Goal: Task Accomplishment & Management: Manage account settings

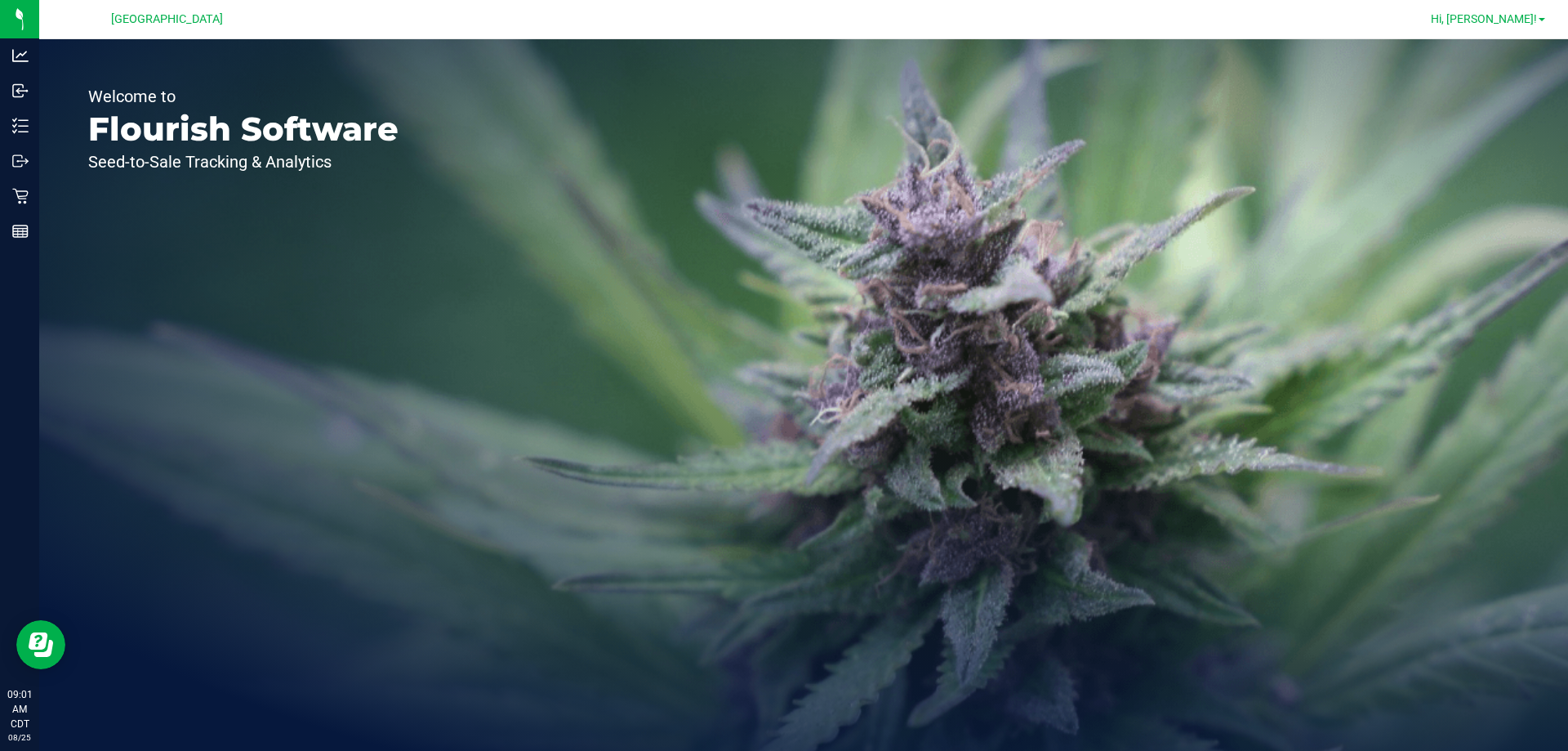
click at [1493, 22] on span "Hi, [PERSON_NAME]!" at bounding box center [1484, 19] width 106 height 13
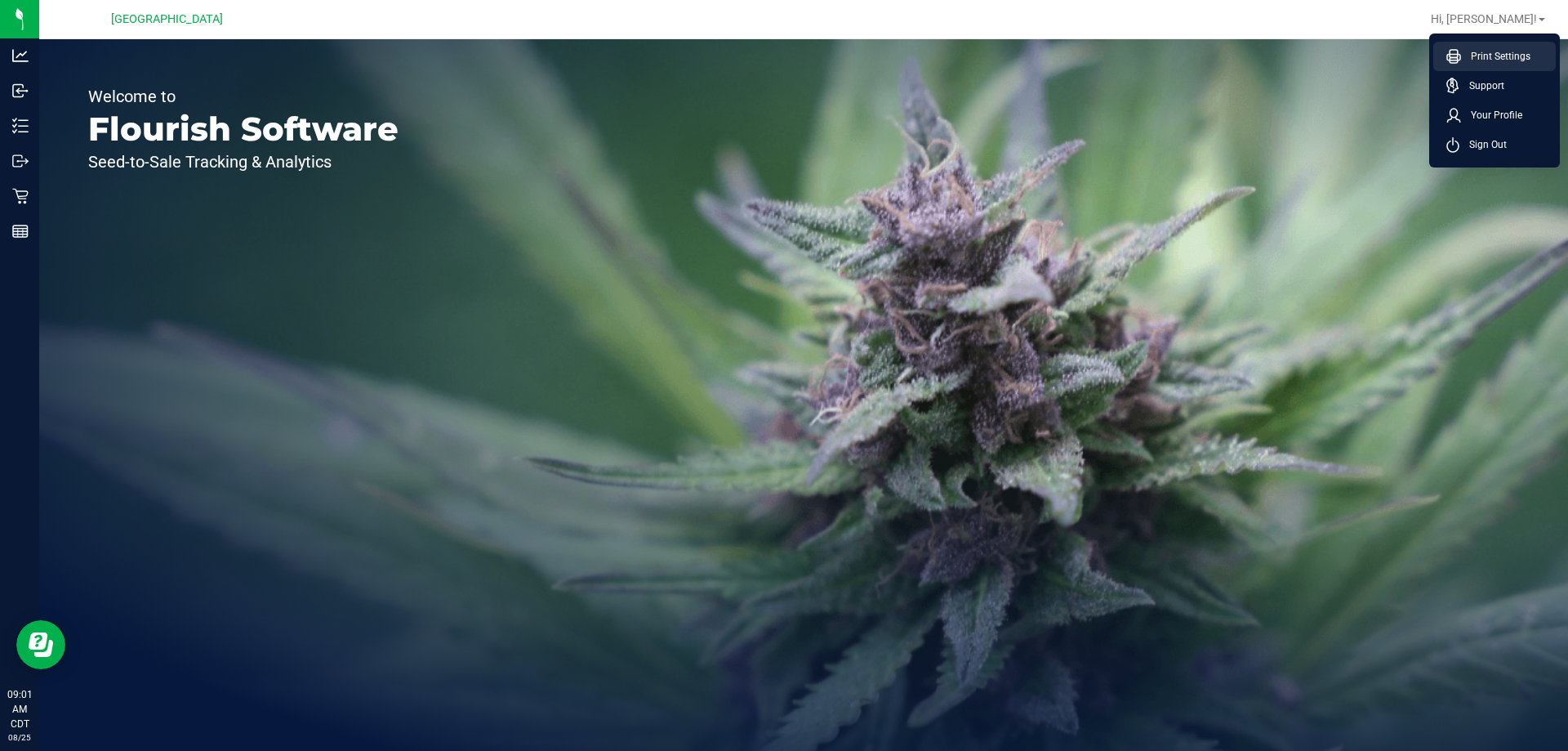
click at [1489, 51] on span "Print Settings" at bounding box center [1496, 56] width 70 height 17
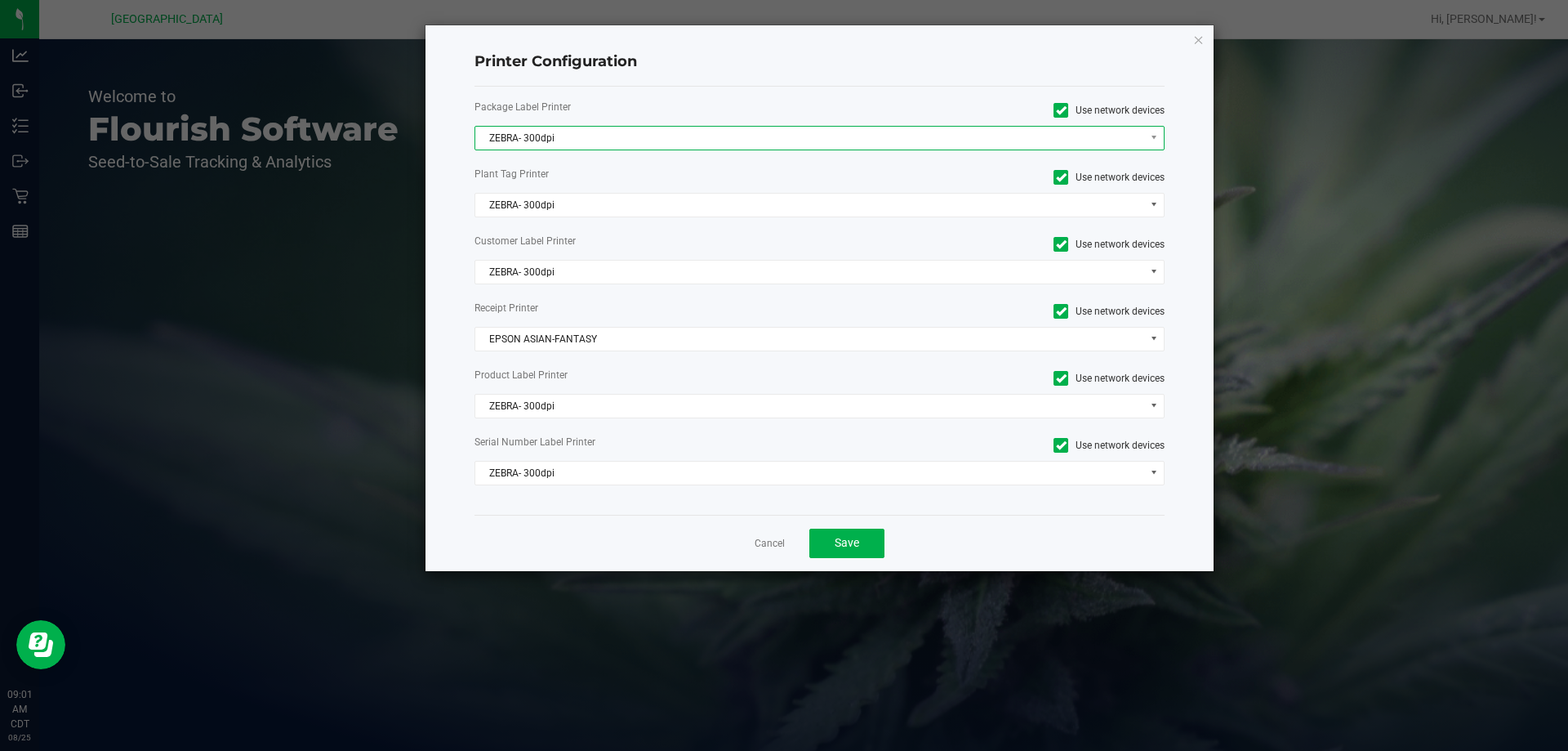
click at [662, 132] on span "ZEBRA- 300dpi" at bounding box center [810, 138] width 669 height 23
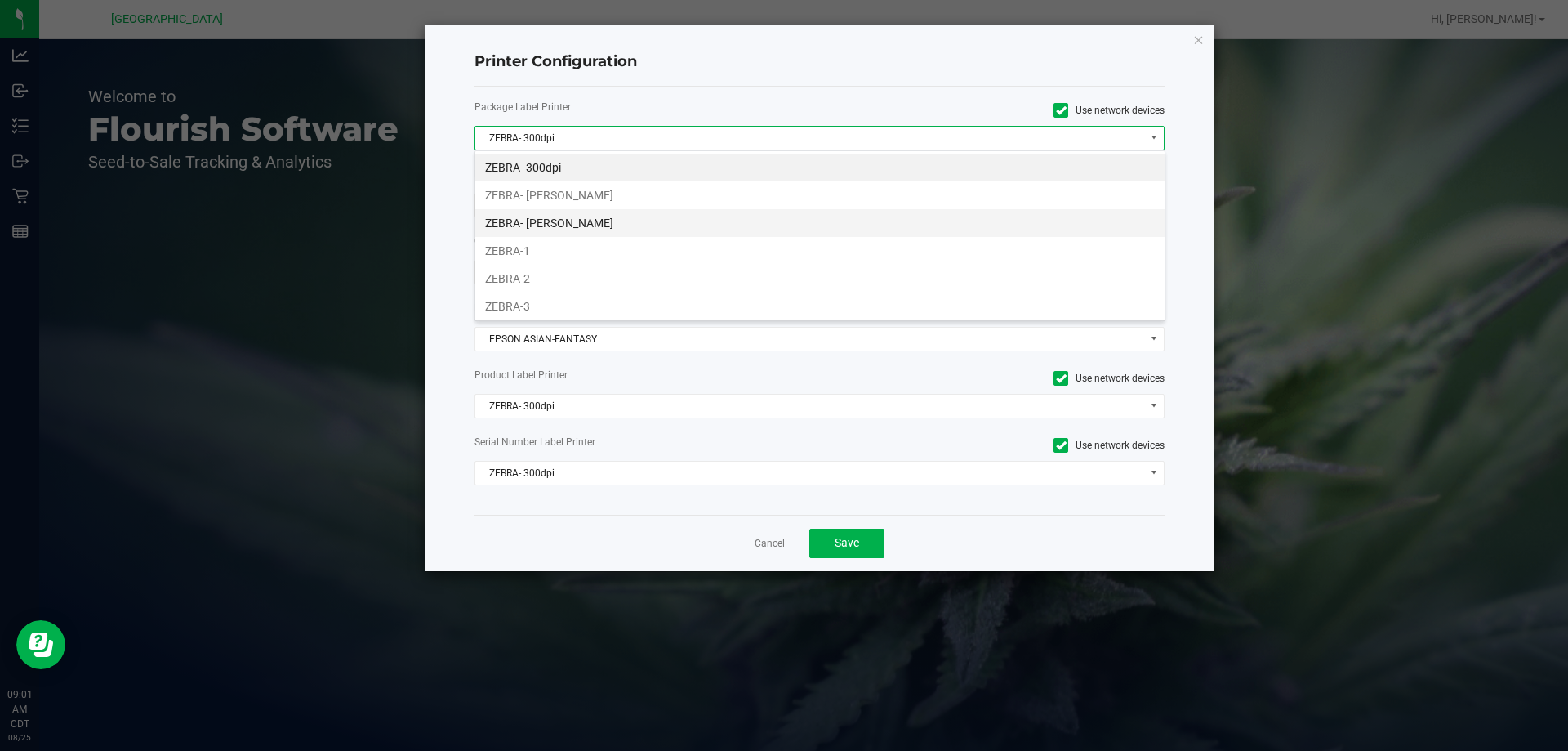
scroll to position [25, 690]
click at [659, 214] on li "ZEBRA- JEFFREY-BANKS" at bounding box center [820, 224] width 690 height 28
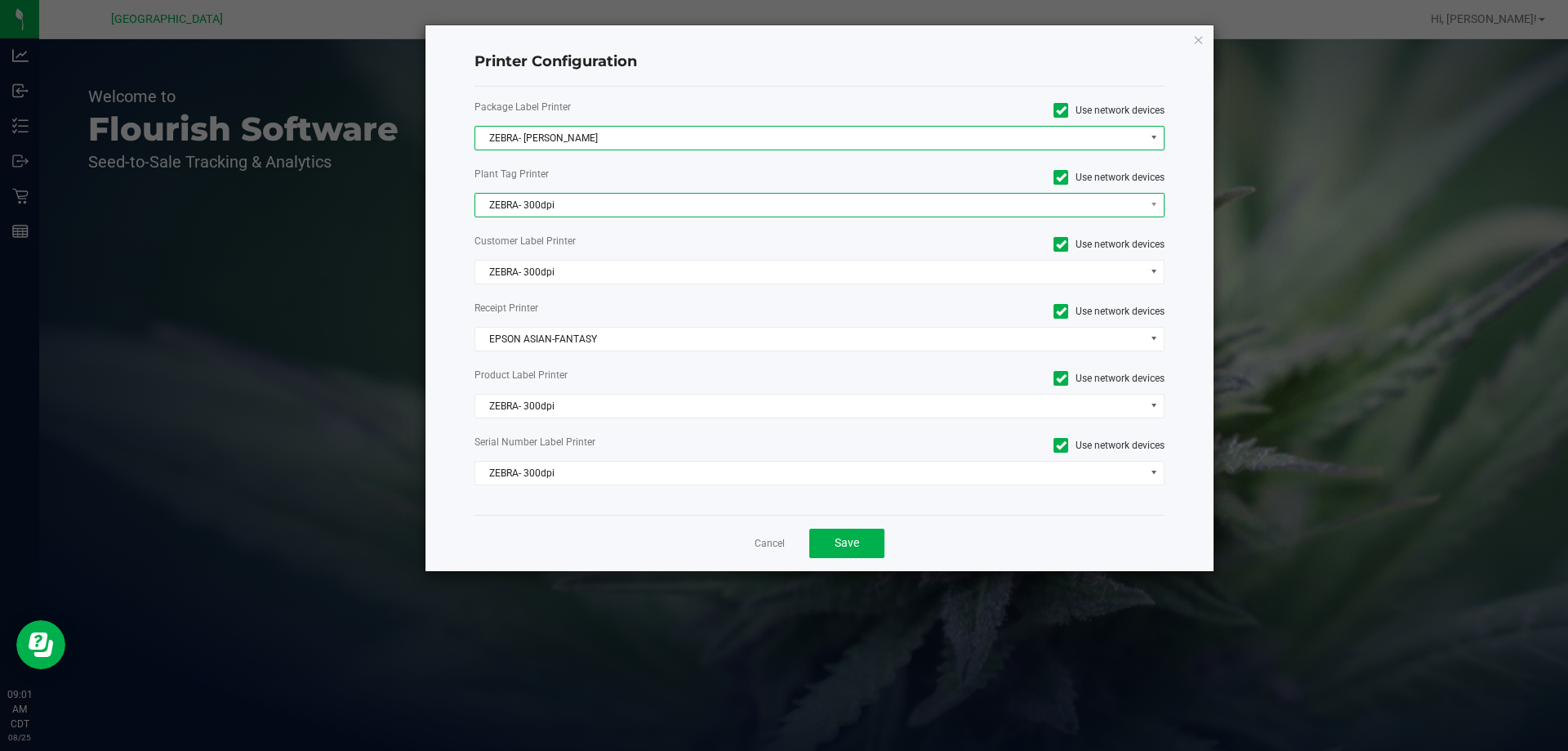
click at [604, 209] on span "ZEBRA- 300dpi" at bounding box center [810, 205] width 669 height 23
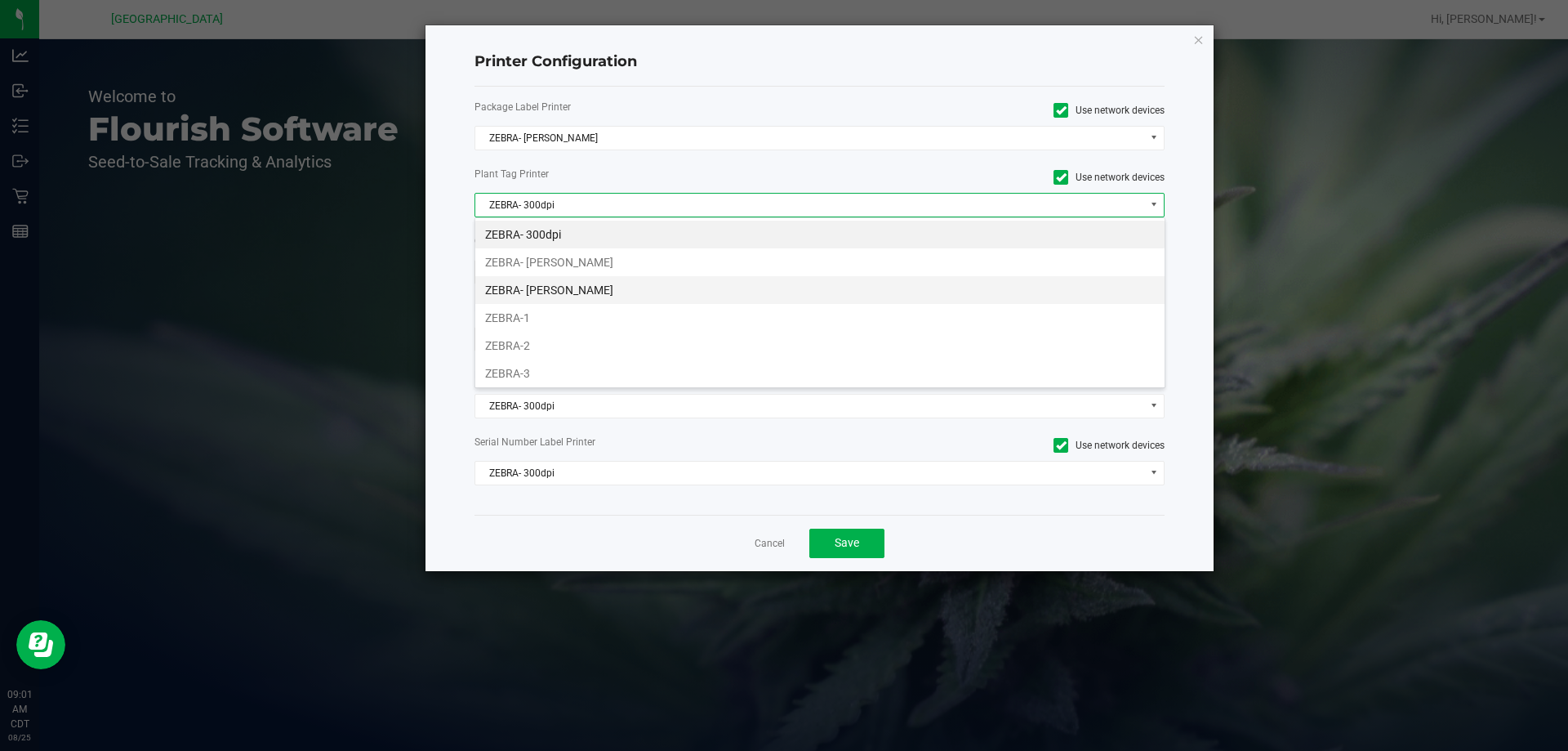
click at [601, 293] on li "ZEBRA- JEFFREY-BANKS" at bounding box center [820, 290] width 690 height 28
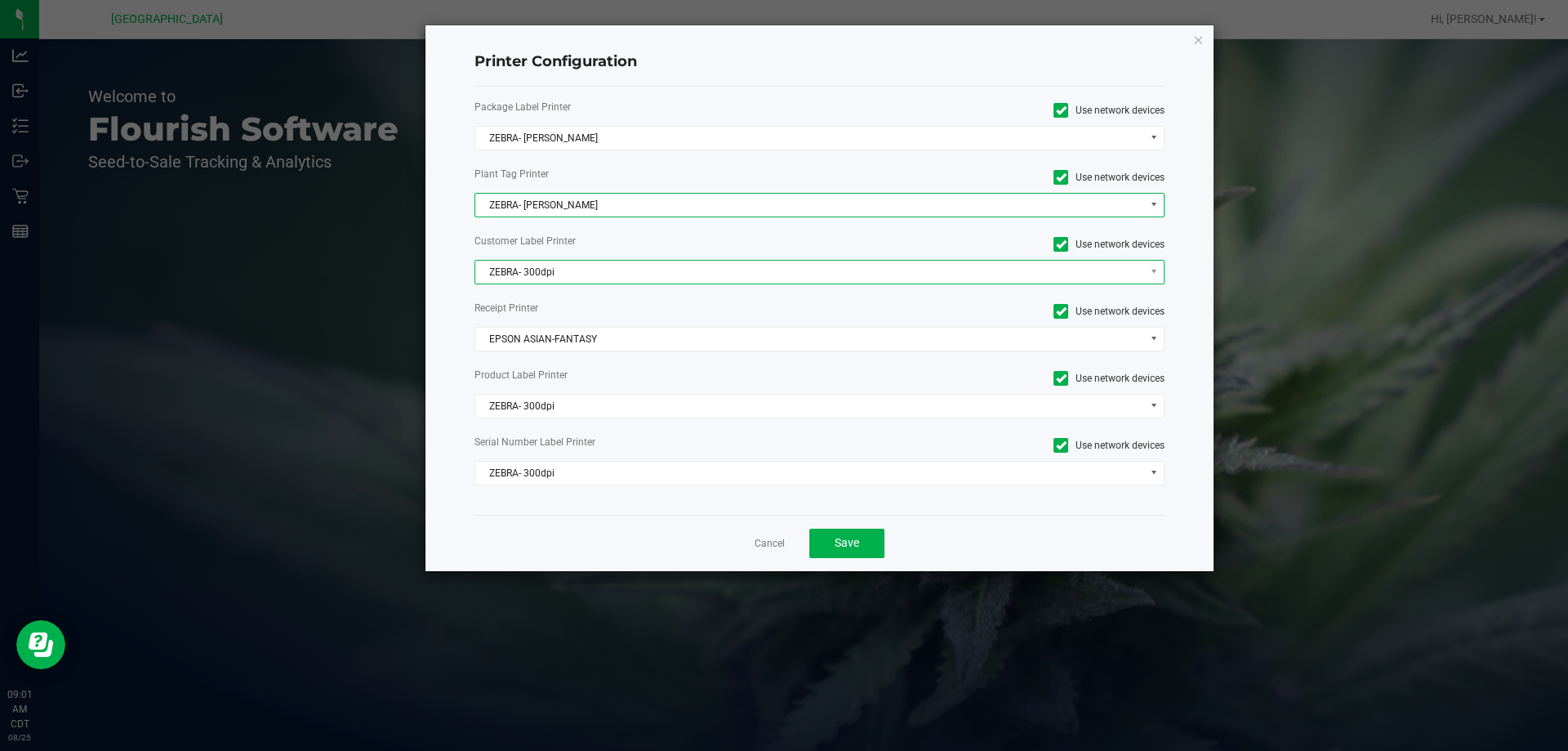
click at [585, 276] on span "ZEBRA- 300dpi" at bounding box center [810, 272] width 669 height 23
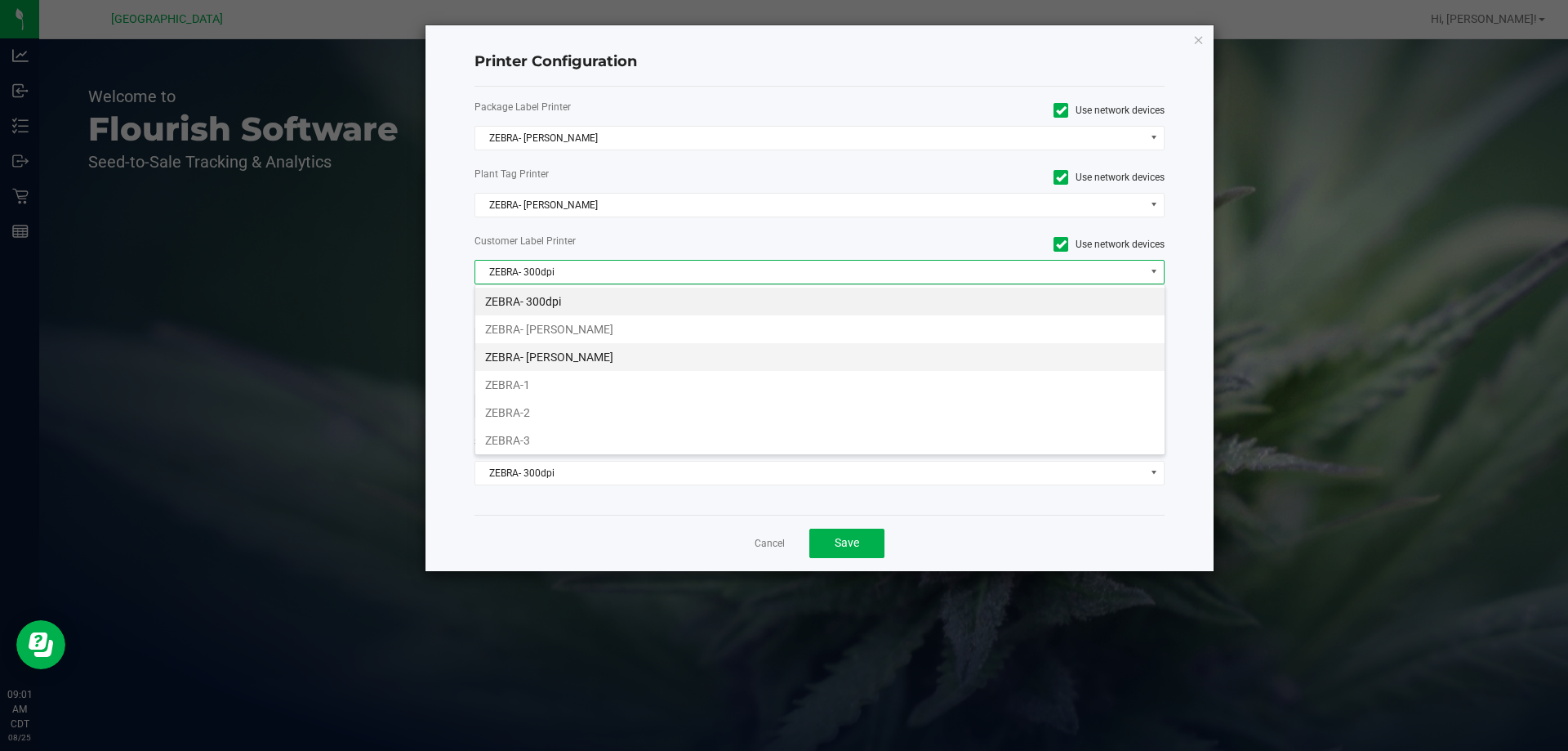
click at [584, 354] on li "ZEBRA- JEFFREY-BANKS" at bounding box center [820, 357] width 690 height 28
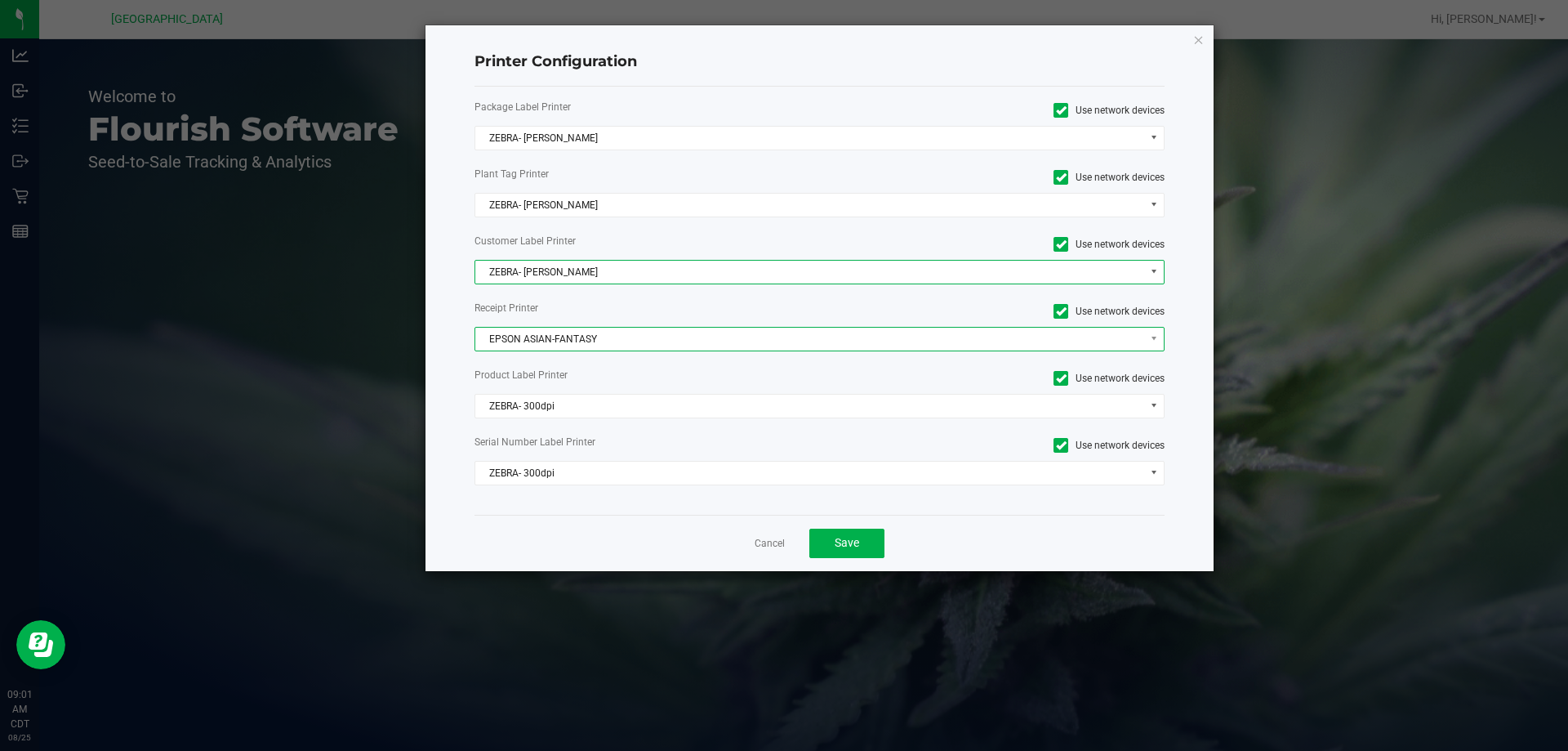
click at [584, 338] on span "EPSON ASIAN-FANTASY" at bounding box center [810, 339] width 669 height 23
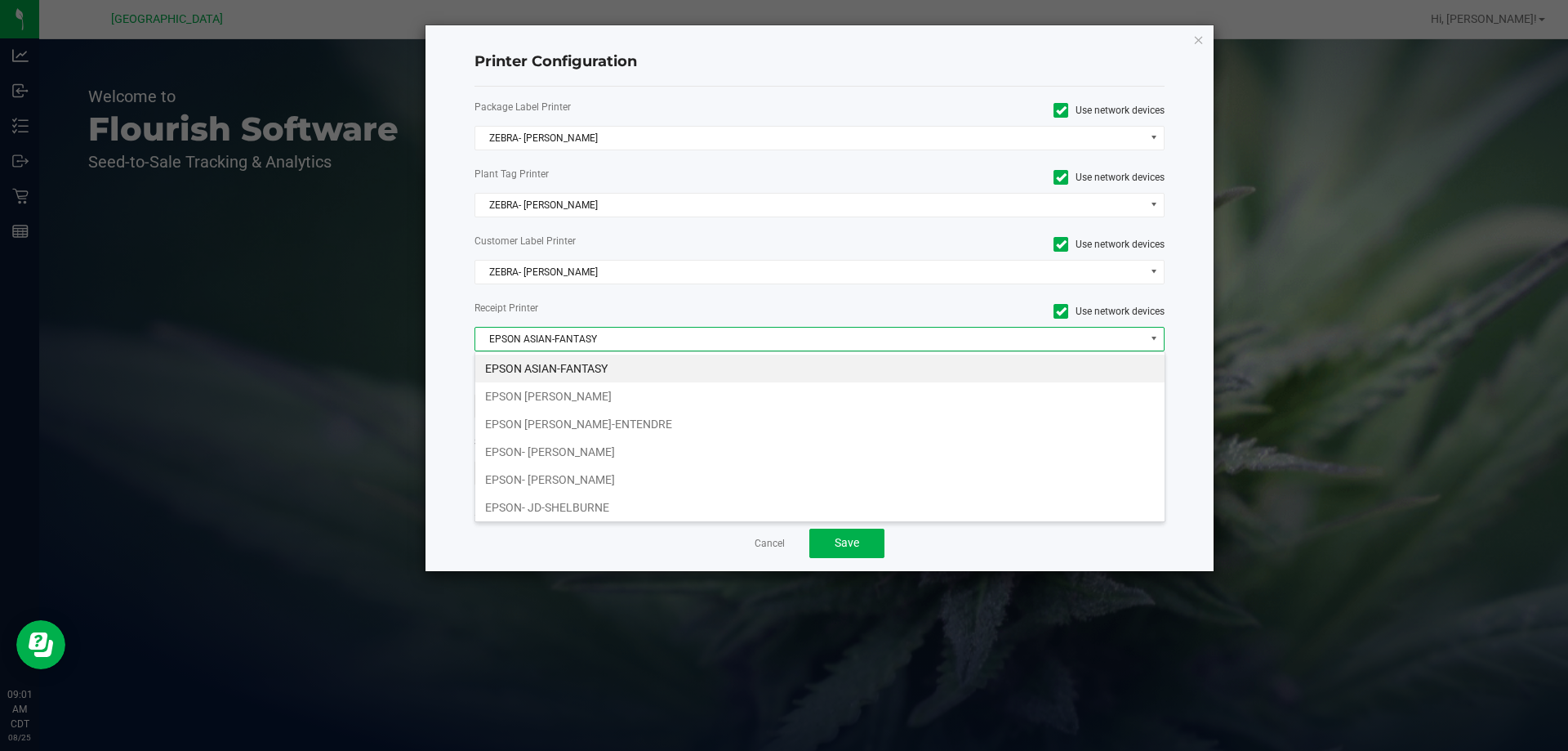
click at [596, 368] on li "EPSON ASIAN-FANTASY" at bounding box center [820, 368] width 690 height 28
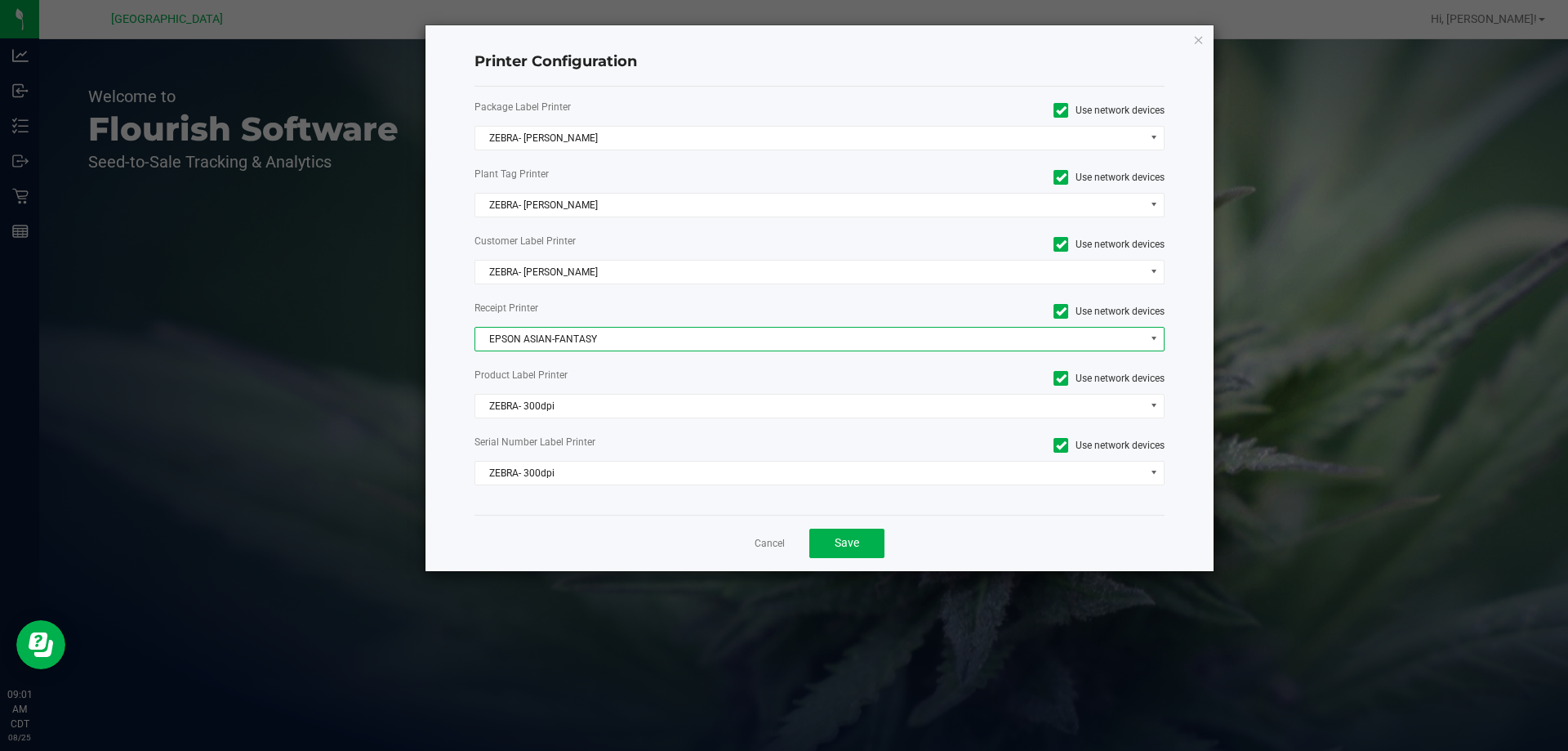
click at [596, 342] on span "EPSON ASIAN-FANTASY" at bounding box center [810, 339] width 669 height 23
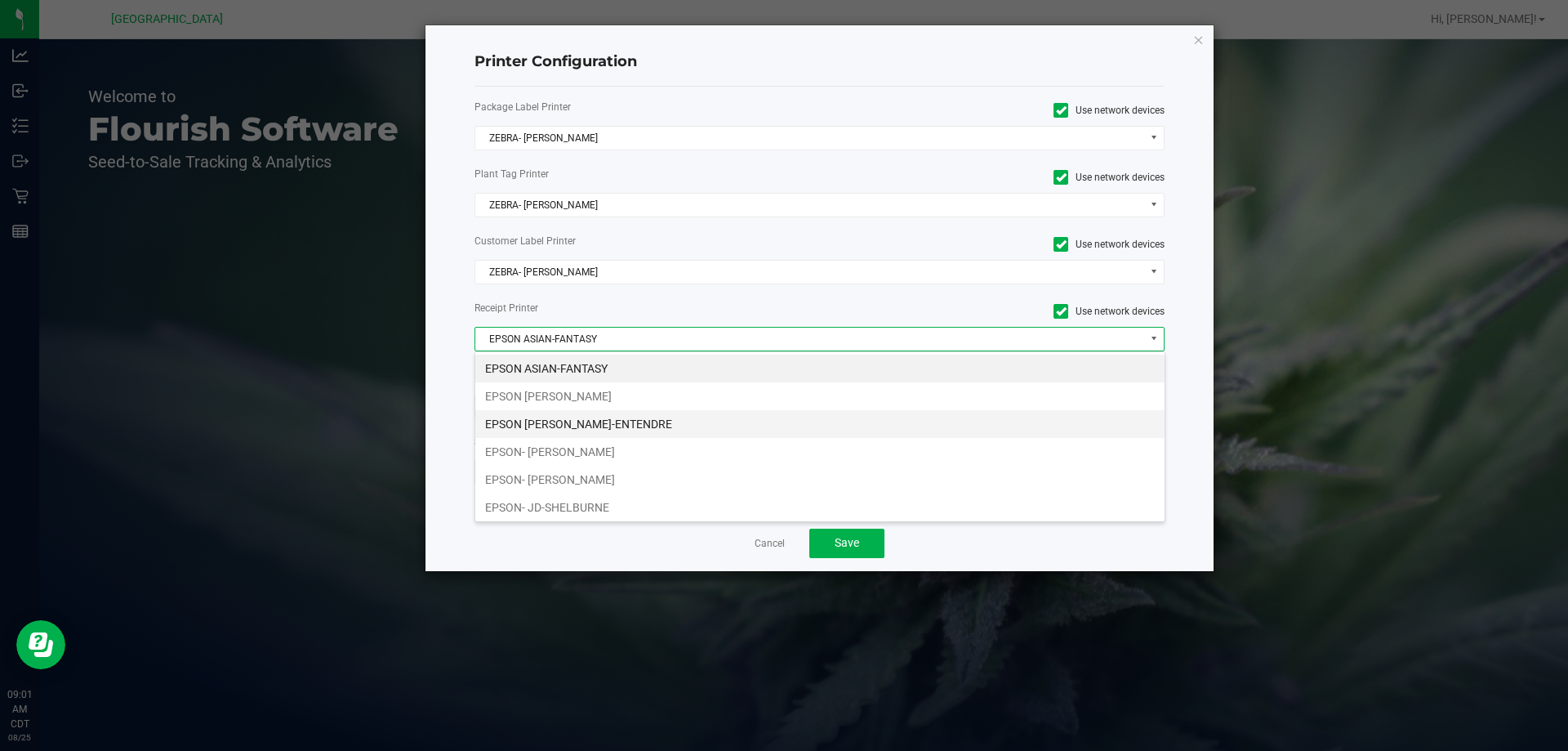
click at [589, 422] on li "EPSON [PERSON_NAME]-ENTENDRE" at bounding box center [820, 424] width 690 height 28
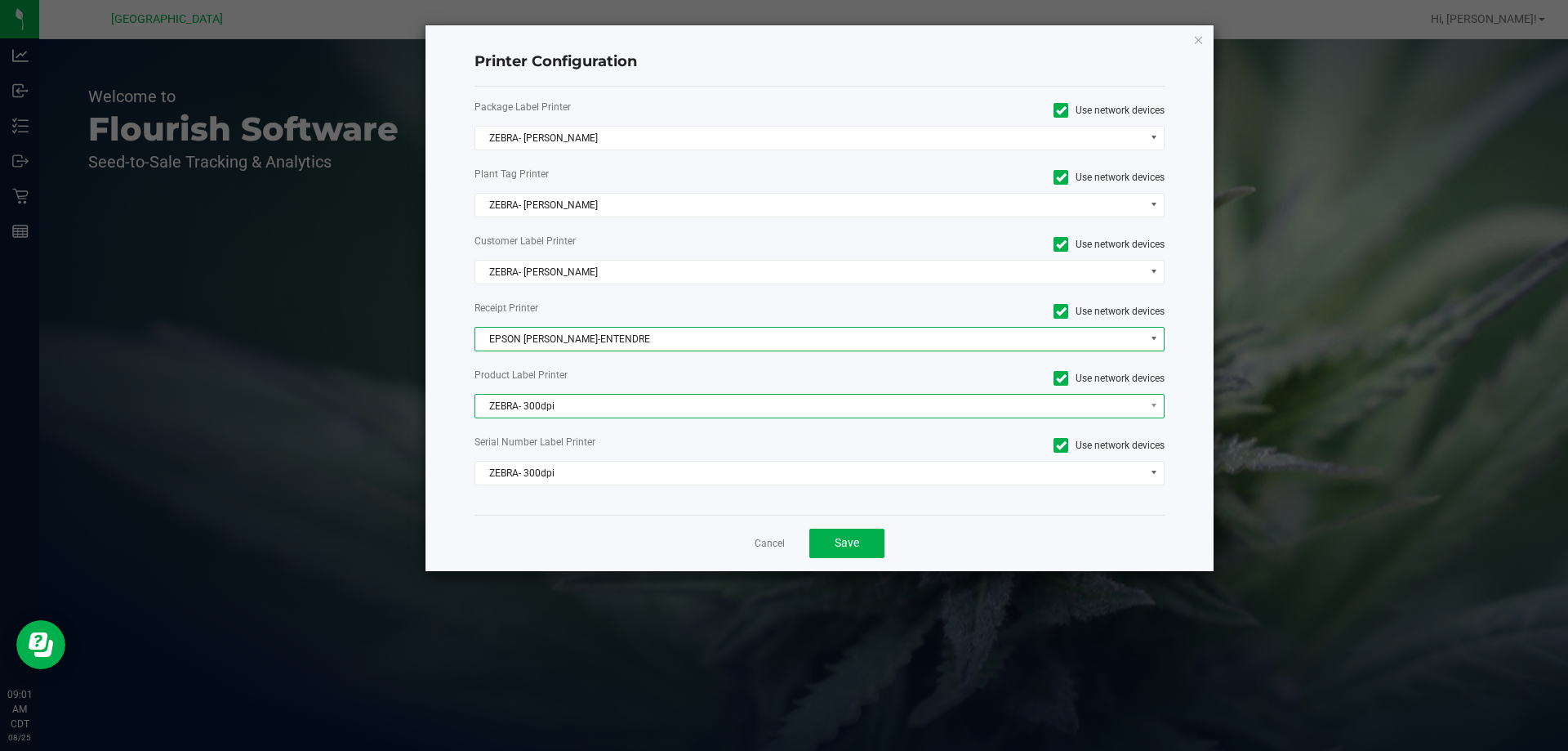
click at [574, 416] on span "ZEBRA- 300dpi" at bounding box center [810, 407] width 669 height 23
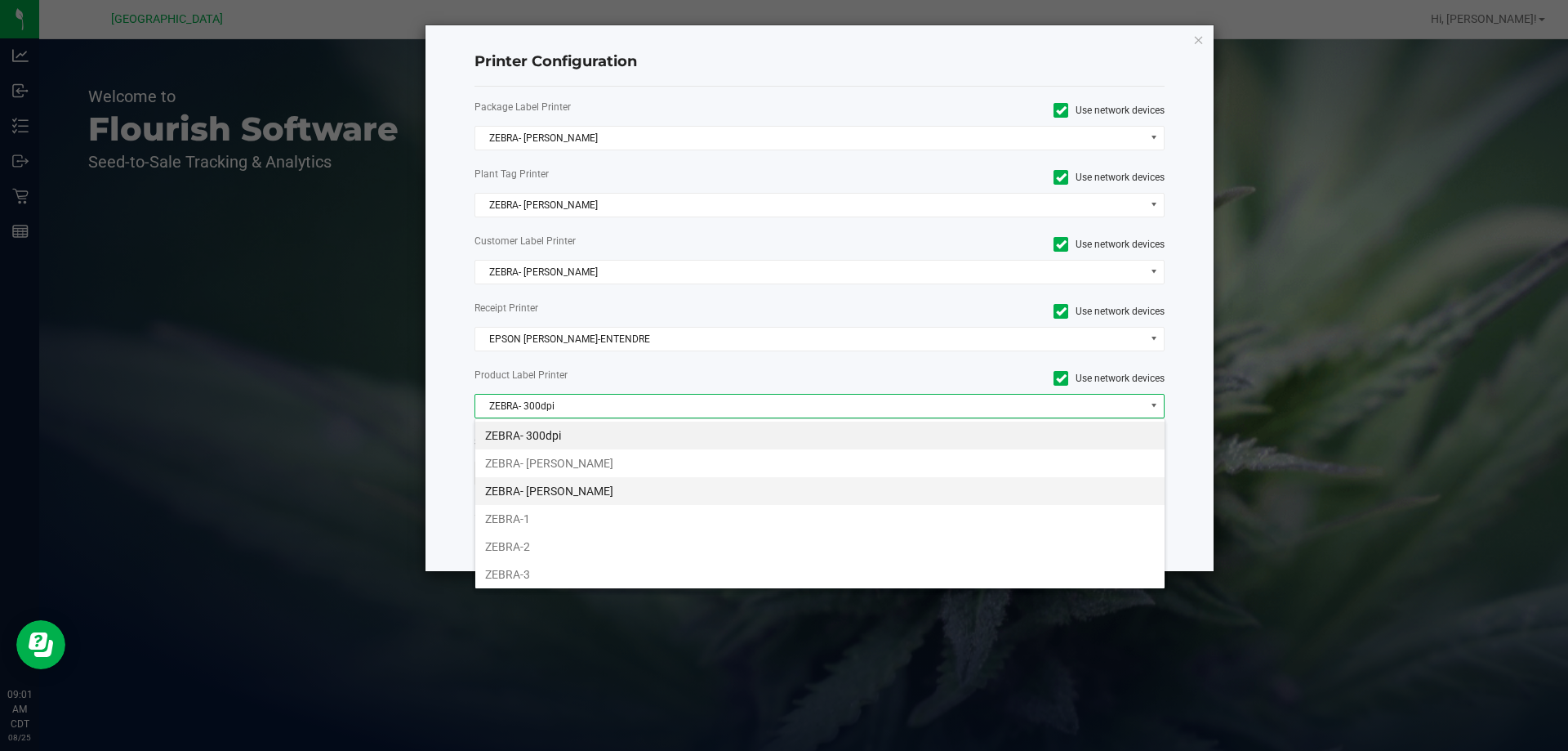
click at [610, 492] on li "ZEBRA- JEFFREY-BANKS" at bounding box center [820, 491] width 690 height 28
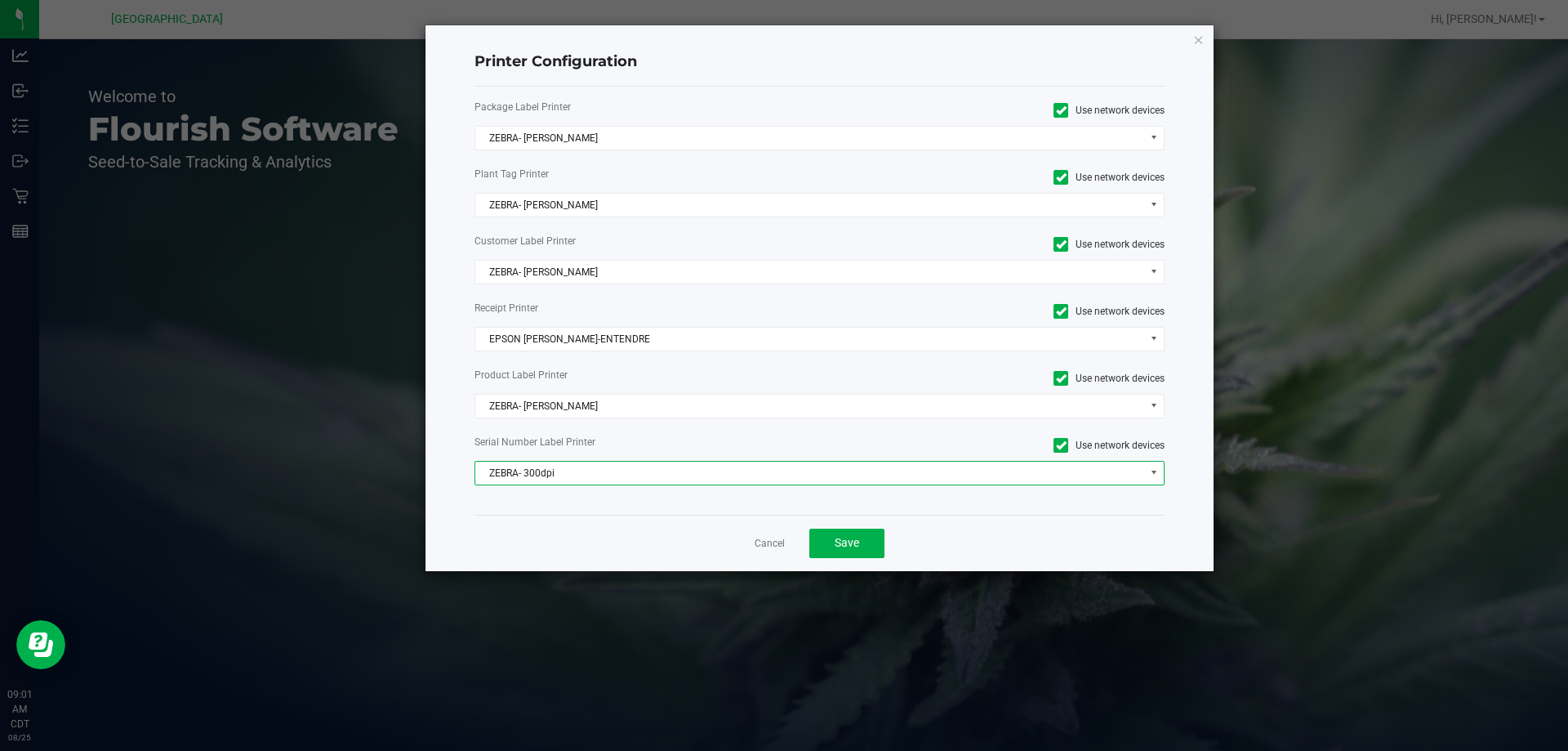
click at [591, 478] on span "ZEBRA- 300dpi" at bounding box center [810, 473] width 669 height 23
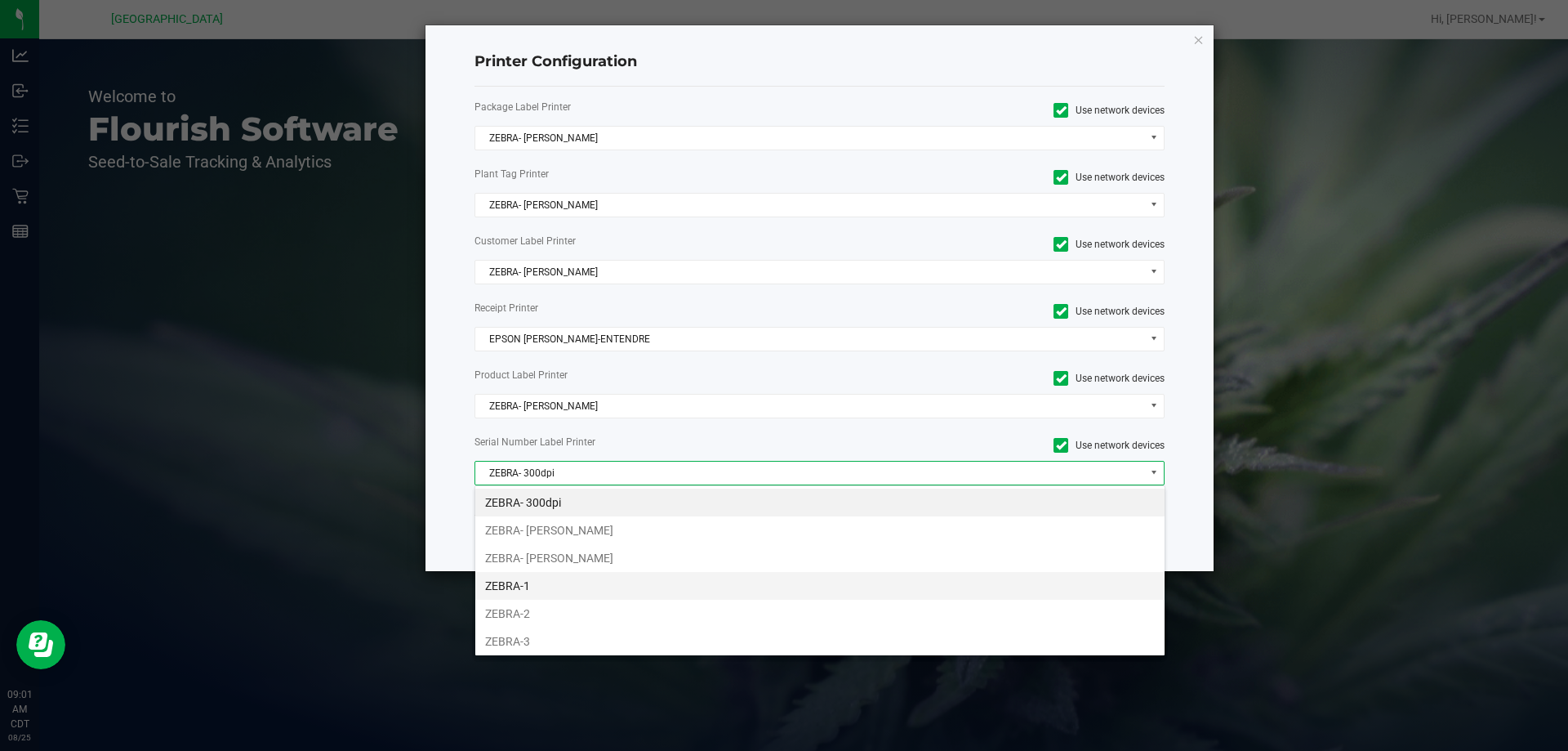
click at [550, 590] on li "ZEBRA-1" at bounding box center [820, 586] width 690 height 28
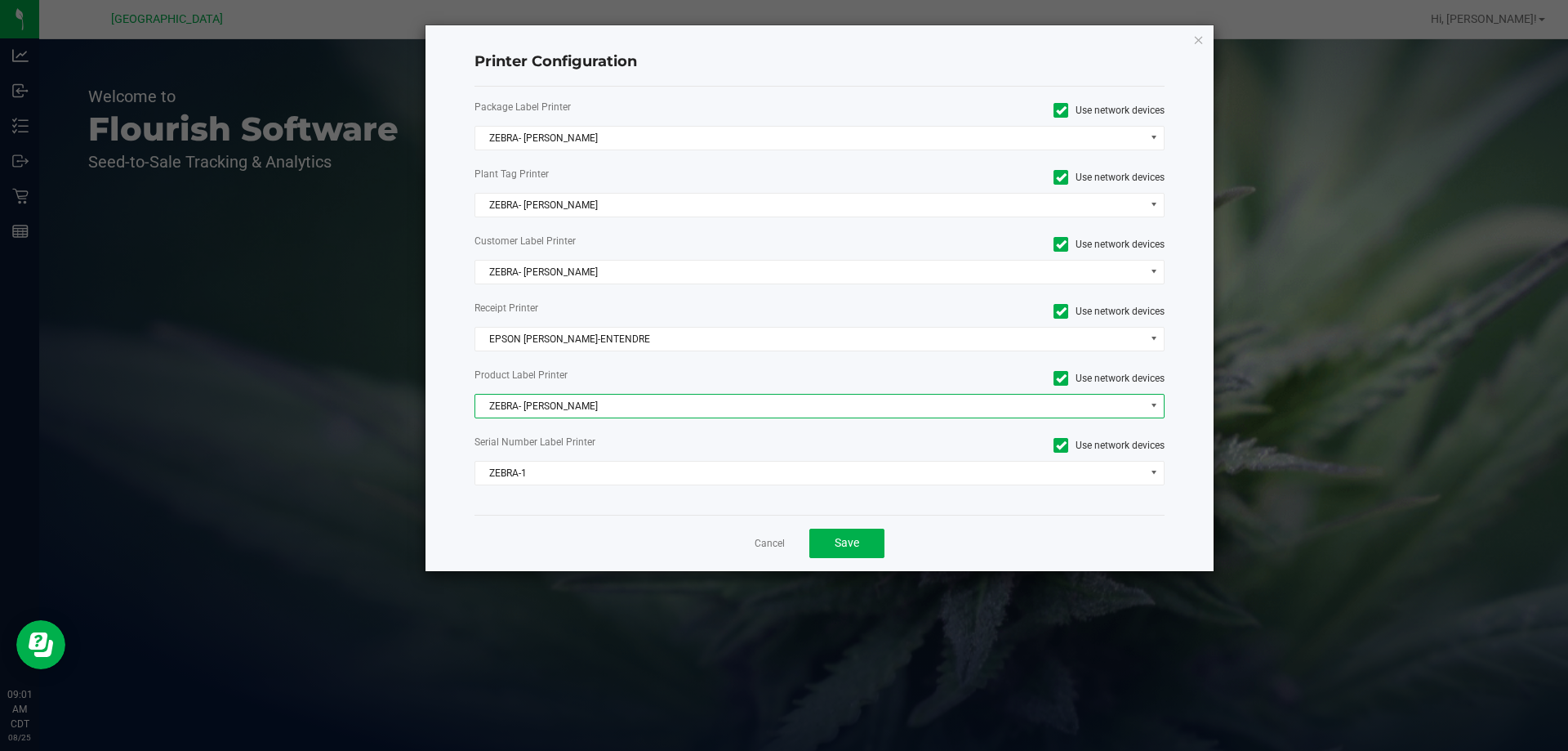
click at [565, 407] on span "ZEBRA- JEFFREY-BANKS" at bounding box center [810, 407] width 669 height 23
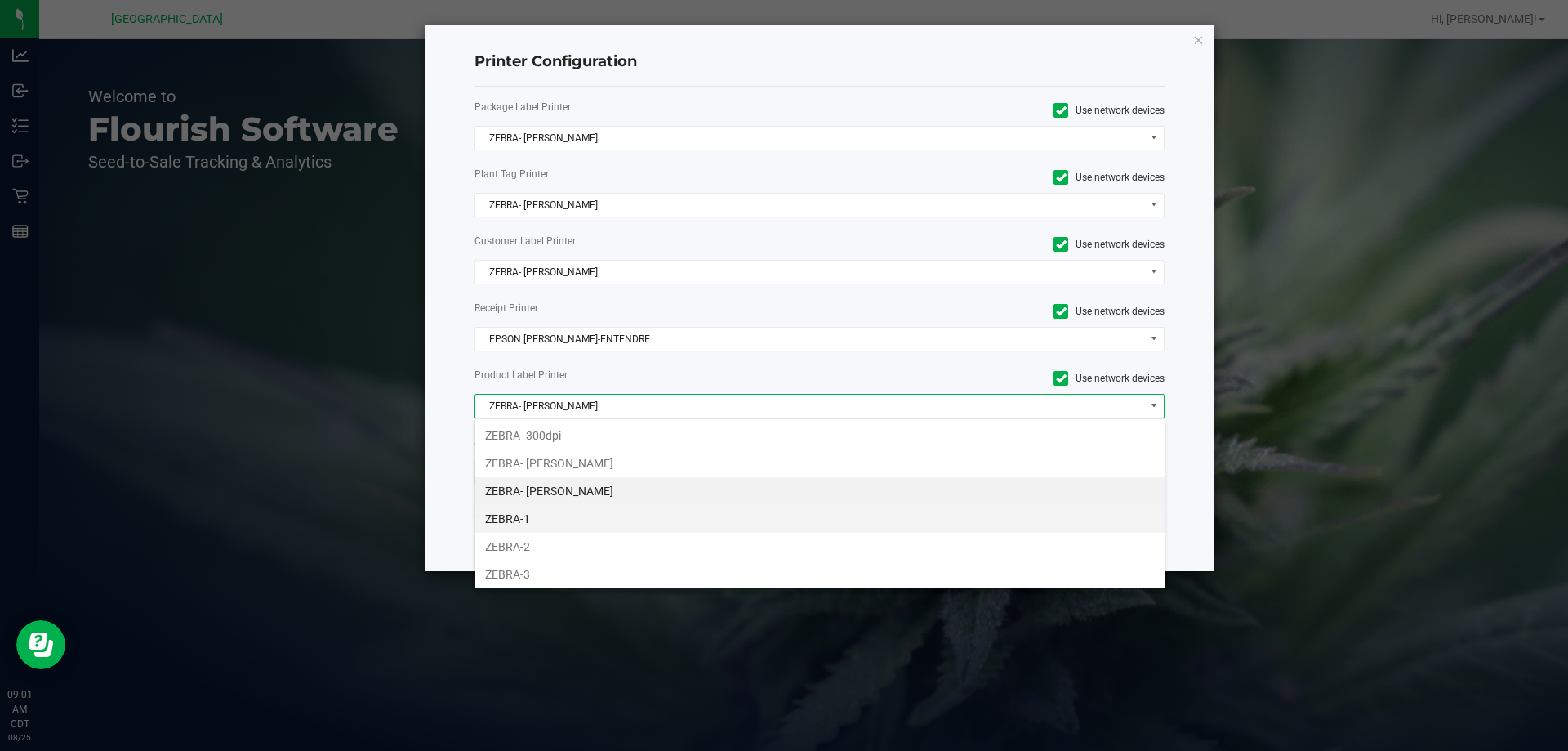
click at [527, 508] on li "ZEBRA-1" at bounding box center [820, 519] width 690 height 28
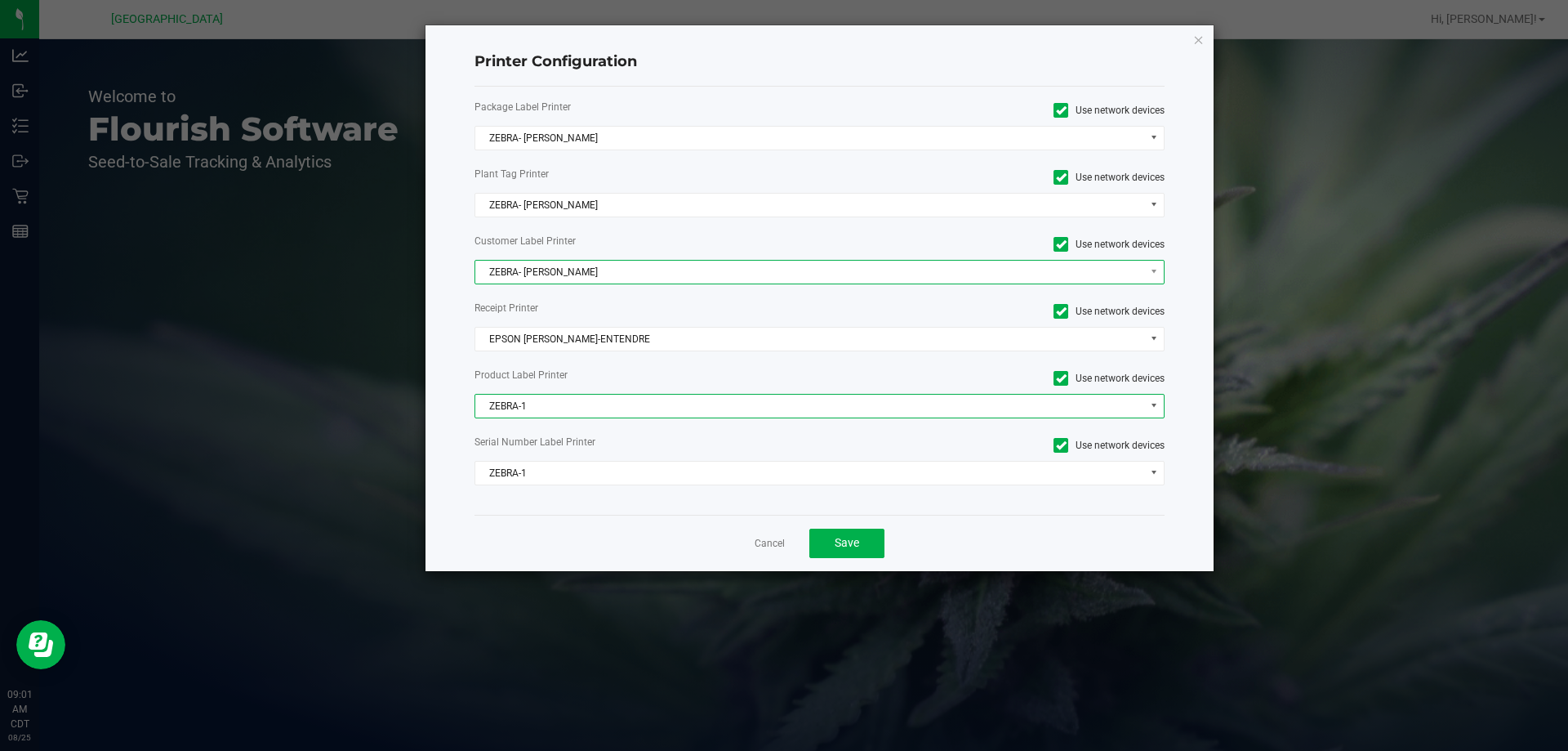
click at [559, 275] on span "ZEBRA- JEFFREY-BANKS" at bounding box center [810, 272] width 669 height 23
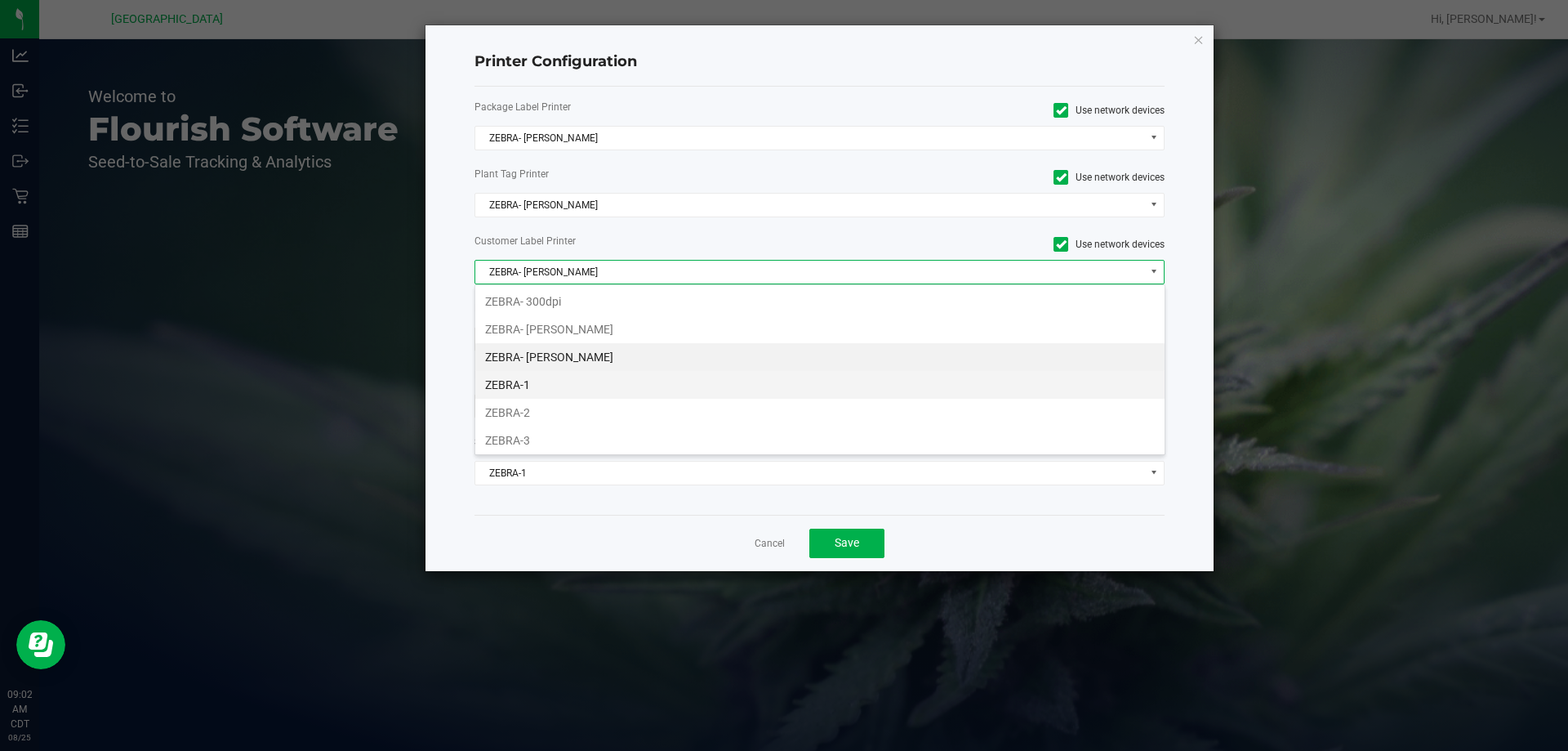
click at [521, 386] on li "ZEBRA-1" at bounding box center [820, 385] width 690 height 28
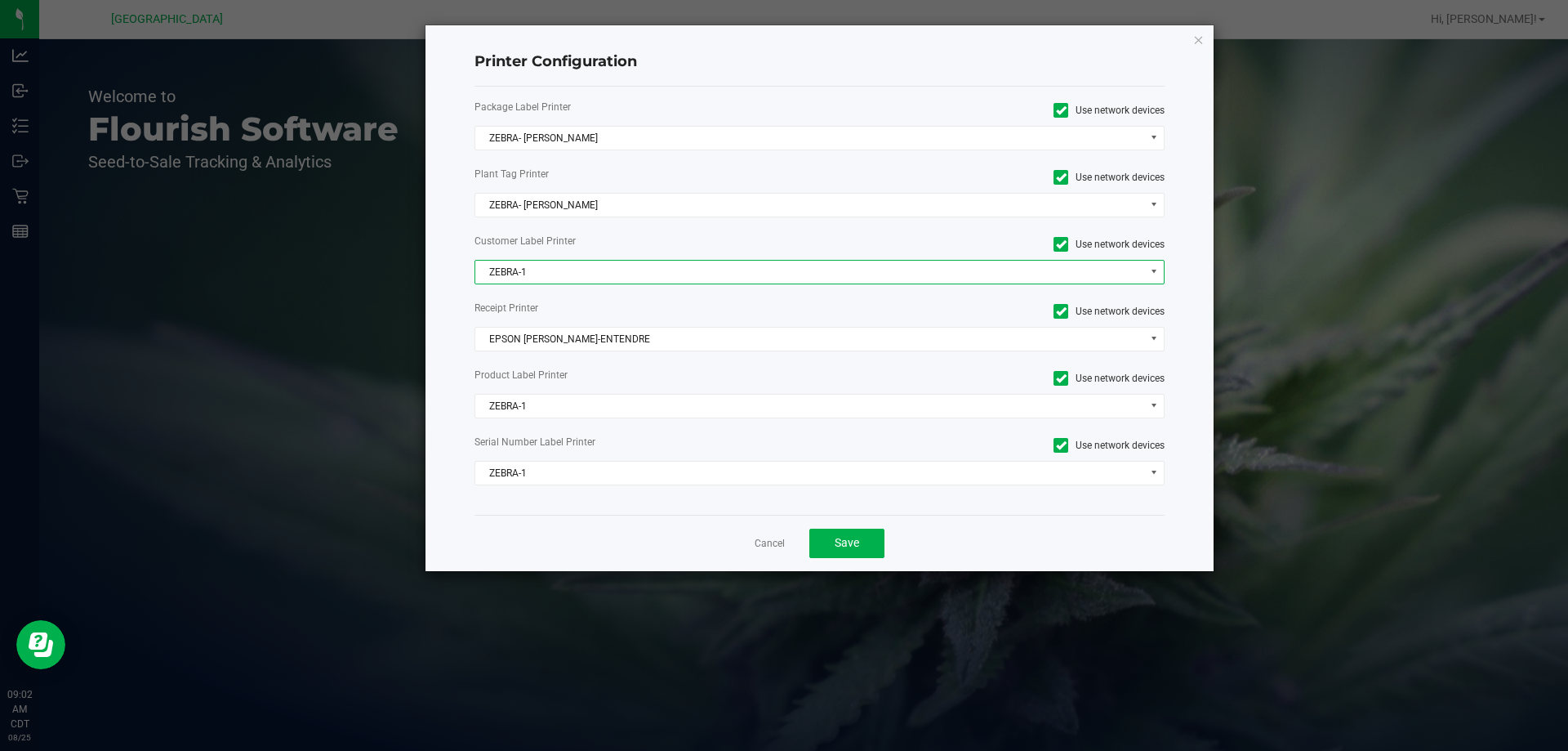
click at [530, 219] on div "Package Label Printer Use network devices ZEBRA- JEFFREY-BANKS Plant Tag Printe…" at bounding box center [820, 301] width 691 height 428
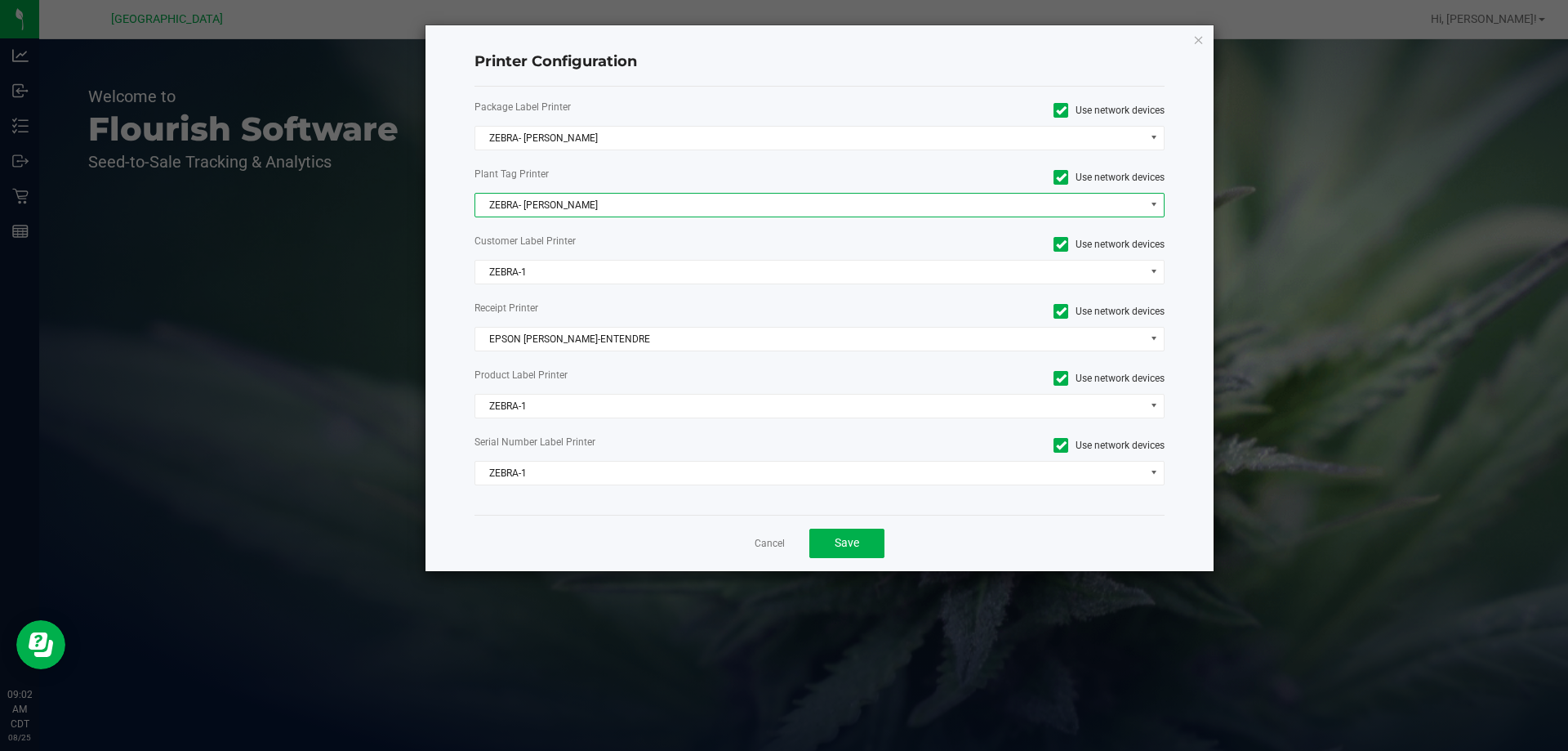
click at [529, 212] on span "ZEBRA- JEFFREY-BANKS" at bounding box center [810, 205] width 669 height 23
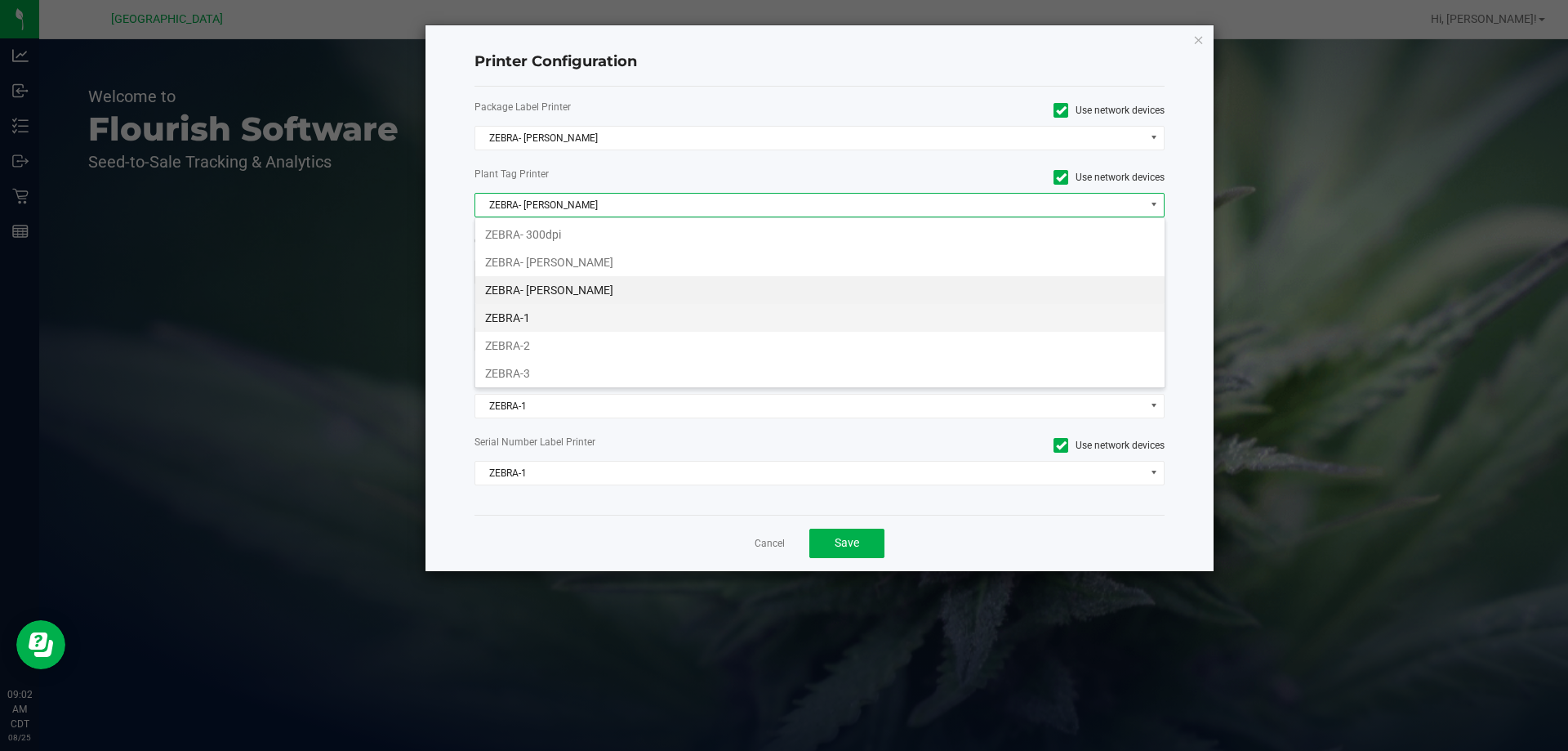
click at [517, 325] on li "ZEBRA-1" at bounding box center [820, 318] width 690 height 28
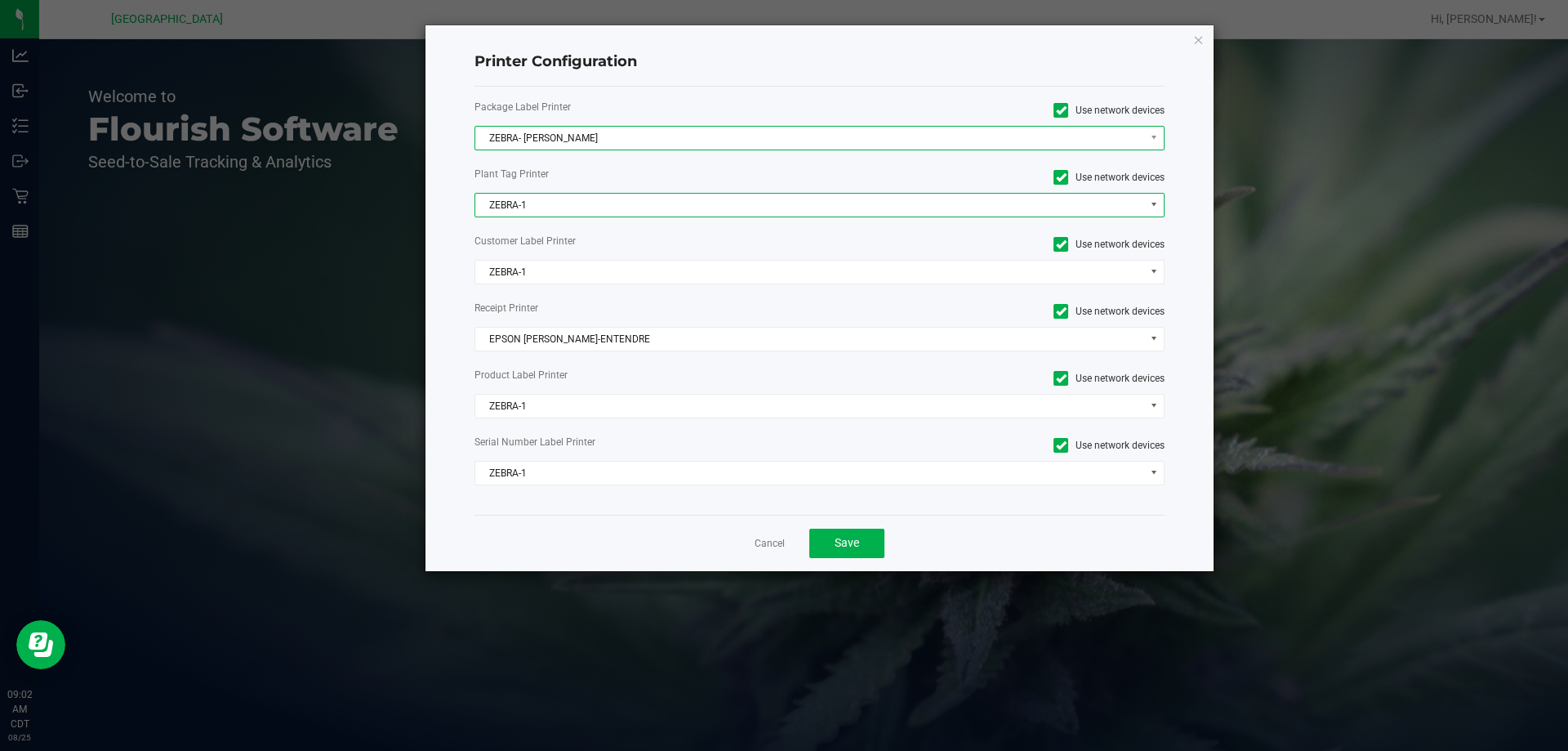
click at [532, 144] on span "ZEBRA- JEFFREY-BANKS" at bounding box center [810, 138] width 669 height 23
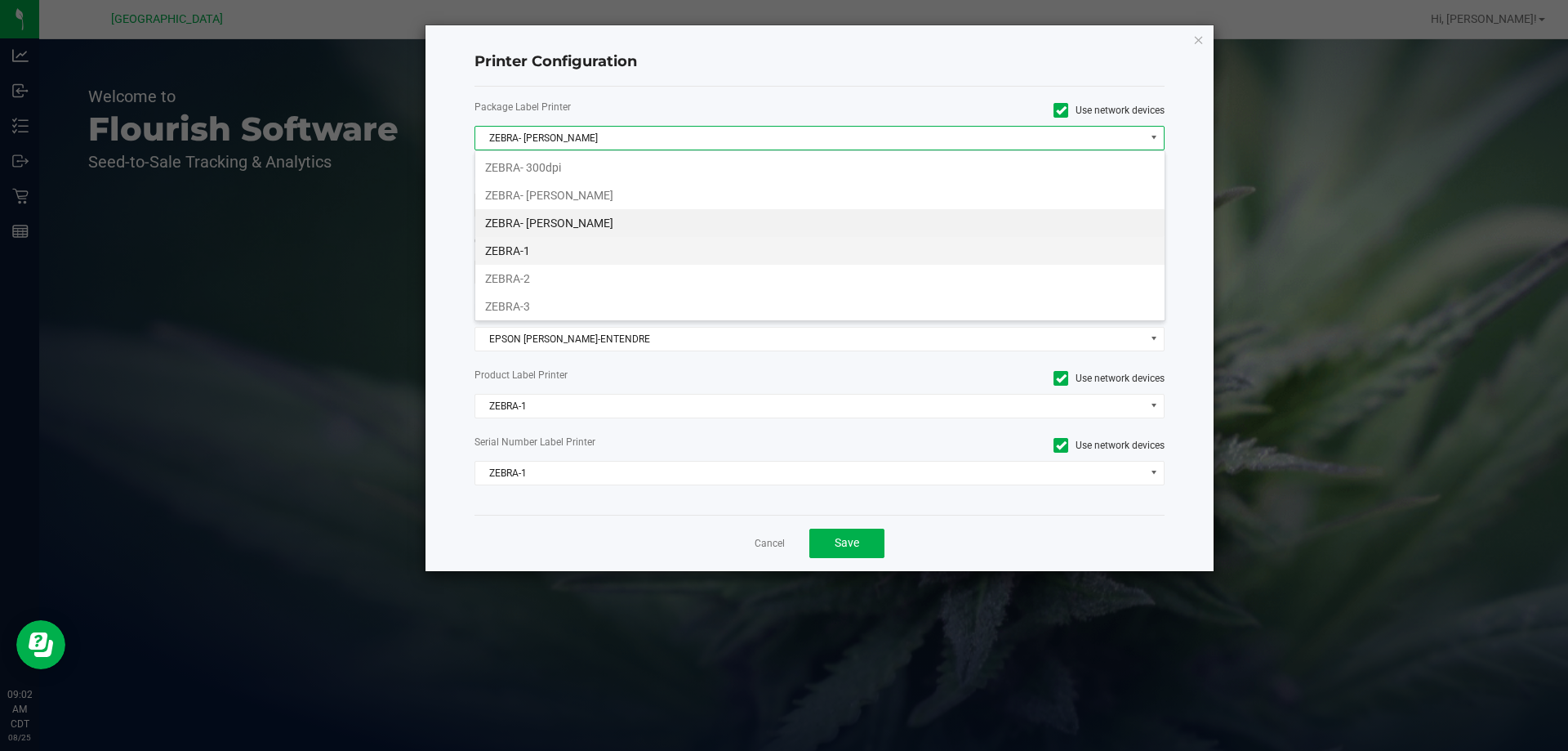
click at [531, 248] on li "ZEBRA-1" at bounding box center [820, 251] width 690 height 28
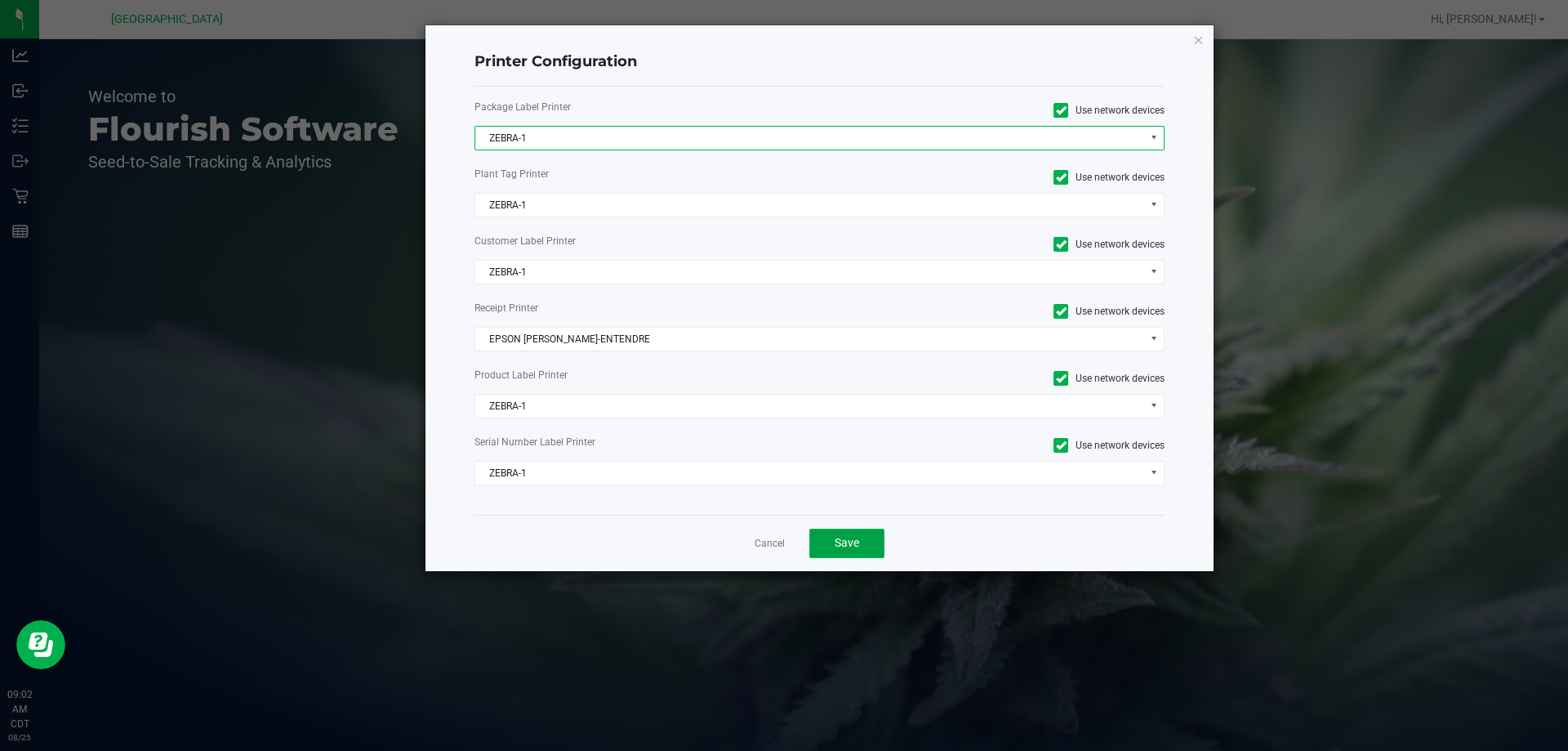
click at [820, 538] on button "Save" at bounding box center [847, 543] width 75 height 30
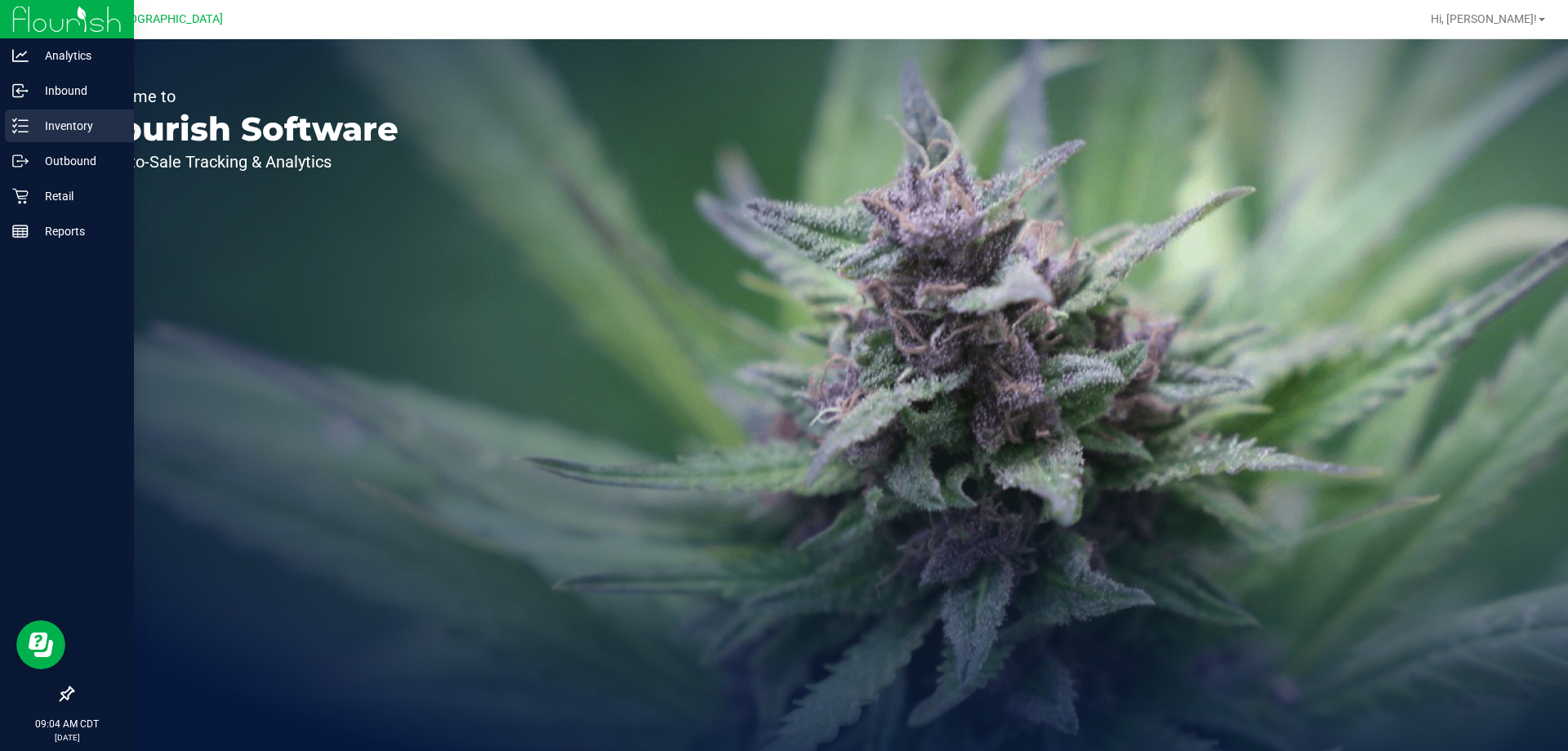
click at [84, 121] on p "Inventory" at bounding box center [78, 126] width 98 height 20
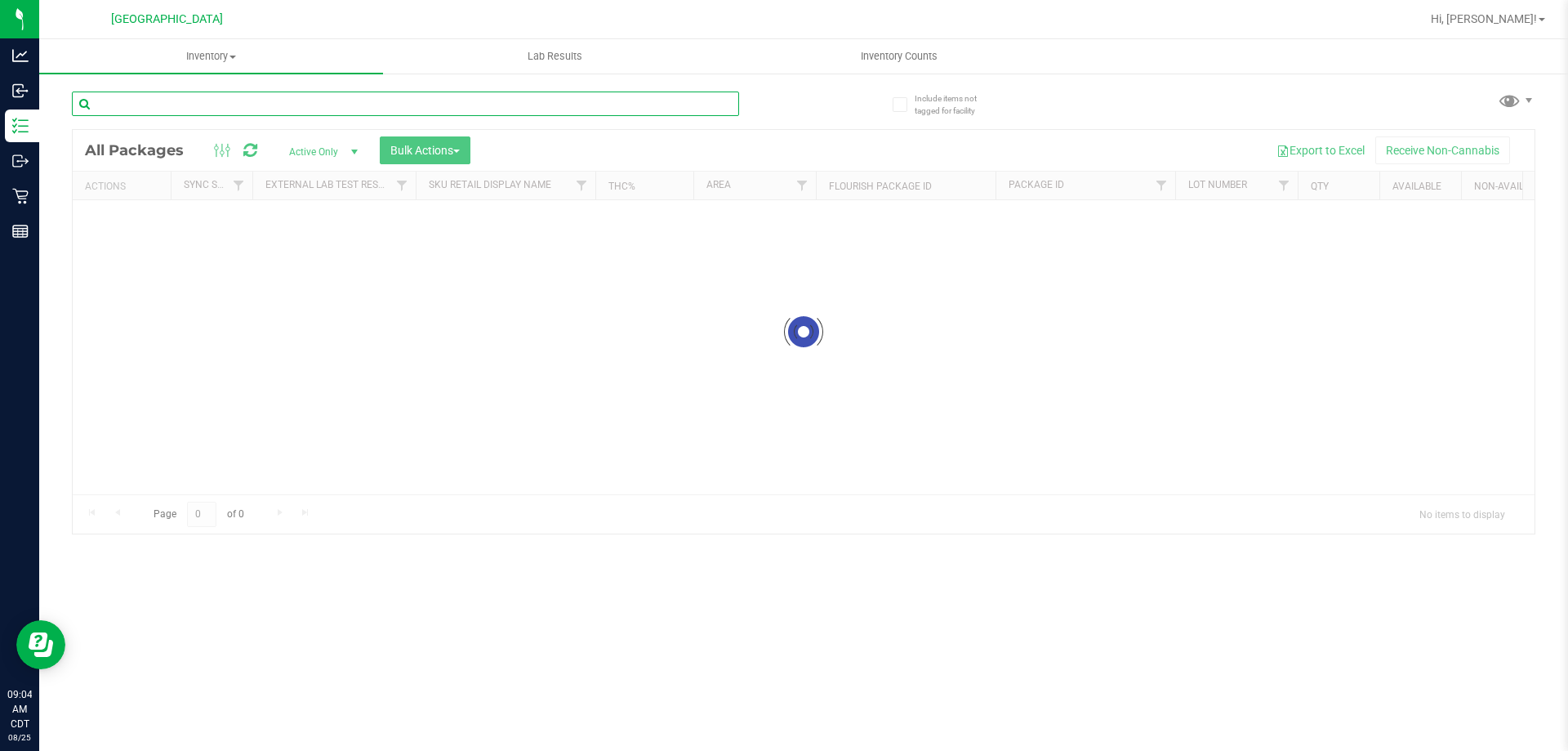
click at [260, 100] on div "Inventory All packages All inventory Waste log Create inventory Lab Results Inv…" at bounding box center [803, 394] width 1529 height 711
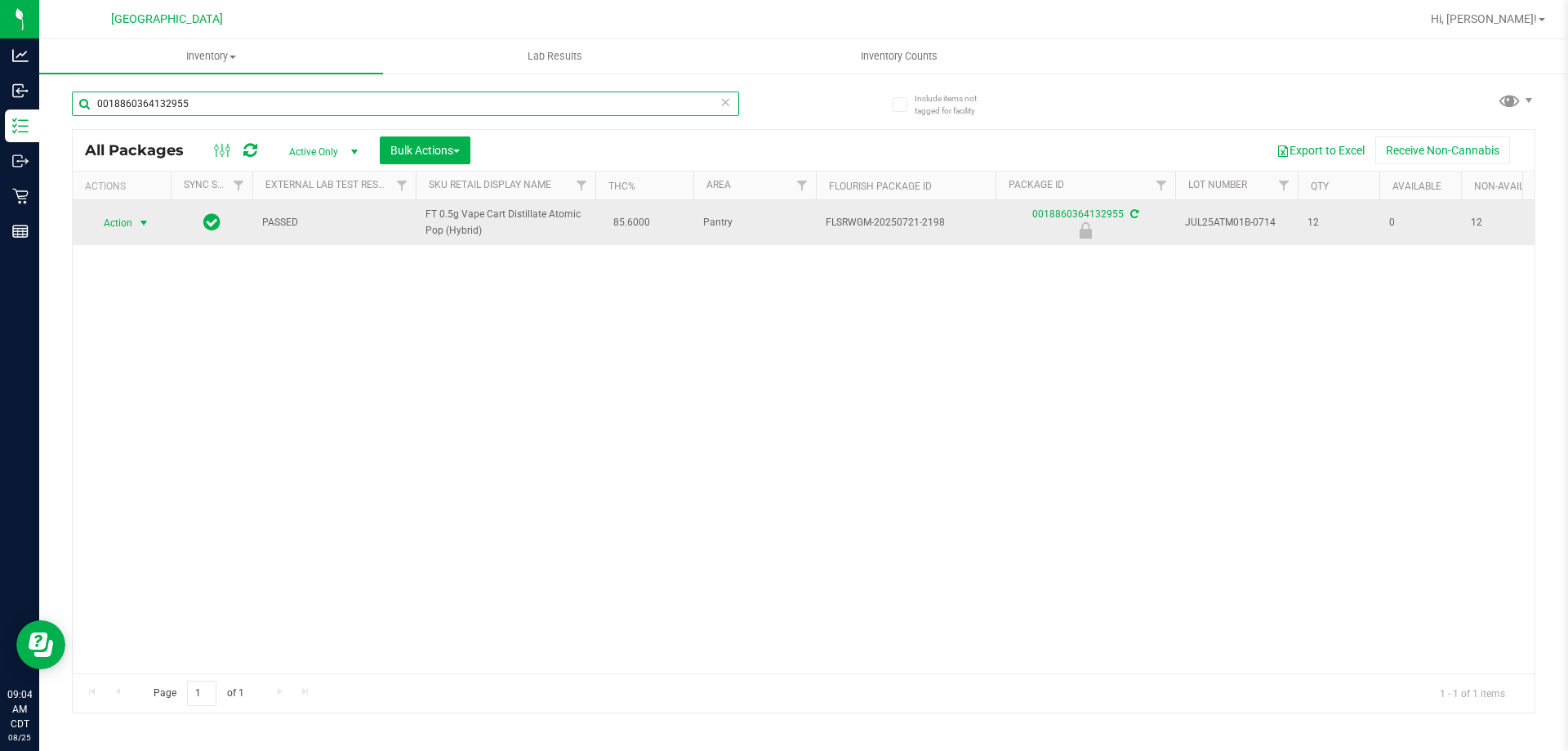
type input "0018860364132955"
click at [120, 219] on span "Action" at bounding box center [111, 224] width 44 height 23
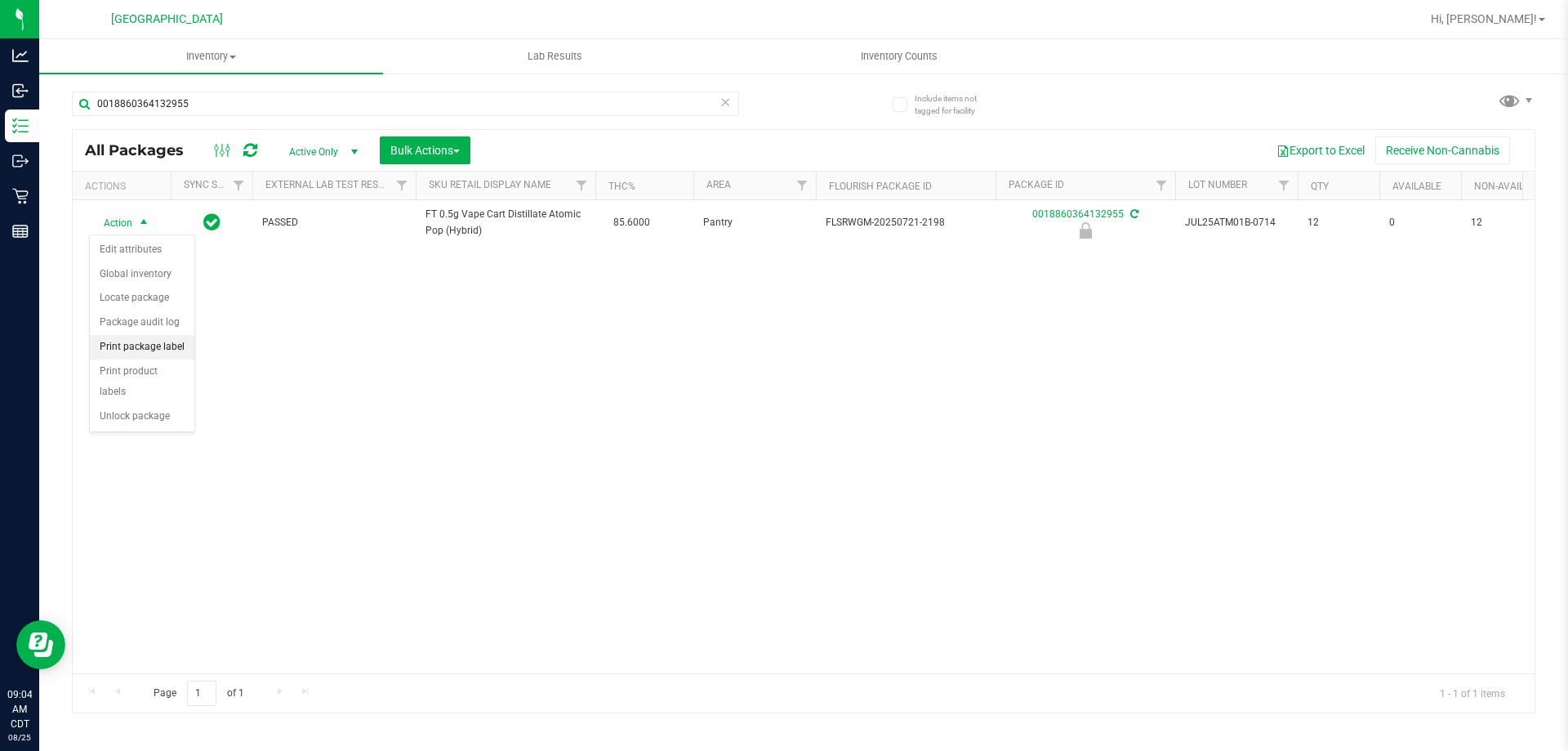
click at [164, 348] on li "Print package label" at bounding box center [142, 348] width 104 height 25
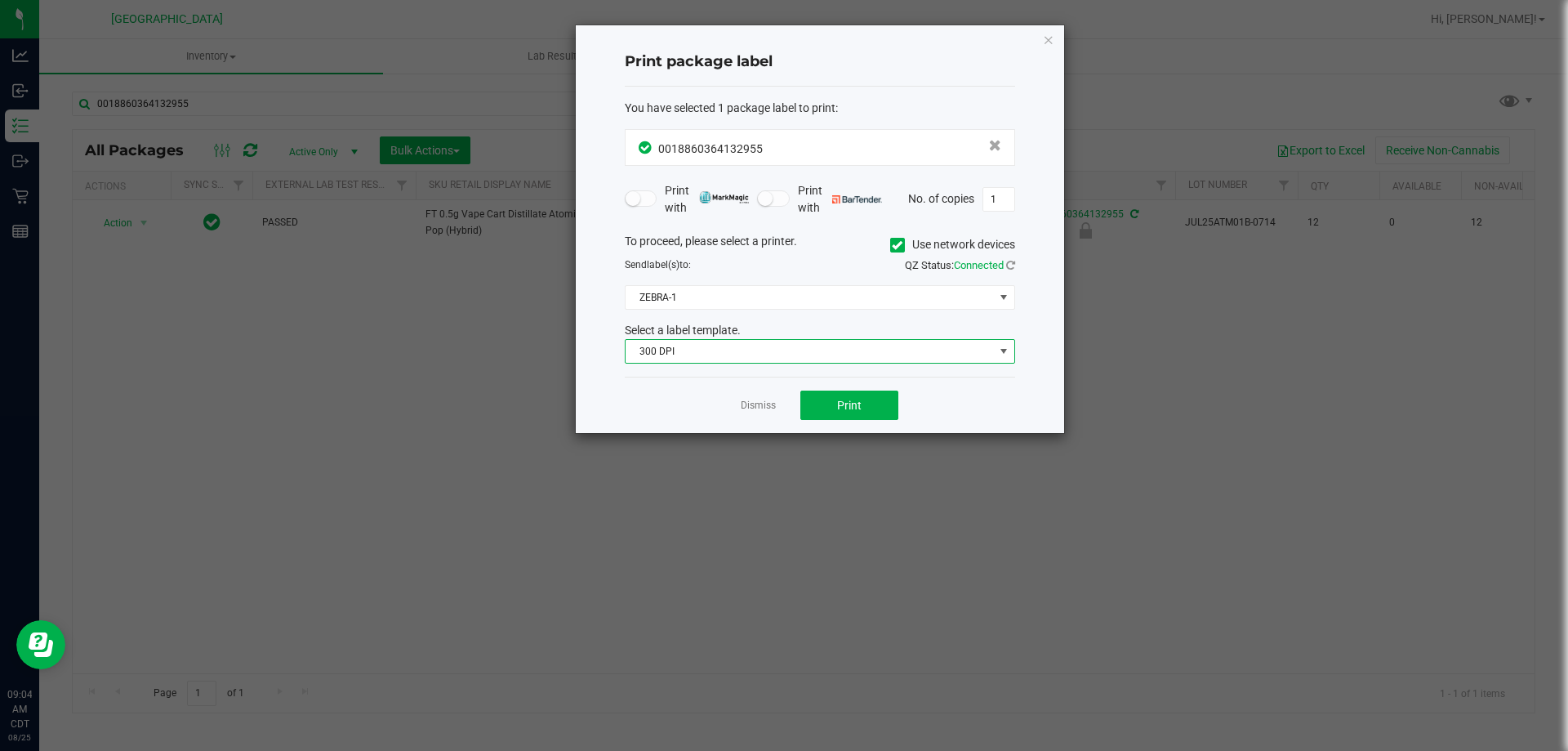
click at [851, 346] on span "300 DPI" at bounding box center [810, 351] width 368 height 23
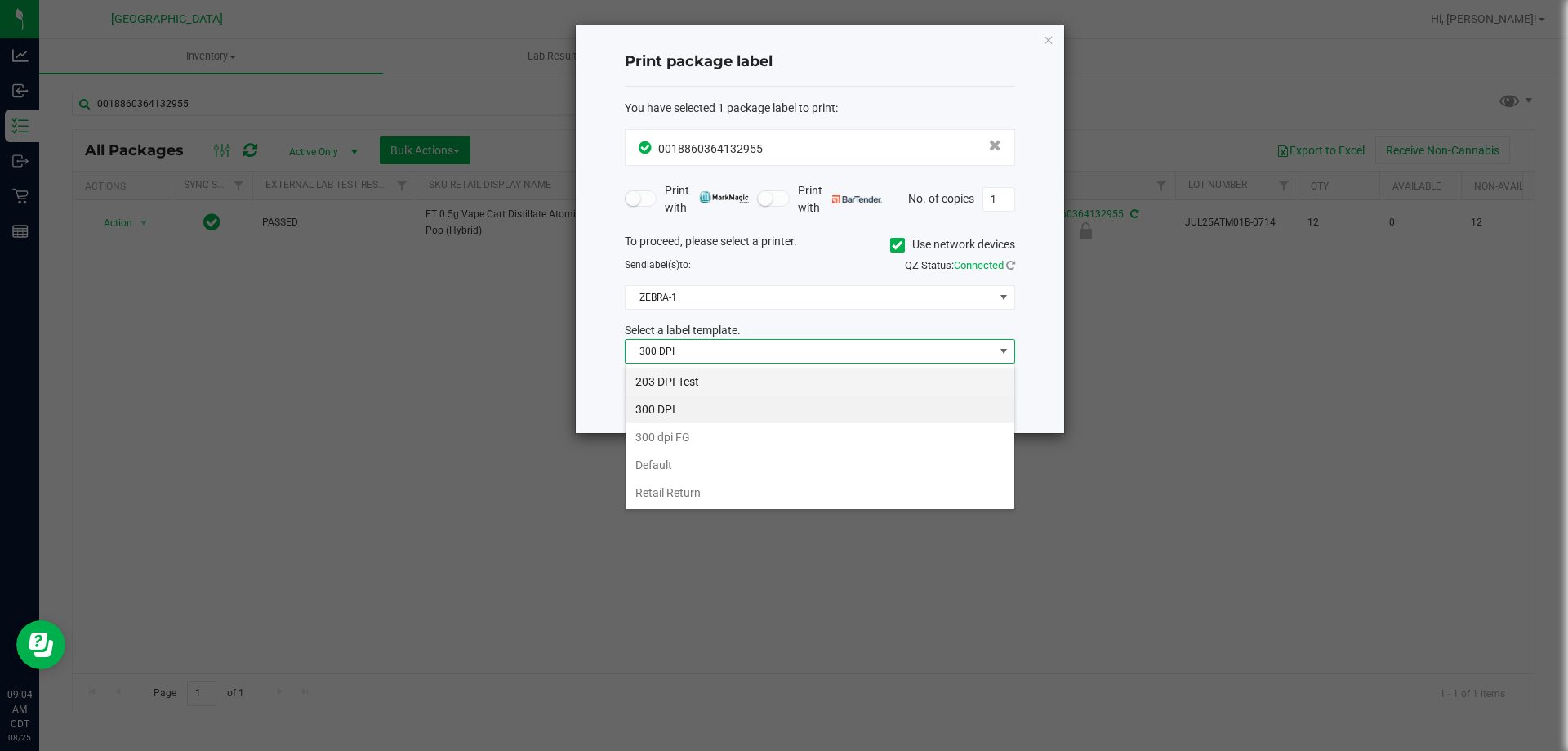
scroll to position [25, 391]
click at [733, 388] on li "203 DPI Test" at bounding box center [820, 382] width 389 height 28
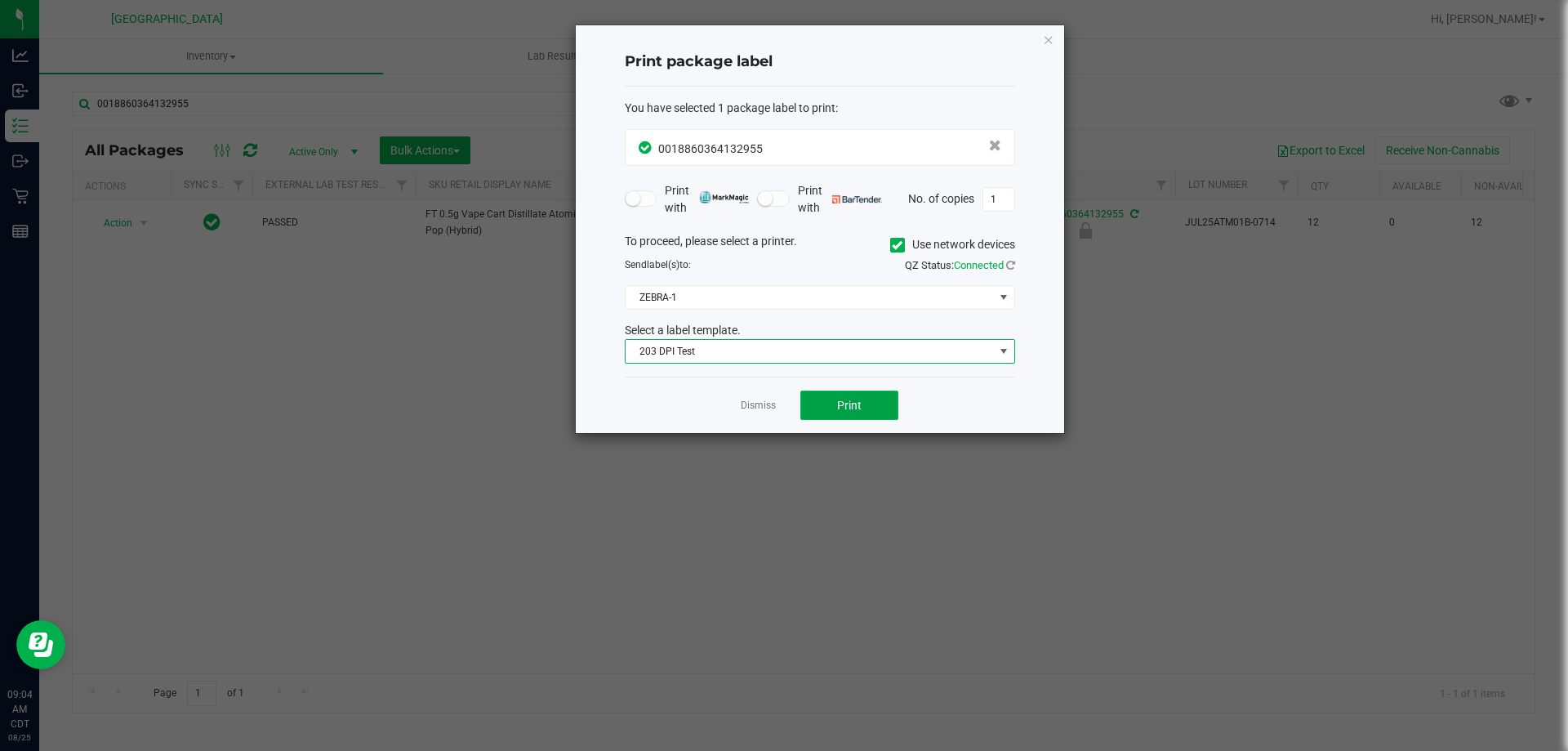
click at [829, 409] on button "Print" at bounding box center [849, 406] width 98 height 30
click at [767, 397] on app-cancel-button "Dismiss" at bounding box center [758, 405] width 35 height 17
click at [769, 400] on link "Dismiss" at bounding box center [758, 405] width 35 height 14
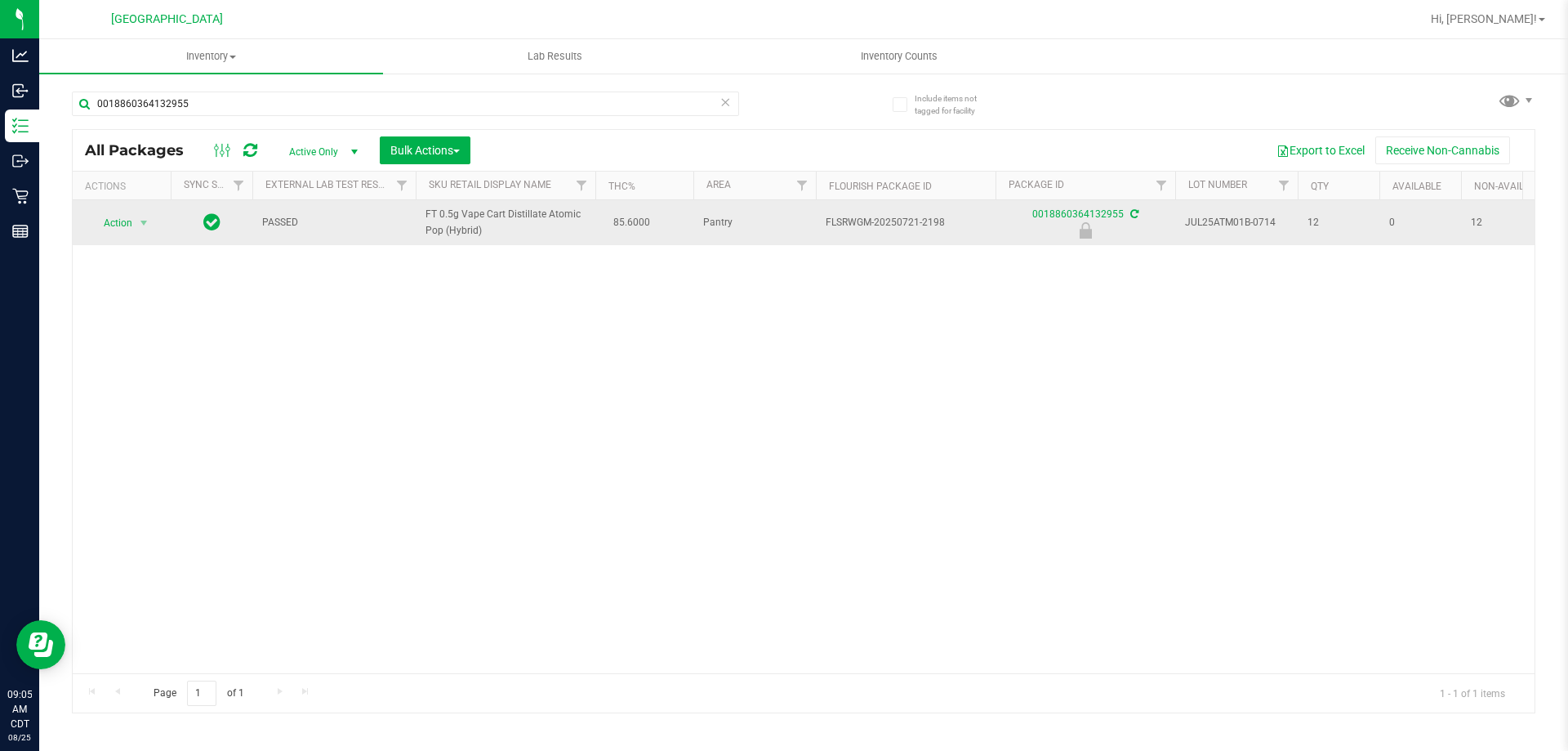
click at [118, 207] on td "Action Action Edit attributes Global inventory Locate package Package audit log…" at bounding box center [122, 223] width 98 height 45
click at [118, 218] on span "Action" at bounding box center [111, 224] width 44 height 23
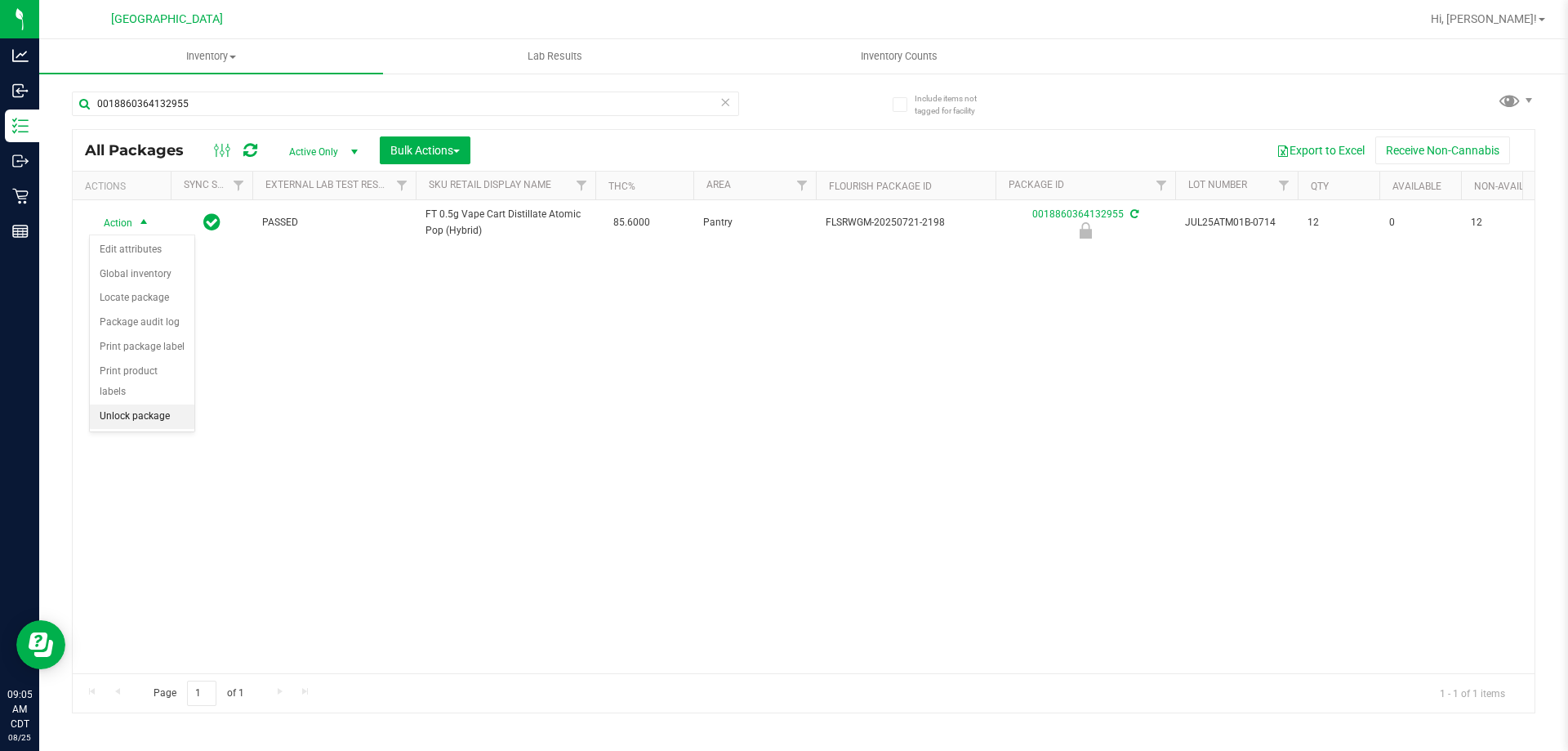
click at [173, 404] on li "Unlock package" at bounding box center [142, 416] width 104 height 25
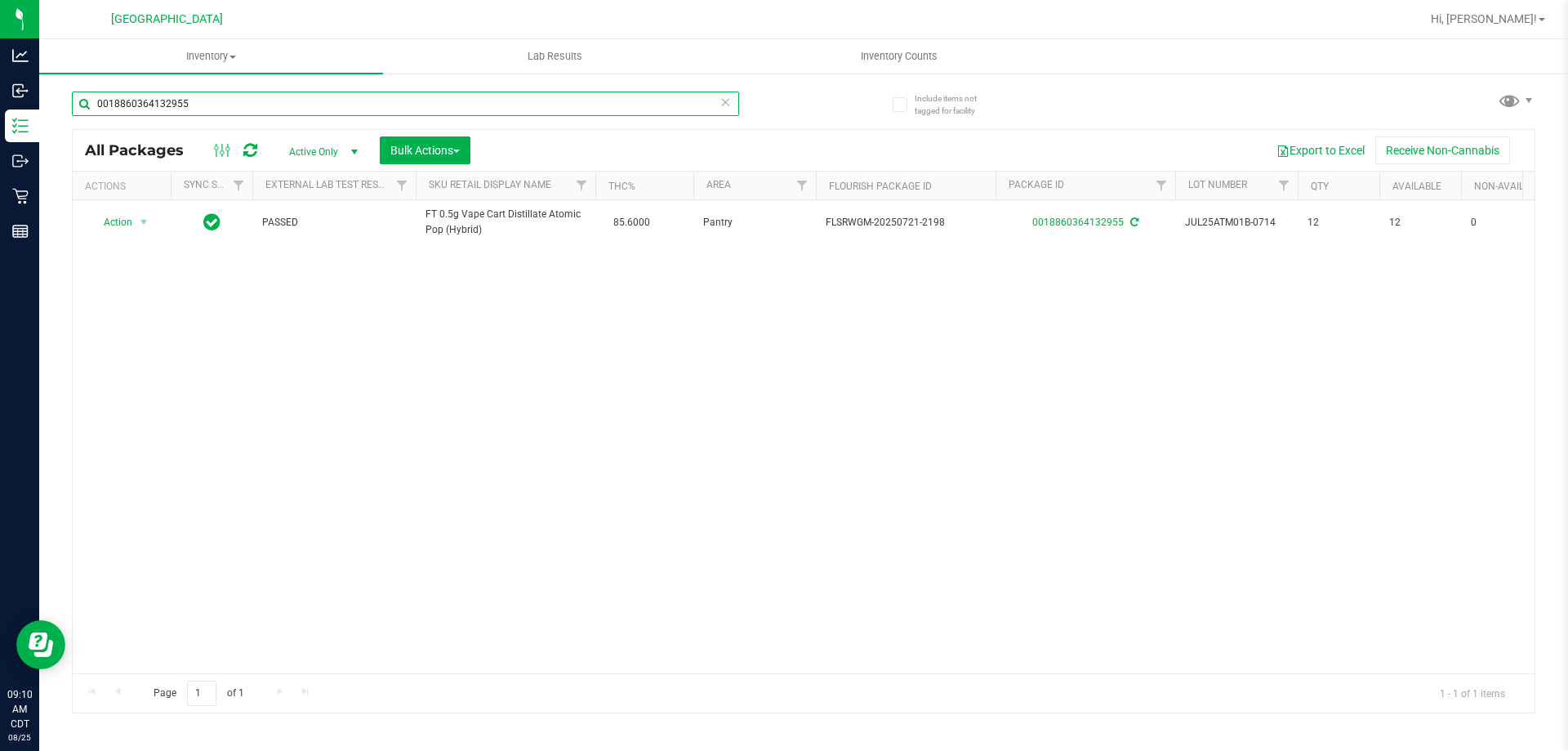
click at [427, 99] on input "0018860364132955" at bounding box center [406, 104] width 667 height 25
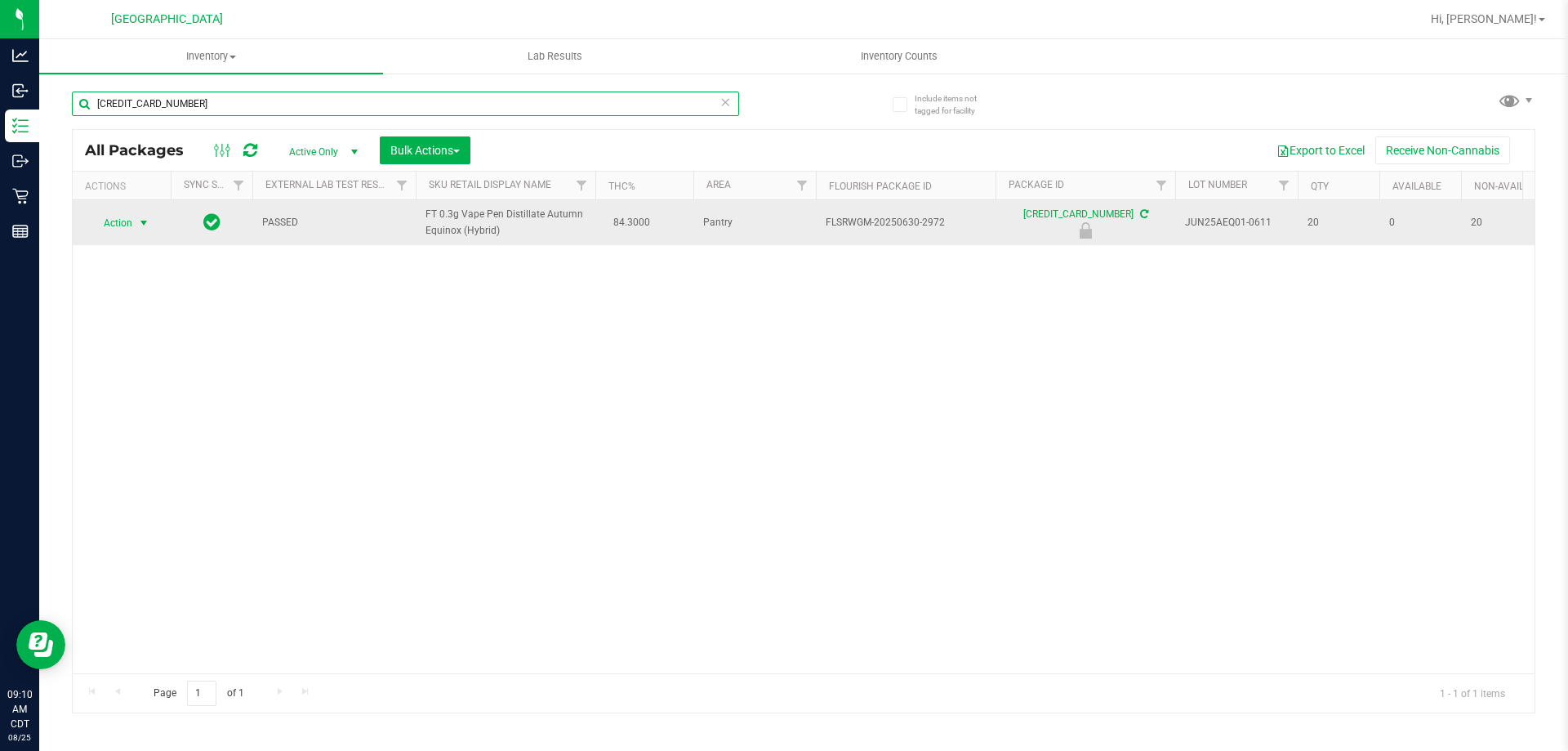
type input "2602377518551288"
click at [143, 219] on span "select" at bounding box center [144, 223] width 13 height 13
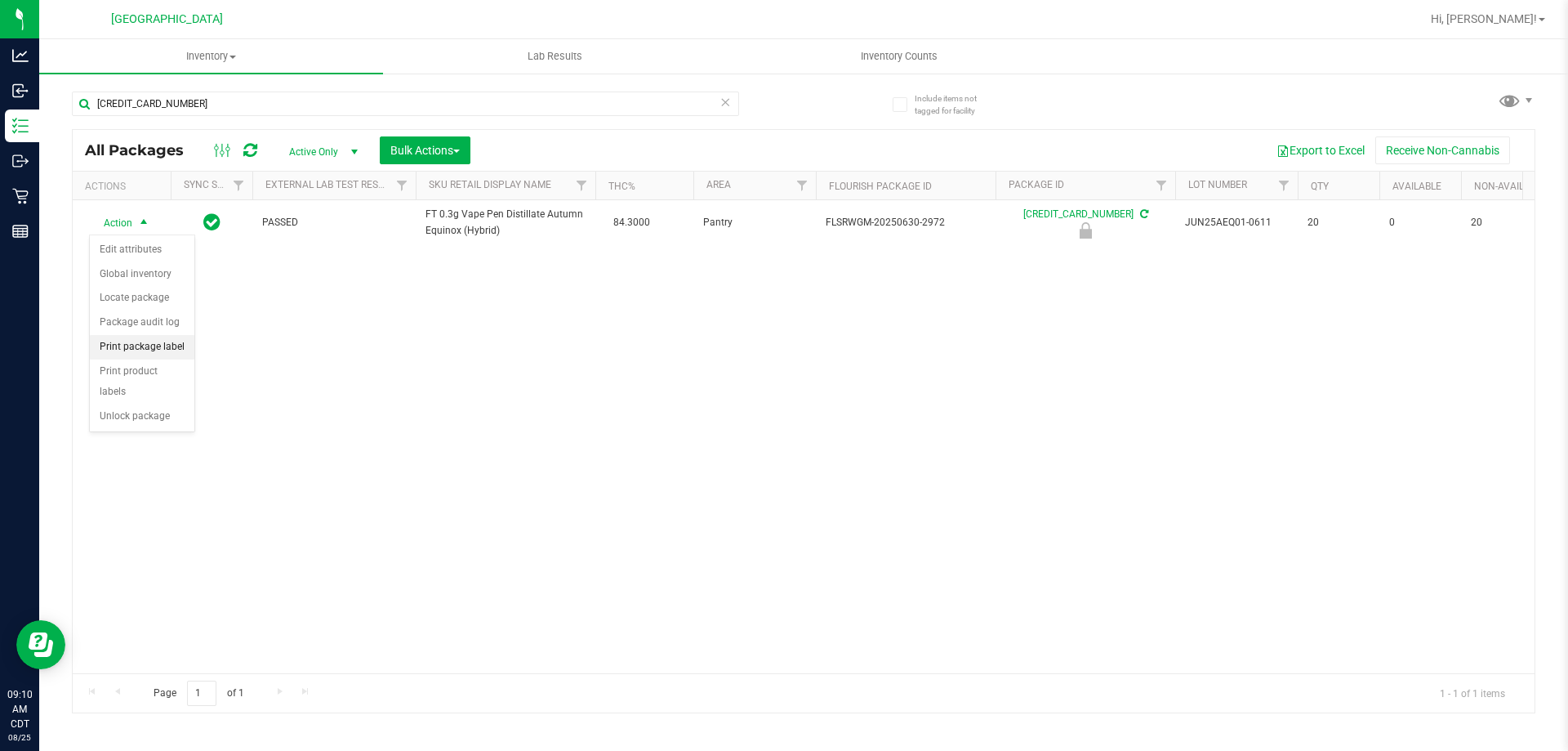
click at [180, 346] on li "Print package label" at bounding box center [142, 348] width 104 height 25
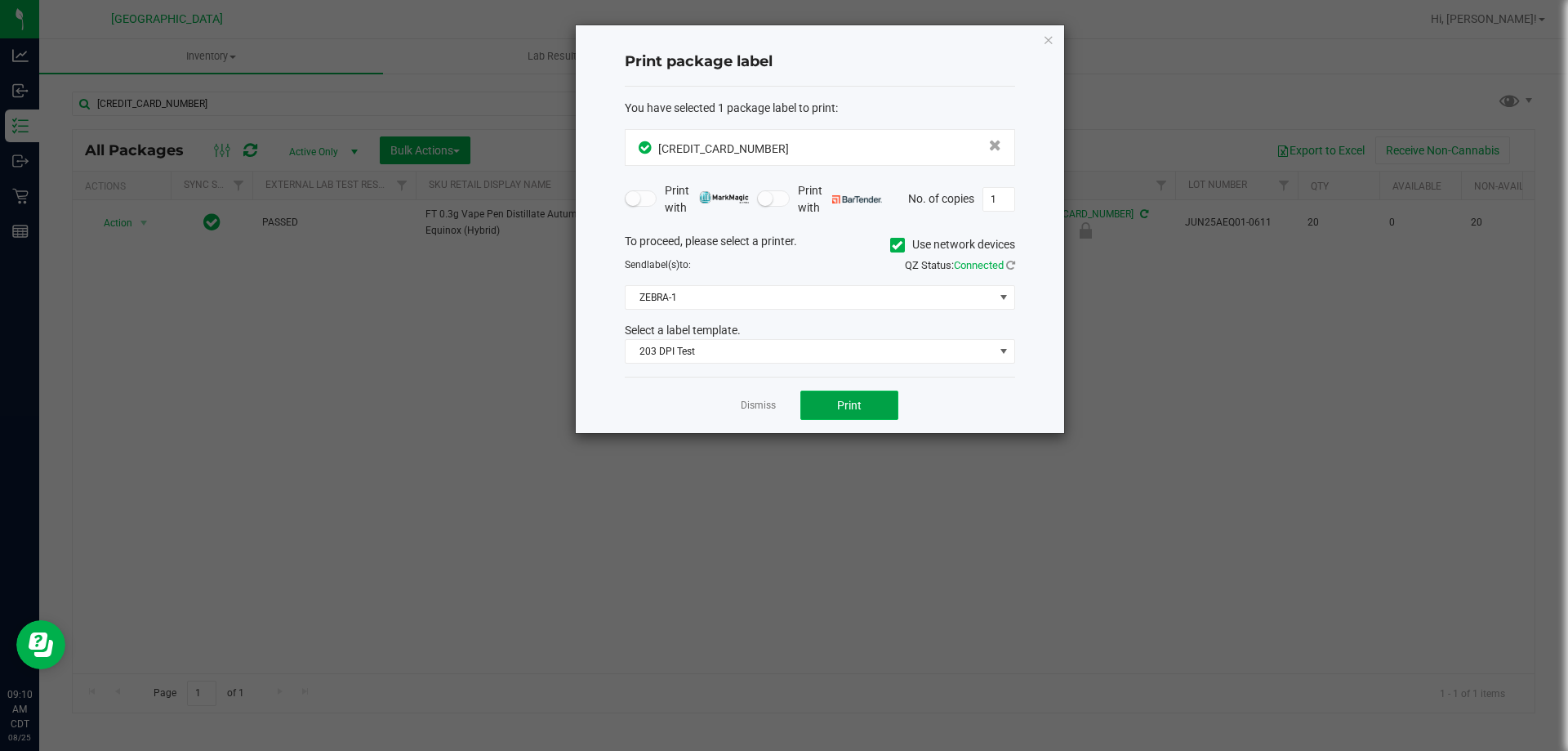
click at [820, 399] on button "Print" at bounding box center [849, 406] width 98 height 30
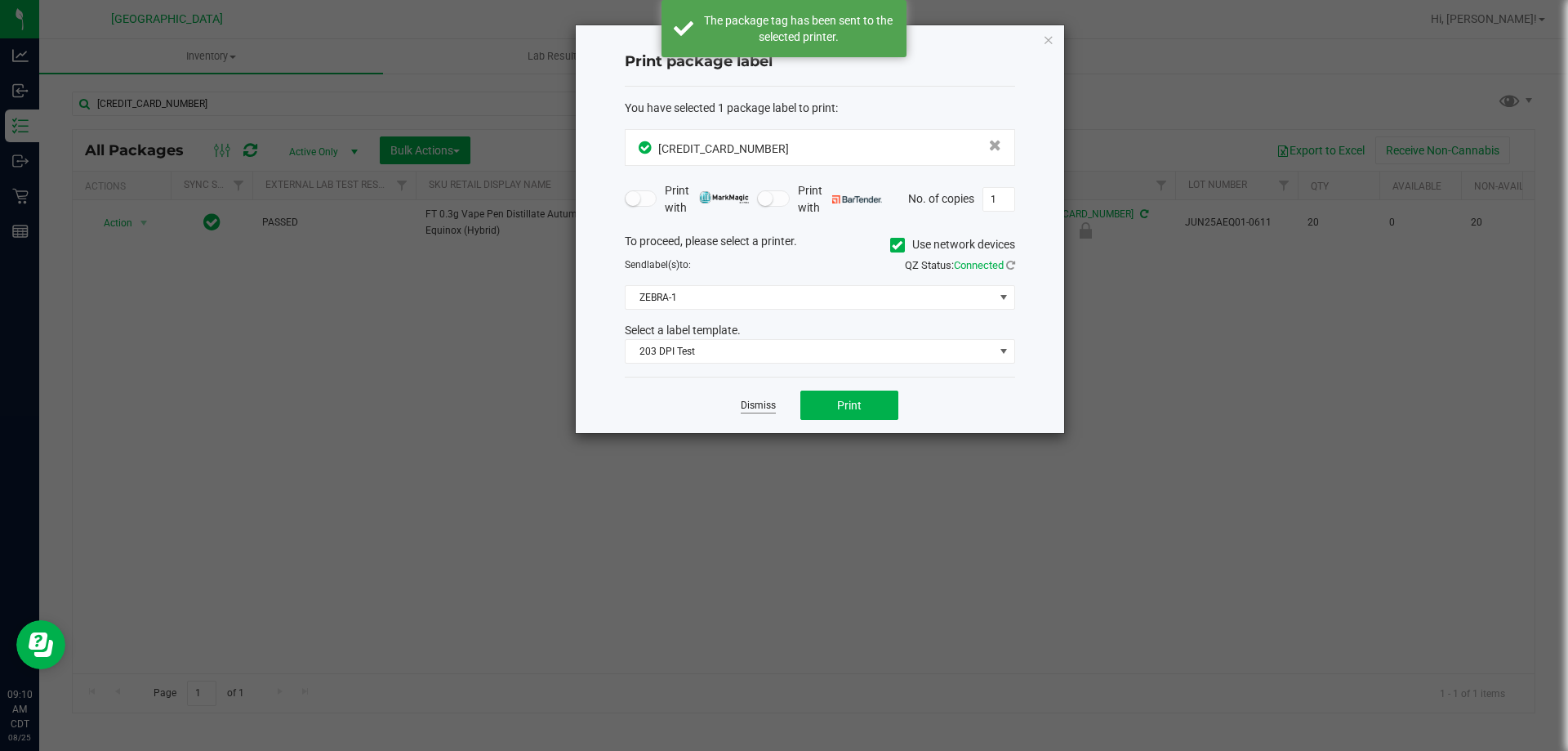
click at [762, 401] on link "Dismiss" at bounding box center [758, 405] width 35 height 14
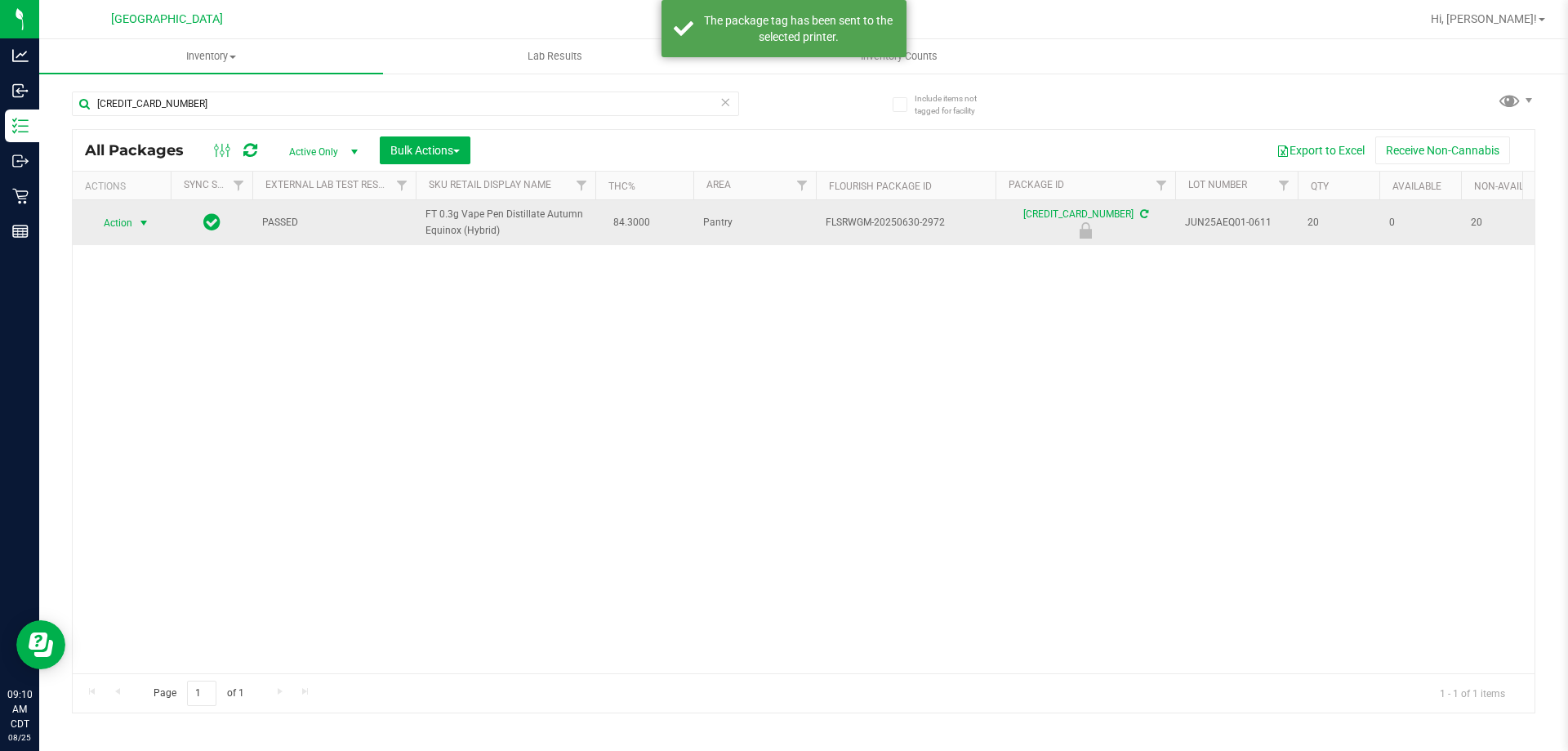
click at [139, 213] on span "select" at bounding box center [144, 224] width 21 height 23
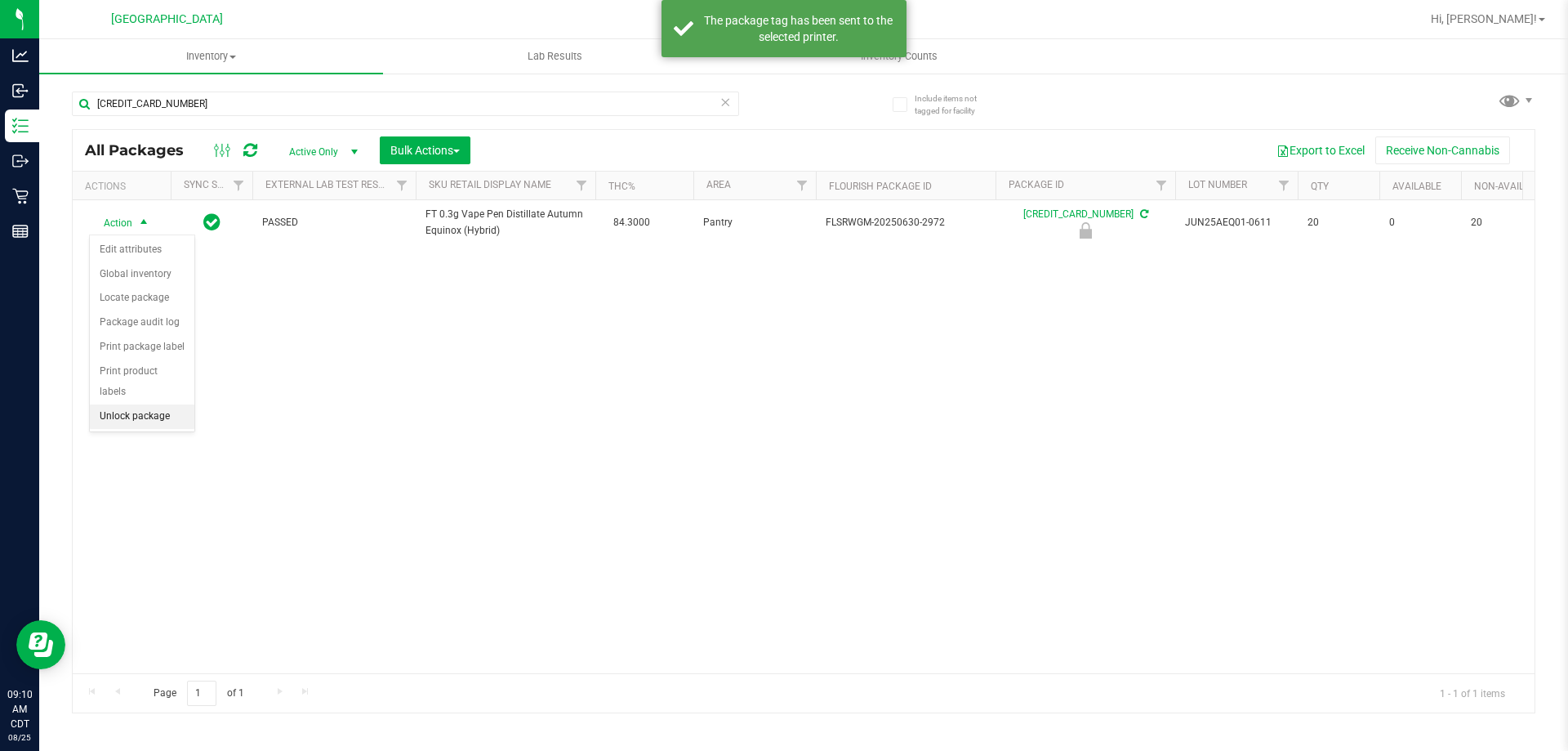
click at [151, 404] on li "Unlock package" at bounding box center [142, 416] width 104 height 25
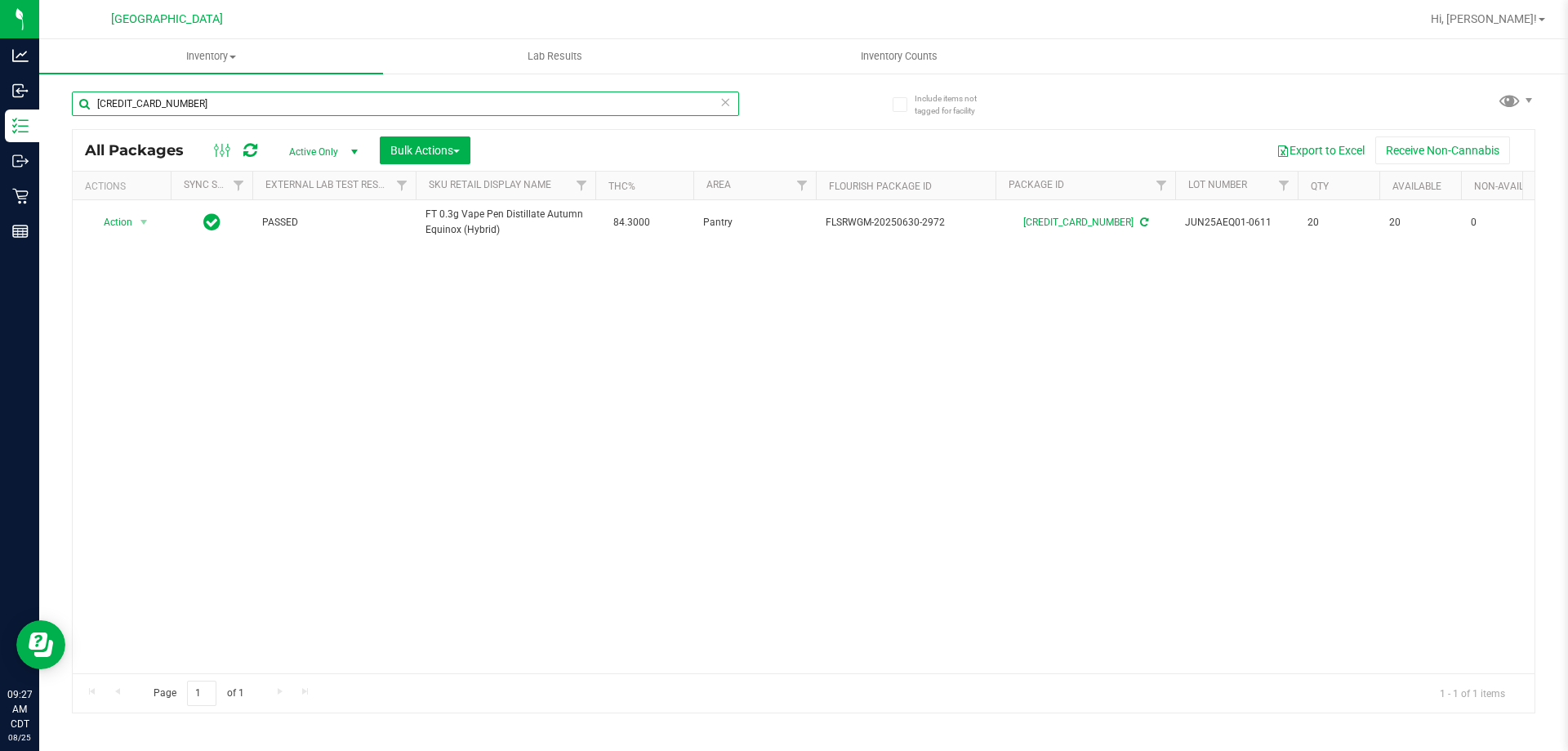
click at [279, 107] on input "2602377518551288" at bounding box center [406, 104] width 667 height 25
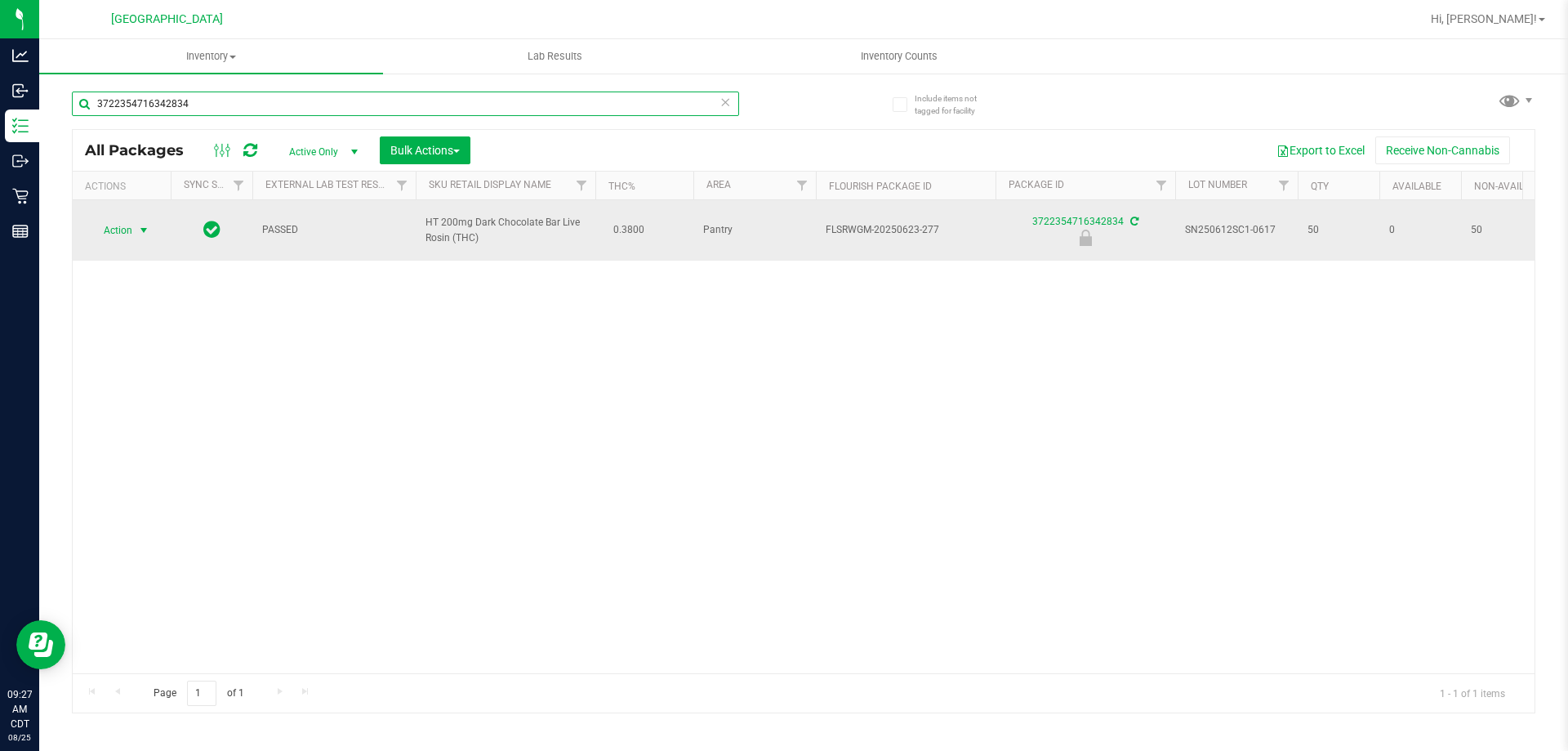
type input "3722354716342834"
click at [127, 221] on span "Action" at bounding box center [111, 230] width 44 height 23
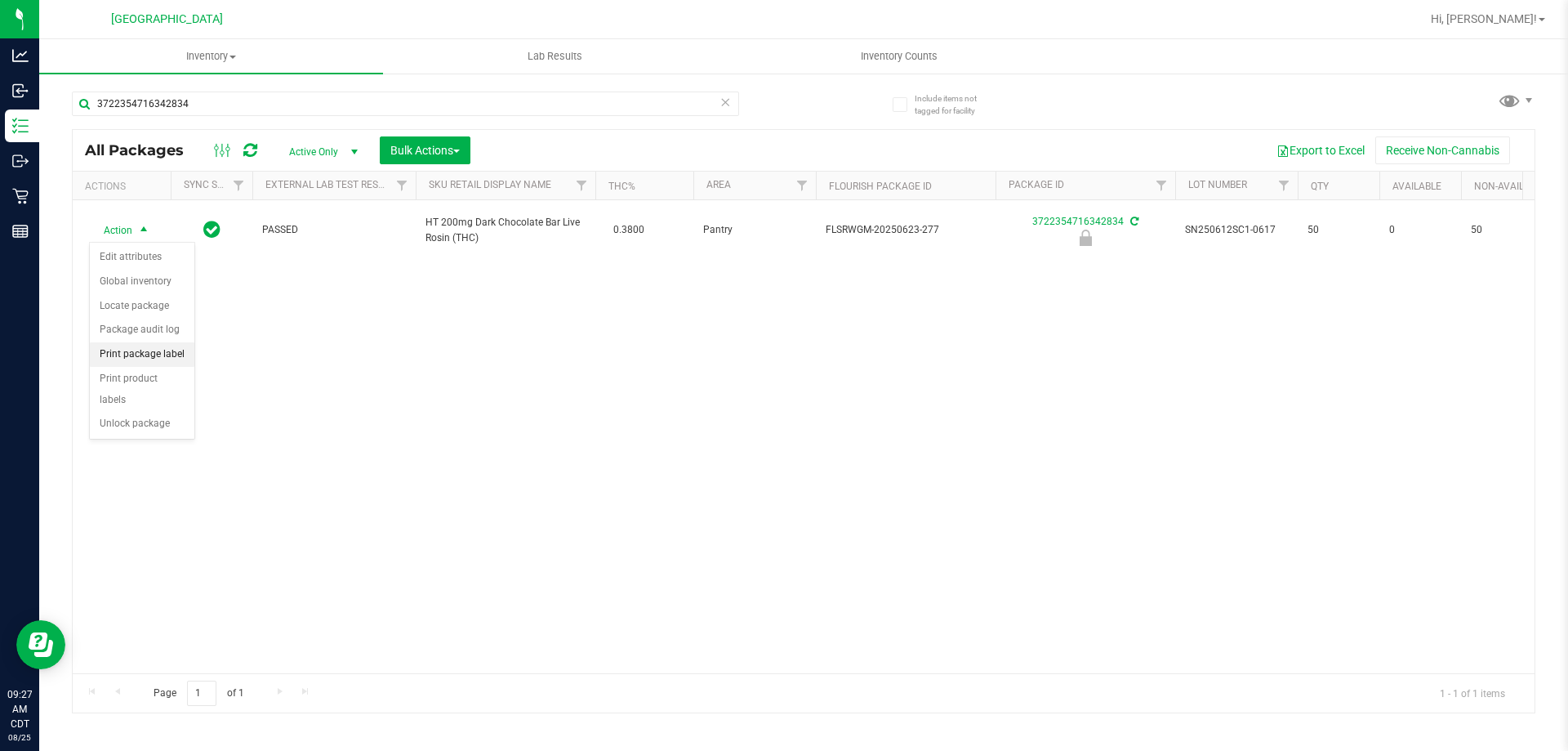
click at [189, 359] on li "Print package label" at bounding box center [142, 354] width 104 height 25
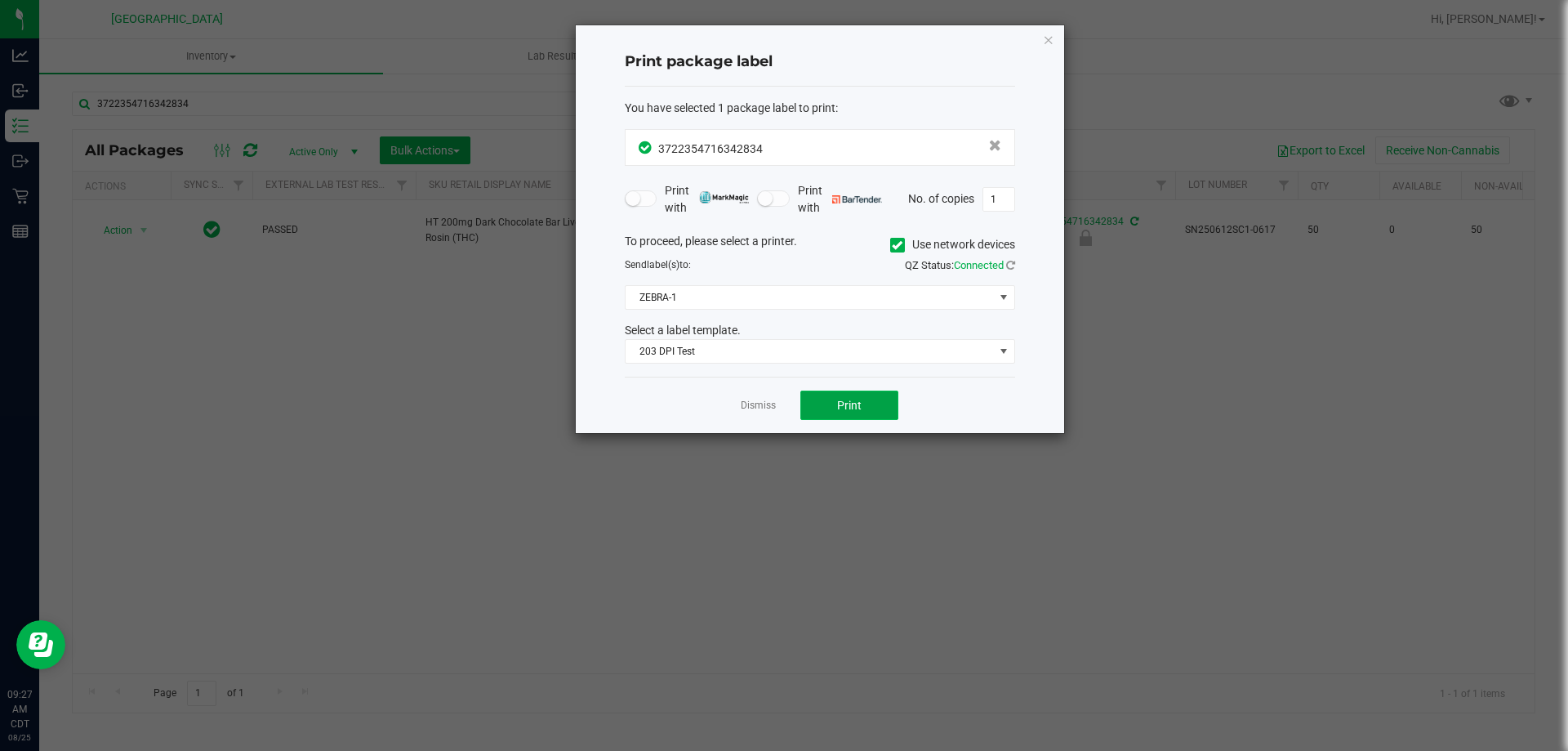
click at [854, 415] on button "Print" at bounding box center [849, 406] width 98 height 30
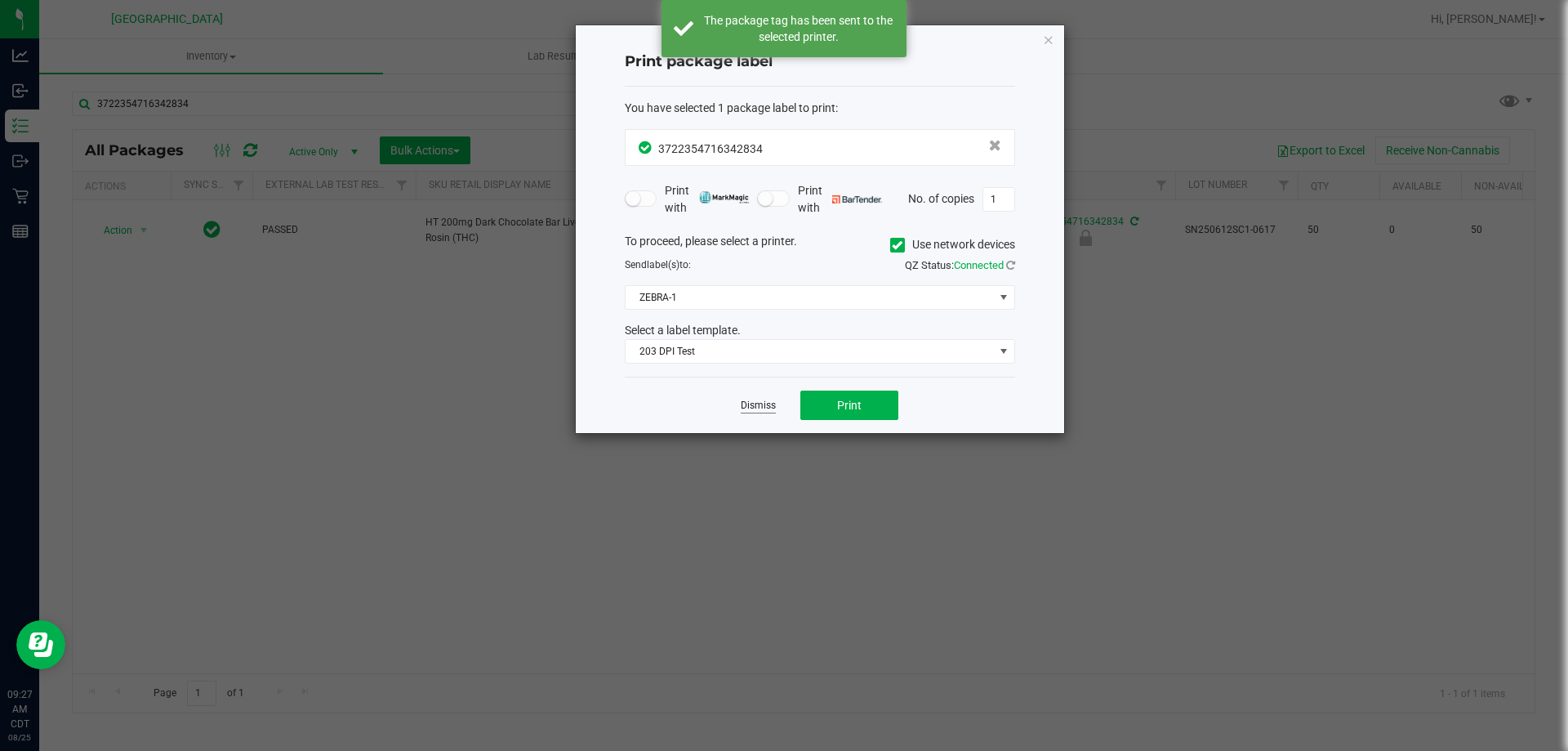
click at [760, 402] on link "Dismiss" at bounding box center [758, 405] width 35 height 14
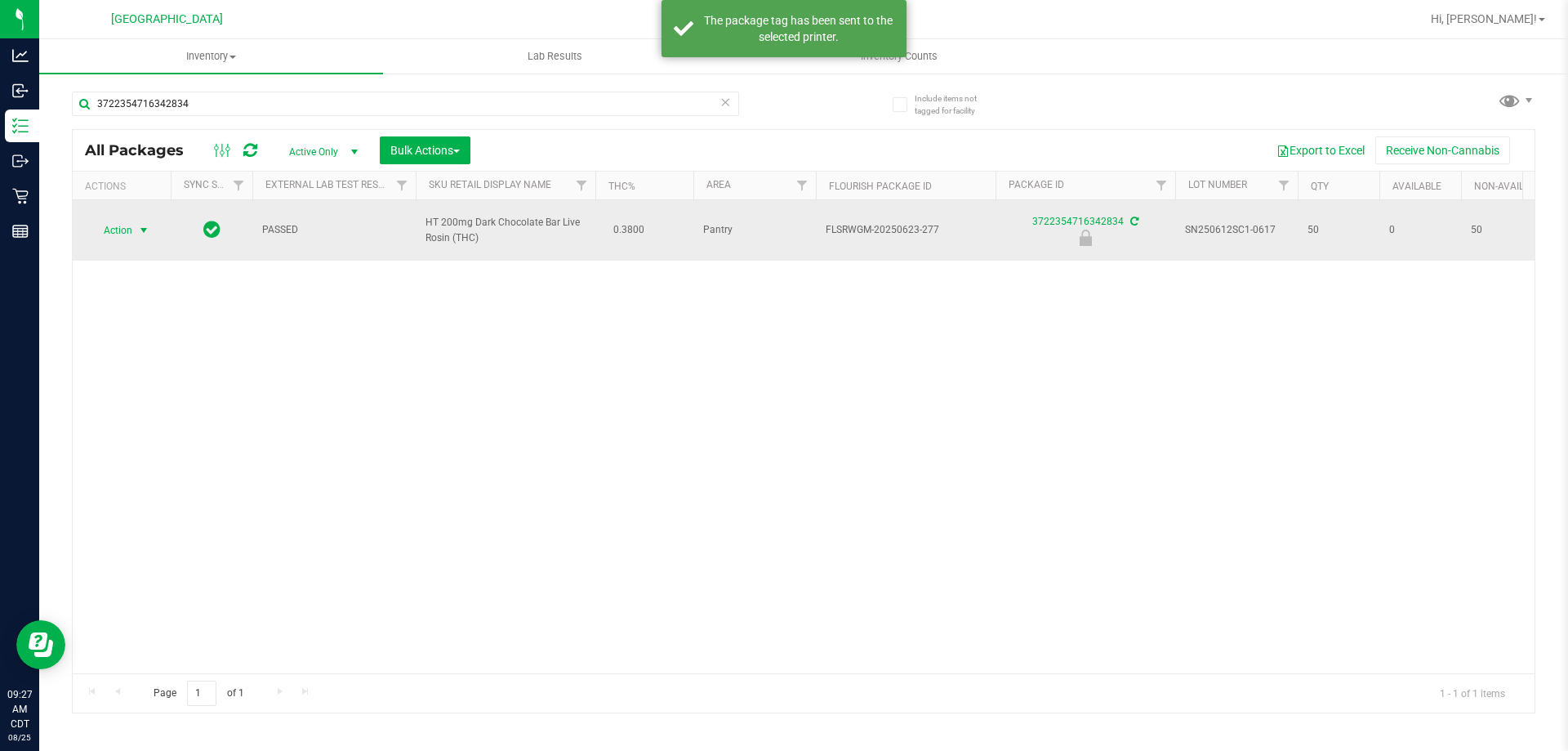
click at [132, 227] on span "Action" at bounding box center [111, 230] width 44 height 23
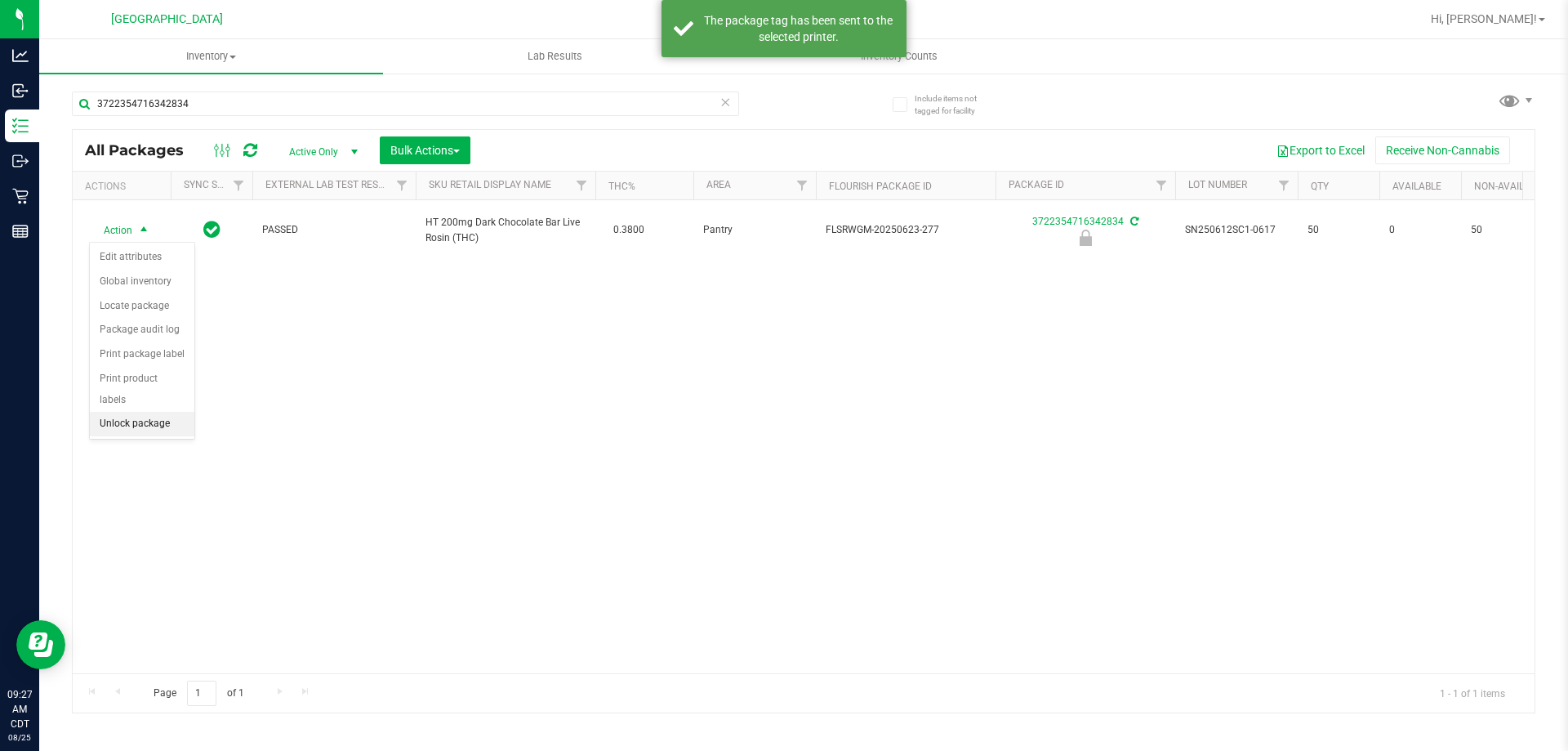
click at [153, 412] on li "Unlock package" at bounding box center [142, 424] width 104 height 25
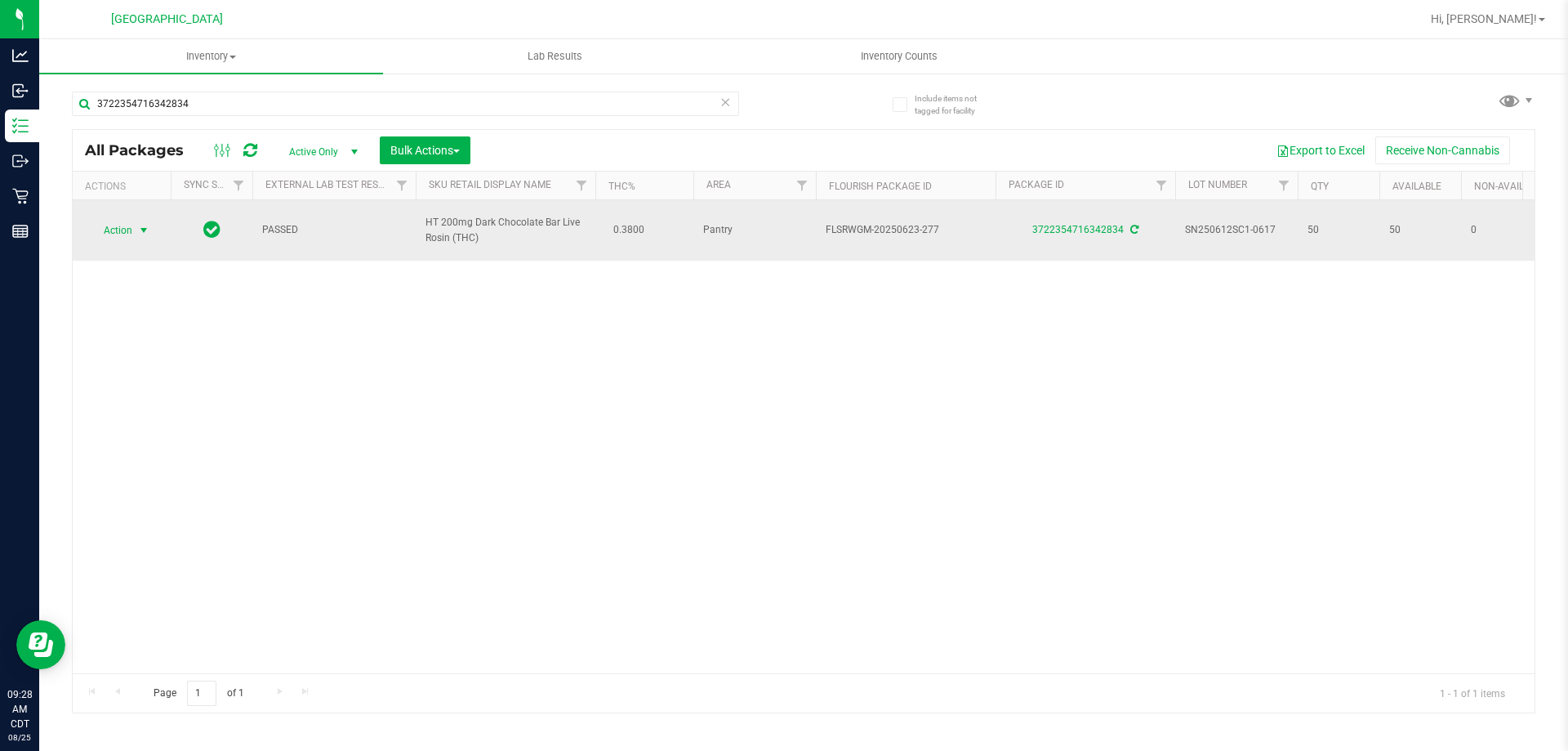
click at [119, 226] on span "Action" at bounding box center [111, 230] width 44 height 23
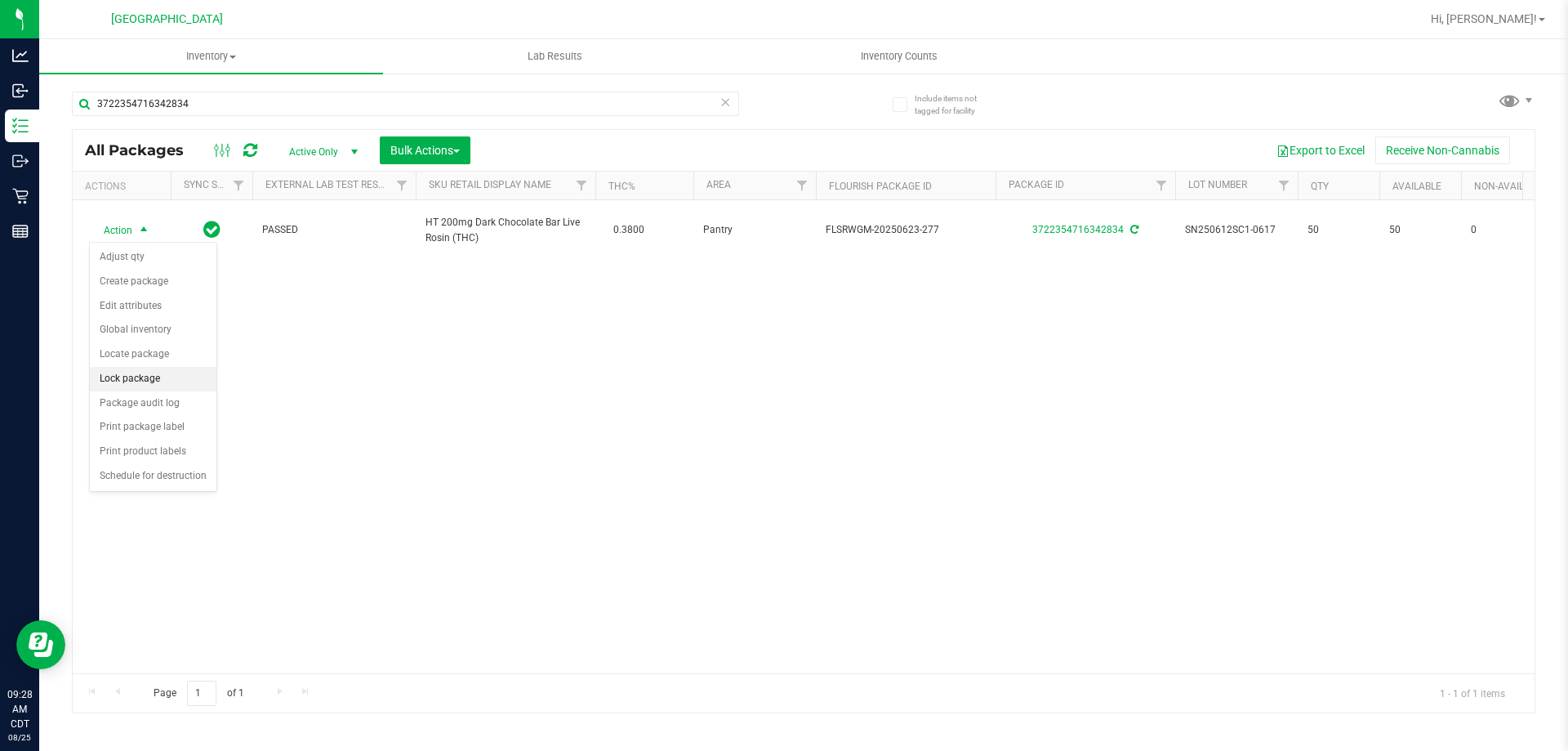
click at [145, 378] on li "Lock package" at bounding box center [153, 379] width 127 height 25
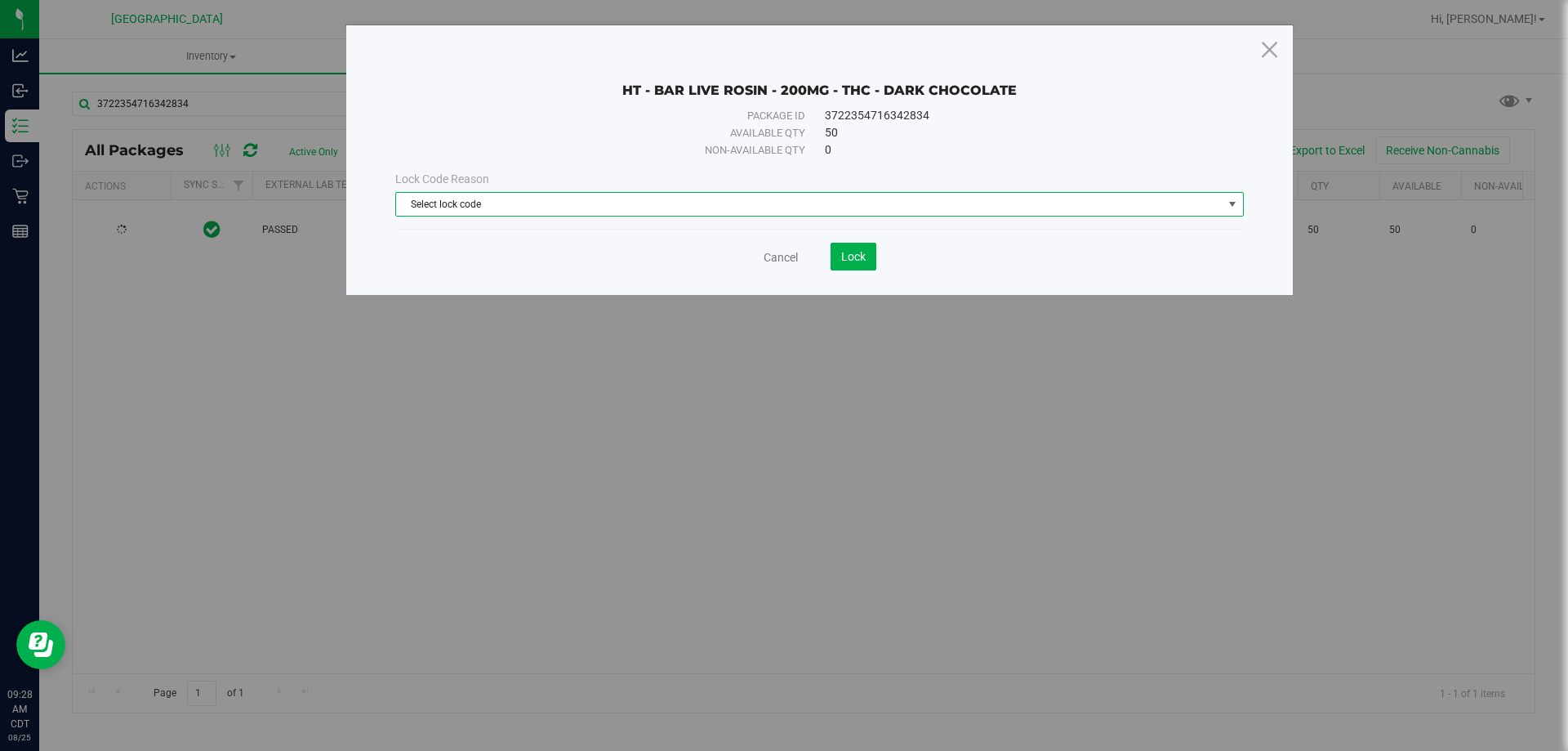
click at [562, 195] on span "Select lock code" at bounding box center [810, 205] width 826 height 23
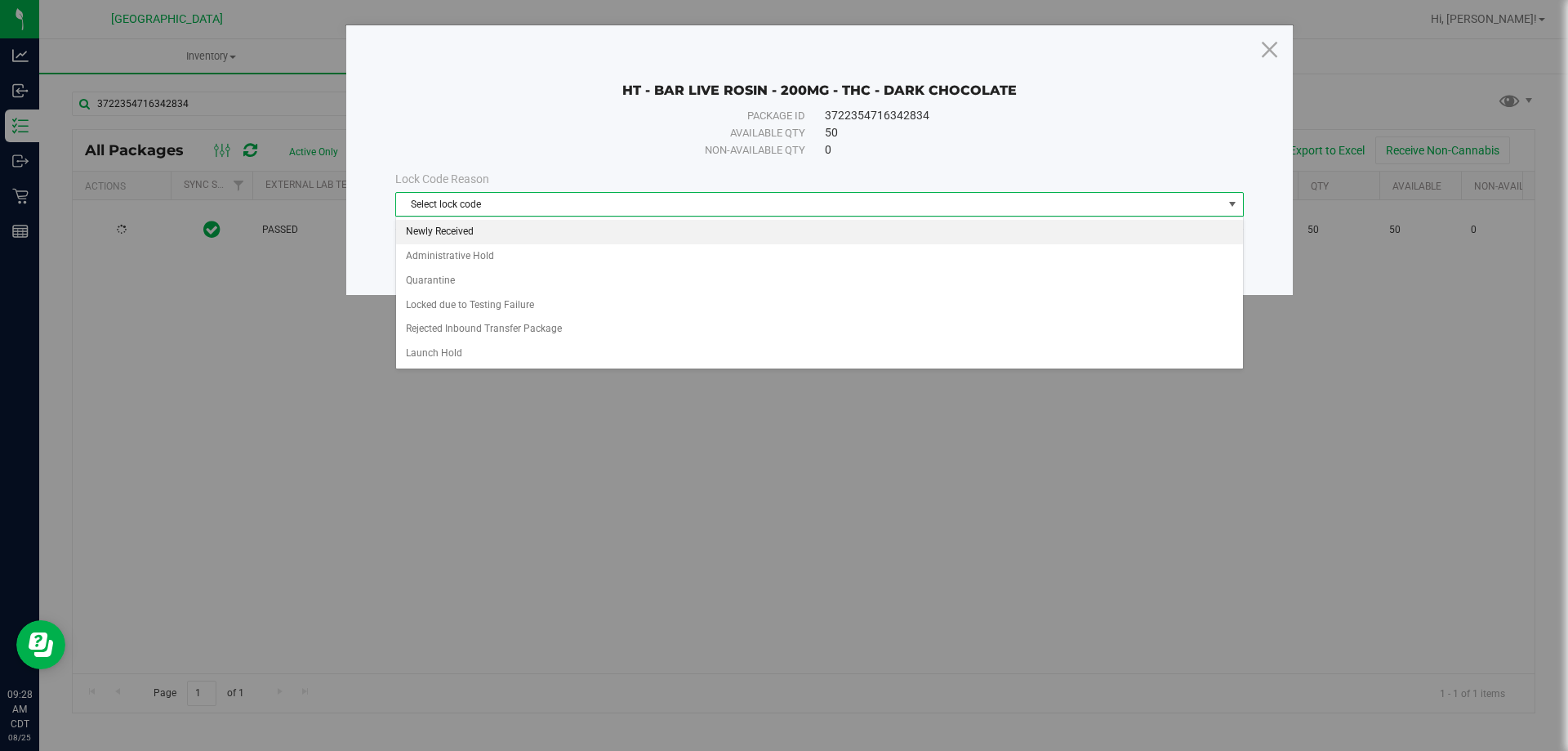
click at [453, 235] on li "Newly Received" at bounding box center [820, 232] width 847 height 25
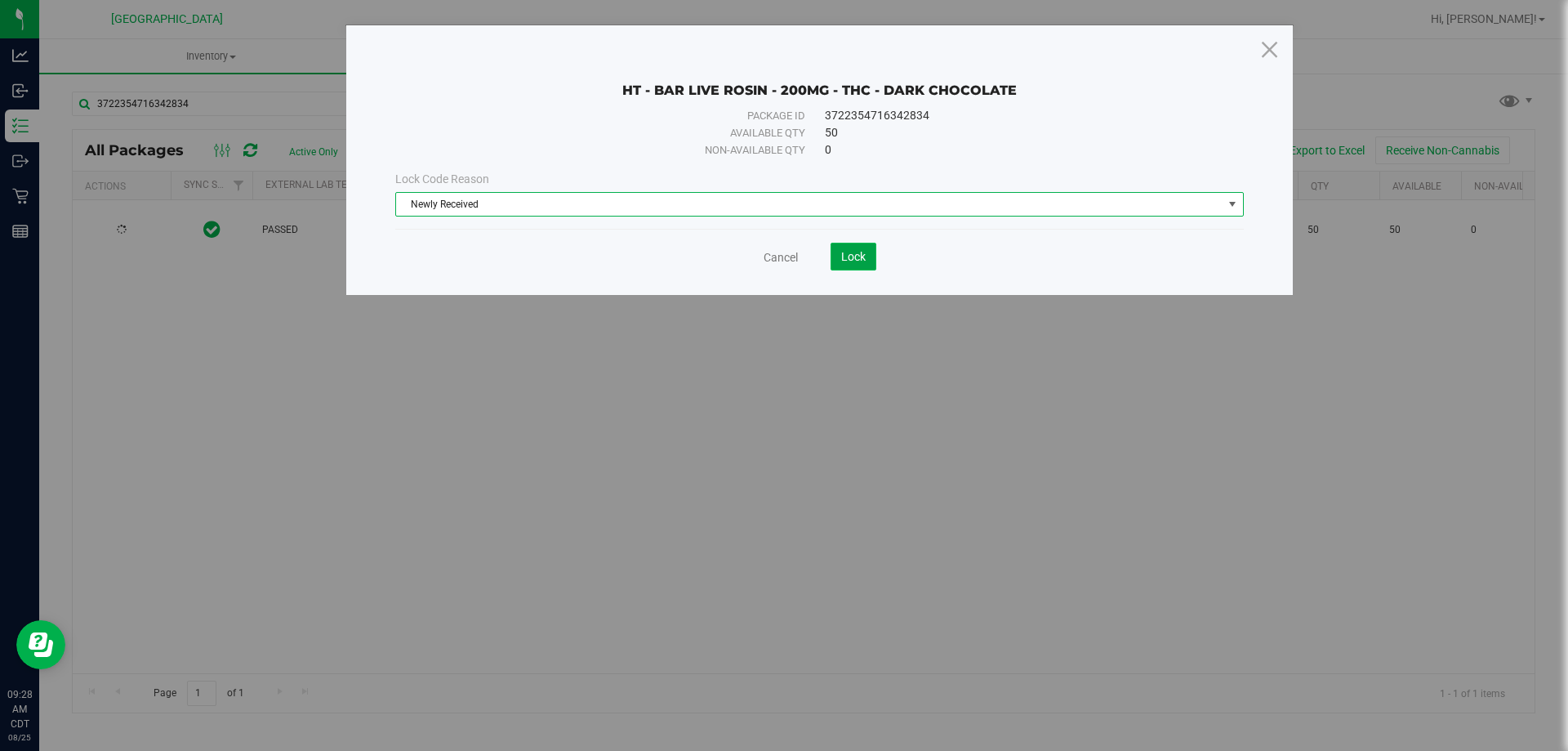
click at [836, 253] on button "Lock" at bounding box center [853, 257] width 46 height 28
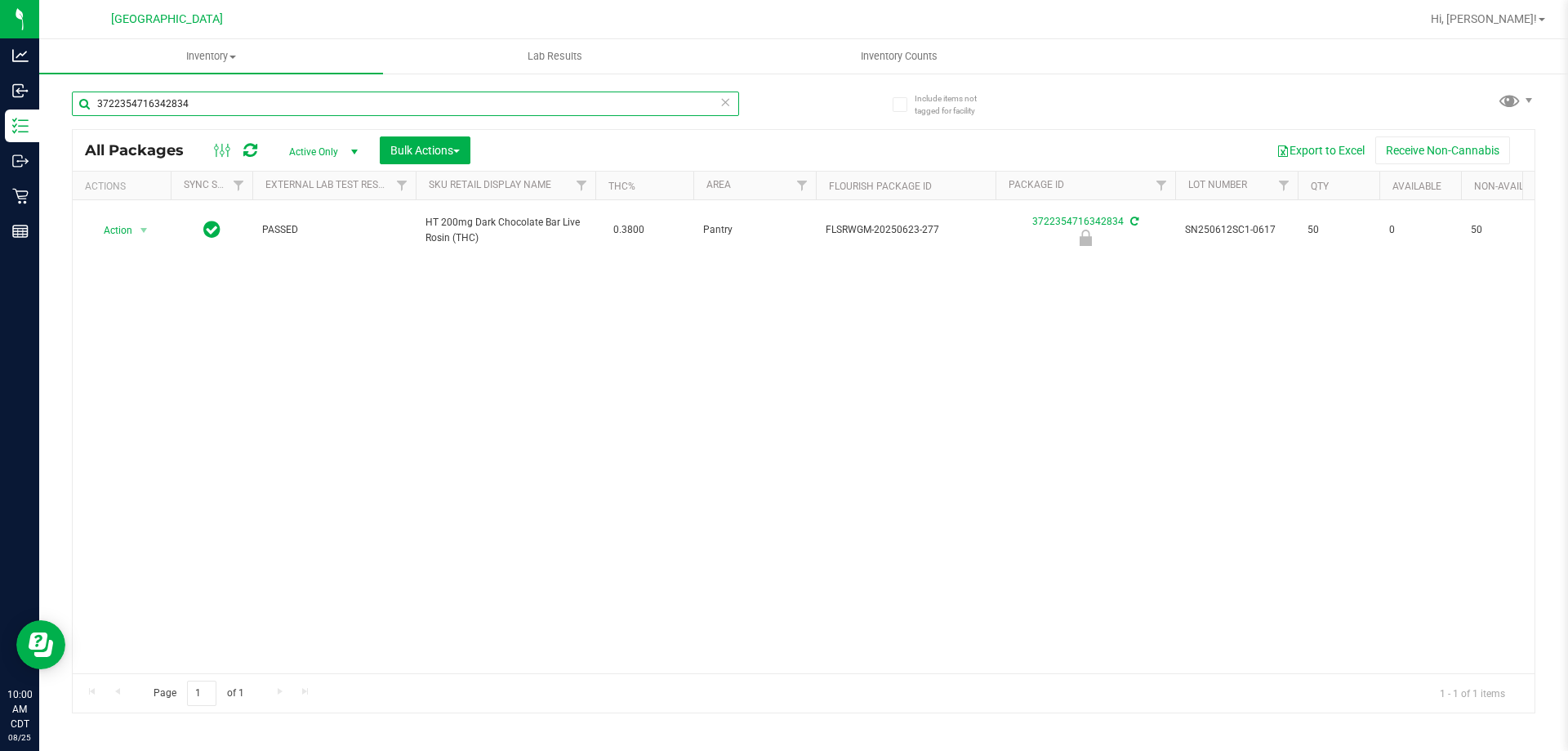
click at [421, 101] on input "3722354716342834" at bounding box center [406, 104] width 667 height 25
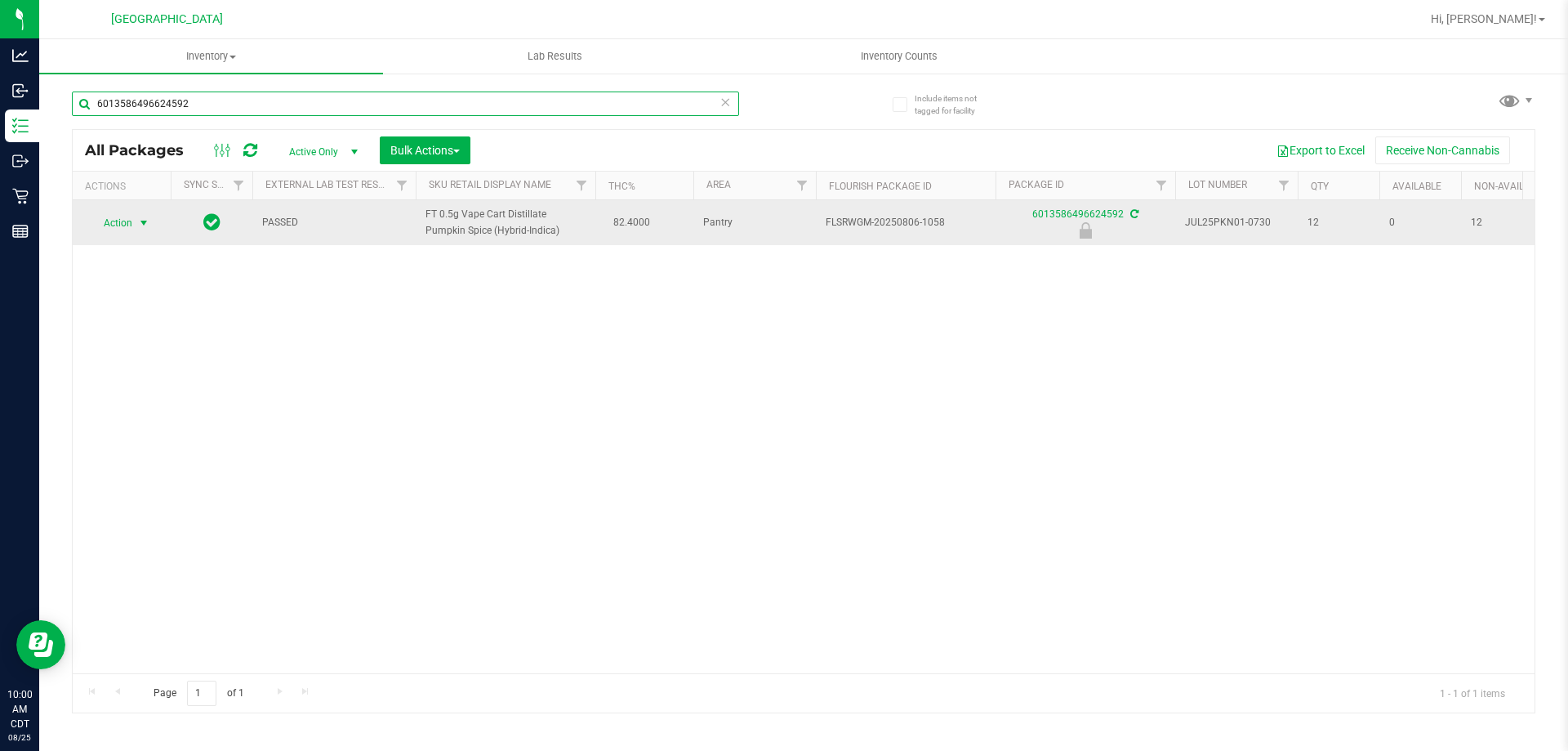
type input "6013586496624592"
click at [106, 214] on span "Action" at bounding box center [111, 224] width 44 height 23
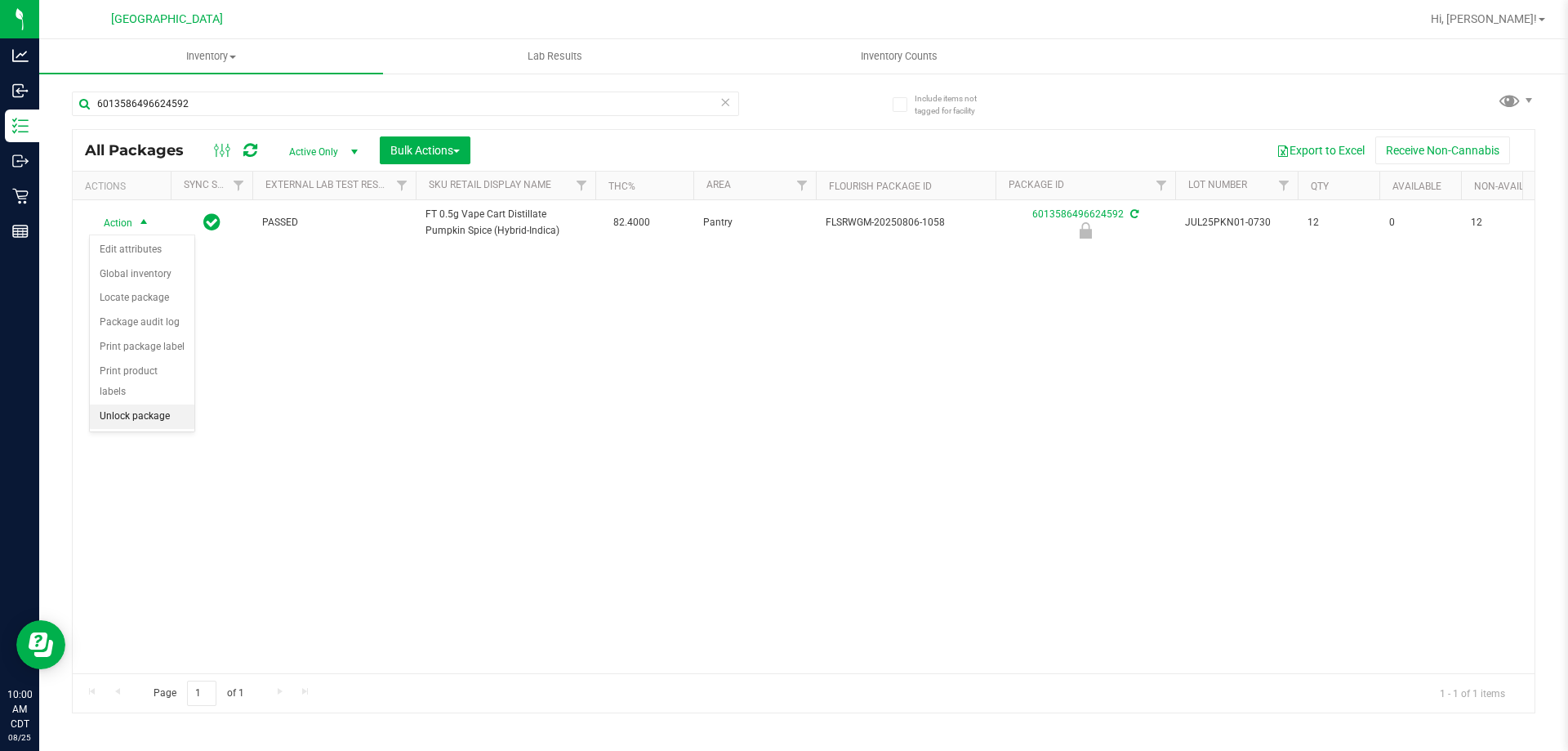
click at [162, 404] on li "Unlock package" at bounding box center [142, 416] width 104 height 25
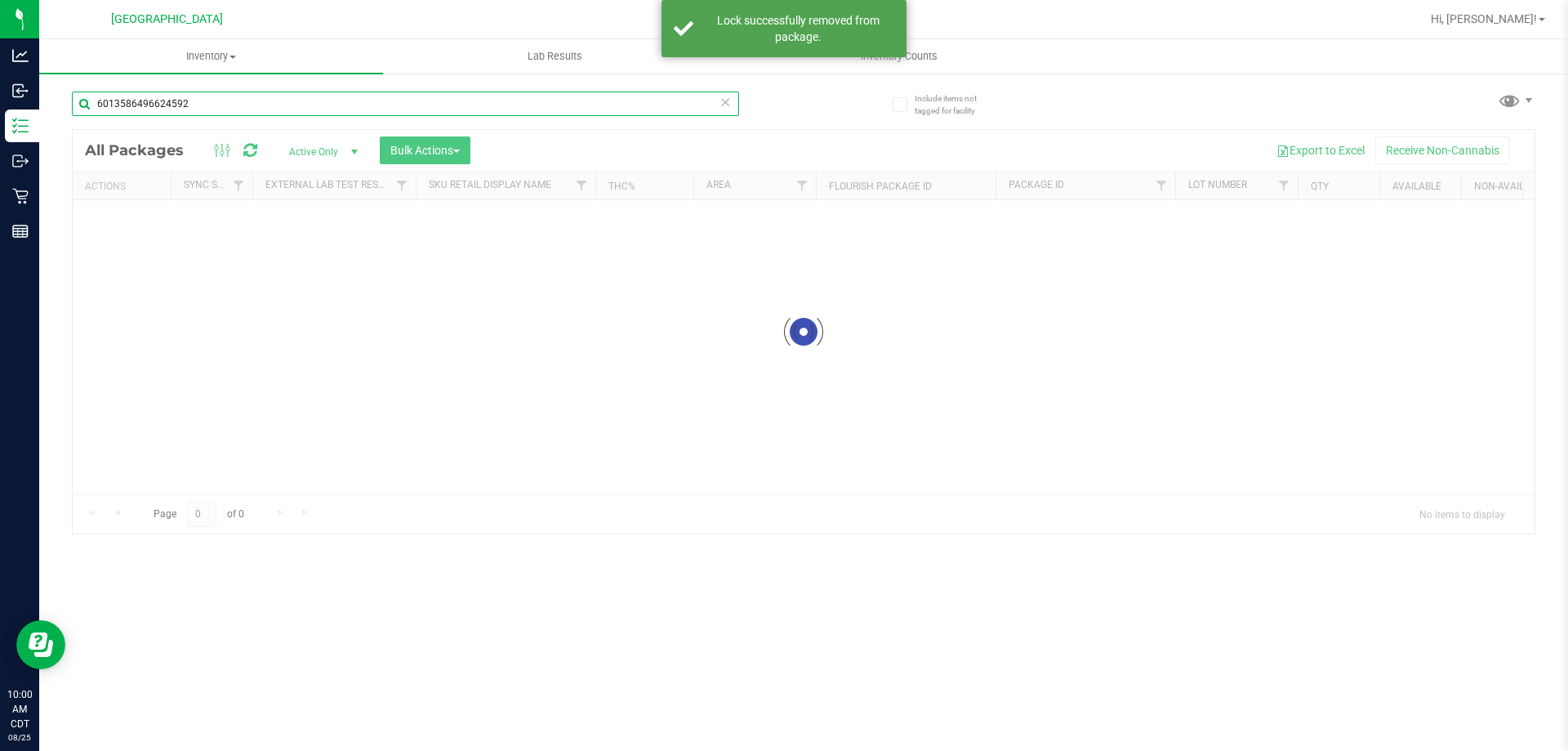
click at [335, 107] on input "6013586496624592" at bounding box center [406, 104] width 667 height 25
click at [334, 106] on input "6013586496624592" at bounding box center [406, 104] width 667 height 25
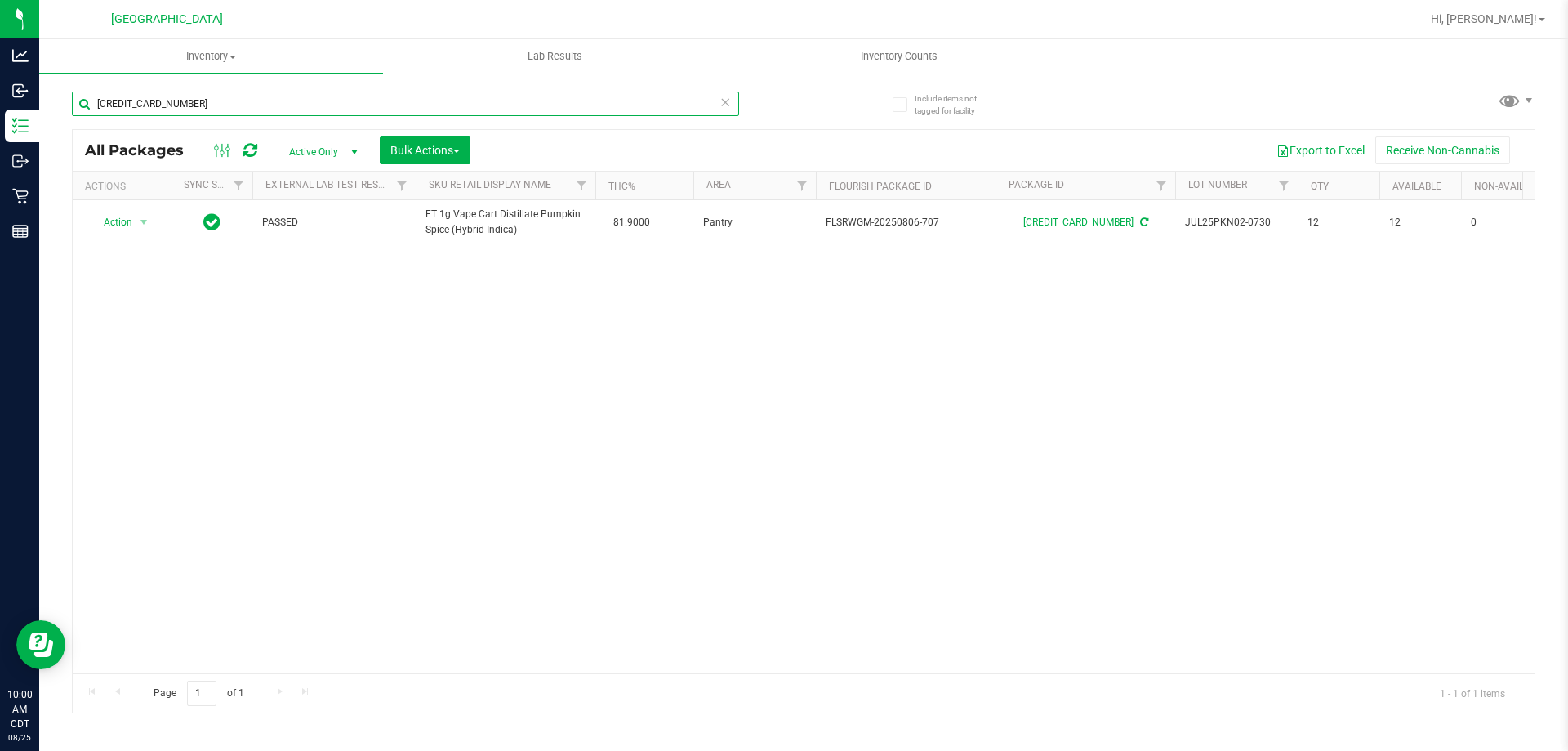
type input "5749920363449673"
click at [381, 109] on input "5749920363449673" at bounding box center [406, 104] width 667 height 25
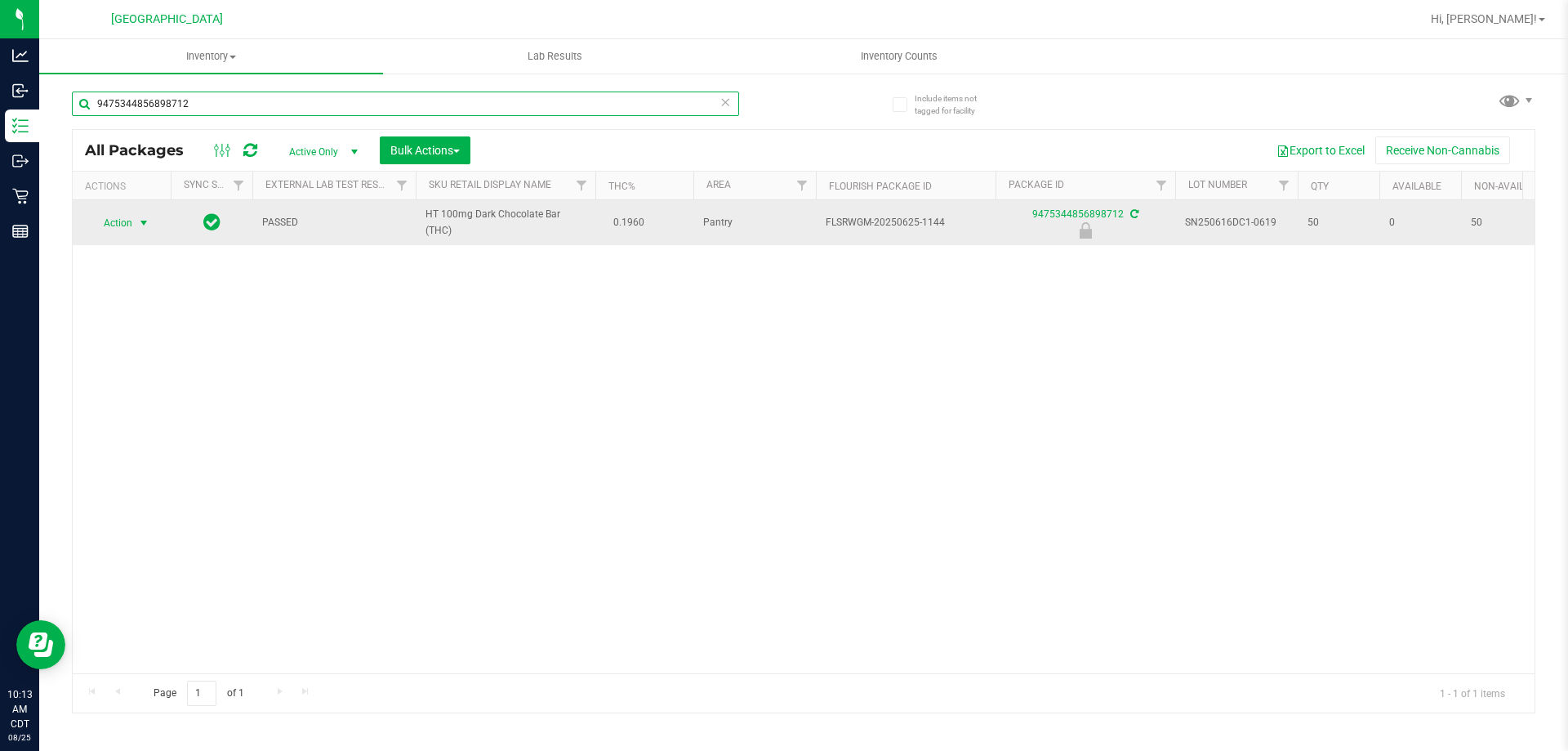
type input "9475344856898712"
click at [118, 224] on span "Action" at bounding box center [111, 224] width 44 height 23
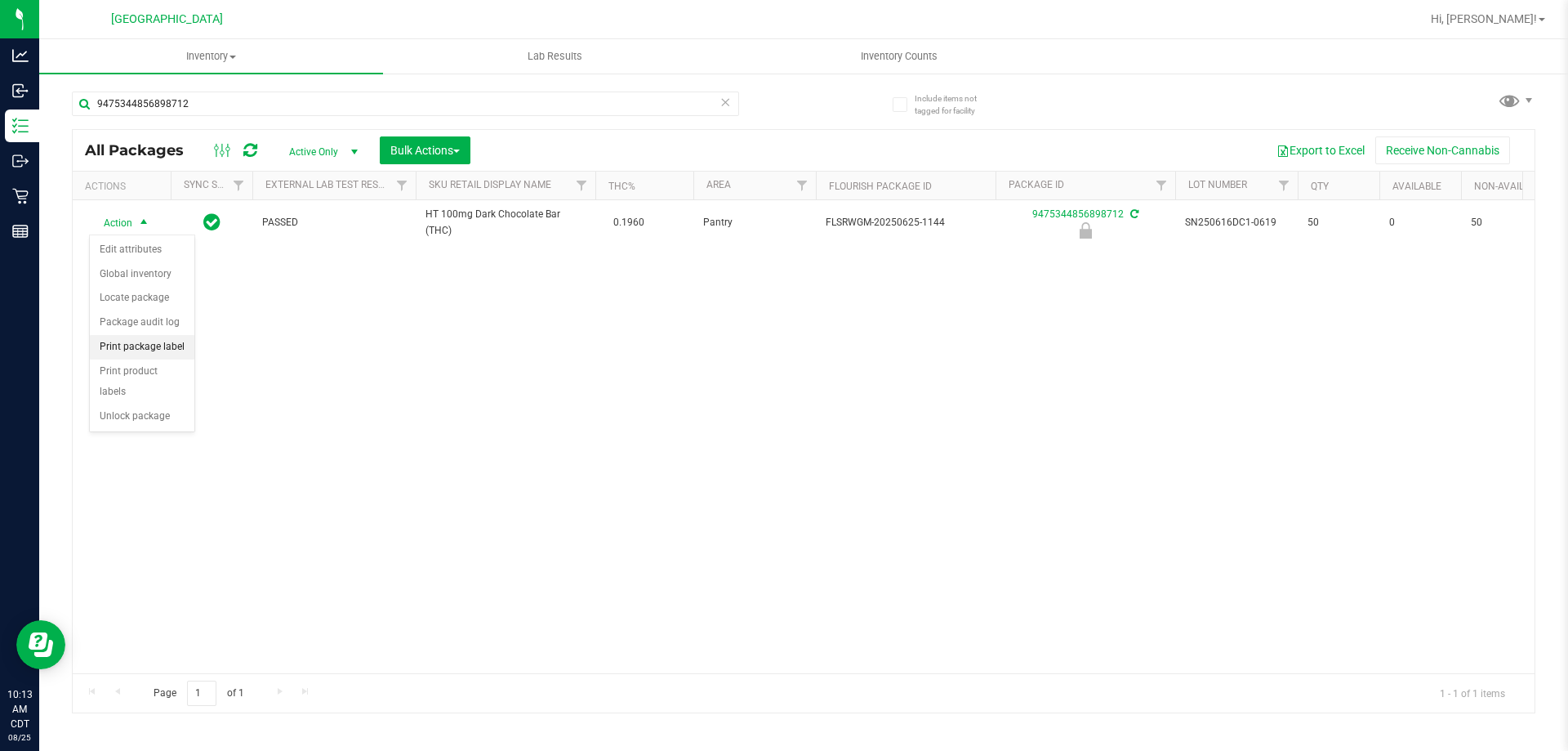
click at [146, 347] on li "Print package label" at bounding box center [142, 348] width 104 height 25
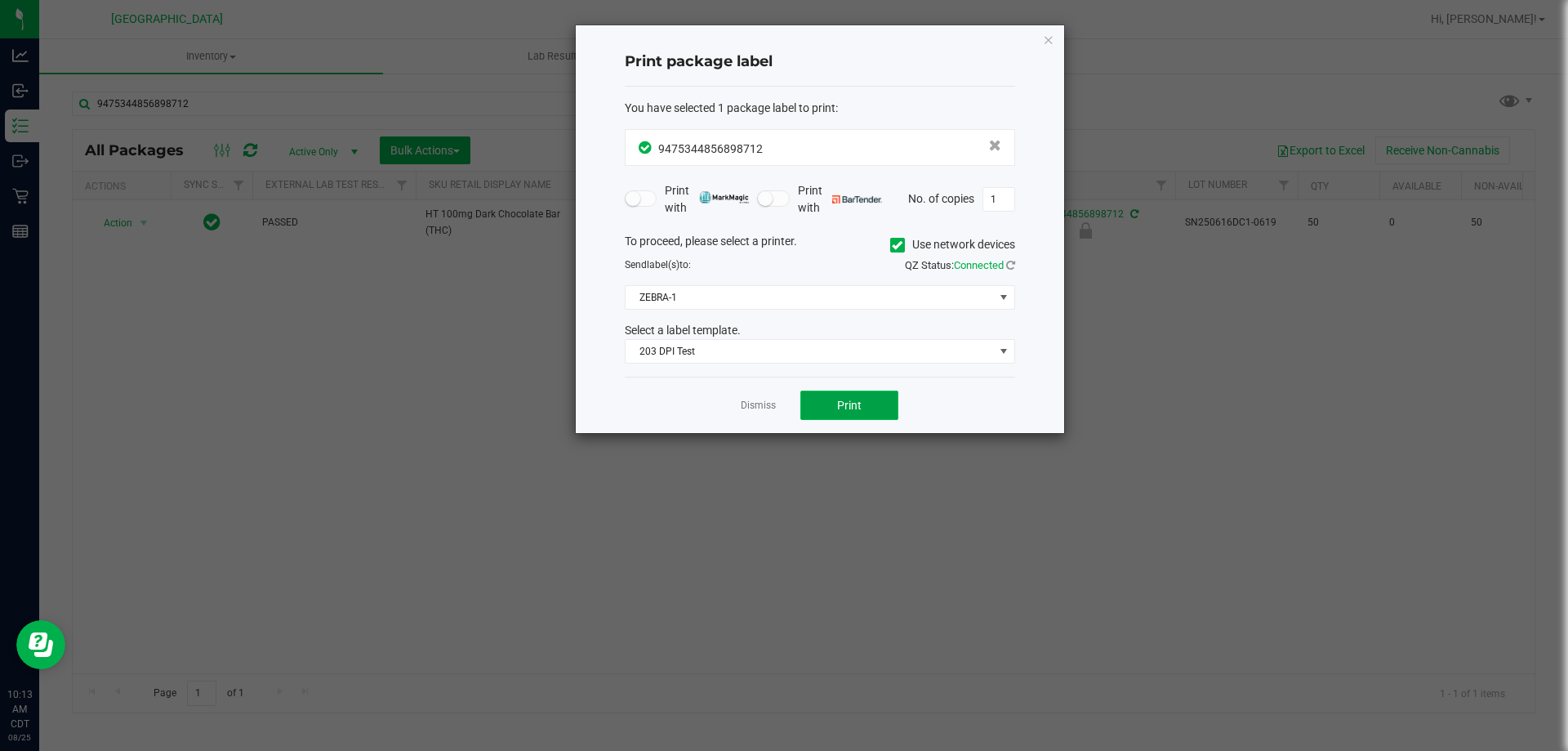
click at [849, 406] on span "Print" at bounding box center [849, 405] width 25 height 13
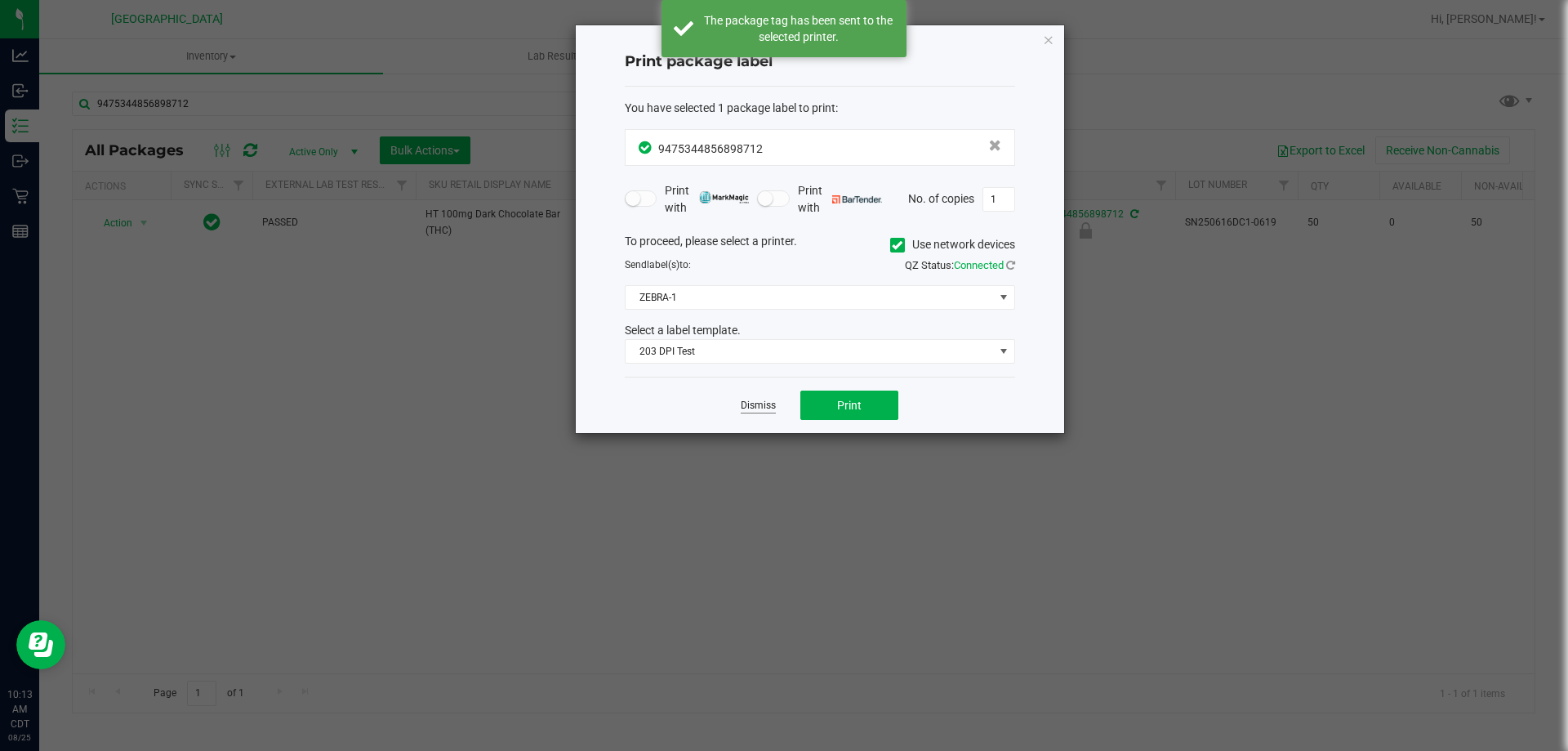
click at [769, 408] on link "Dismiss" at bounding box center [758, 405] width 35 height 14
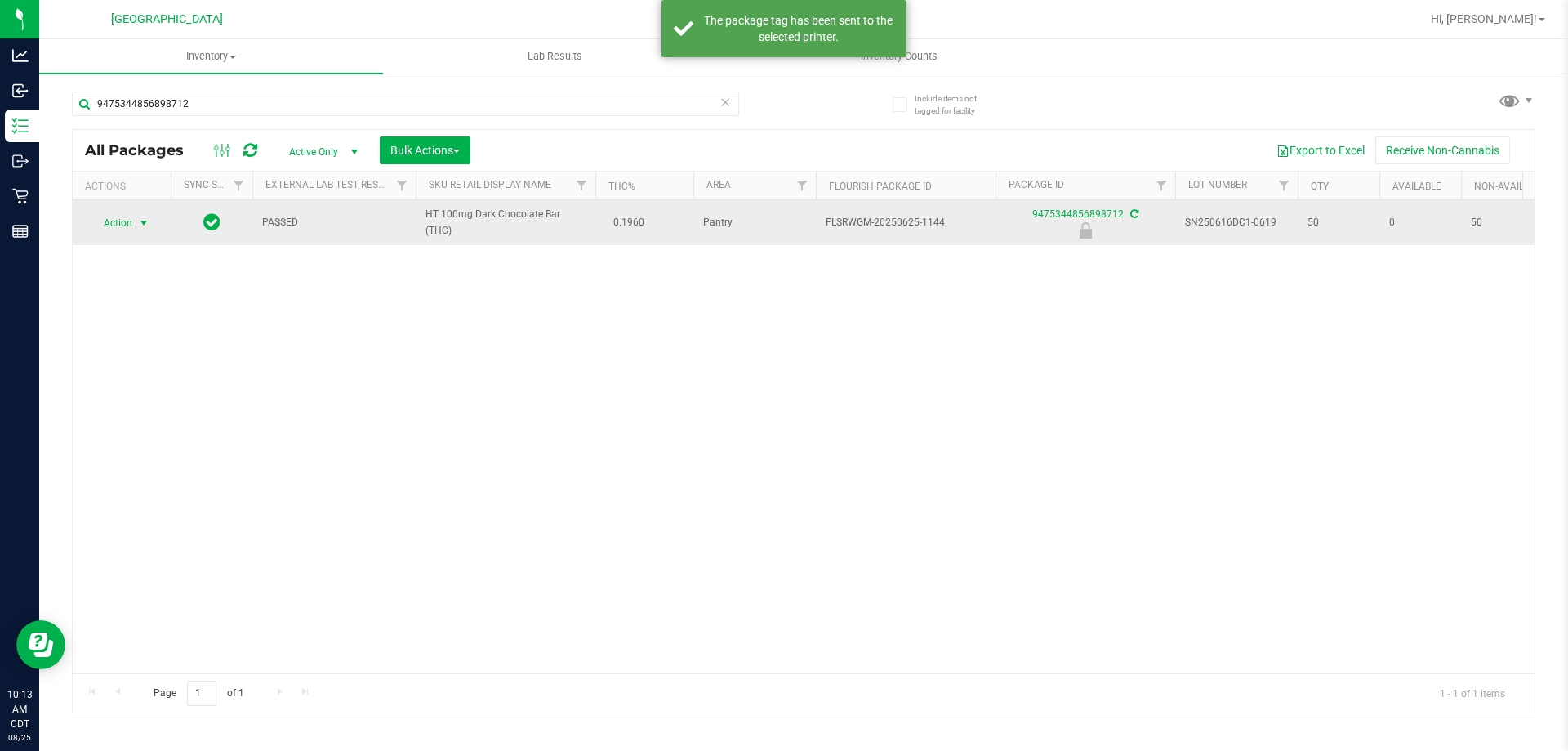
click at [116, 216] on span "Action" at bounding box center [111, 224] width 44 height 23
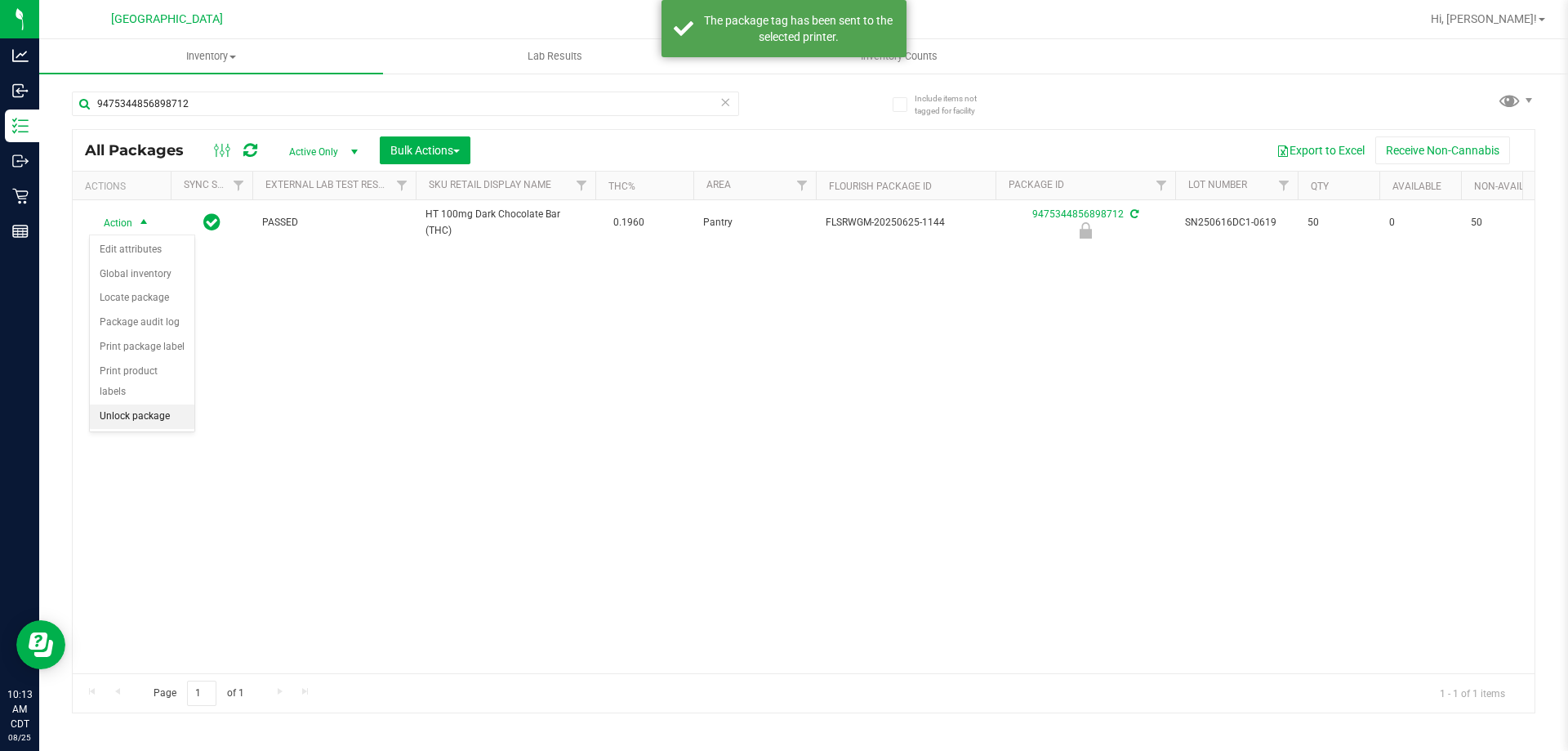
click at [173, 404] on li "Unlock package" at bounding box center [142, 416] width 104 height 25
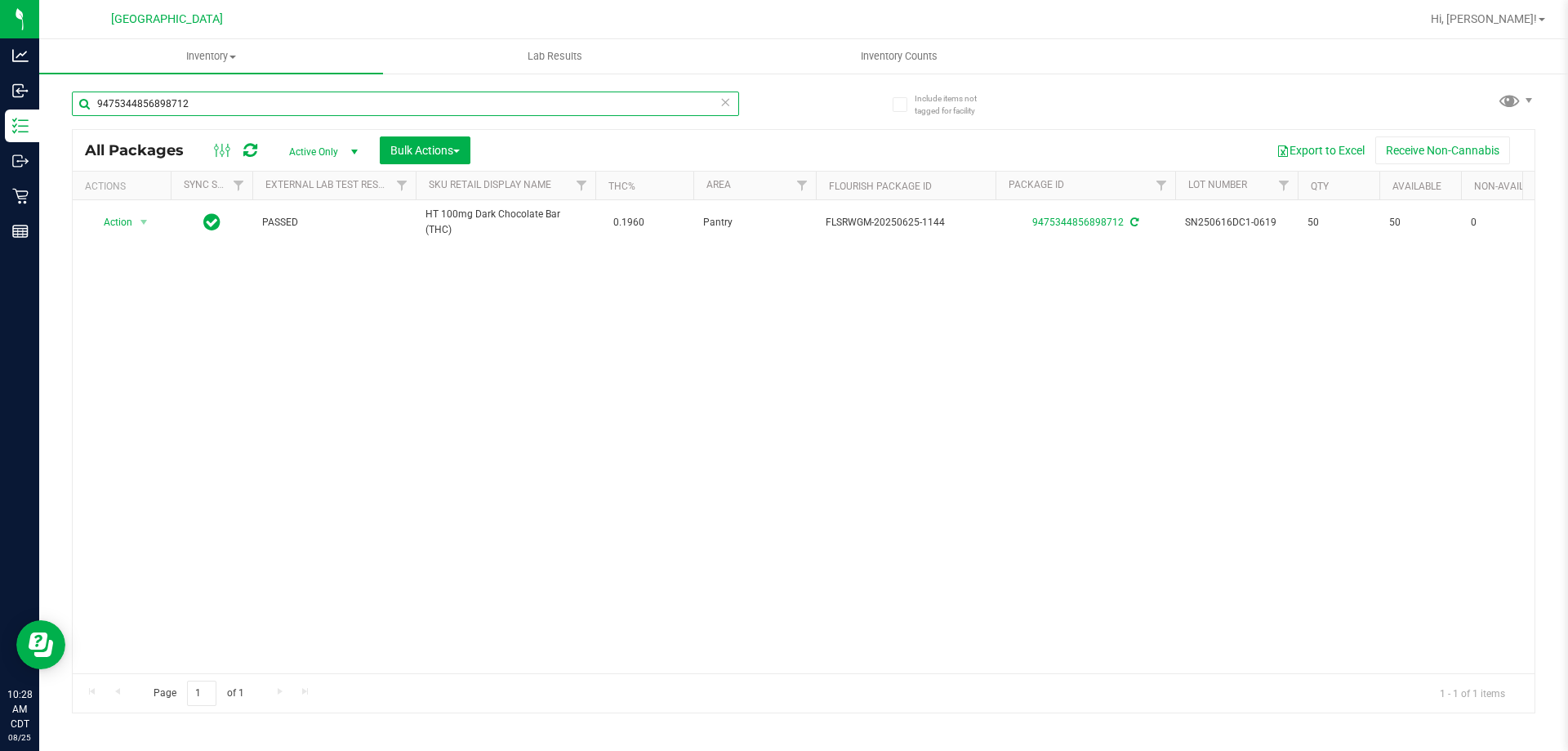
click at [325, 95] on input "9475344856898712" at bounding box center [406, 104] width 667 height 25
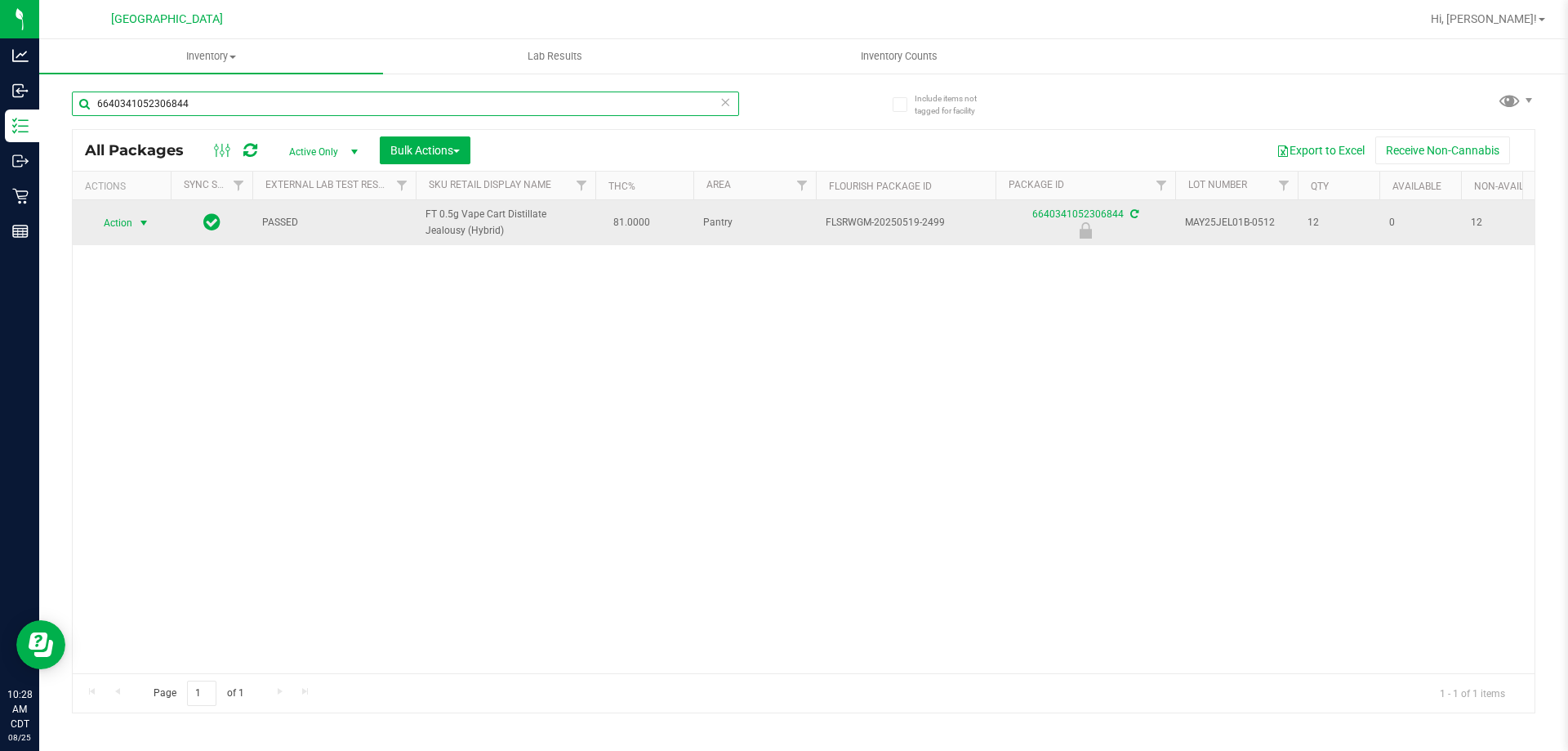
type input "6640341052306844"
click at [123, 220] on span "Action" at bounding box center [111, 224] width 44 height 23
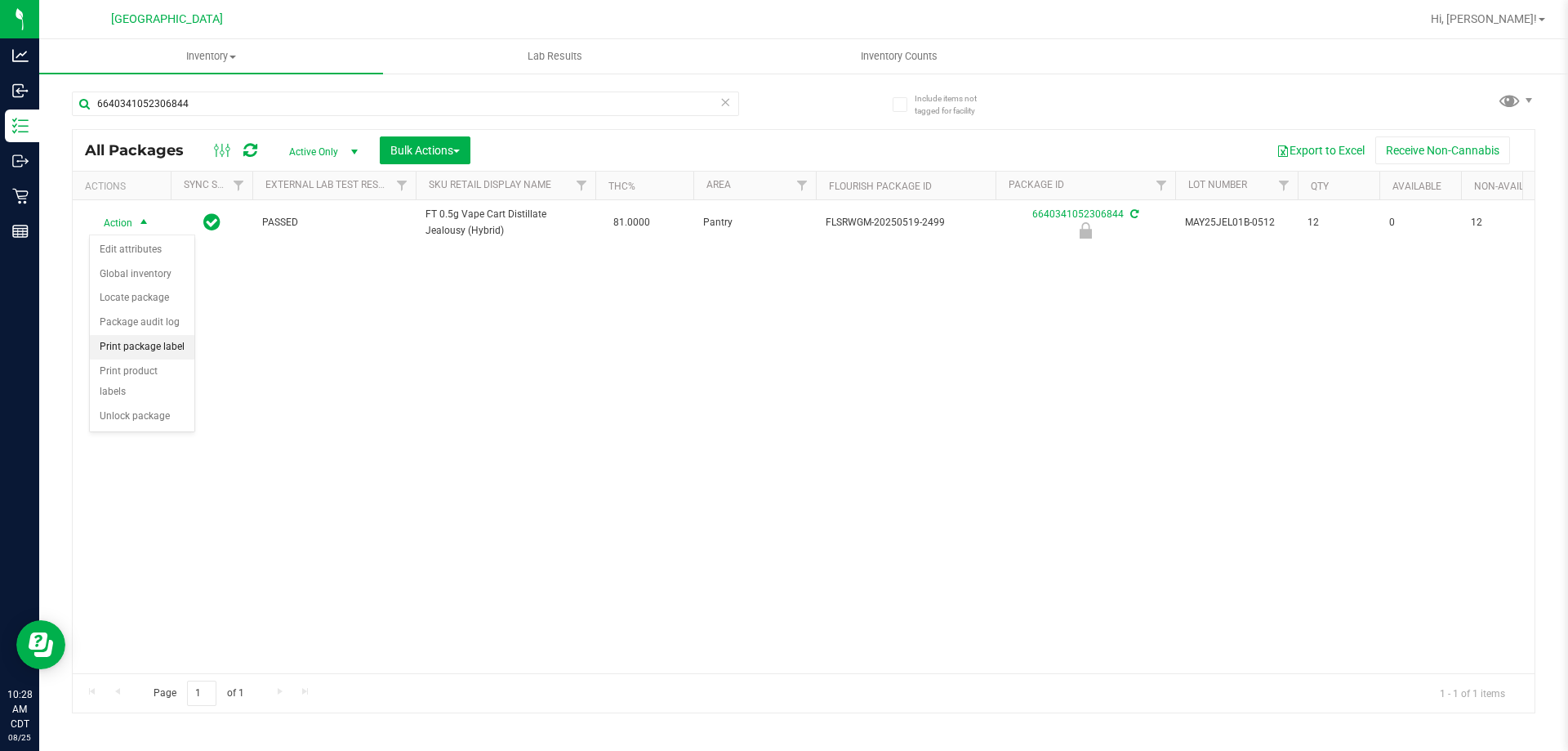
click at [122, 343] on li "Print package label" at bounding box center [142, 348] width 104 height 25
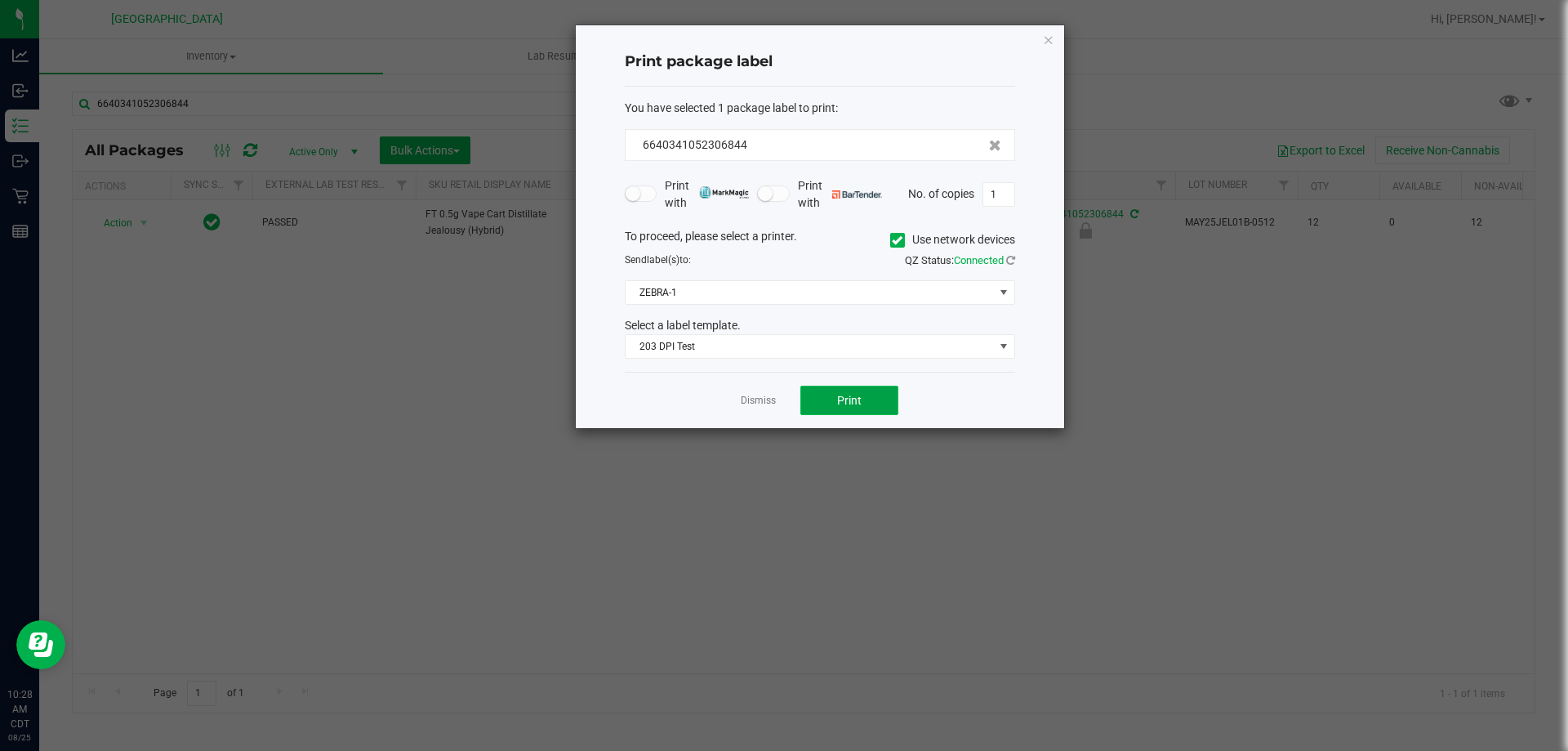
click at [866, 408] on button "Print" at bounding box center [849, 401] width 98 height 30
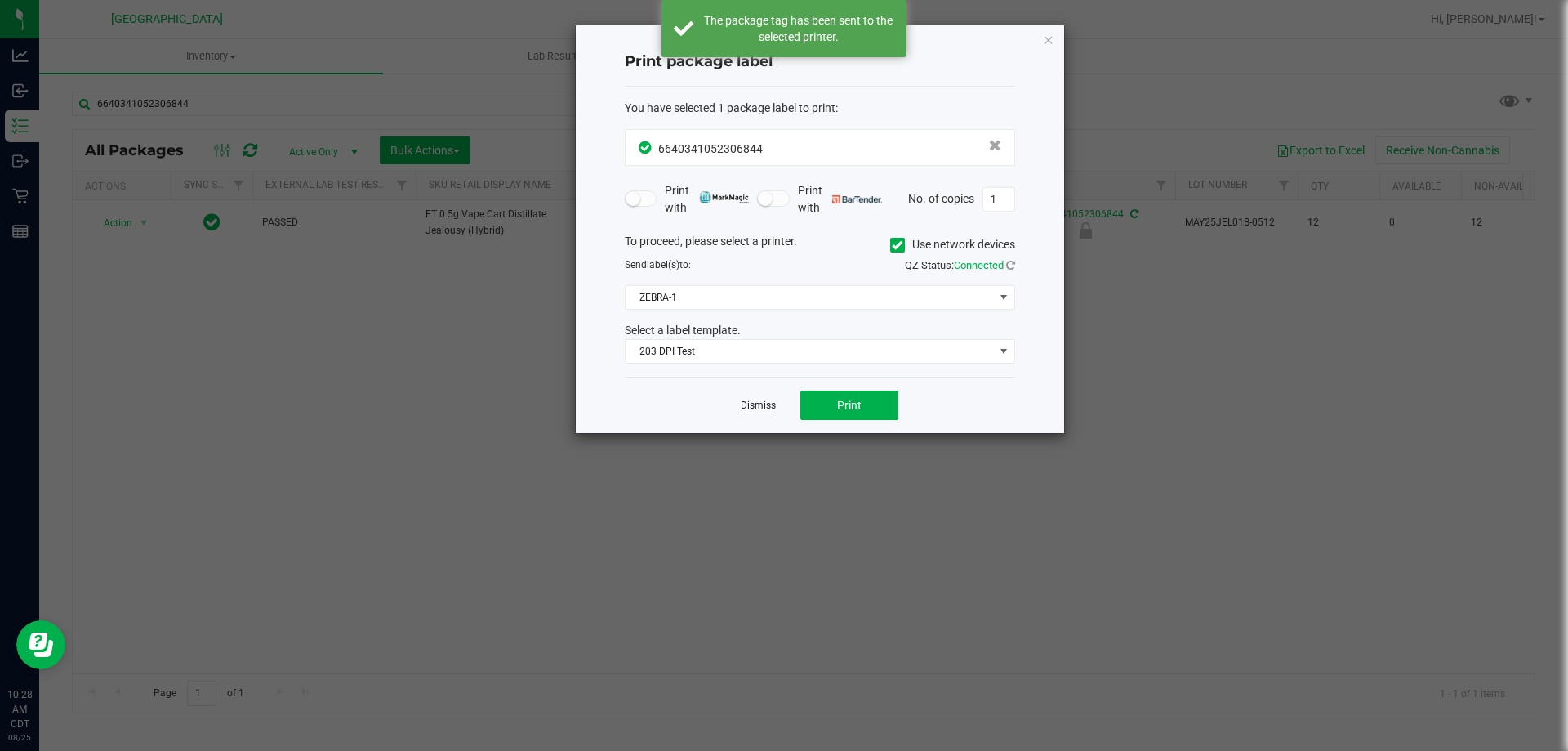
click at [773, 401] on link "Dismiss" at bounding box center [758, 405] width 35 height 14
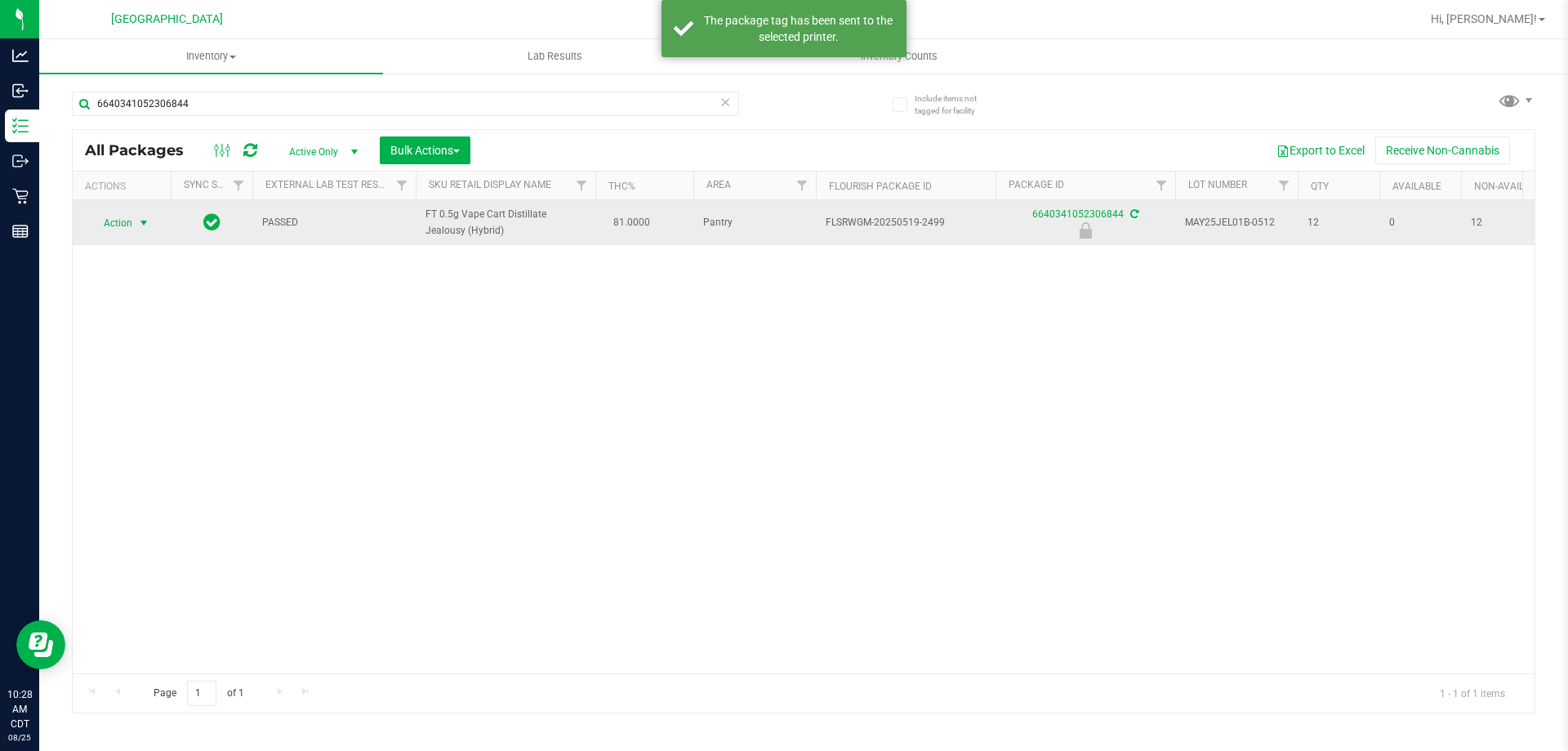
click at [127, 209] on td "Action Action Edit attributes Global inventory Locate package Package audit log…" at bounding box center [122, 223] width 98 height 45
click at [135, 226] on span "select" at bounding box center [144, 224] width 21 height 23
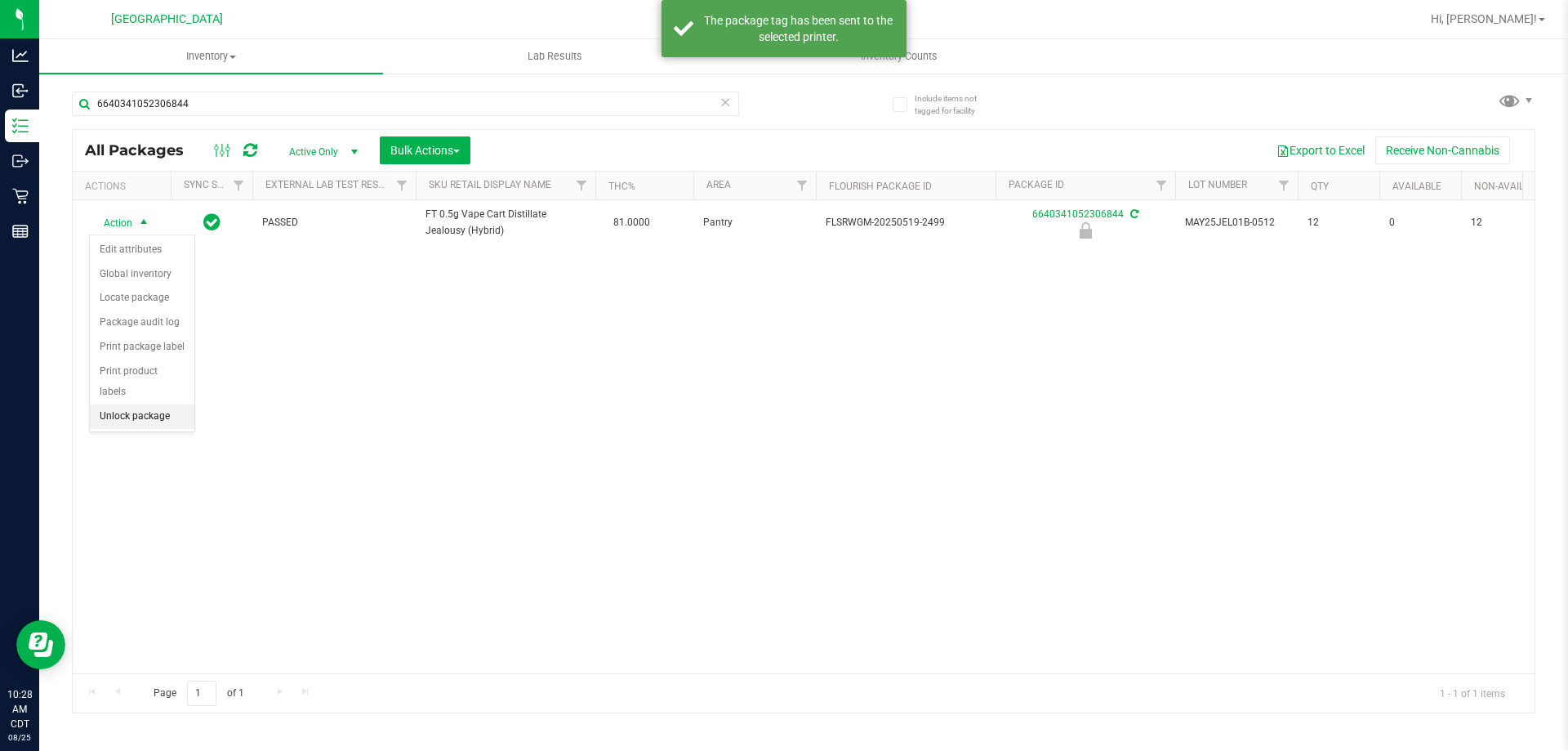
click at [143, 404] on li "Unlock package" at bounding box center [142, 416] width 104 height 25
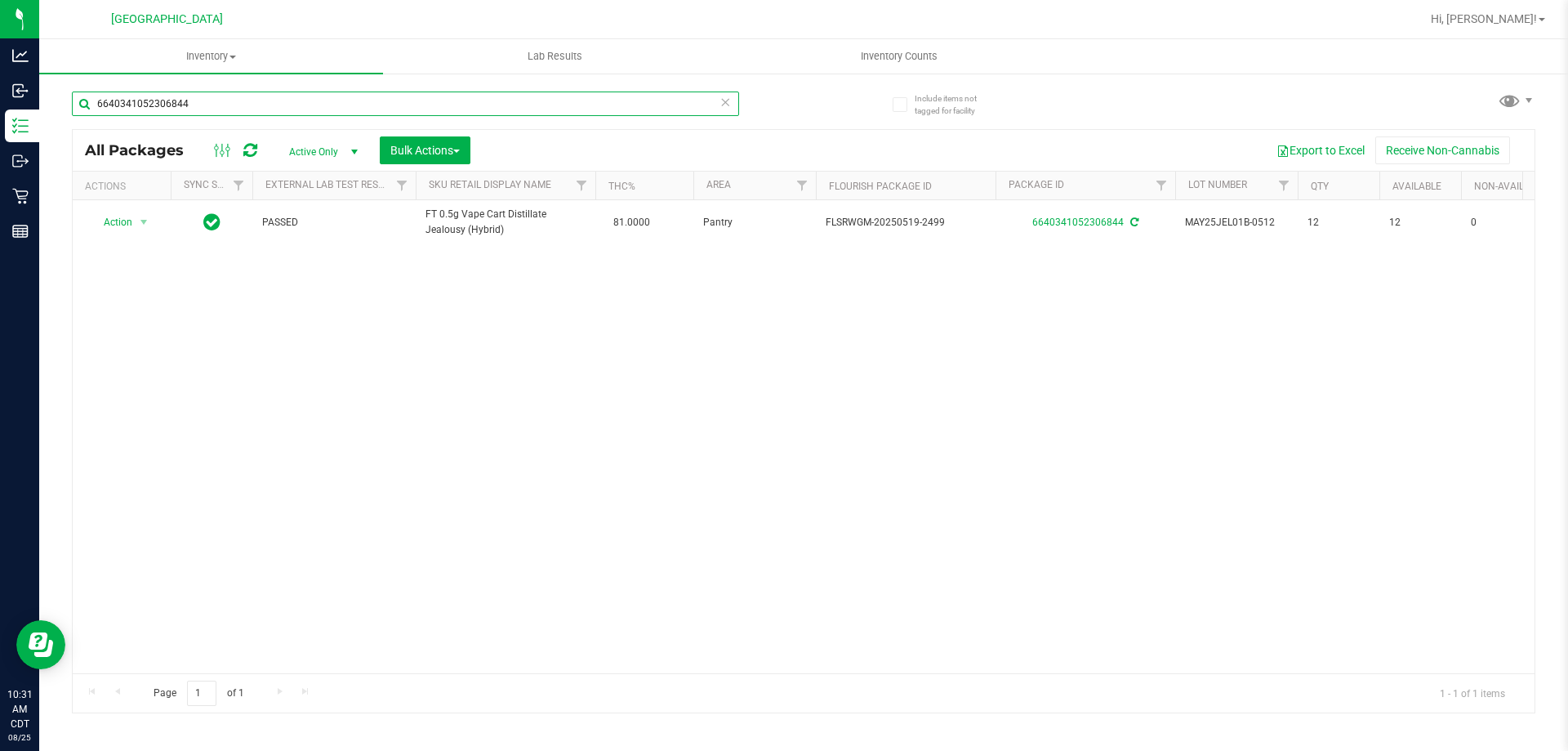
click at [464, 114] on input "6640341052306844" at bounding box center [406, 104] width 667 height 25
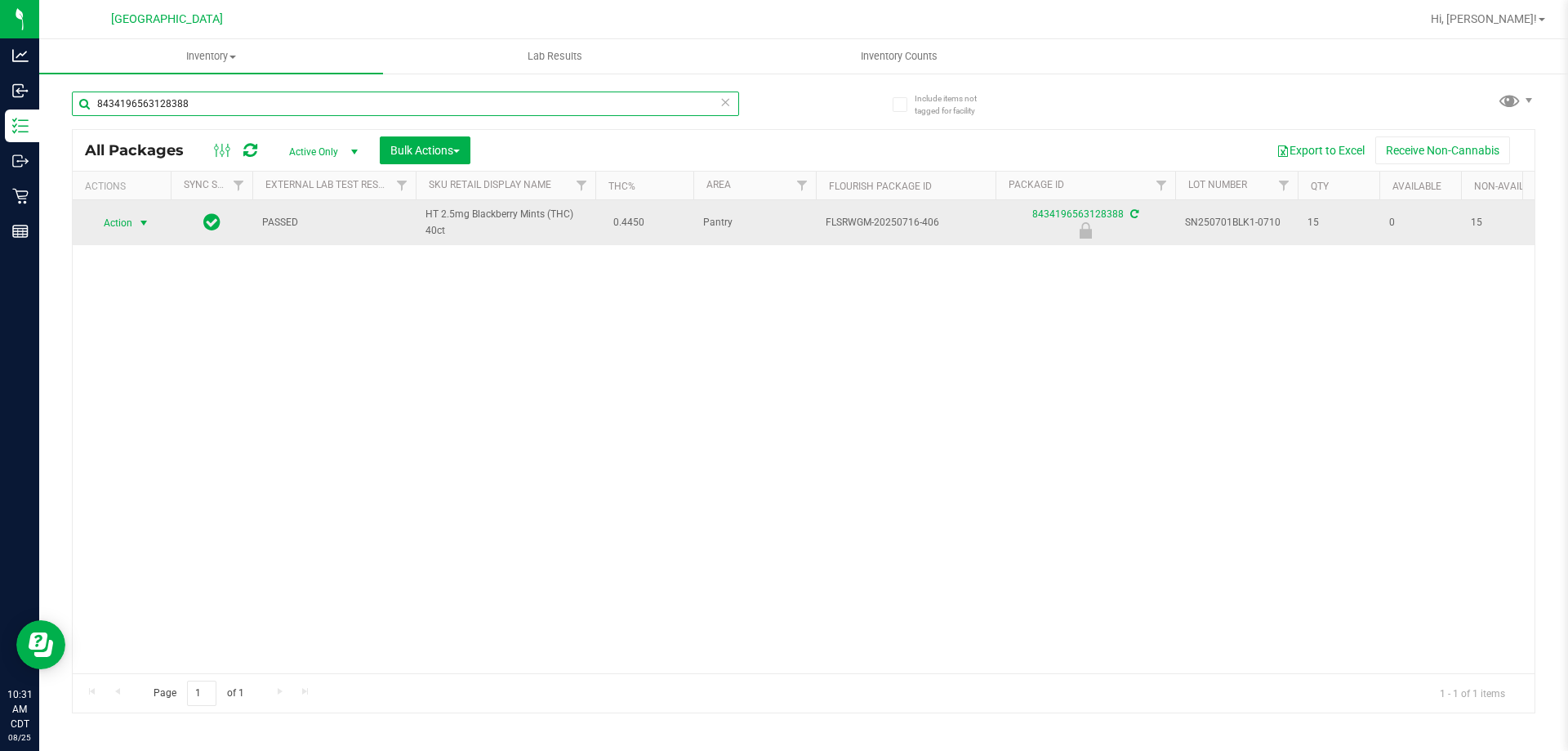
type input "8434196563128388"
click at [140, 223] on span "select" at bounding box center [144, 223] width 13 height 13
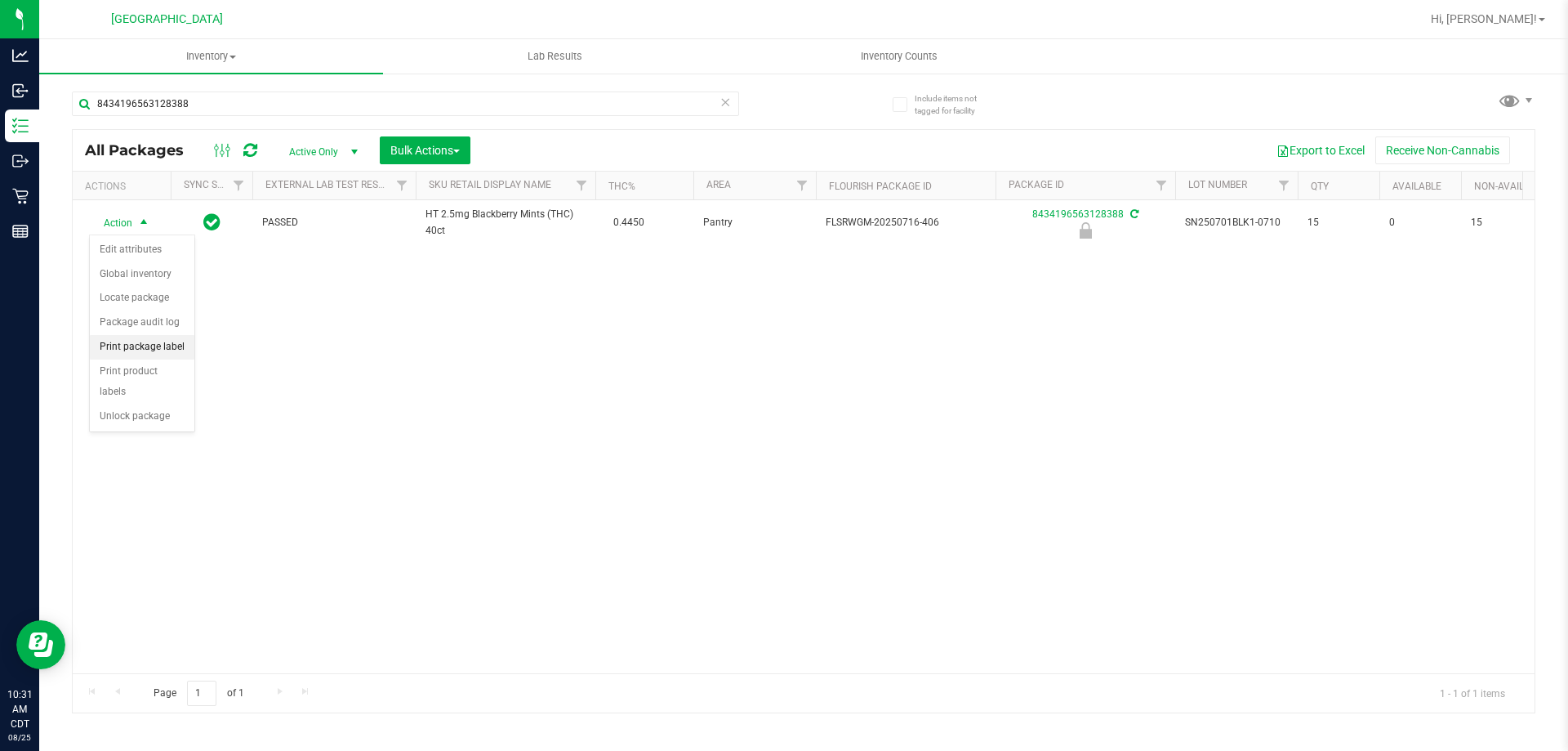
click at [161, 348] on li "Print package label" at bounding box center [142, 348] width 104 height 25
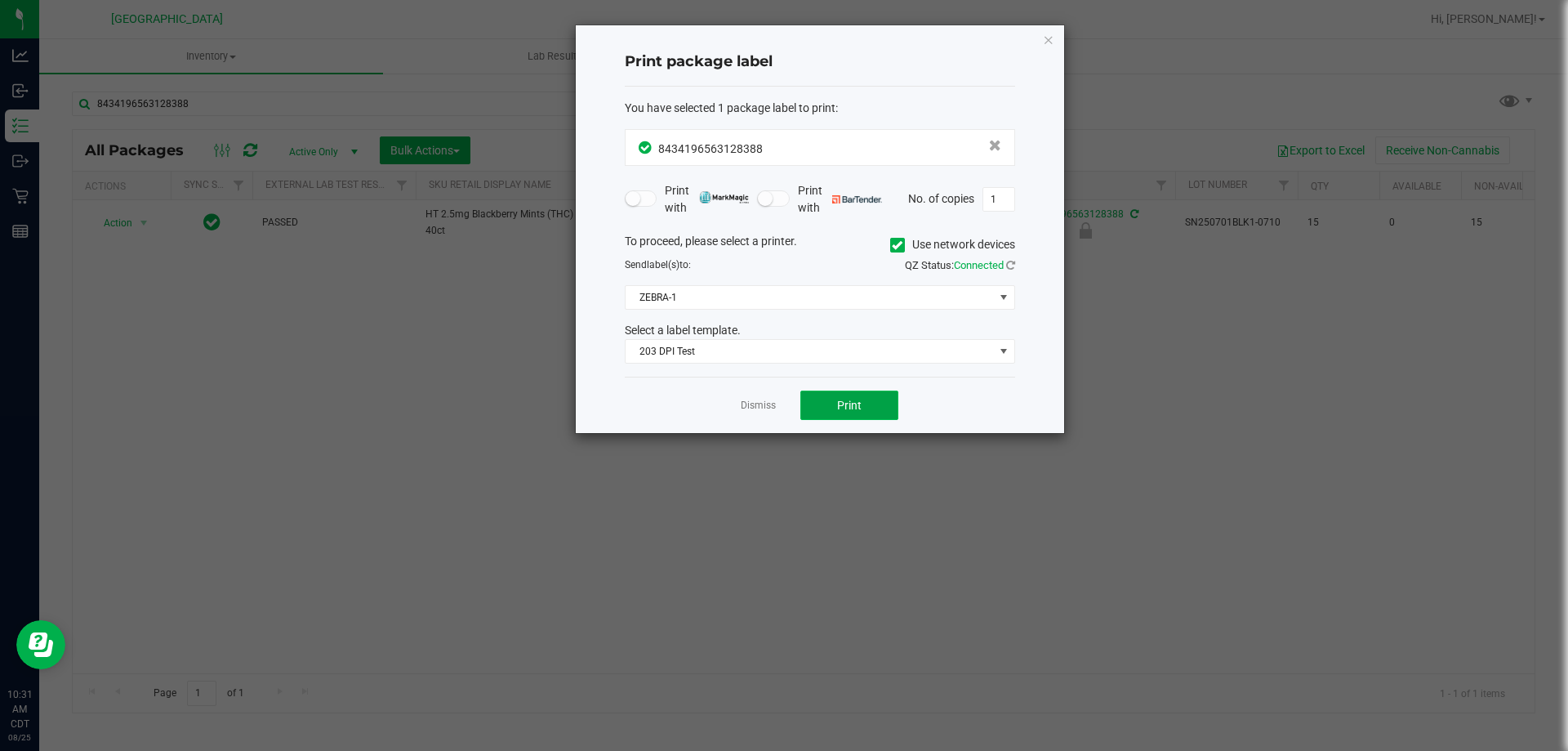
click at [855, 407] on span "Print" at bounding box center [849, 405] width 25 height 13
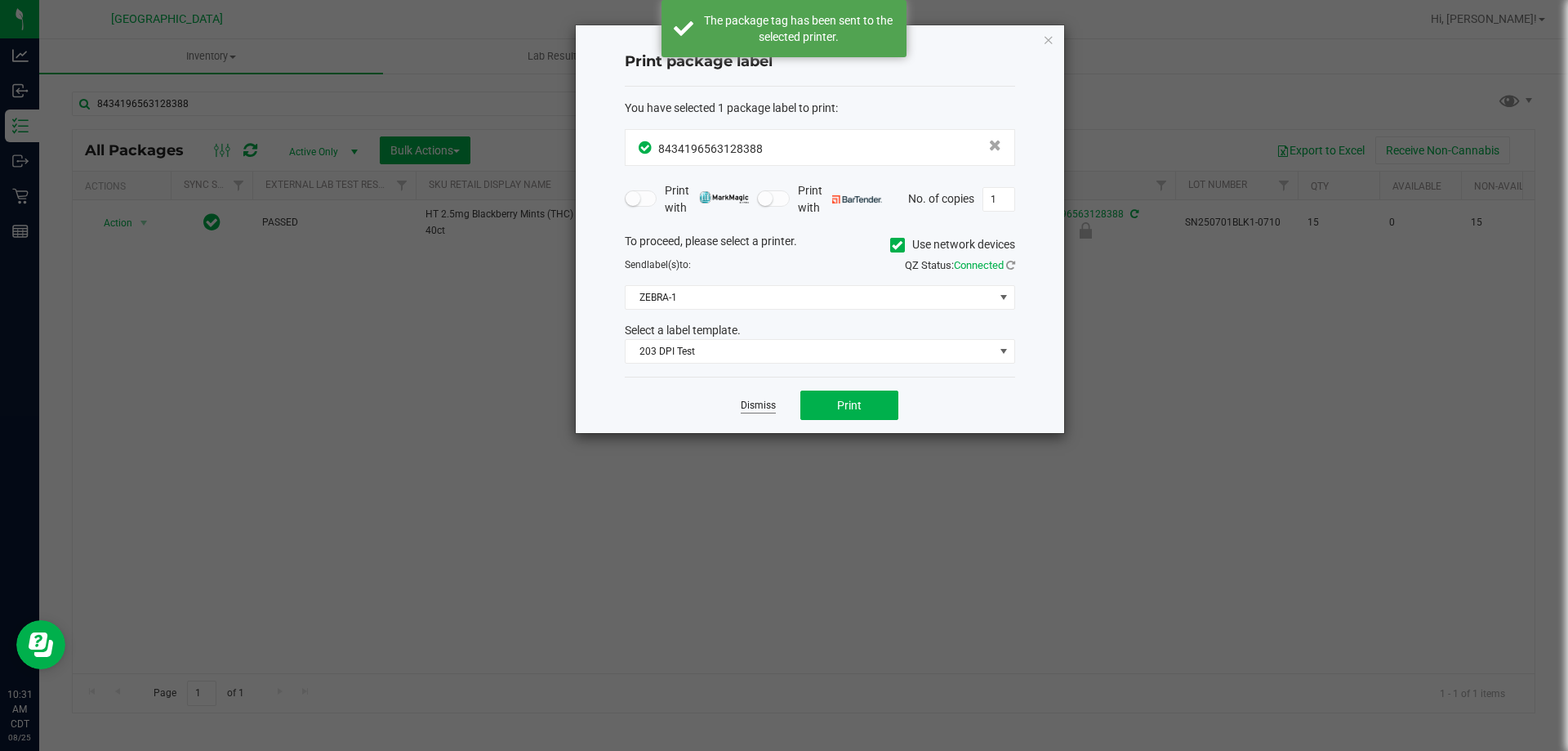
click at [767, 404] on link "Dismiss" at bounding box center [758, 405] width 35 height 14
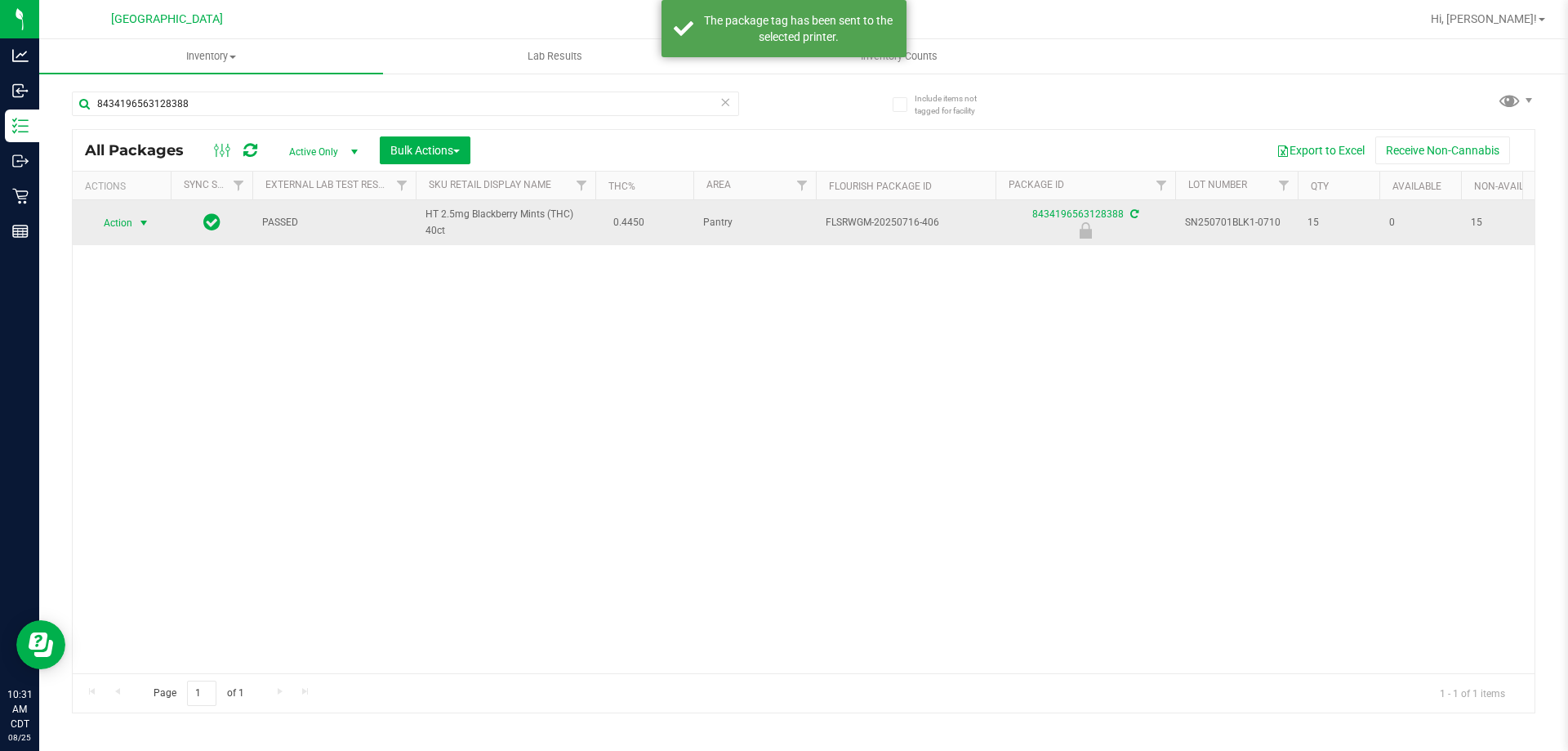
click at [134, 221] on span "select" at bounding box center [144, 224] width 21 height 23
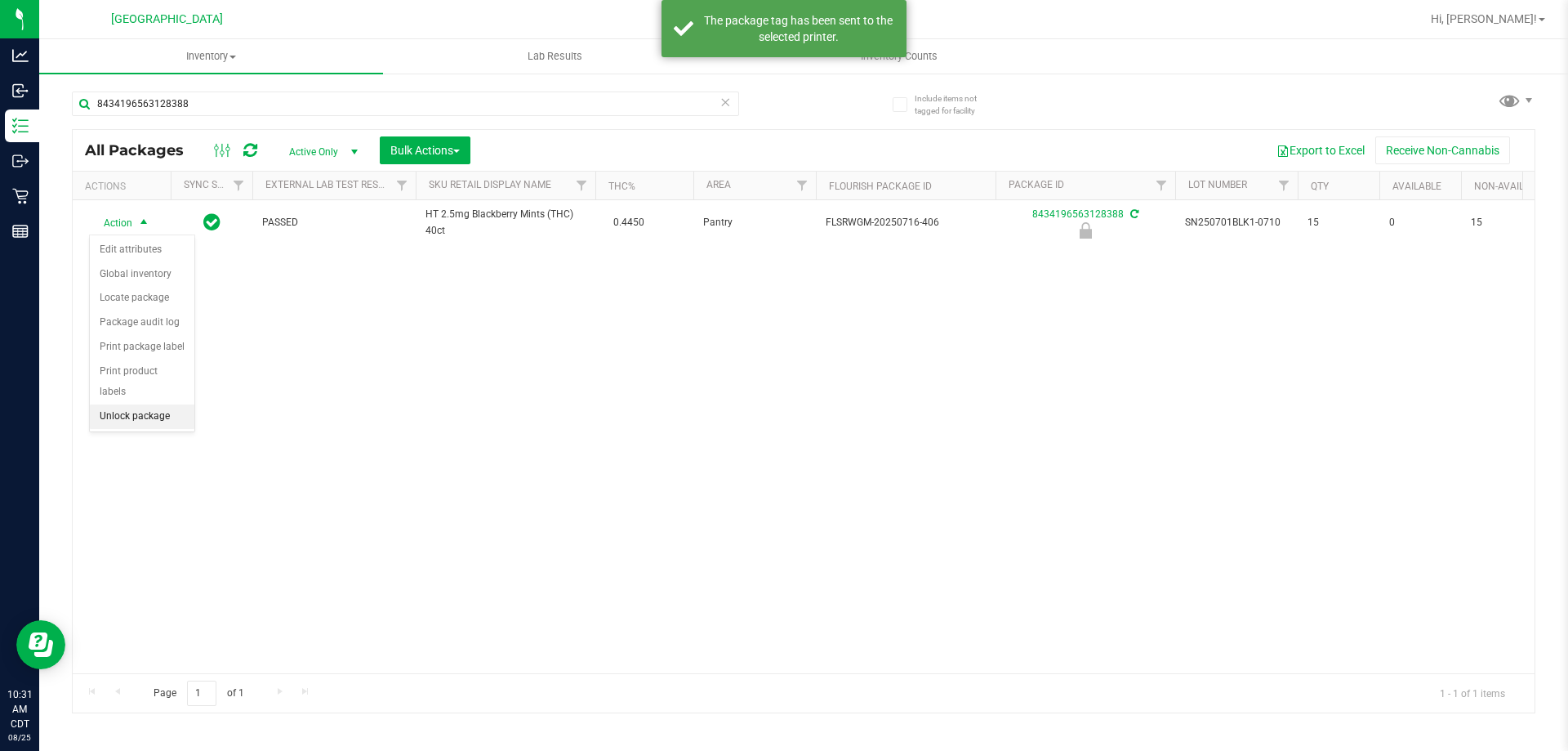
click at [126, 405] on li "Unlock package" at bounding box center [142, 416] width 104 height 25
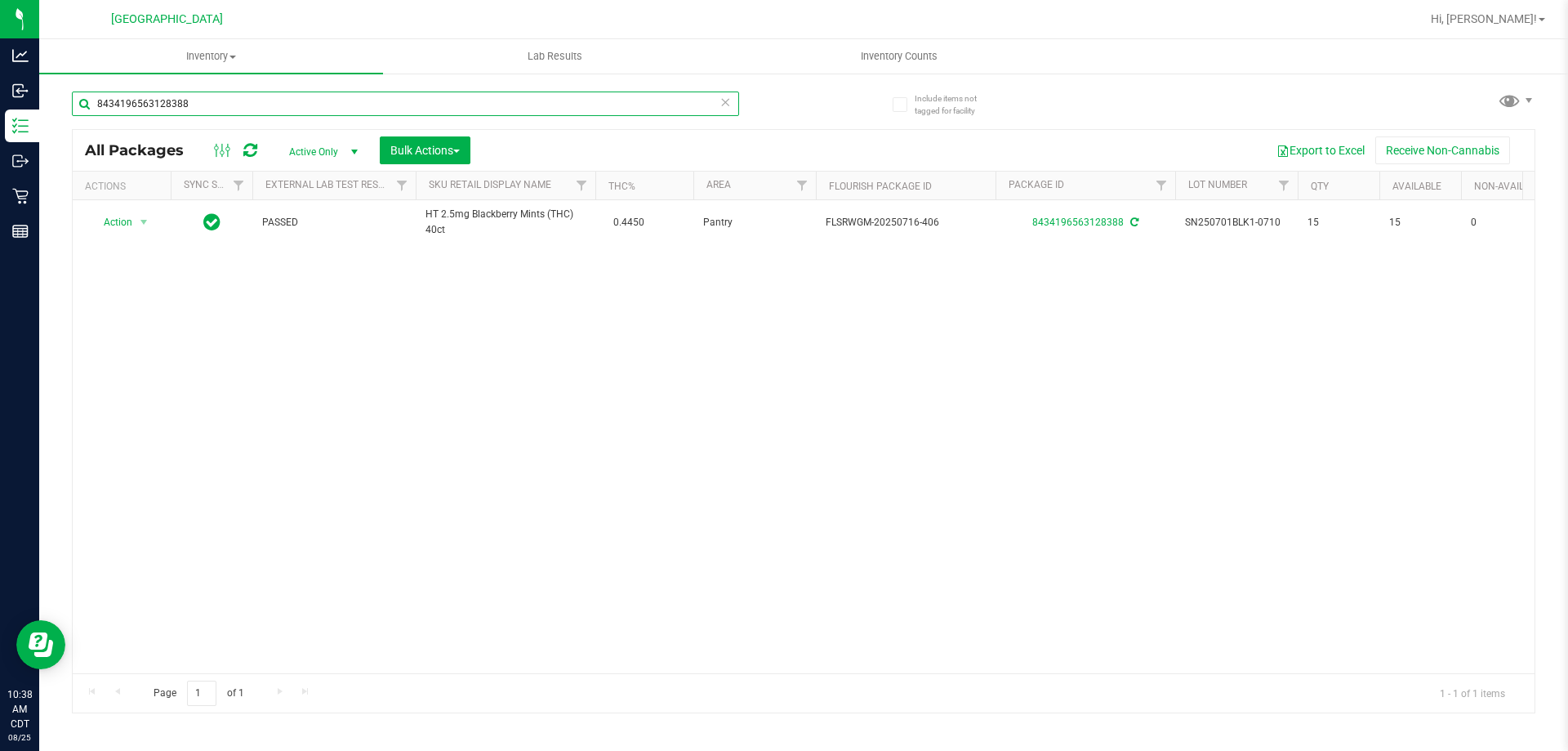
click at [476, 104] on input "8434196563128388" at bounding box center [406, 104] width 667 height 25
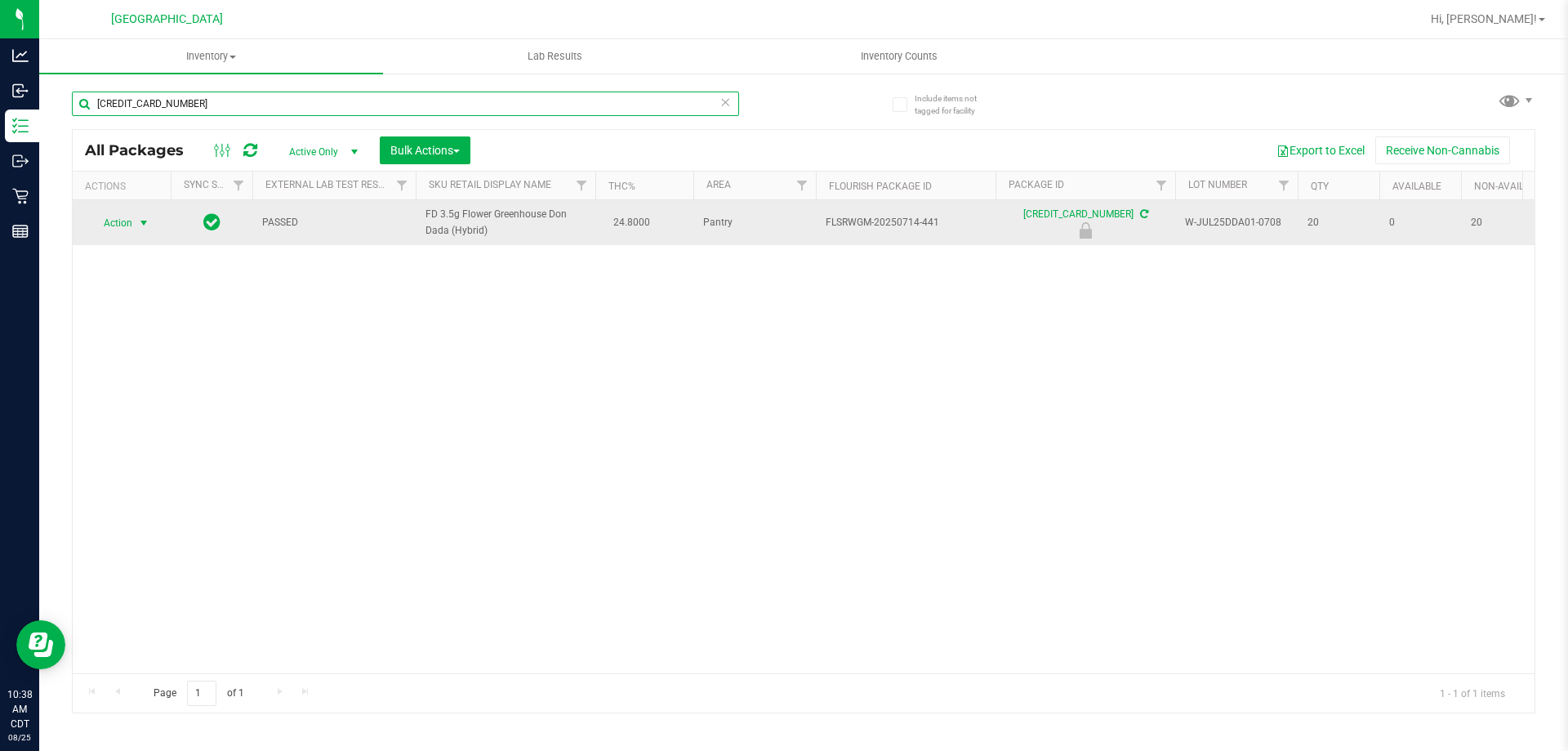
type input "3850174035659794"
click at [117, 231] on span "Action" at bounding box center [111, 224] width 44 height 23
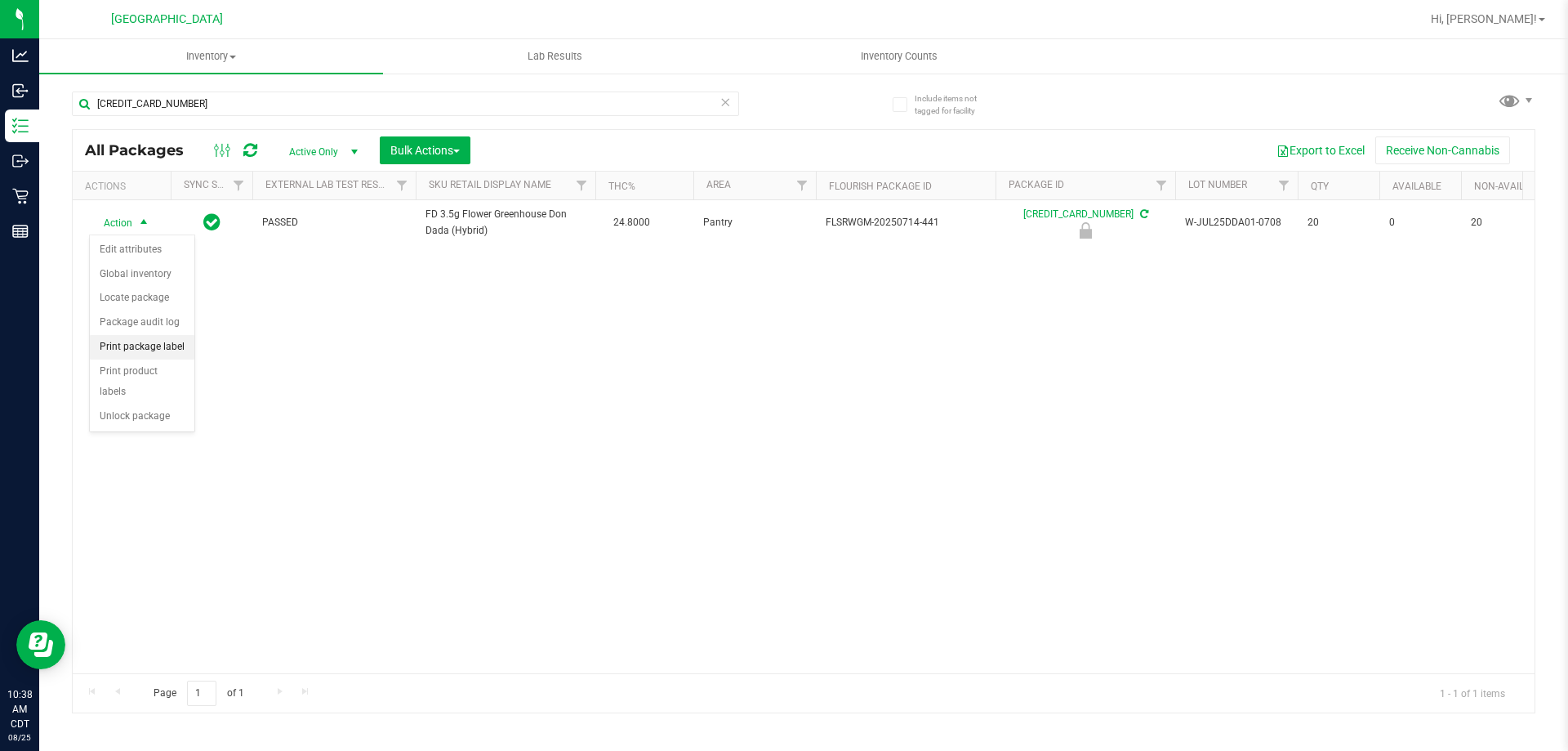
click at [154, 352] on li "Print package label" at bounding box center [142, 348] width 104 height 25
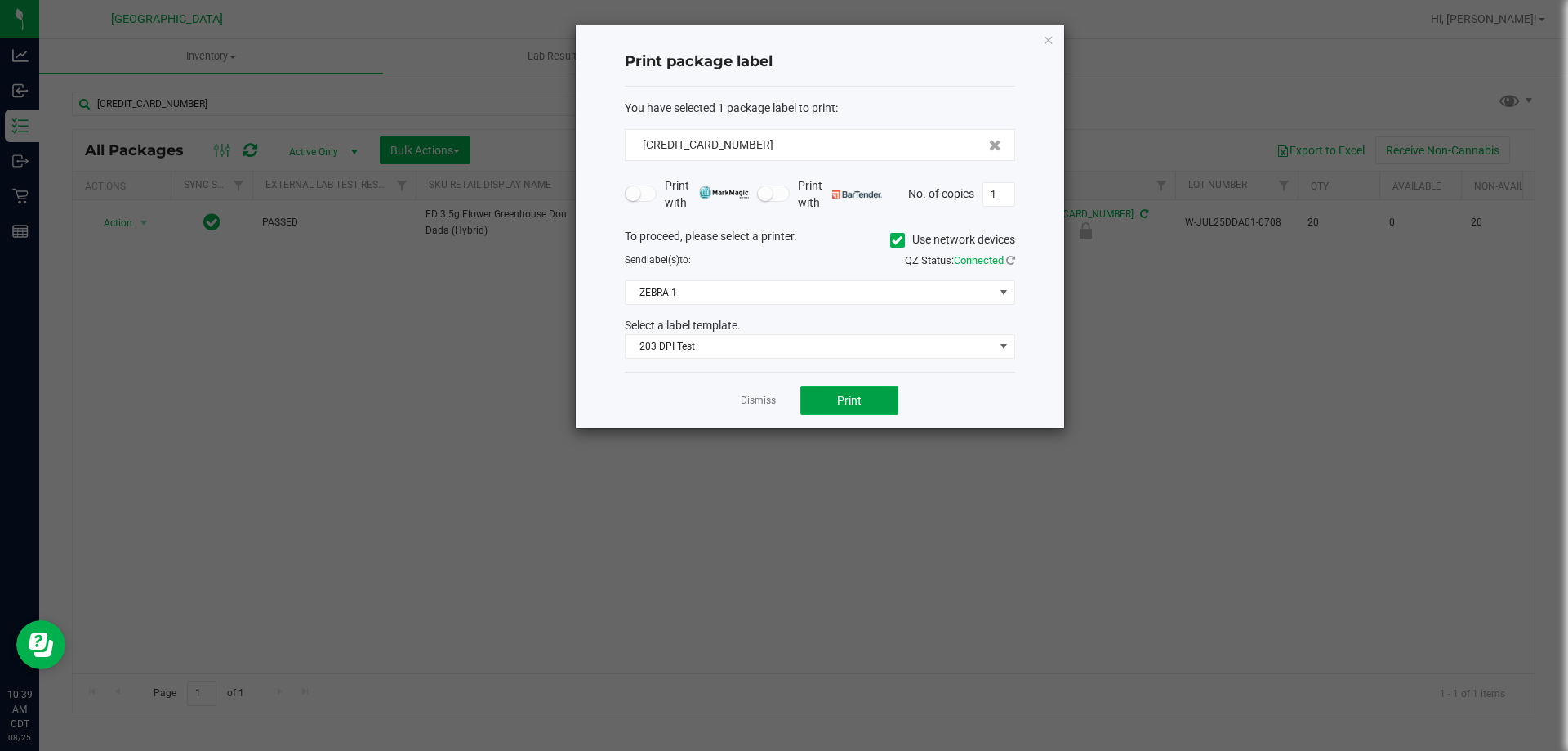
click at [874, 403] on button "Print" at bounding box center [849, 401] width 98 height 30
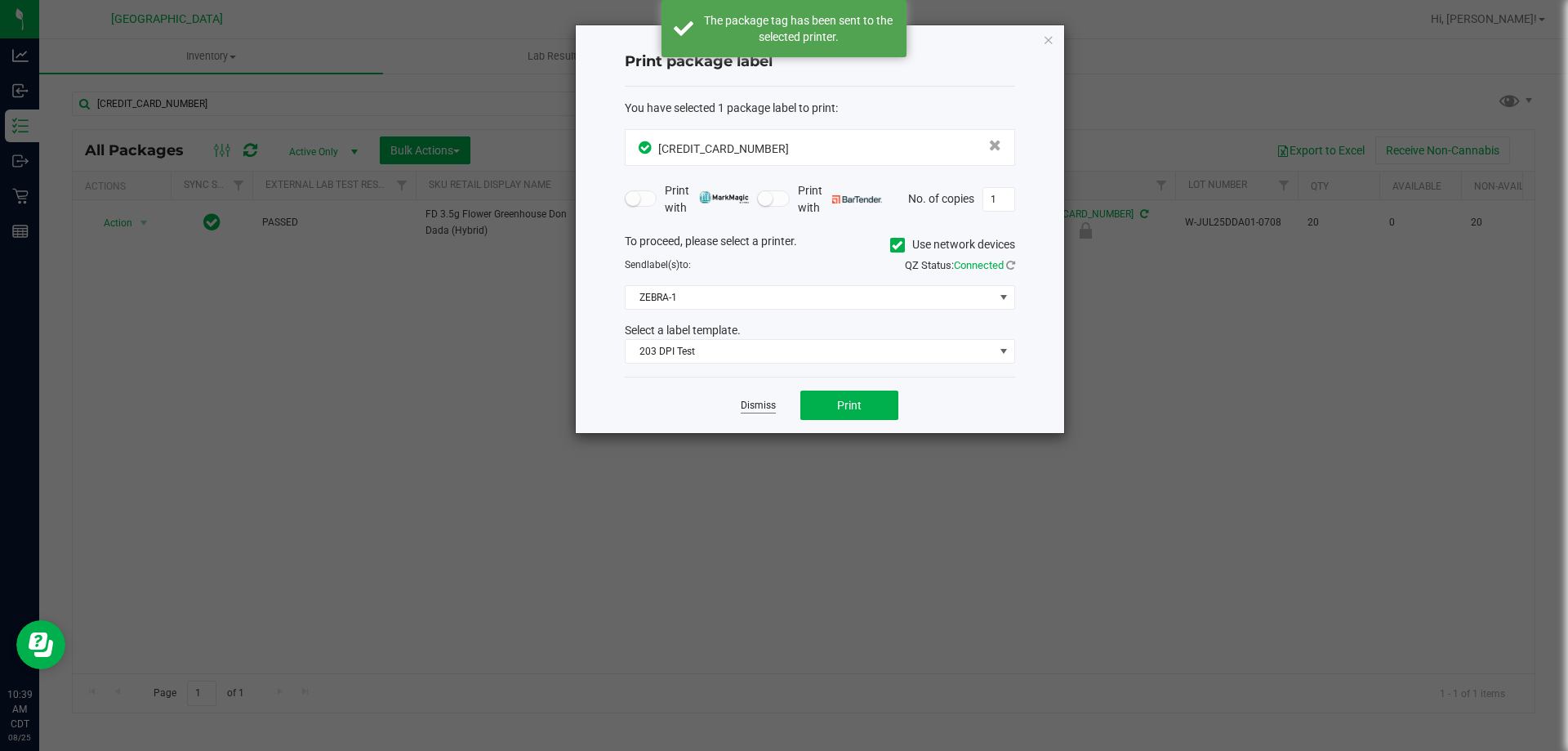
click at [761, 407] on link "Dismiss" at bounding box center [758, 405] width 35 height 14
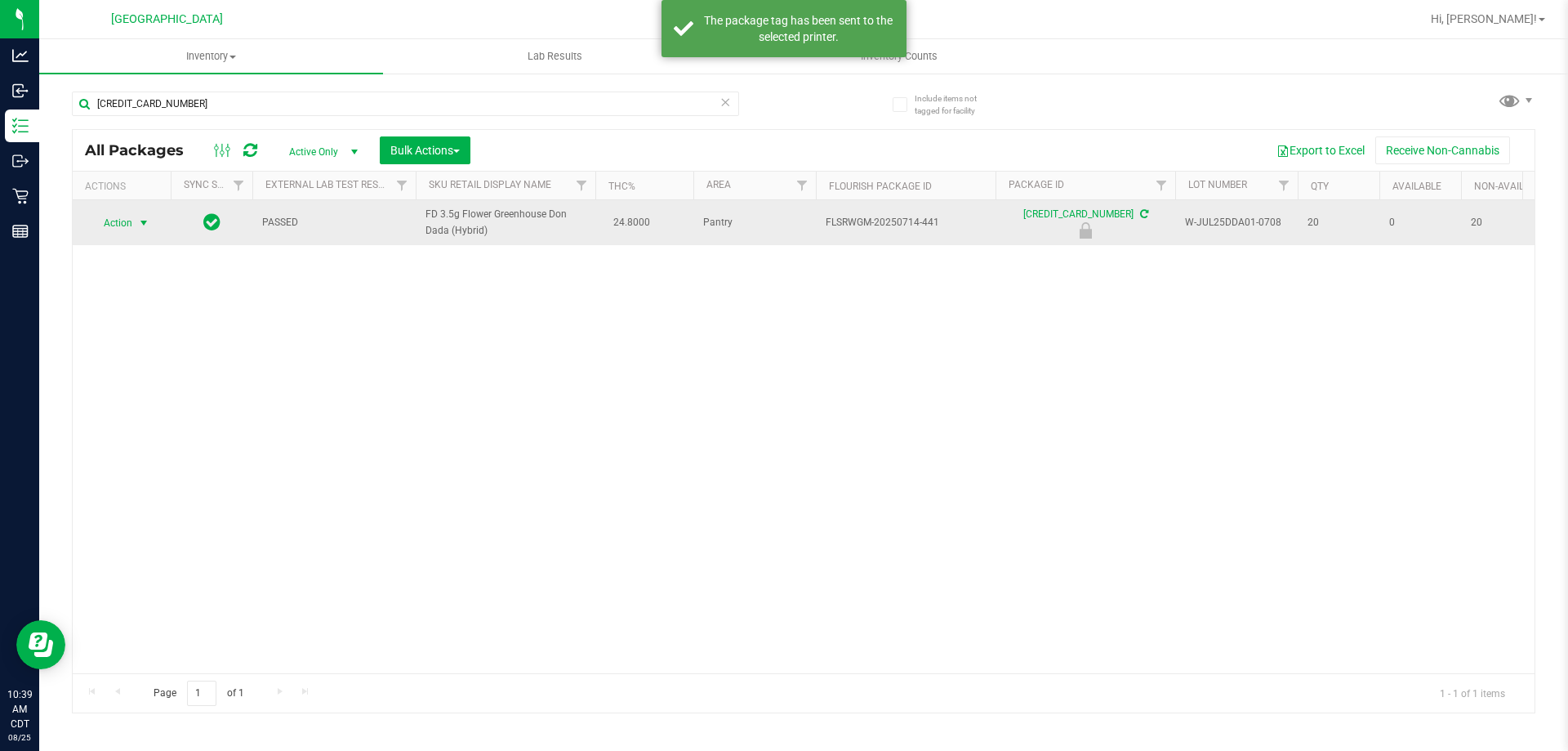
click at [128, 232] on span "Action" at bounding box center [111, 224] width 44 height 23
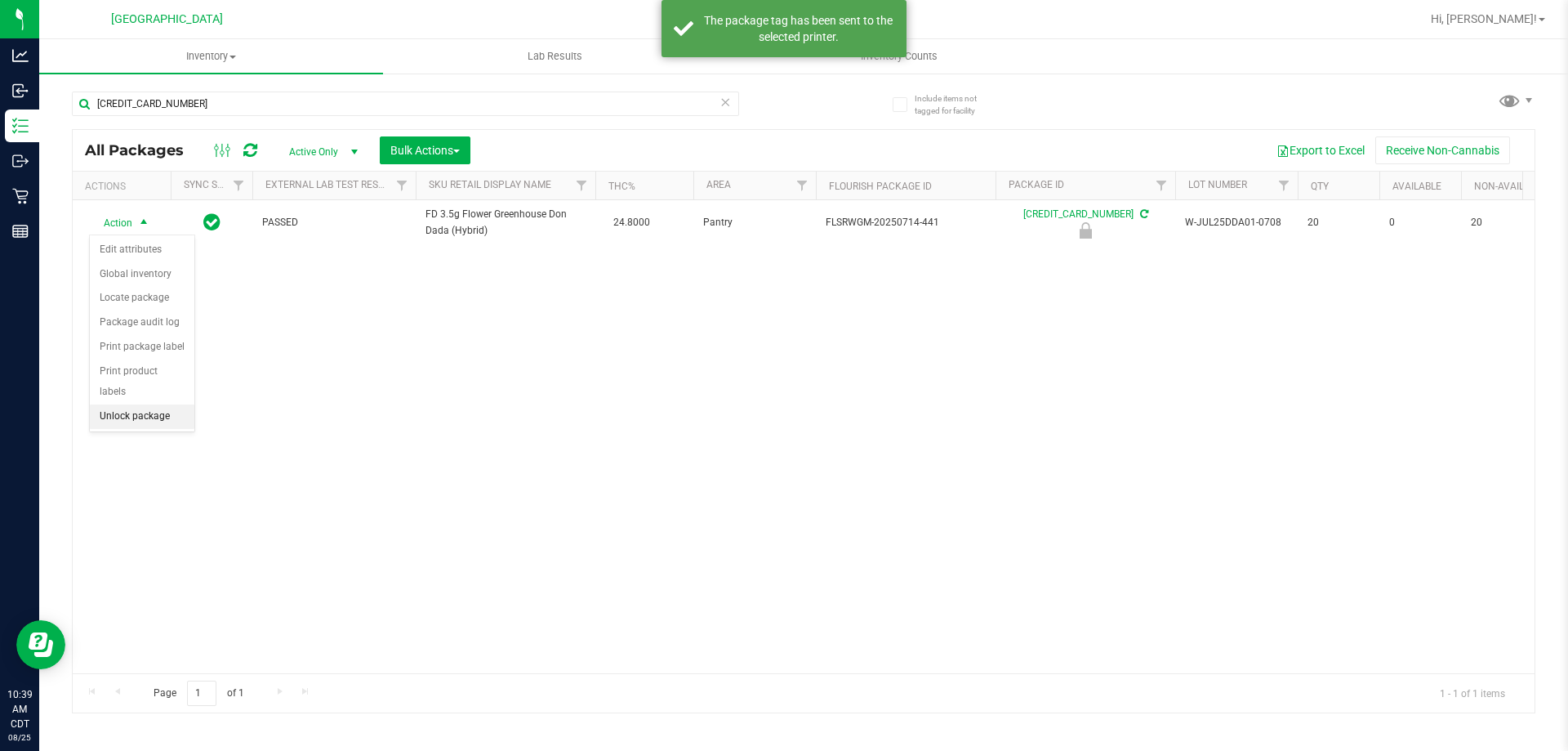
click at [160, 404] on li "Unlock package" at bounding box center [142, 416] width 104 height 25
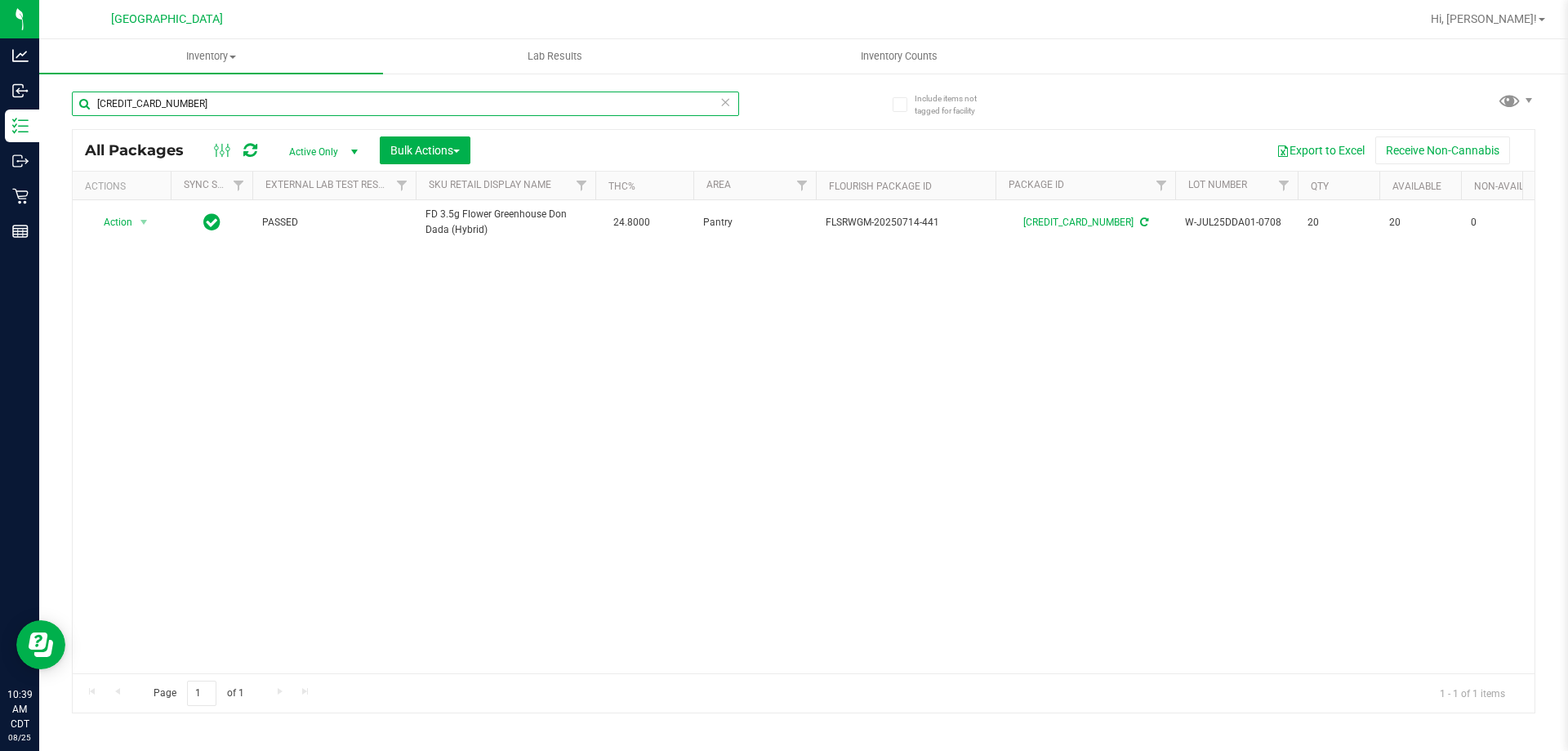
click at [390, 115] on input "3850174035659794" at bounding box center [406, 104] width 667 height 25
click at [390, 114] on input "3850174035659794" at bounding box center [406, 104] width 667 height 25
type input "dda"
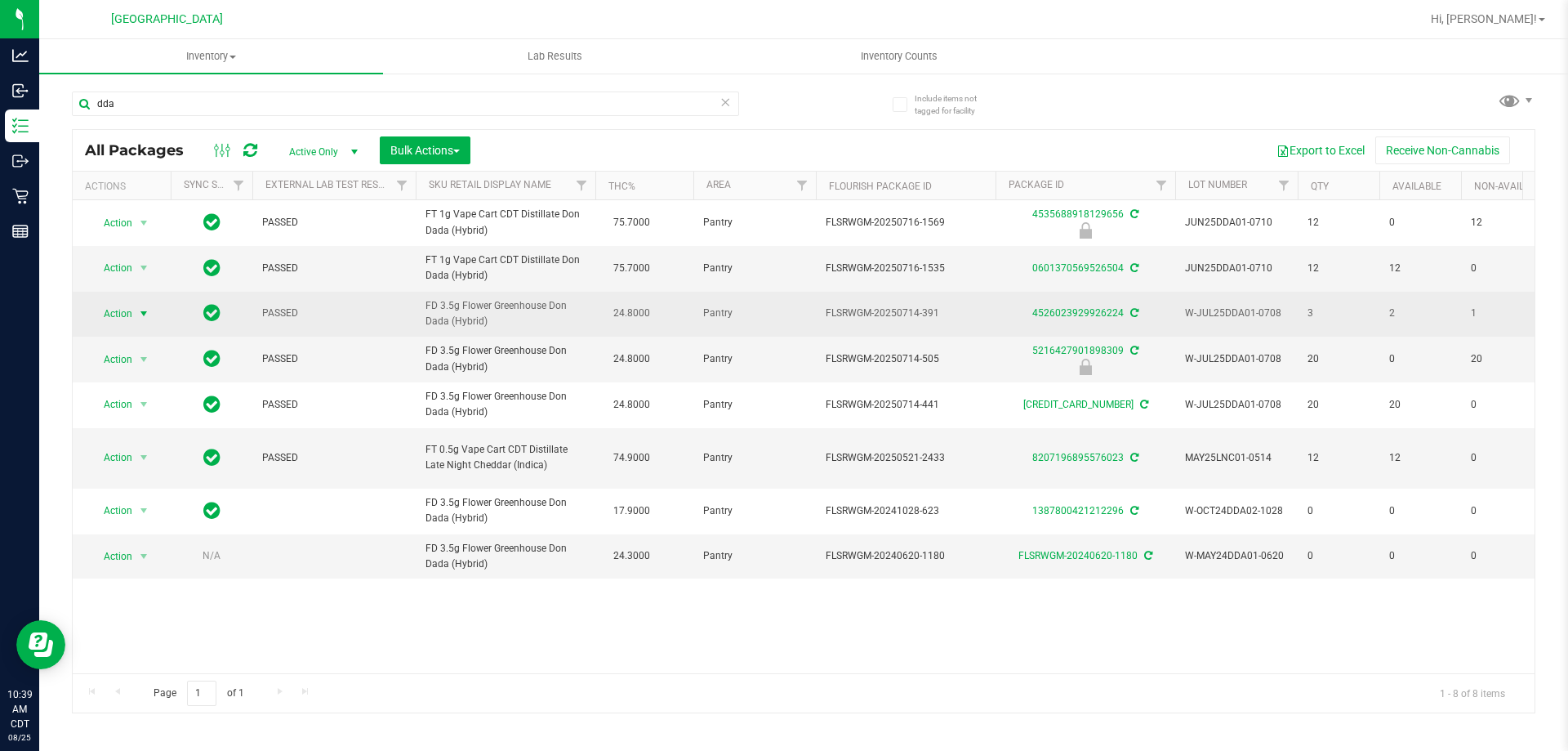
click at [134, 325] on span "select" at bounding box center [144, 314] width 21 height 23
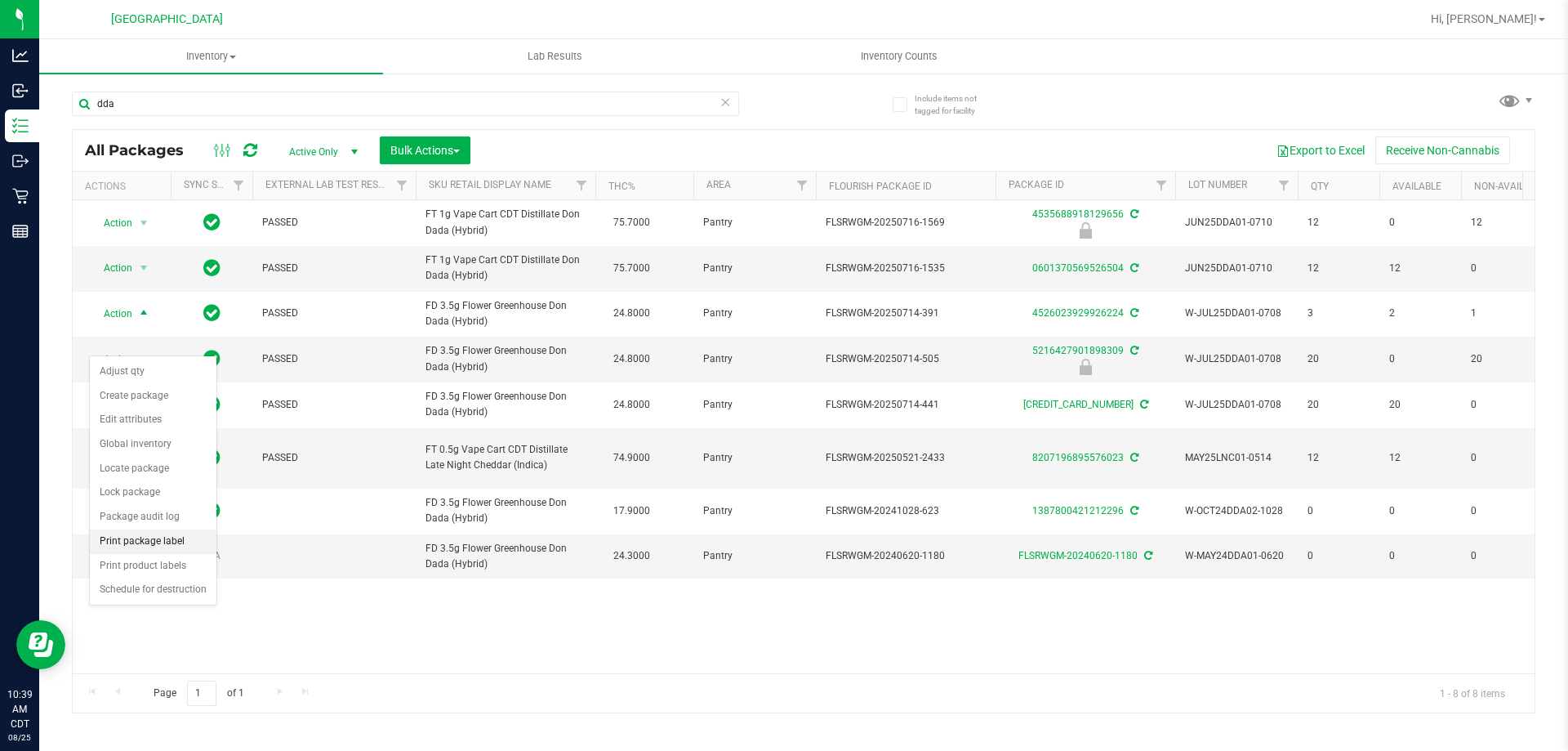
click at [159, 544] on li "Print package label" at bounding box center [153, 542] width 127 height 25
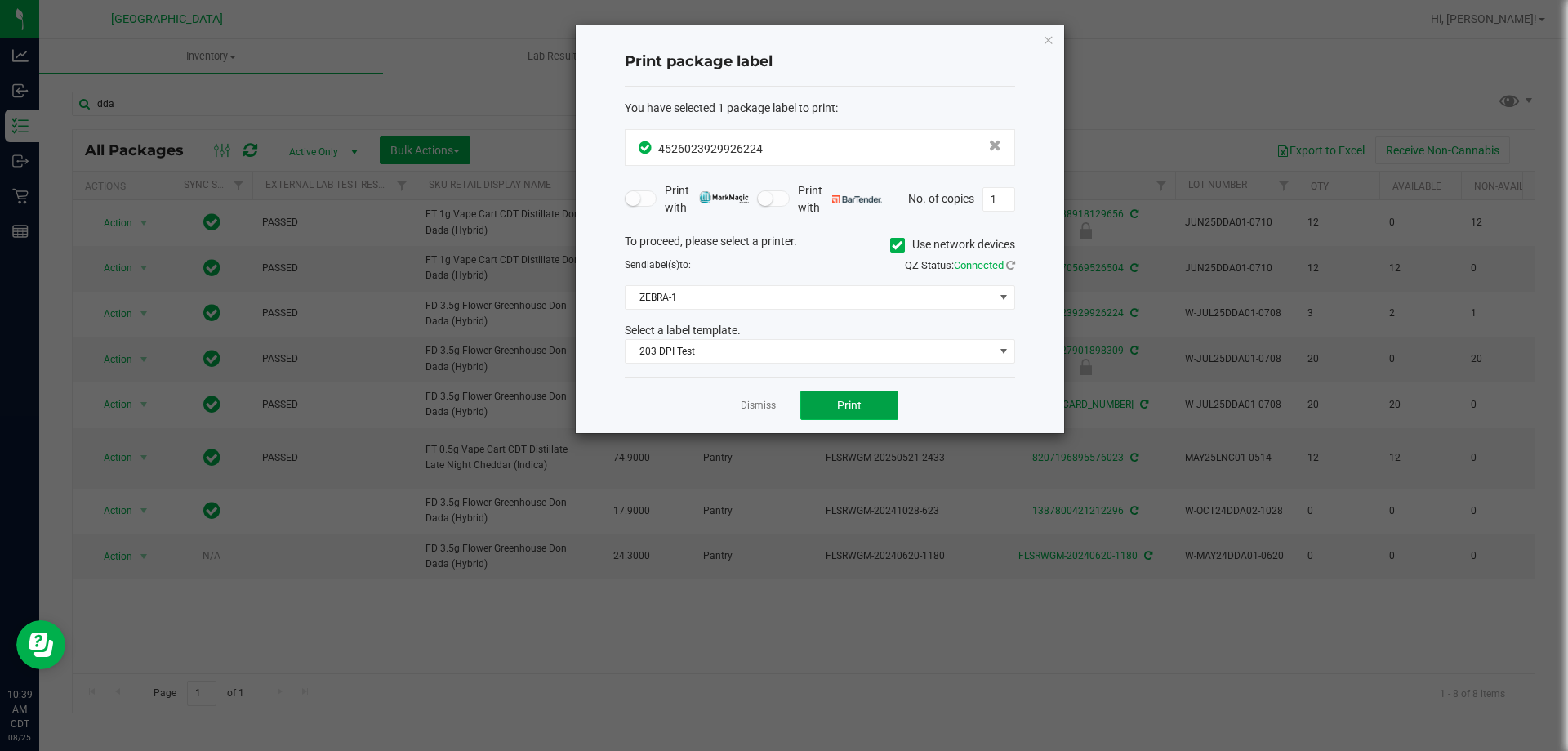
click at [829, 403] on button "Print" at bounding box center [849, 406] width 98 height 30
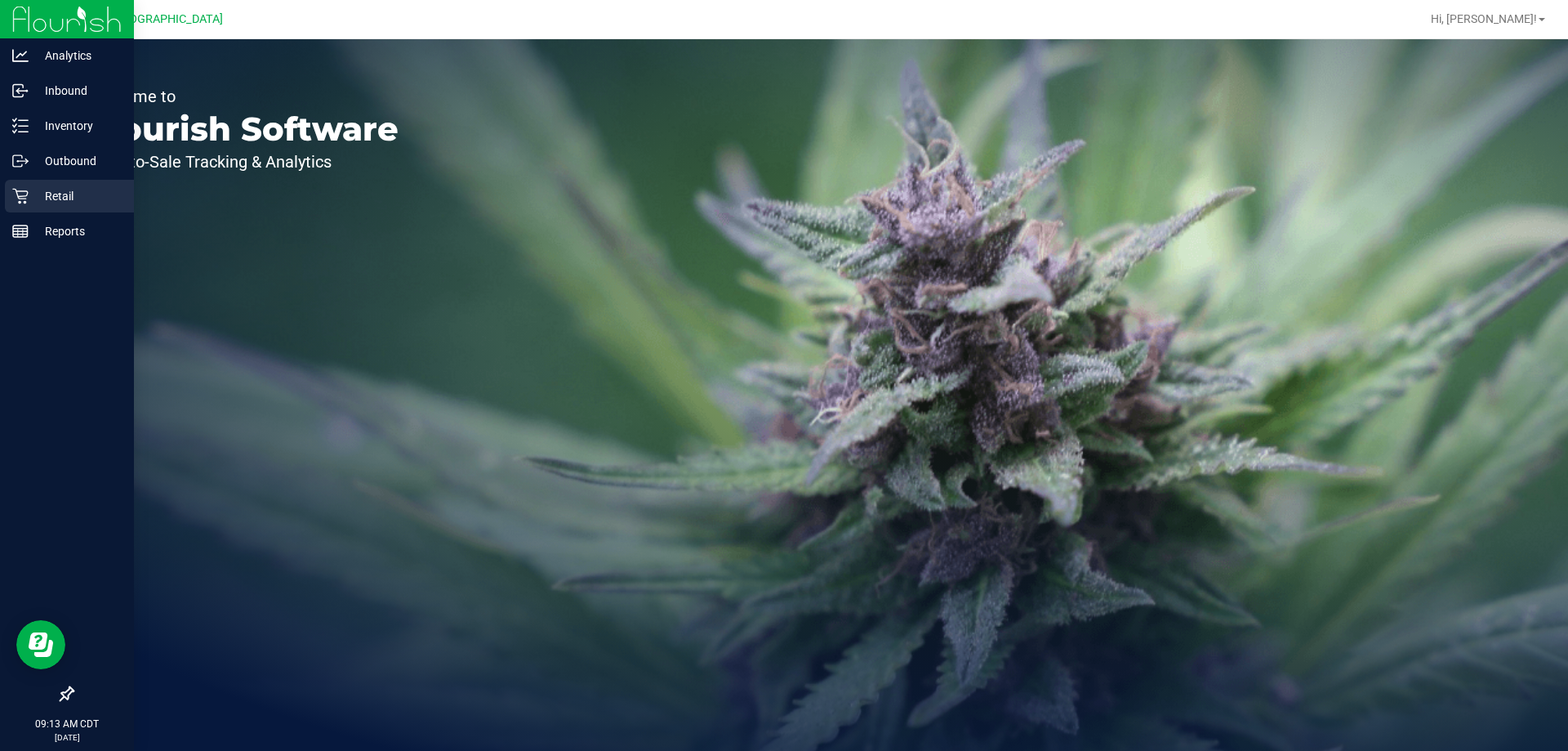
click at [74, 193] on p "Retail" at bounding box center [78, 196] width 98 height 20
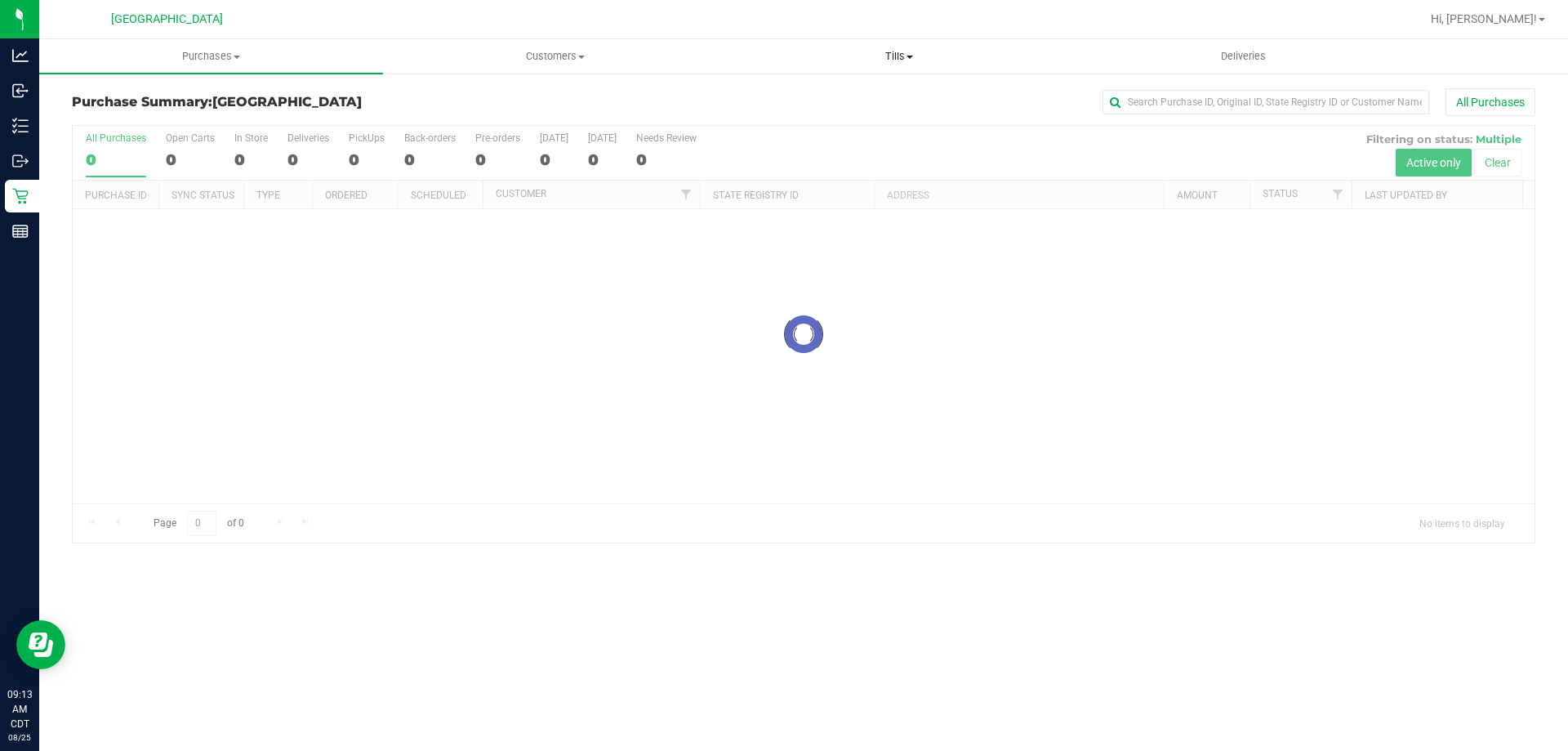
click at [901, 60] on span "Tills" at bounding box center [898, 56] width 342 height 15
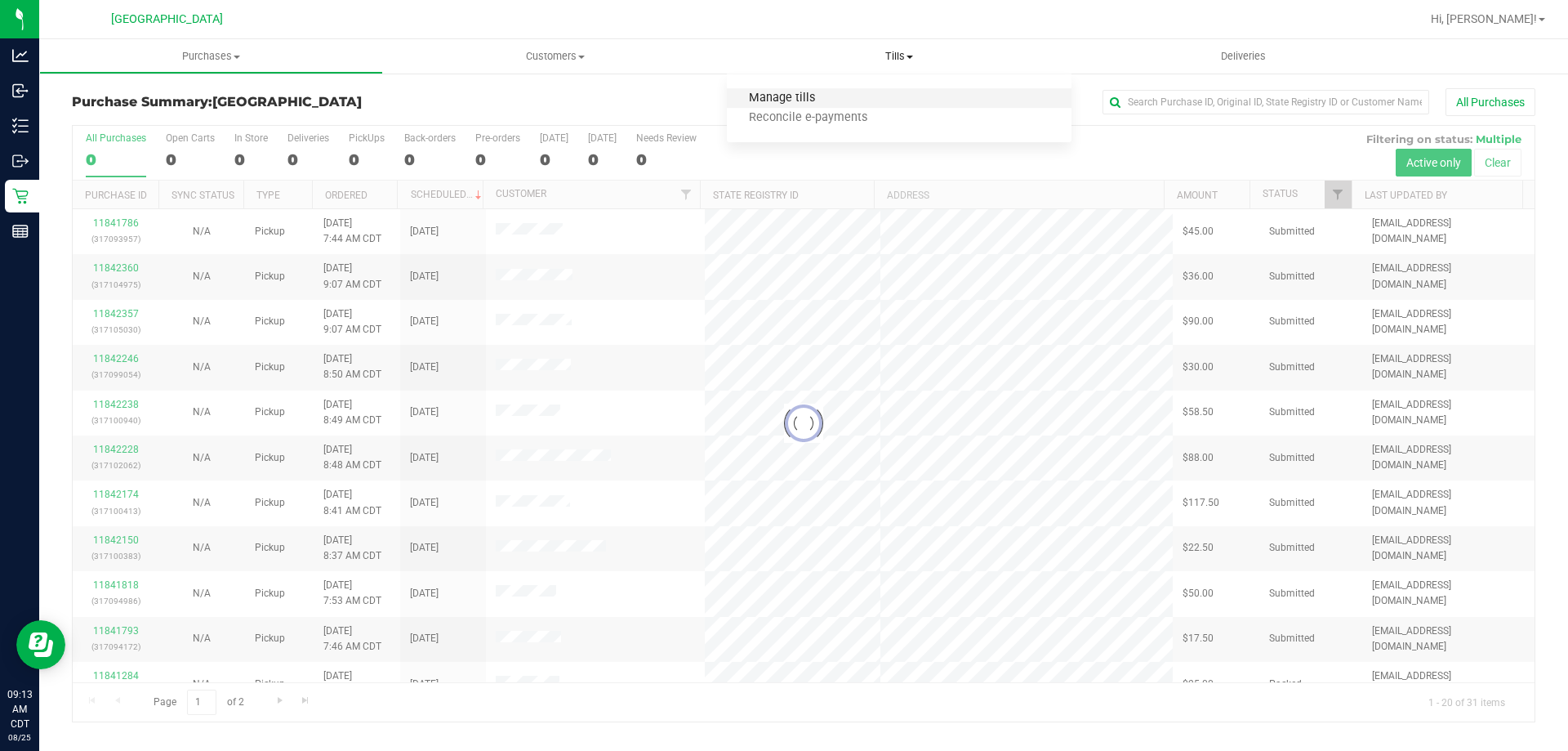
click at [811, 92] on span "Manage tills" at bounding box center [782, 99] width 110 height 14
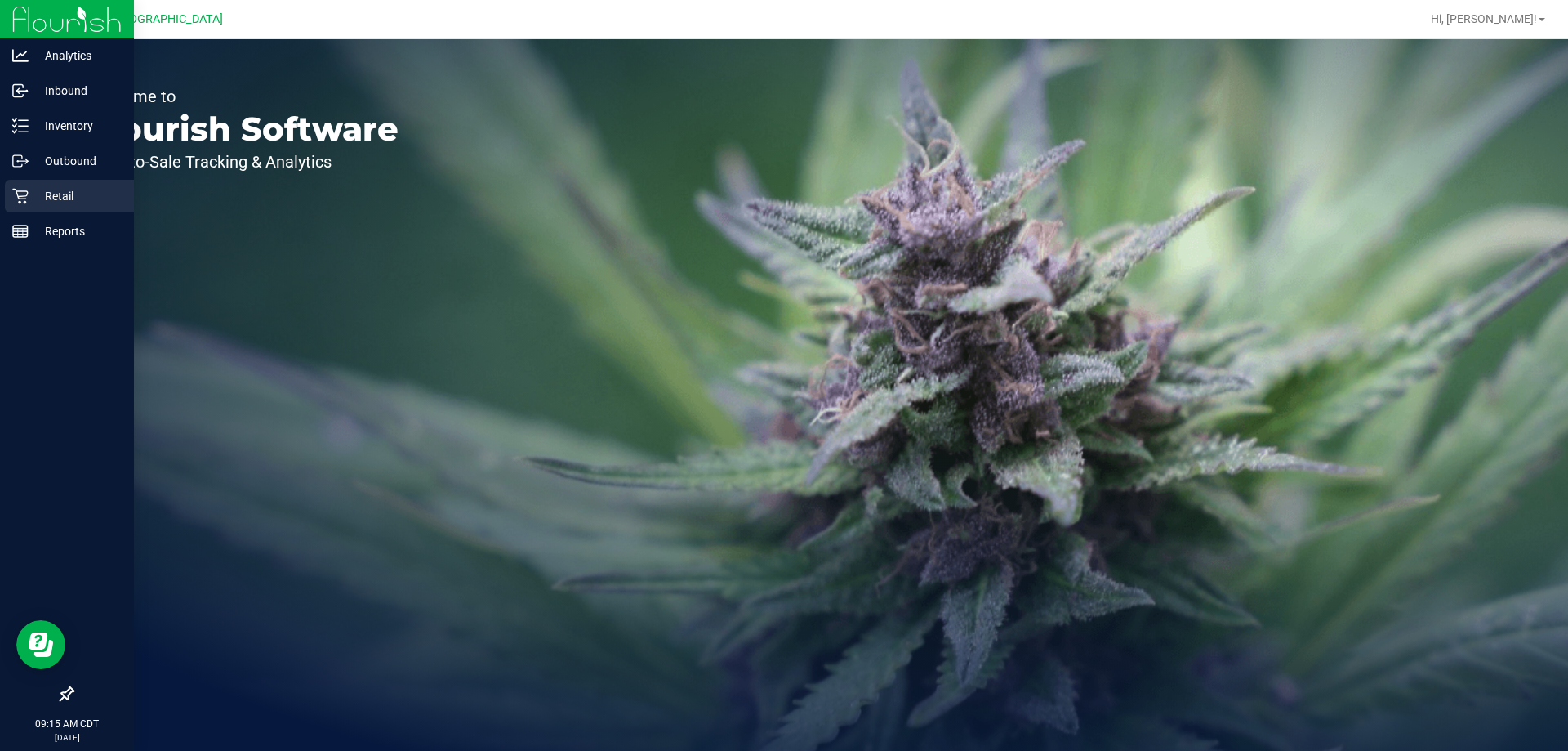
click at [53, 197] on p "Retail" at bounding box center [78, 196] width 98 height 20
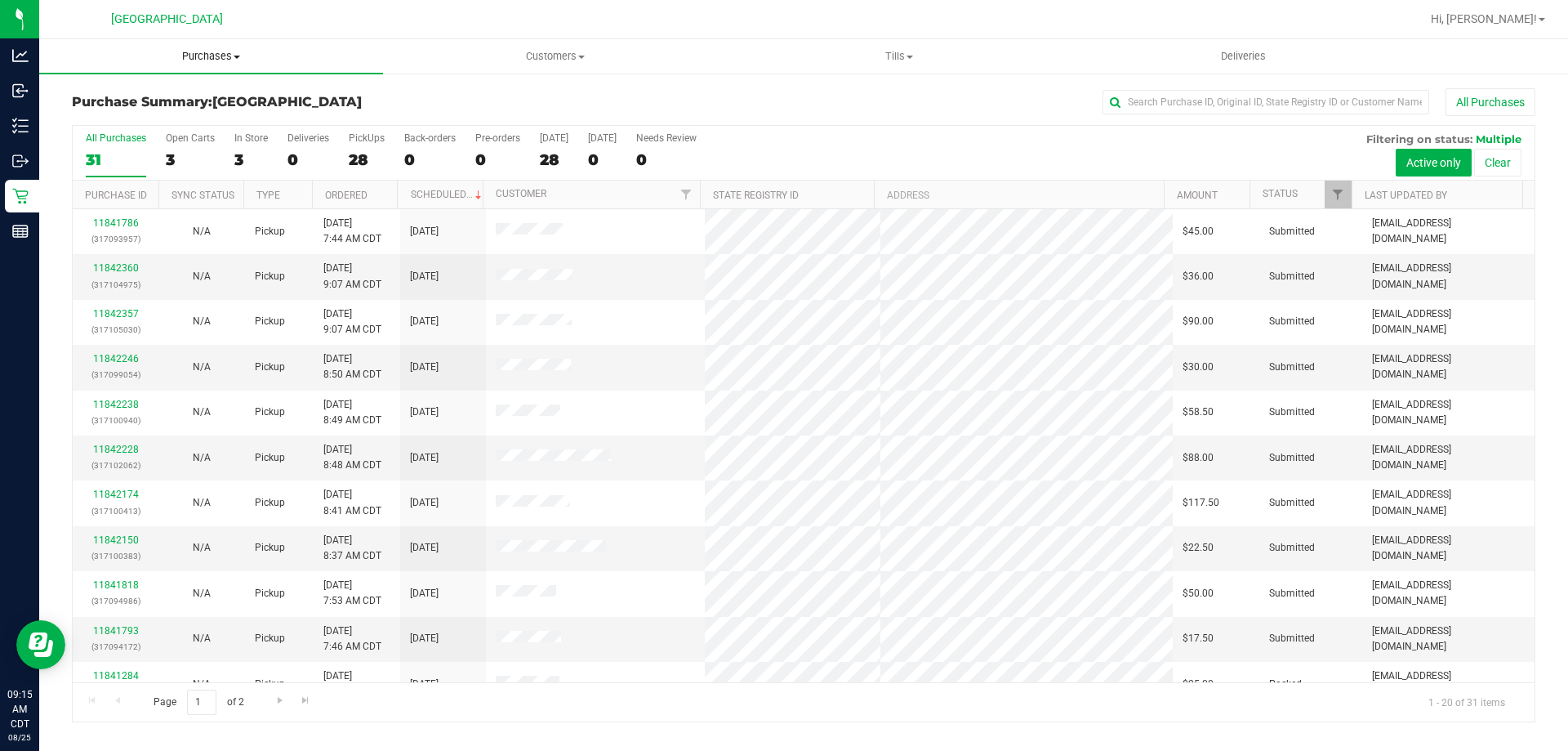
click at [190, 45] on uib-tab-heading "Purchases Summary of purchases Fulfillment All purchases" at bounding box center [210, 55] width 344 height 34
click at [192, 52] on span "Purchases" at bounding box center [210, 56] width 344 height 15
click at [118, 114] on span "Fulfillment" at bounding box center [89, 118] width 101 height 14
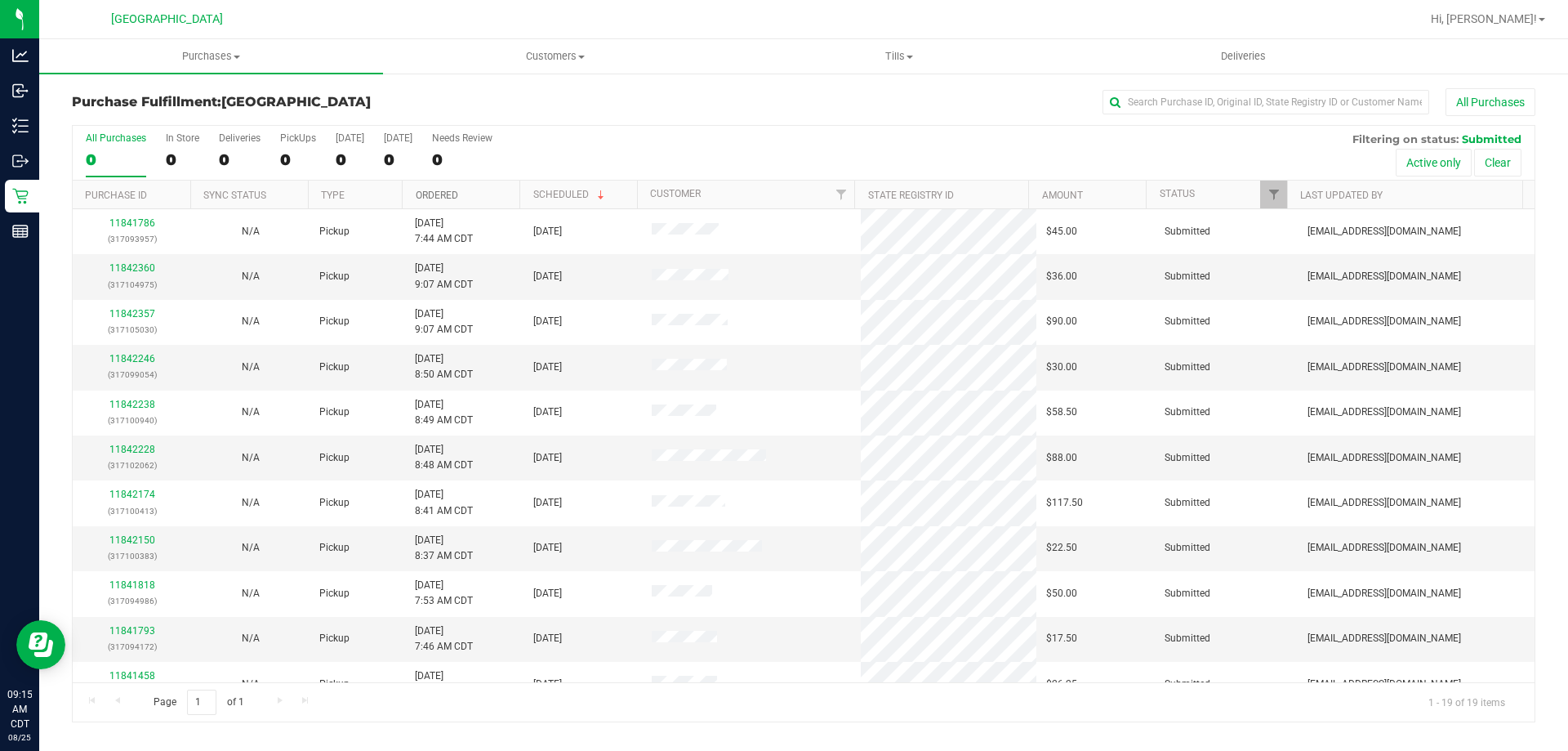
click at [442, 198] on link "Ordered" at bounding box center [436, 195] width 42 height 12
click at [448, 192] on link "Ordered" at bounding box center [446, 195] width 61 height 12
click at [435, 197] on link "Ordered" at bounding box center [436, 195] width 42 height 12
click at [139, 268] on link "11841575" at bounding box center [132, 268] width 46 height 12
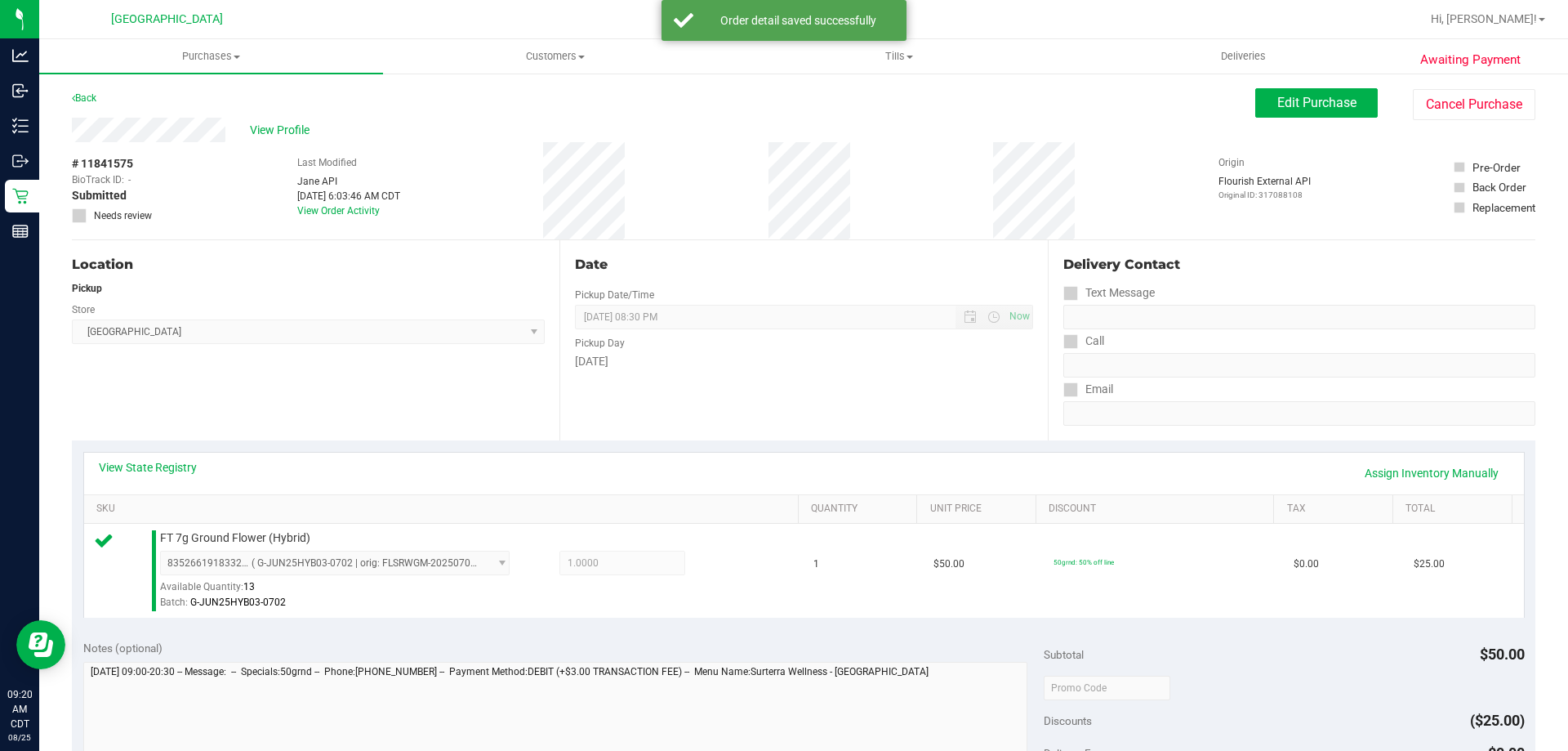
scroll to position [585, 0]
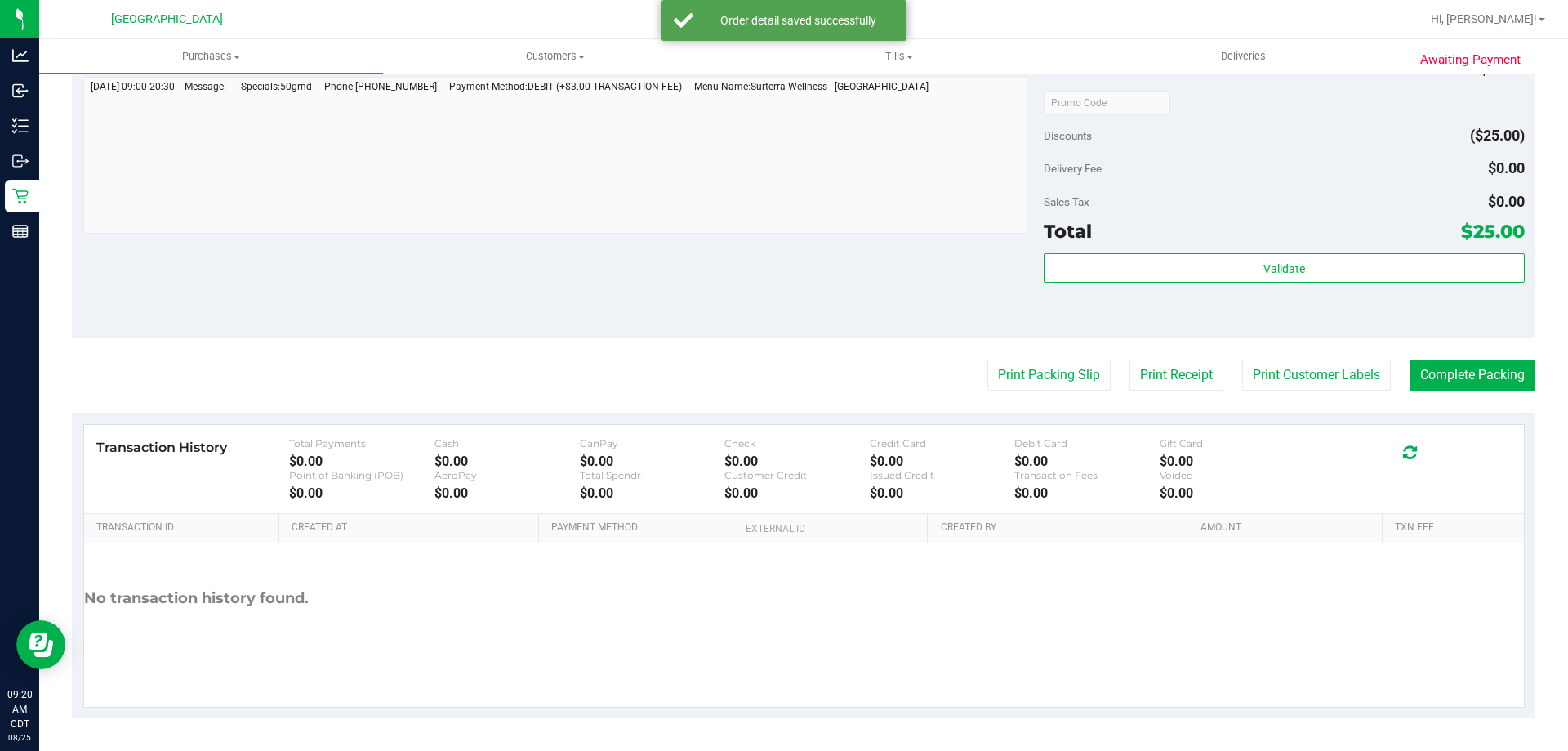
click at [1373, 251] on div "Subtotal $50.00 Discounts ($25.00) Delivery Fee $0.00 Sales Tax $0.00 Total $25…" at bounding box center [1284, 190] width 480 height 272
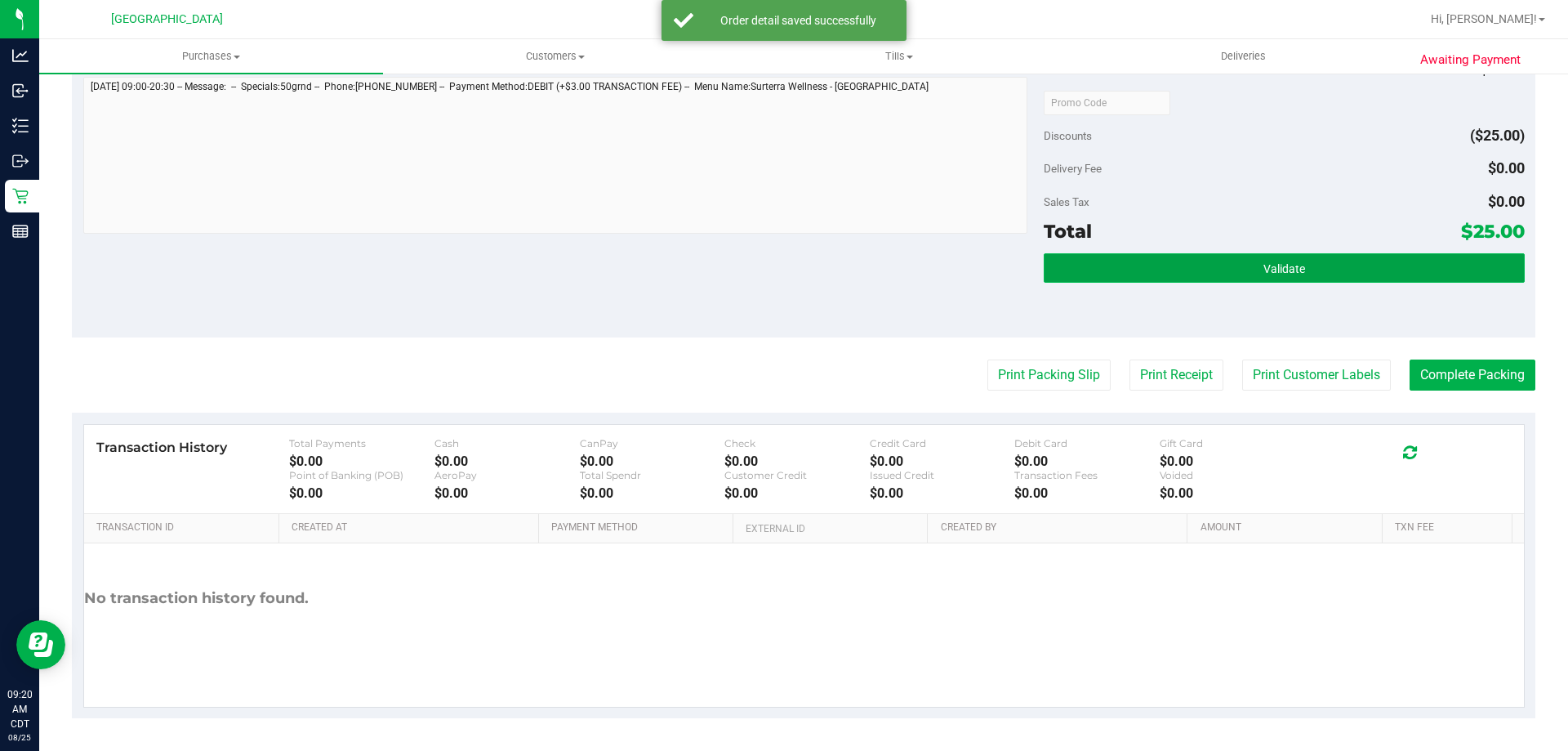
click at [1378, 266] on button "Validate" at bounding box center [1284, 268] width 480 height 30
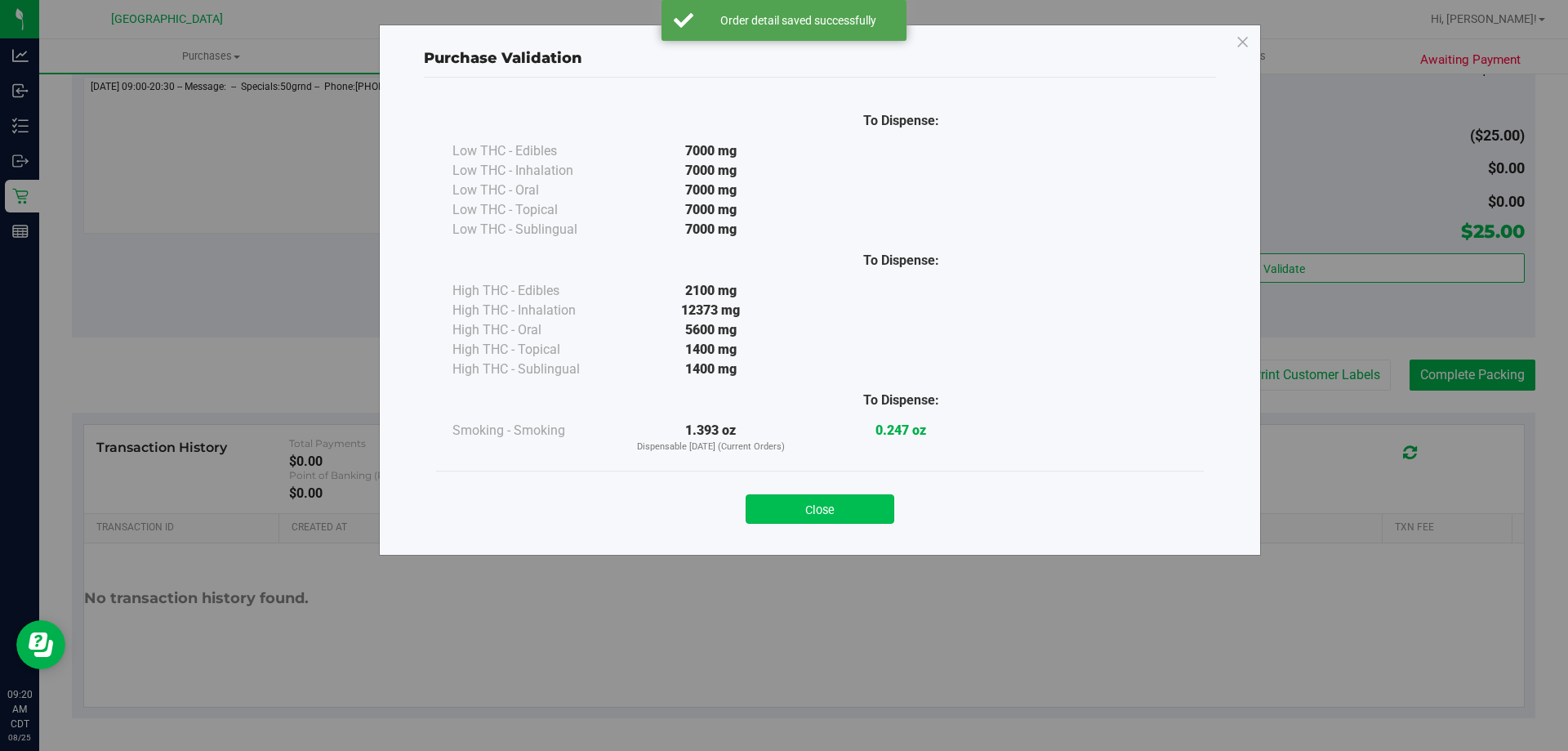
click at [873, 511] on button "Close" at bounding box center [820, 509] width 149 height 30
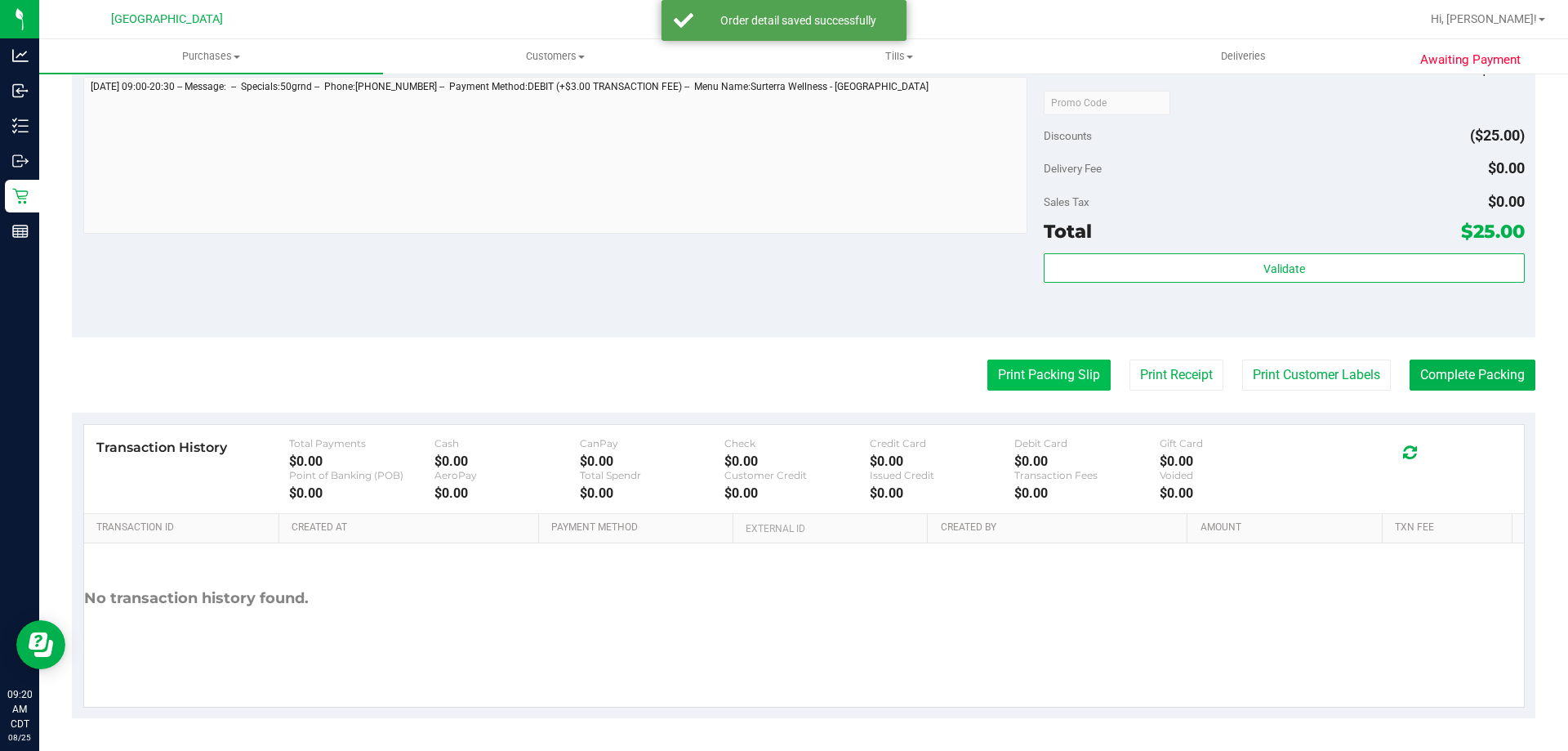
click at [1048, 375] on button "Print Packing Slip" at bounding box center [1049, 374] width 123 height 31
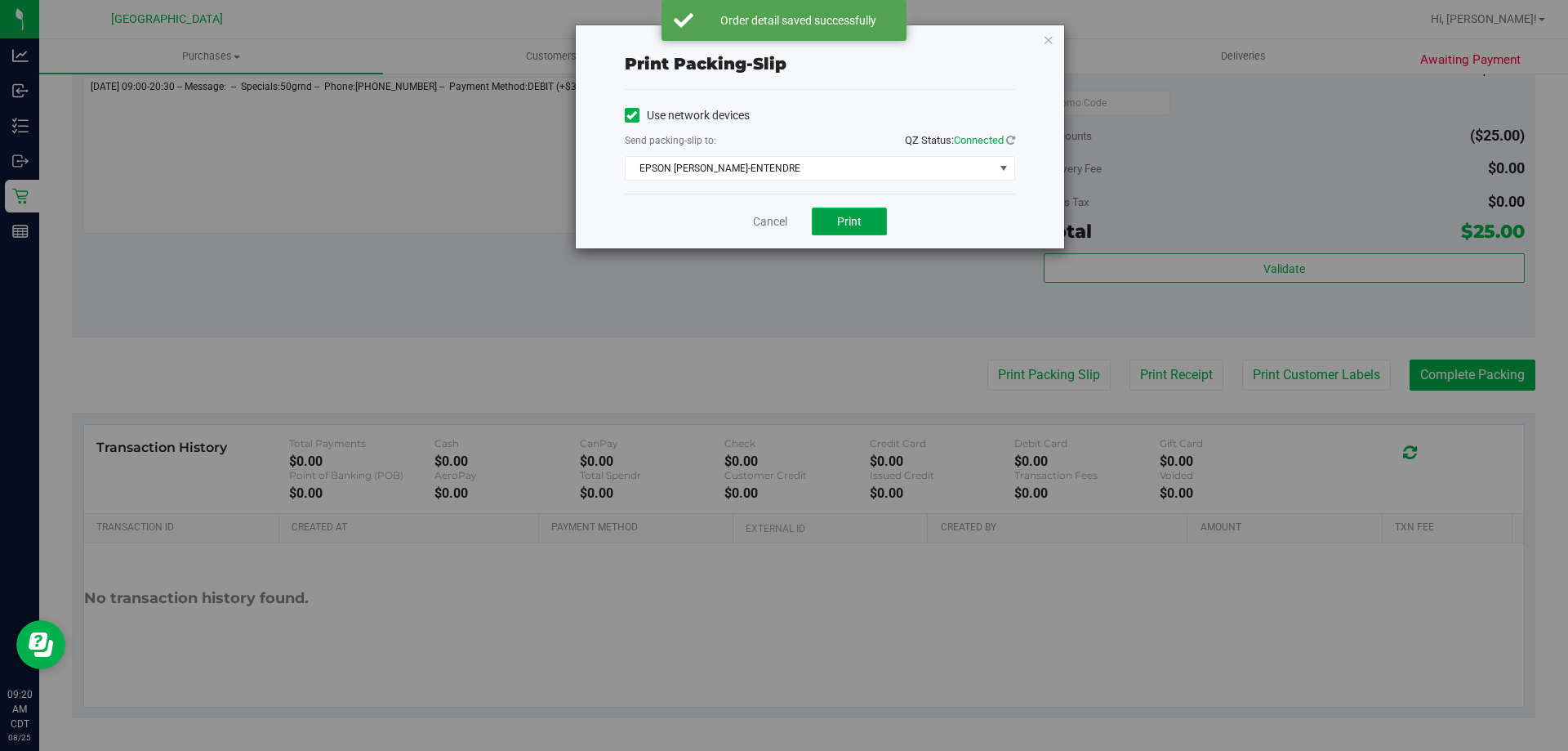
click at [851, 219] on span "Print" at bounding box center [849, 221] width 25 height 13
click at [776, 224] on link "Cancel" at bounding box center [770, 222] width 34 height 17
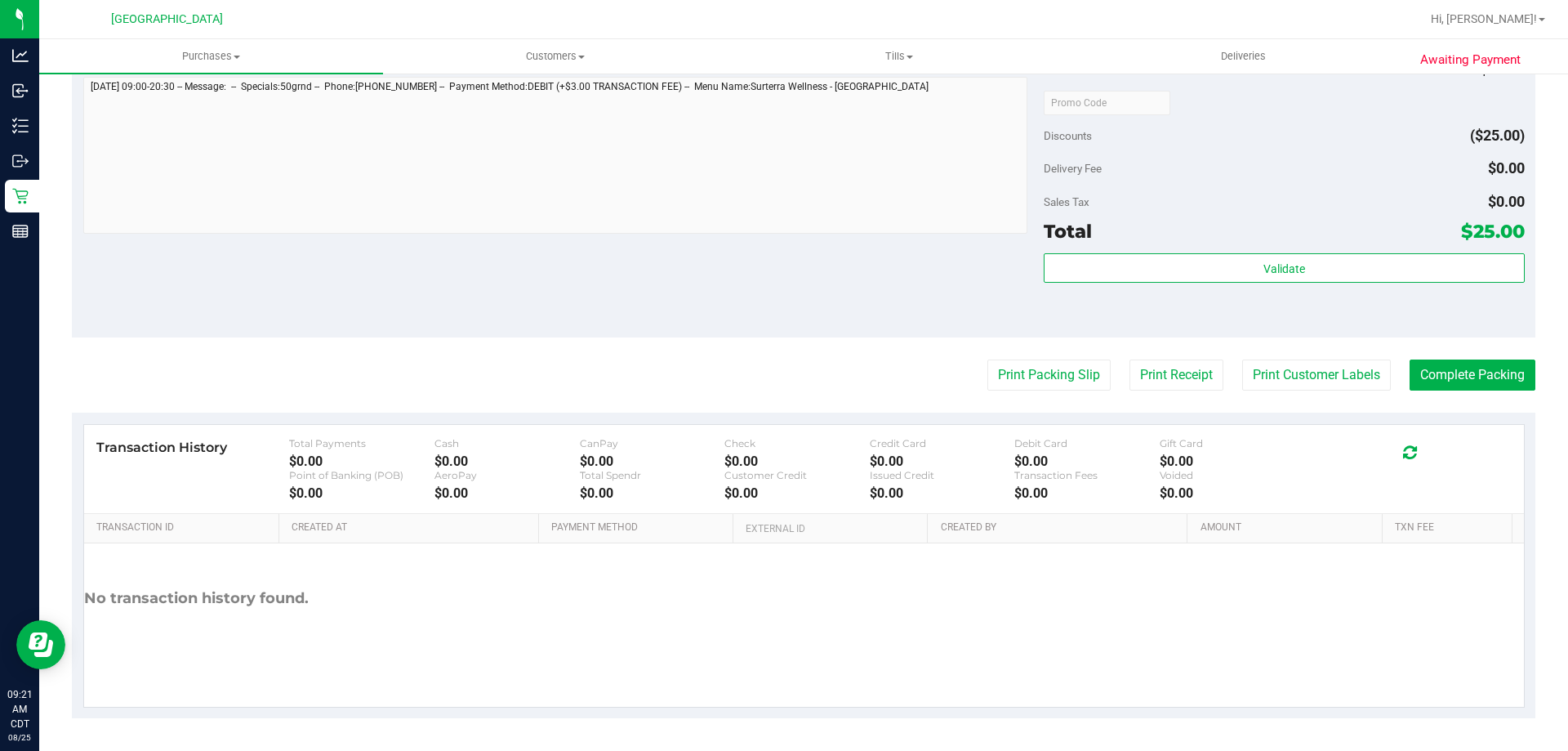
click at [1496, 393] on purchase-details "Back Edit Purchase Cancel Purchase View Profile # 11841575 BioTrack ID: - Submi…" at bounding box center [804, 110] width 1464 height 1215
click at [1489, 386] on button "Complete Packing" at bounding box center [1473, 374] width 126 height 31
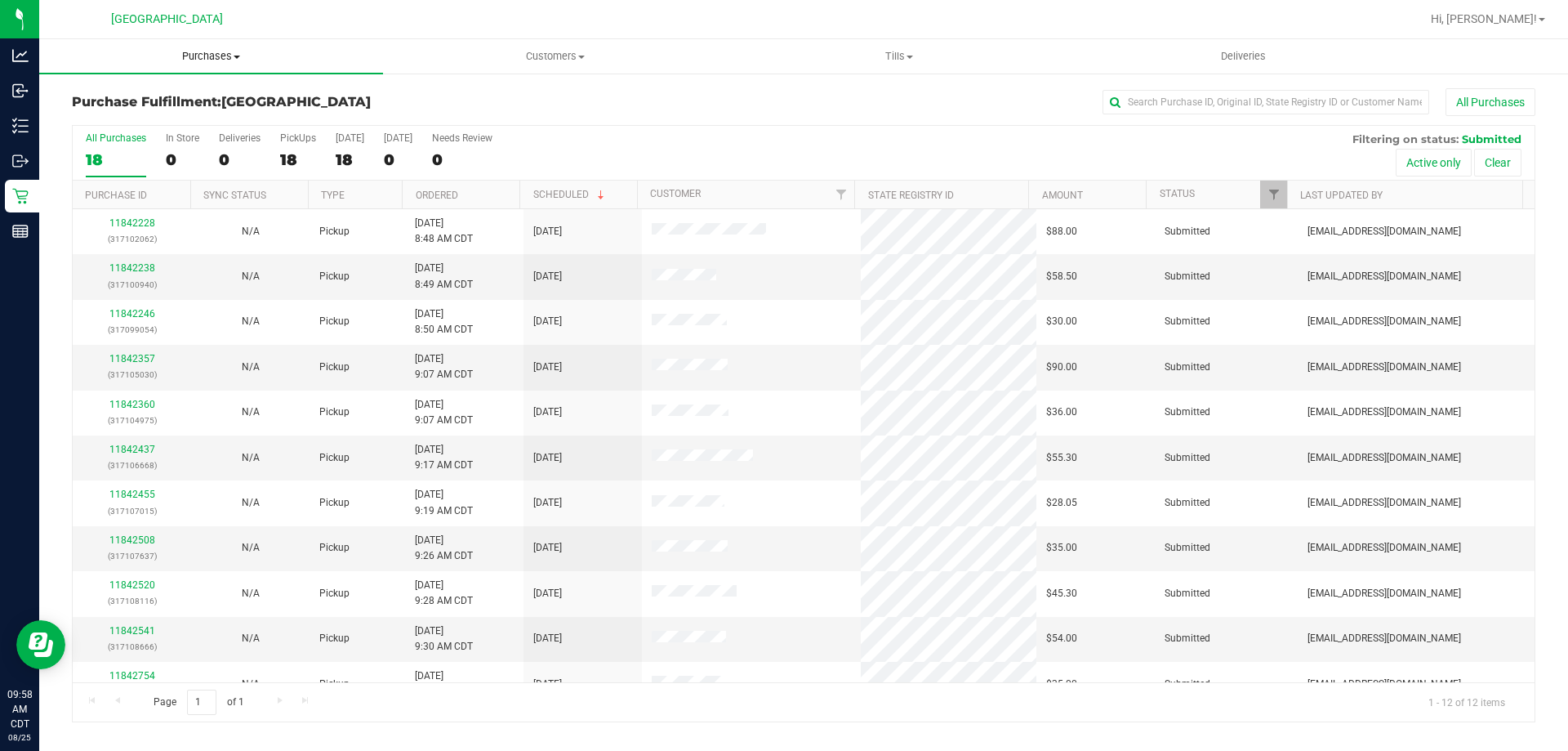
click at [192, 60] on span "Purchases" at bounding box center [210, 56] width 344 height 15
click at [145, 115] on li "Fulfillment" at bounding box center [210, 118] width 344 height 20
click at [449, 190] on link "Ordered" at bounding box center [436, 195] width 42 height 12
click at [142, 272] on link "11842238" at bounding box center [132, 268] width 46 height 12
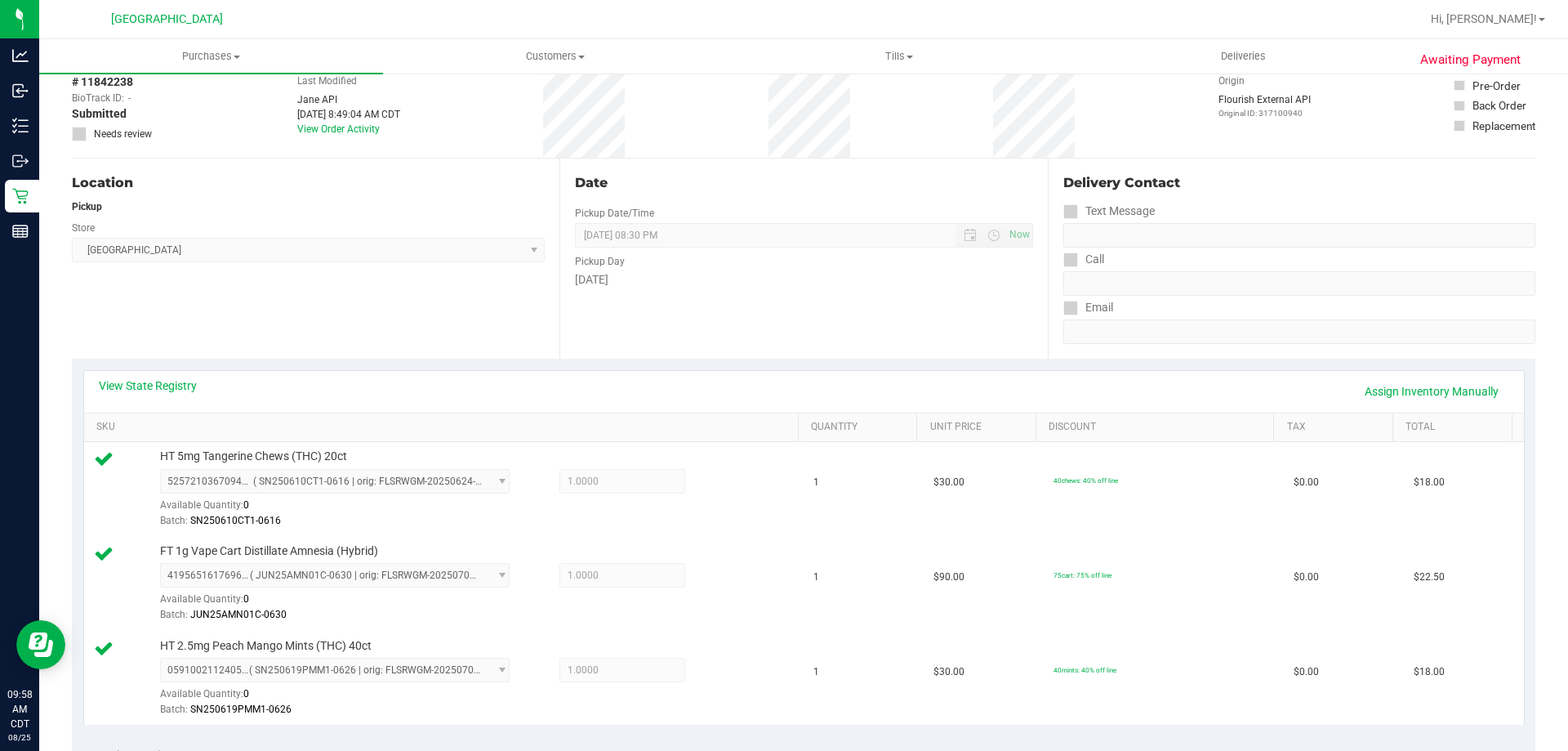
scroll to position [653, 0]
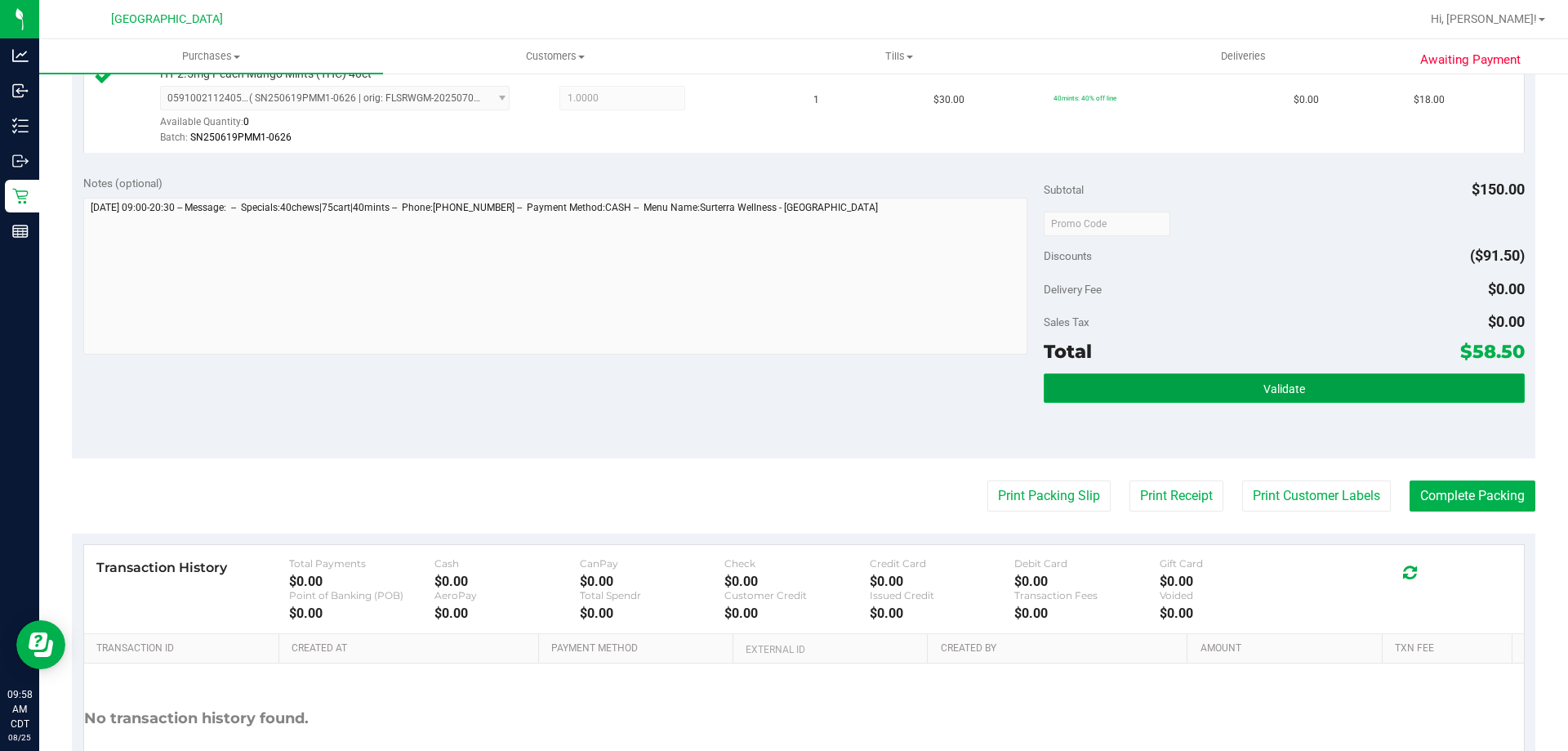
click at [1218, 380] on button "Validate" at bounding box center [1284, 388] width 480 height 30
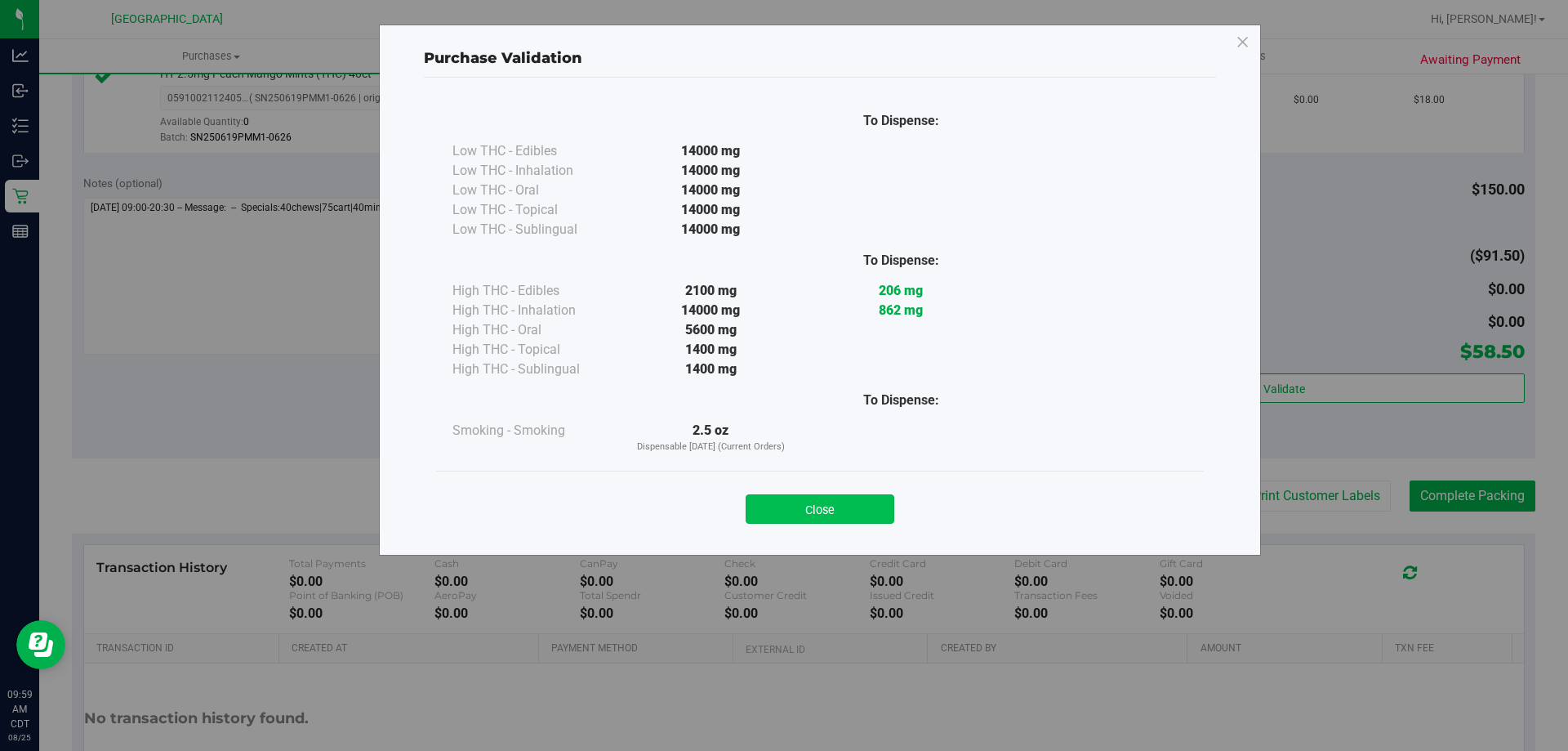
click at [816, 509] on button "Close" at bounding box center [820, 509] width 149 height 30
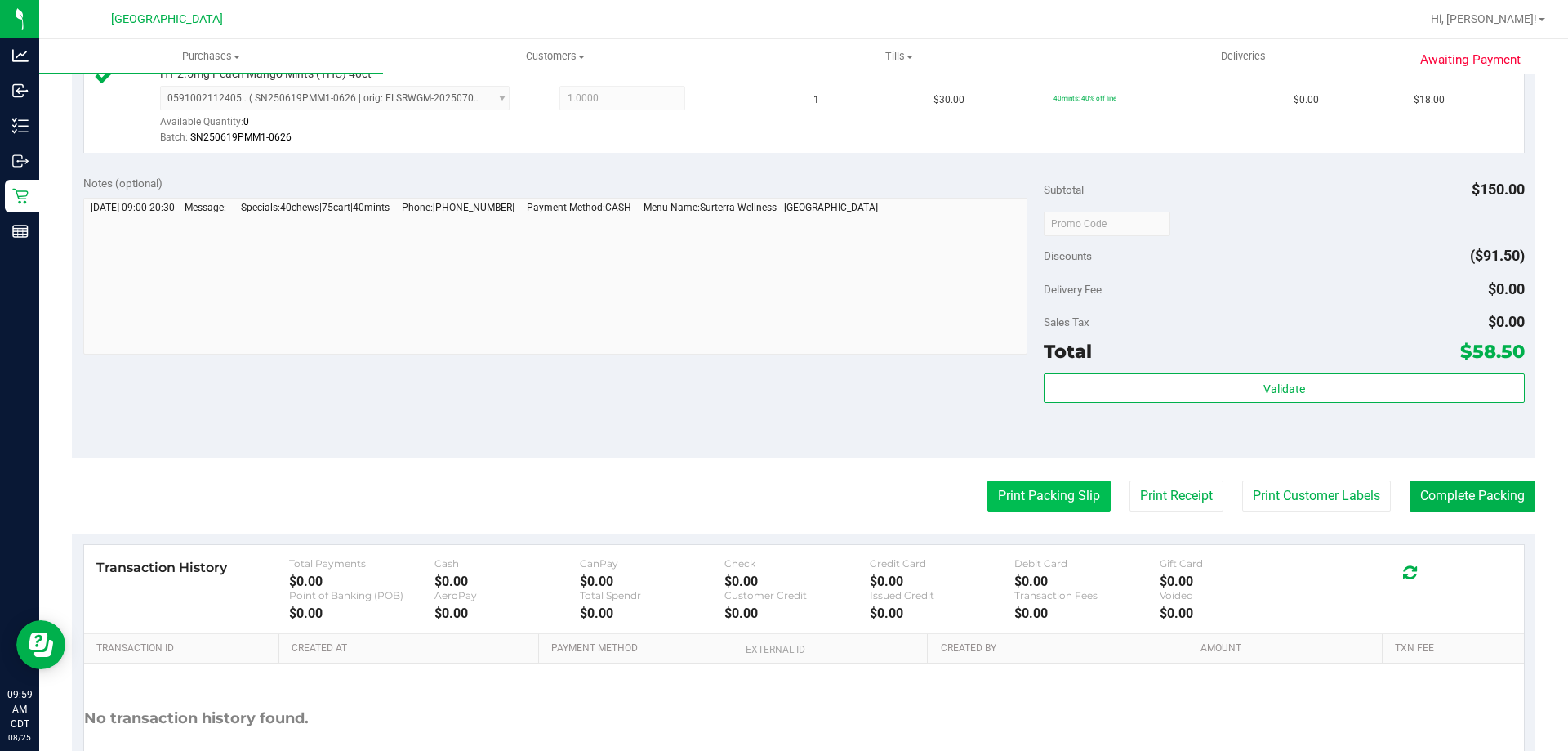
click at [1022, 494] on button "Print Packing Slip" at bounding box center [1049, 495] width 123 height 31
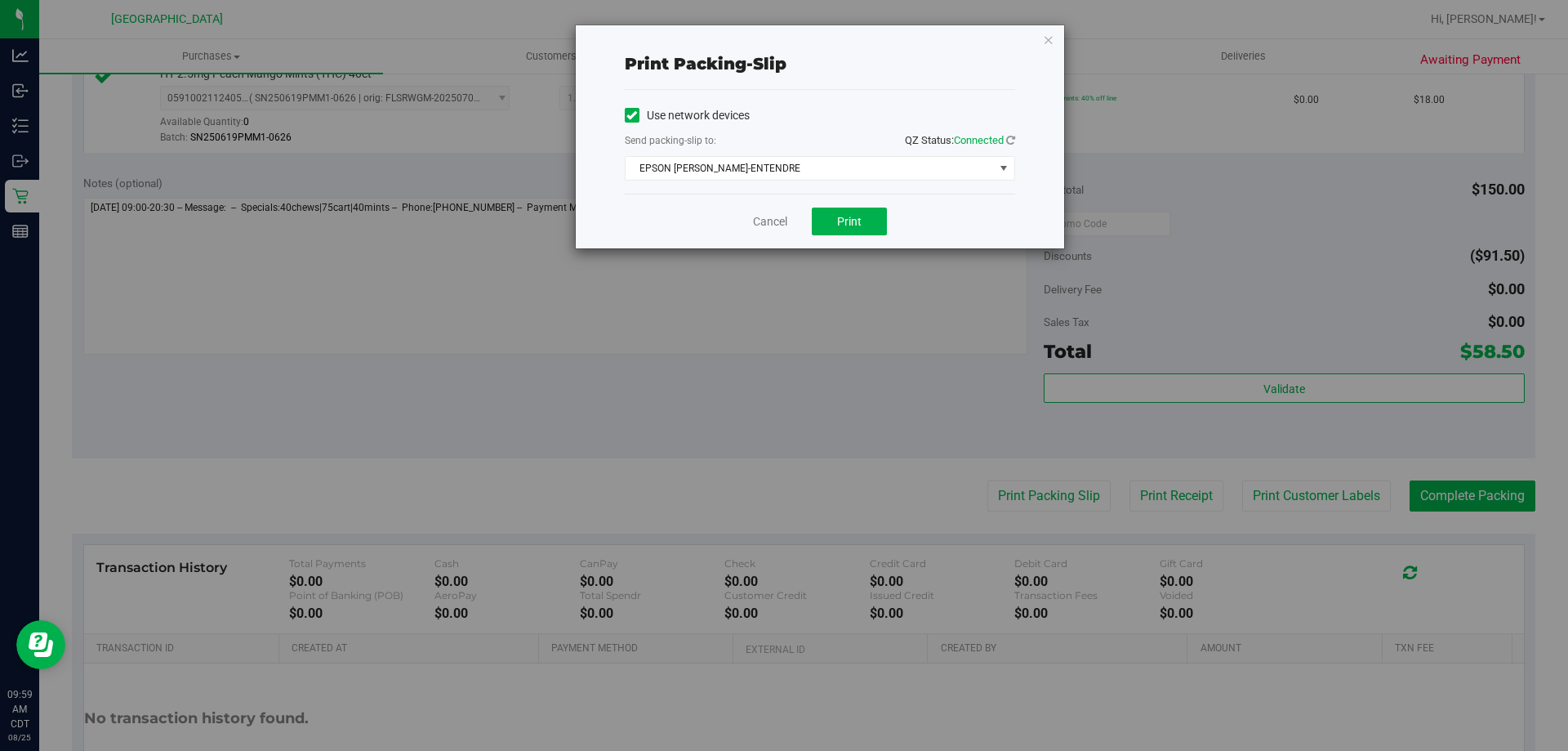
click at [890, 225] on div "Cancel Print" at bounding box center [820, 221] width 391 height 55
click at [870, 224] on button "Print" at bounding box center [849, 222] width 75 height 28
click at [778, 226] on link "Cancel" at bounding box center [770, 222] width 34 height 17
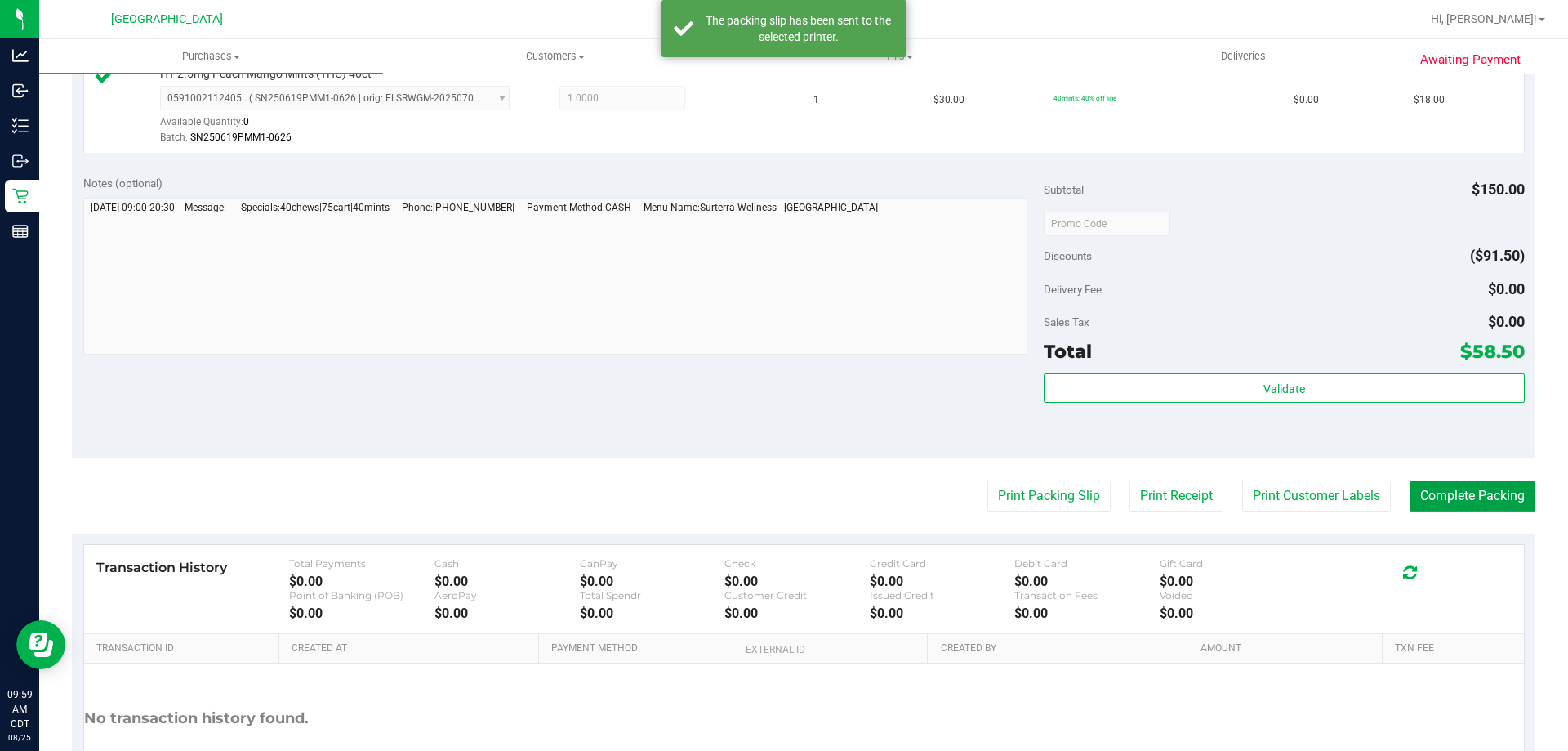
click at [1434, 485] on button "Complete Packing" at bounding box center [1473, 495] width 126 height 31
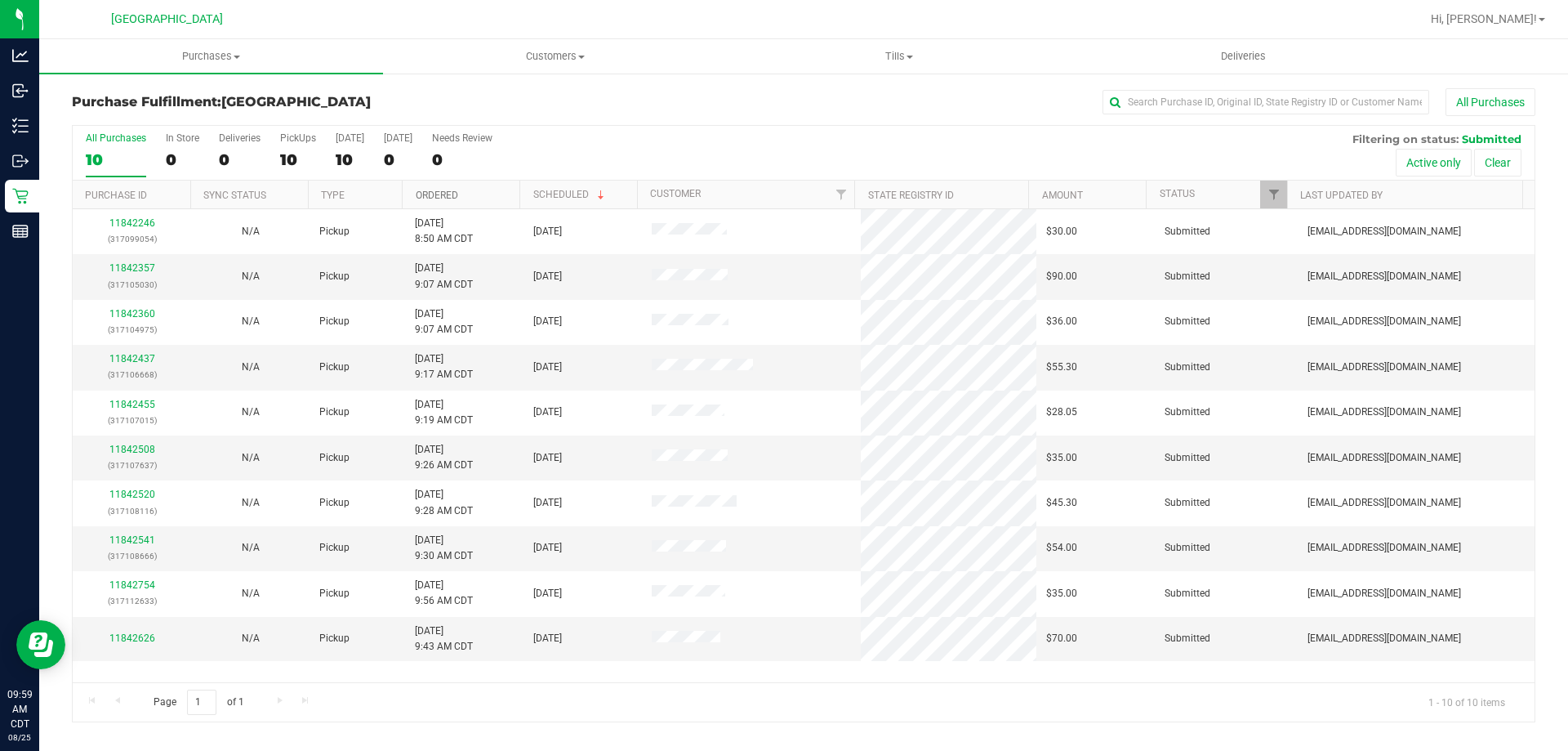
click at [443, 193] on link "Ordered" at bounding box center [436, 195] width 42 height 12
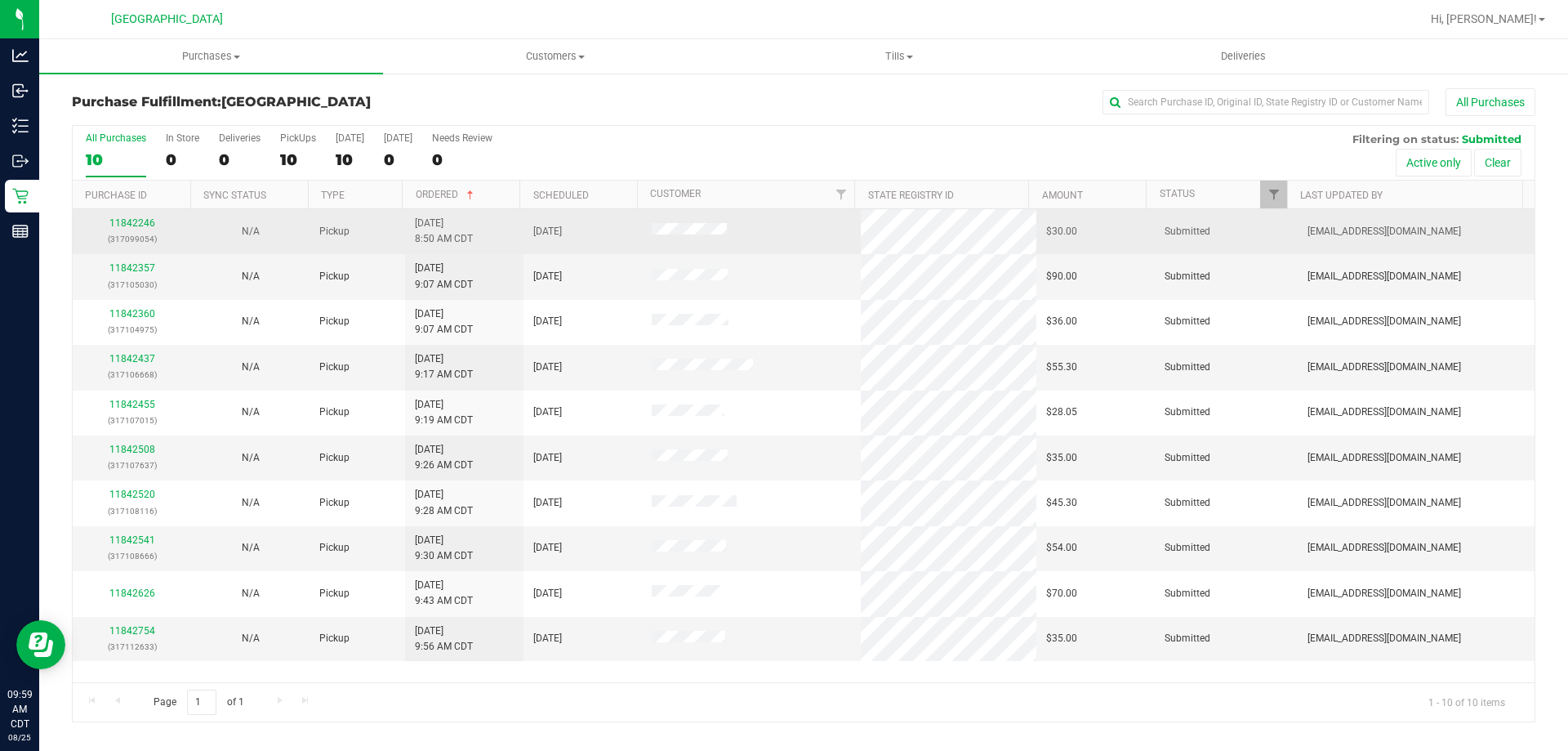
click at [131, 229] on div "11842246 (317099054)" at bounding box center [132, 230] width 99 height 31
click at [131, 227] on link "11842246" at bounding box center [132, 223] width 46 height 12
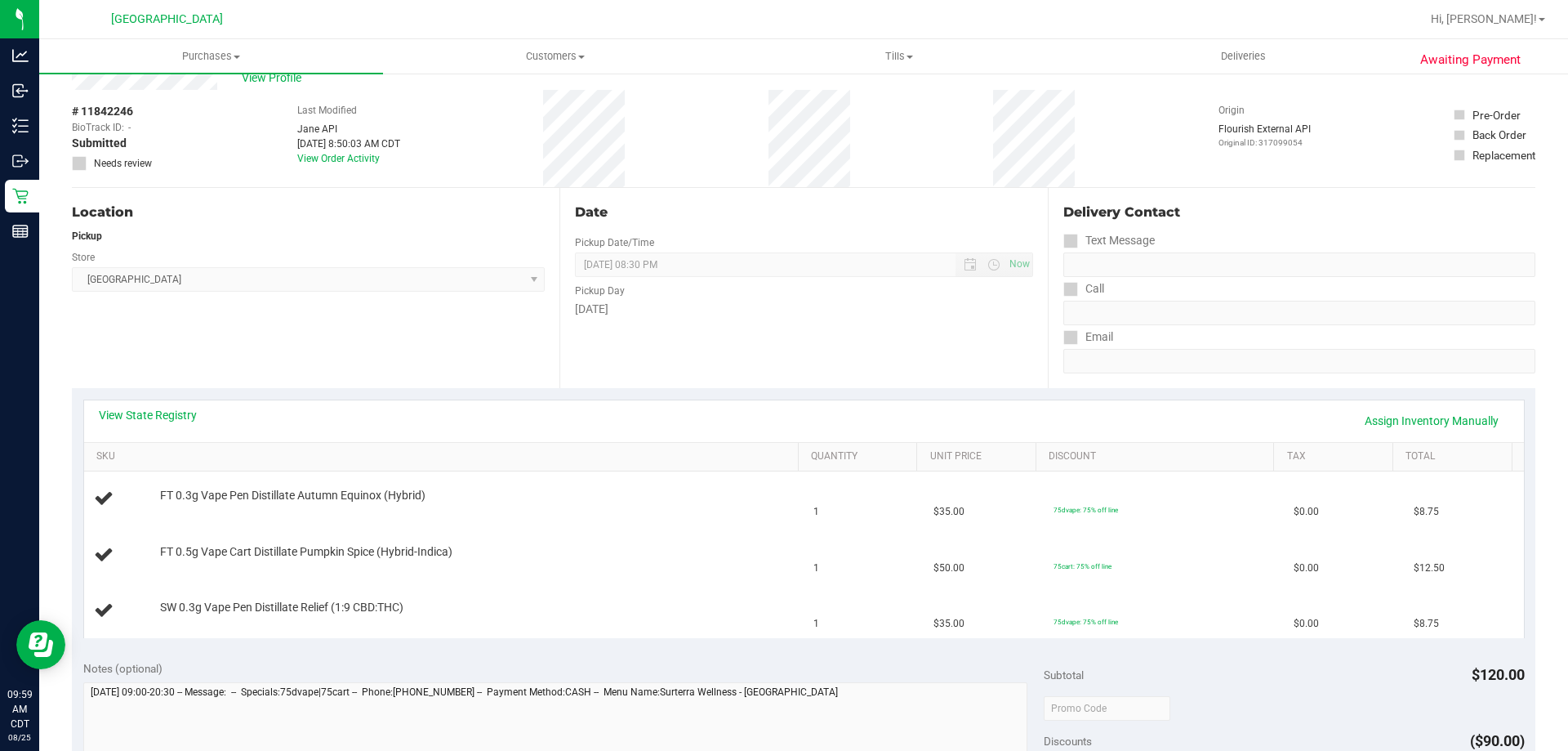
scroll to position [82, 0]
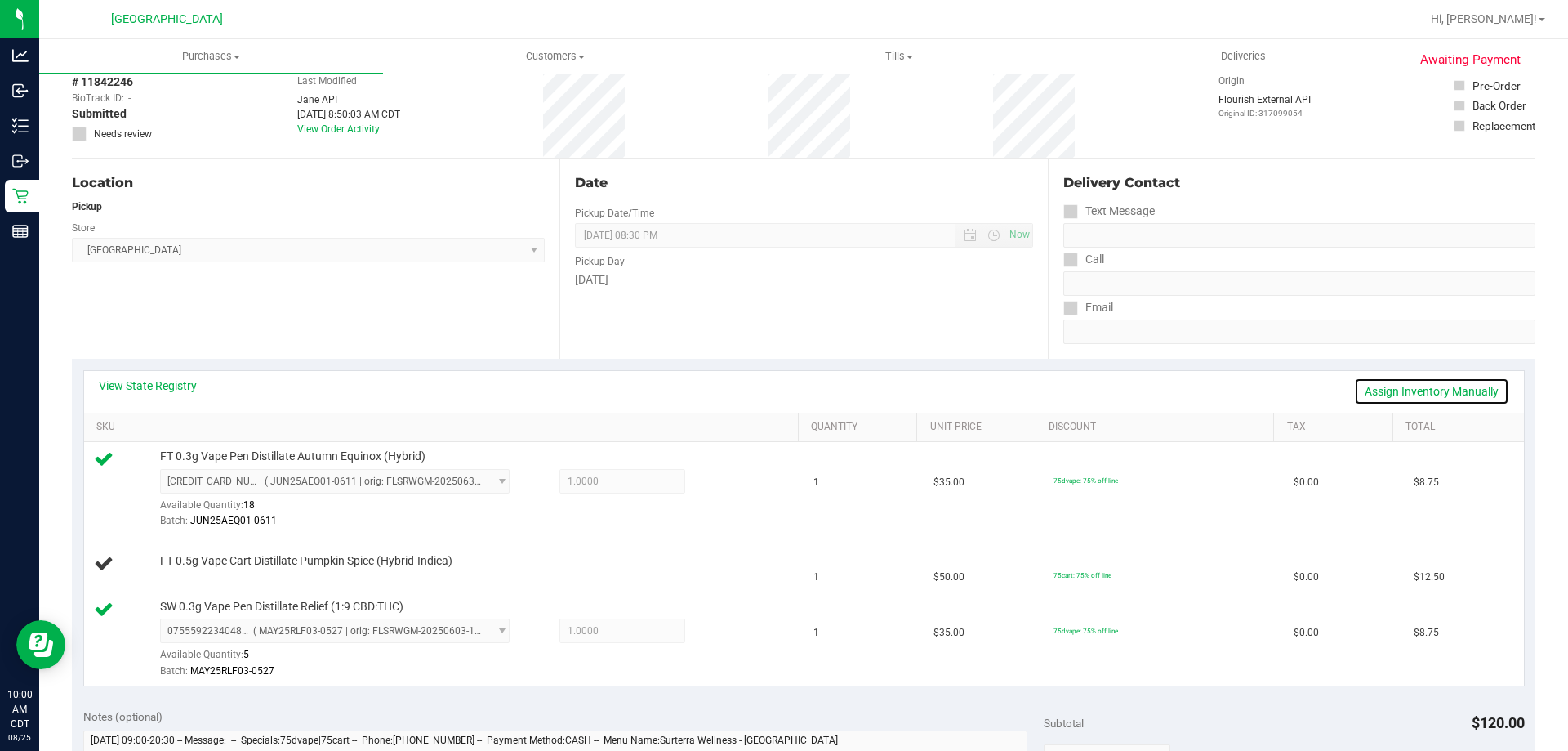
click at [1426, 397] on link "Assign Inventory Manually" at bounding box center [1431, 392] width 155 height 28
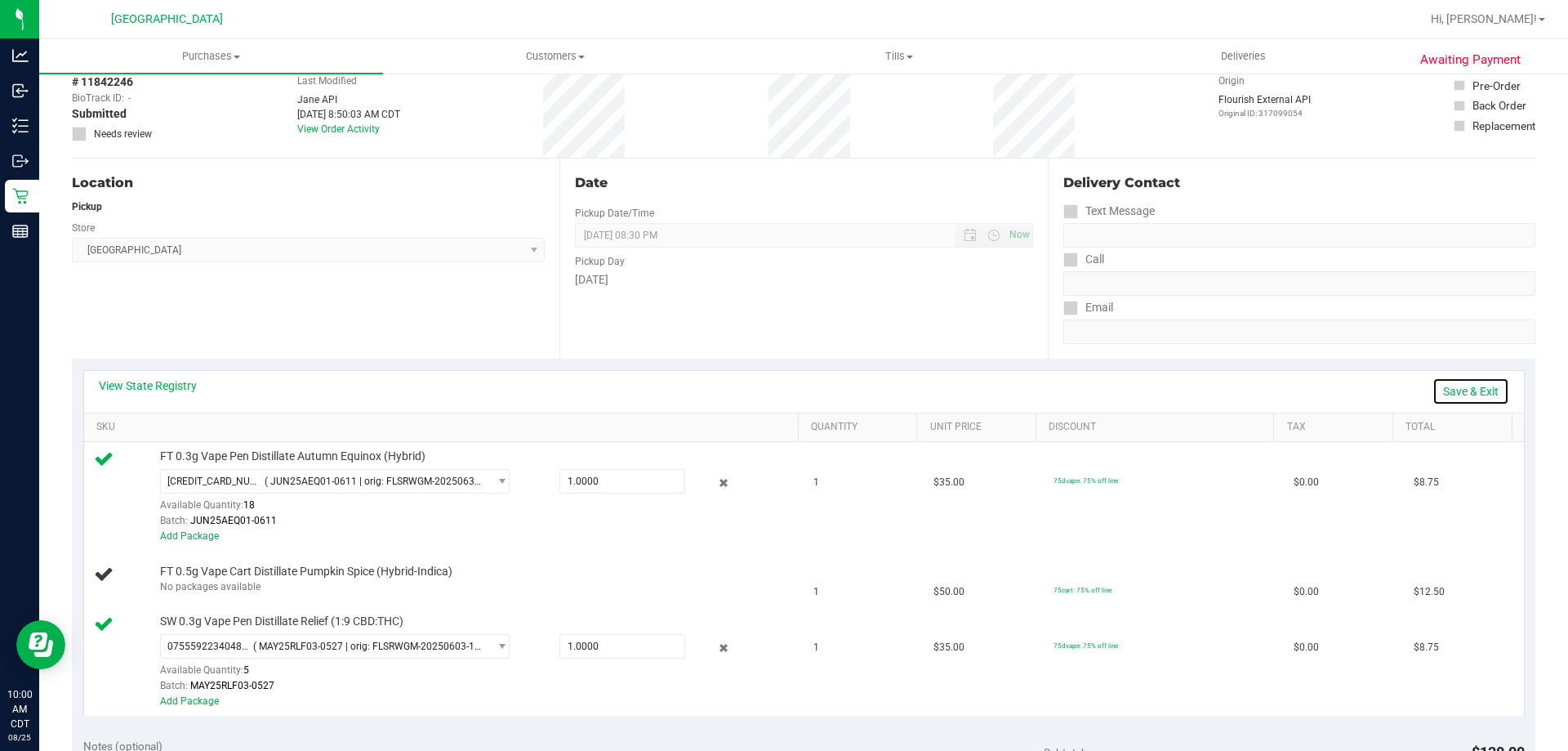
click at [1450, 397] on link "Save & Exit" at bounding box center [1471, 392] width 77 height 28
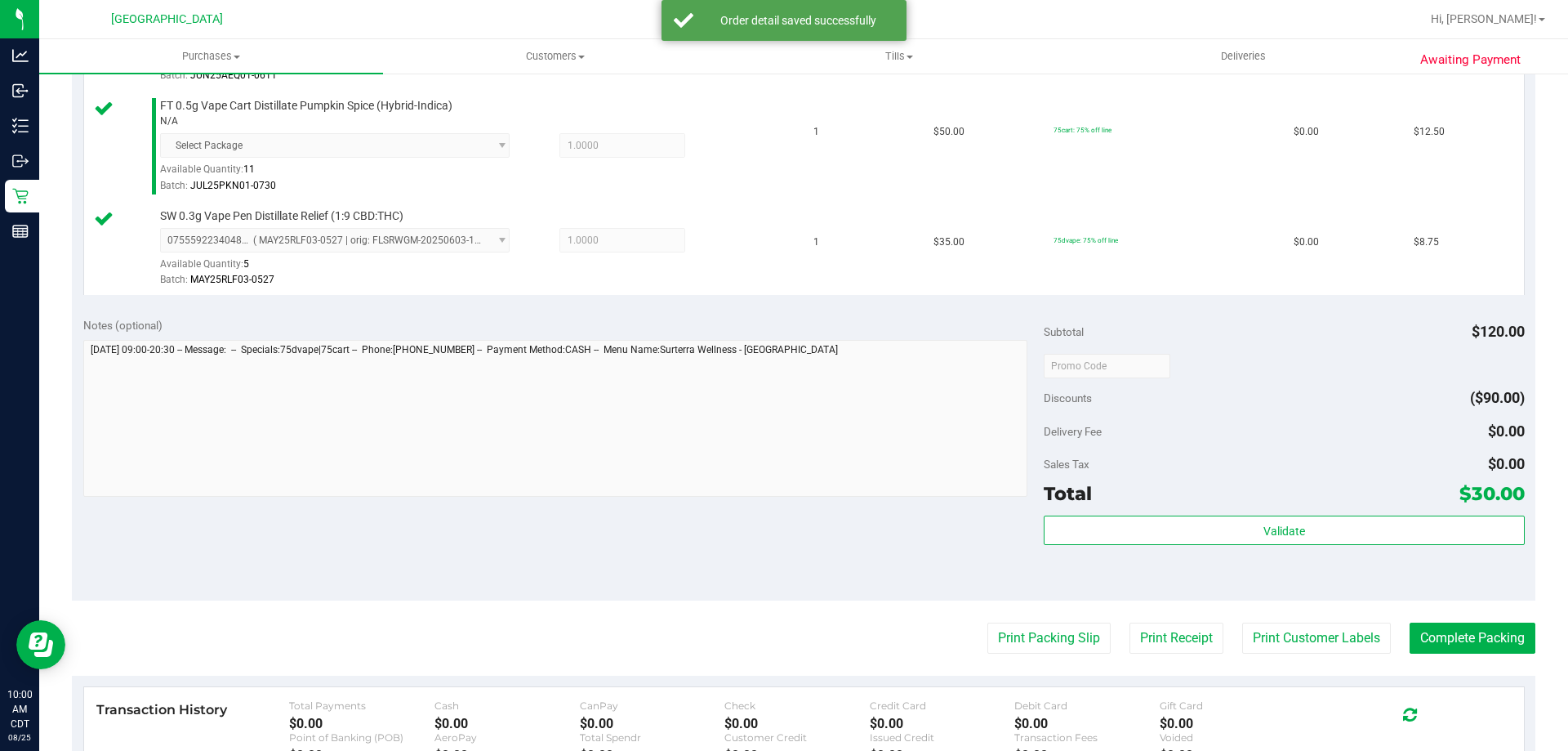
scroll to position [653, 0]
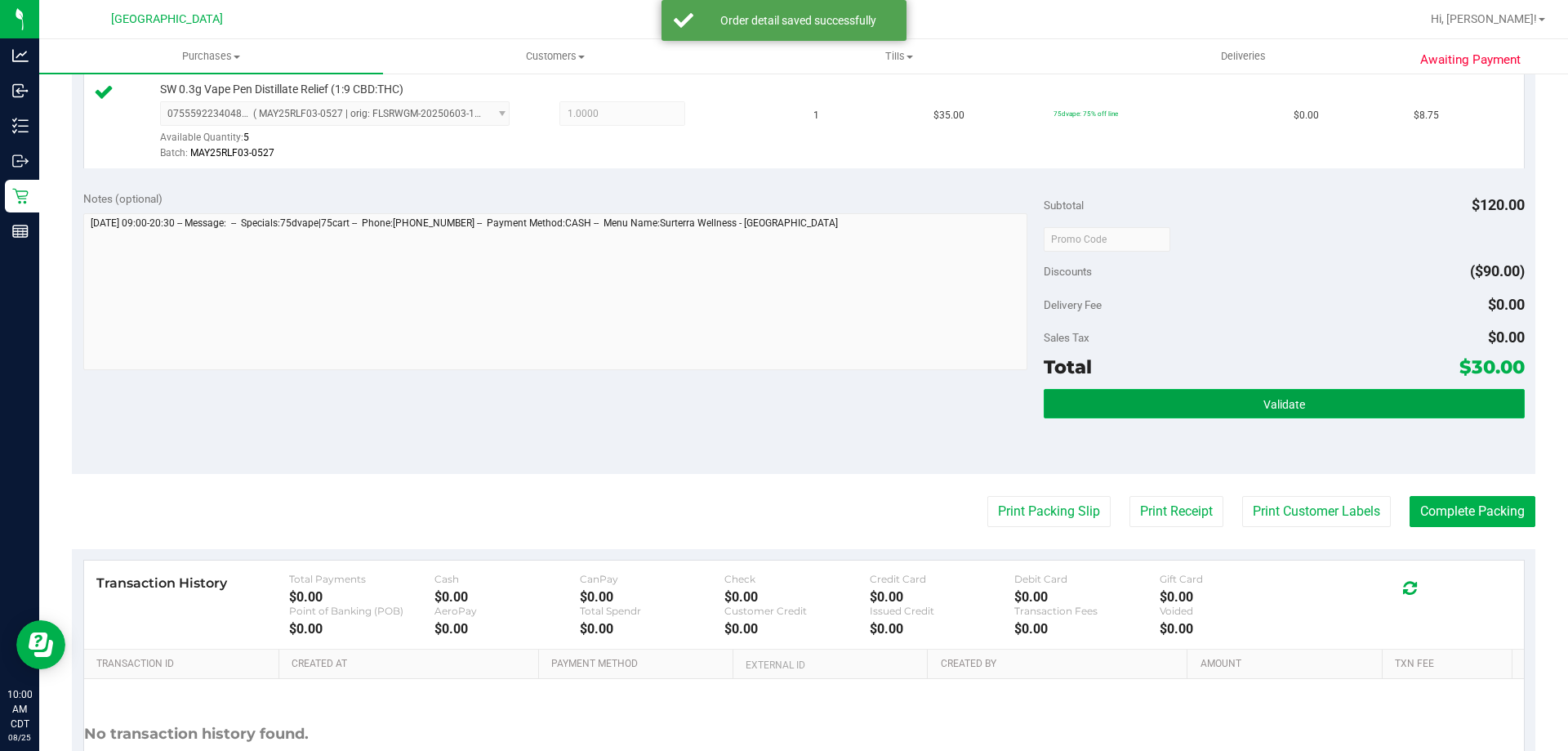
click at [1219, 416] on button "Validate" at bounding box center [1284, 404] width 480 height 30
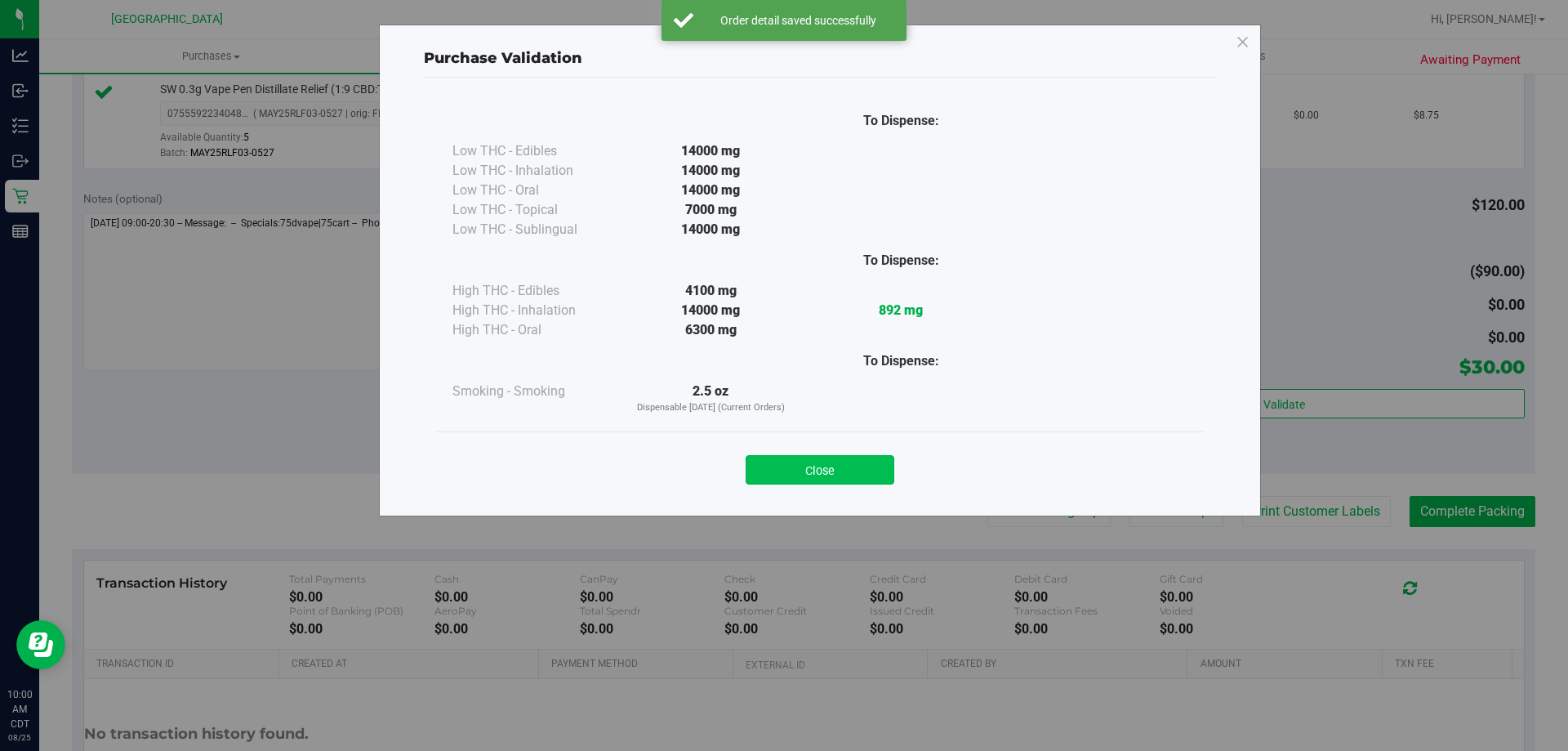
click at [837, 465] on button "Close" at bounding box center [820, 470] width 149 height 30
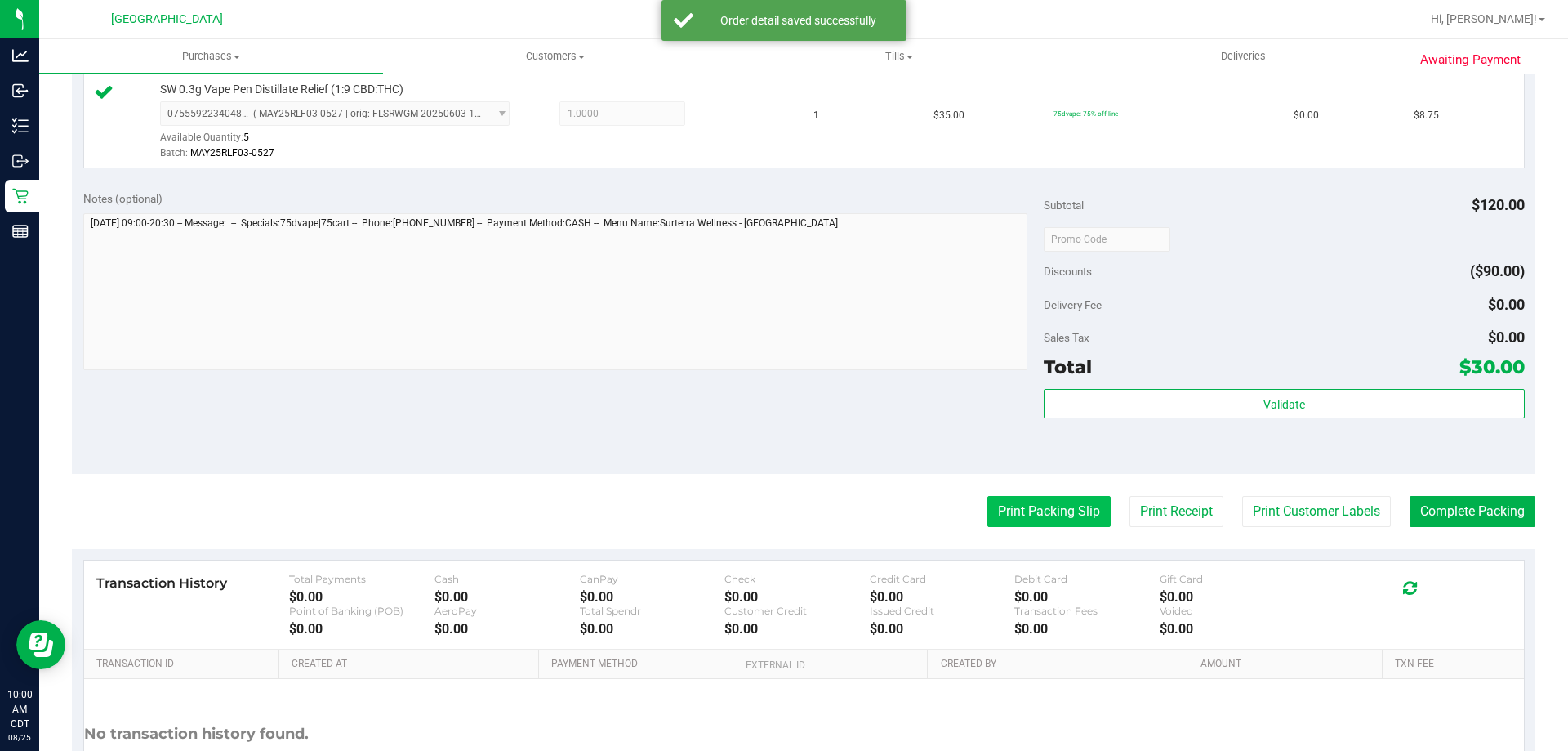
click at [1063, 513] on button "Print Packing Slip" at bounding box center [1049, 511] width 123 height 31
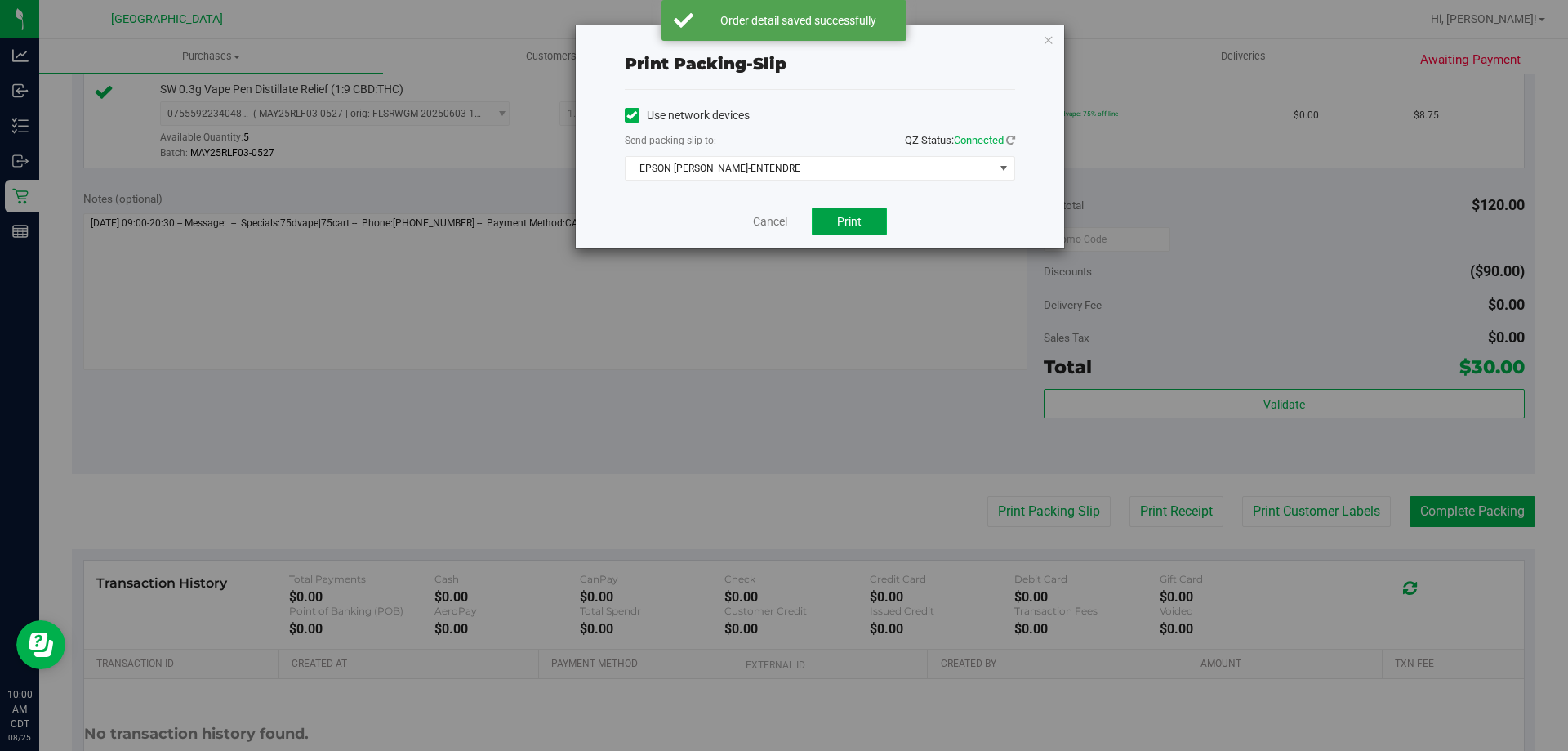
click at [820, 209] on button "Print" at bounding box center [849, 222] width 75 height 28
click at [771, 227] on link "Cancel" at bounding box center [770, 222] width 34 height 17
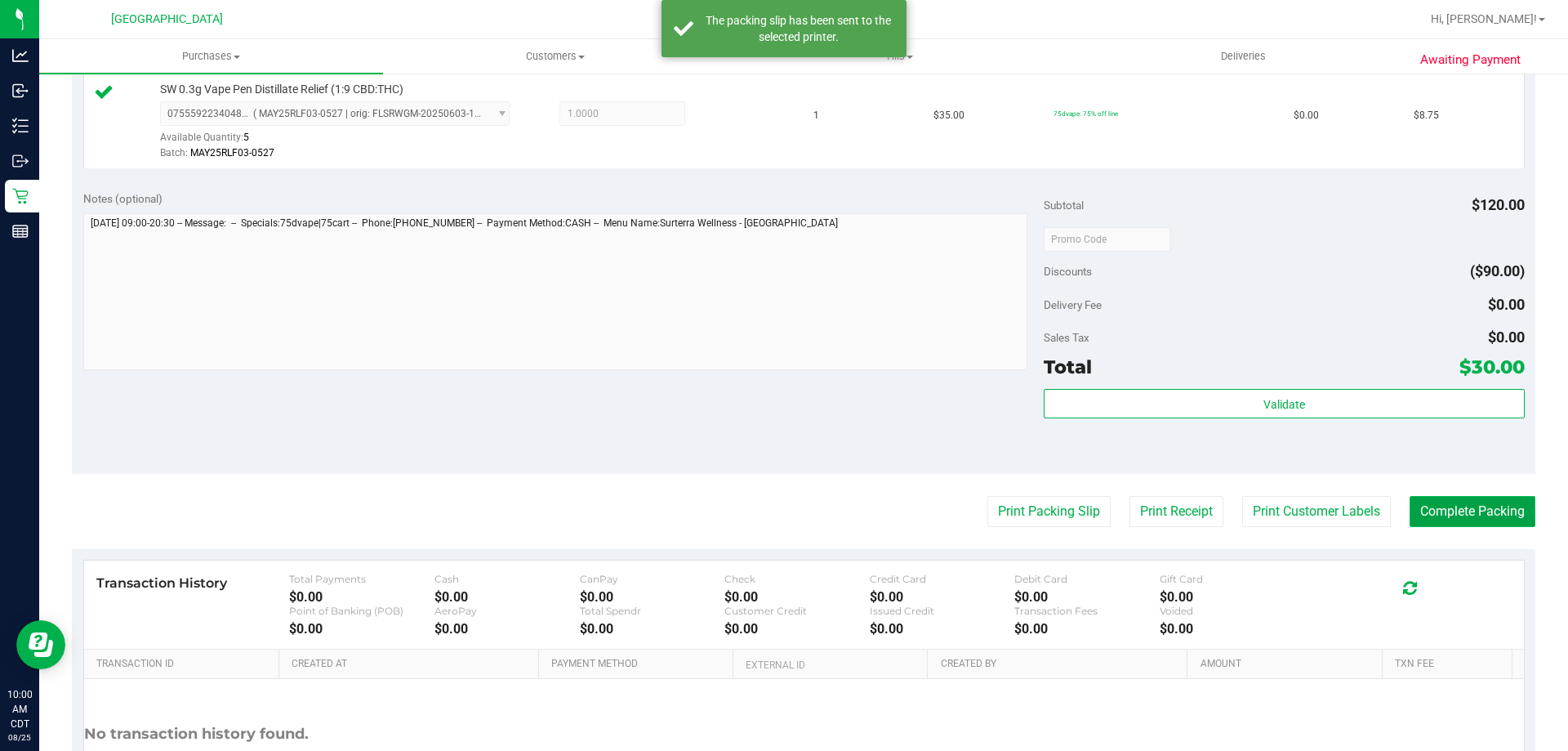
click at [1473, 505] on button "Complete Packing" at bounding box center [1473, 511] width 126 height 31
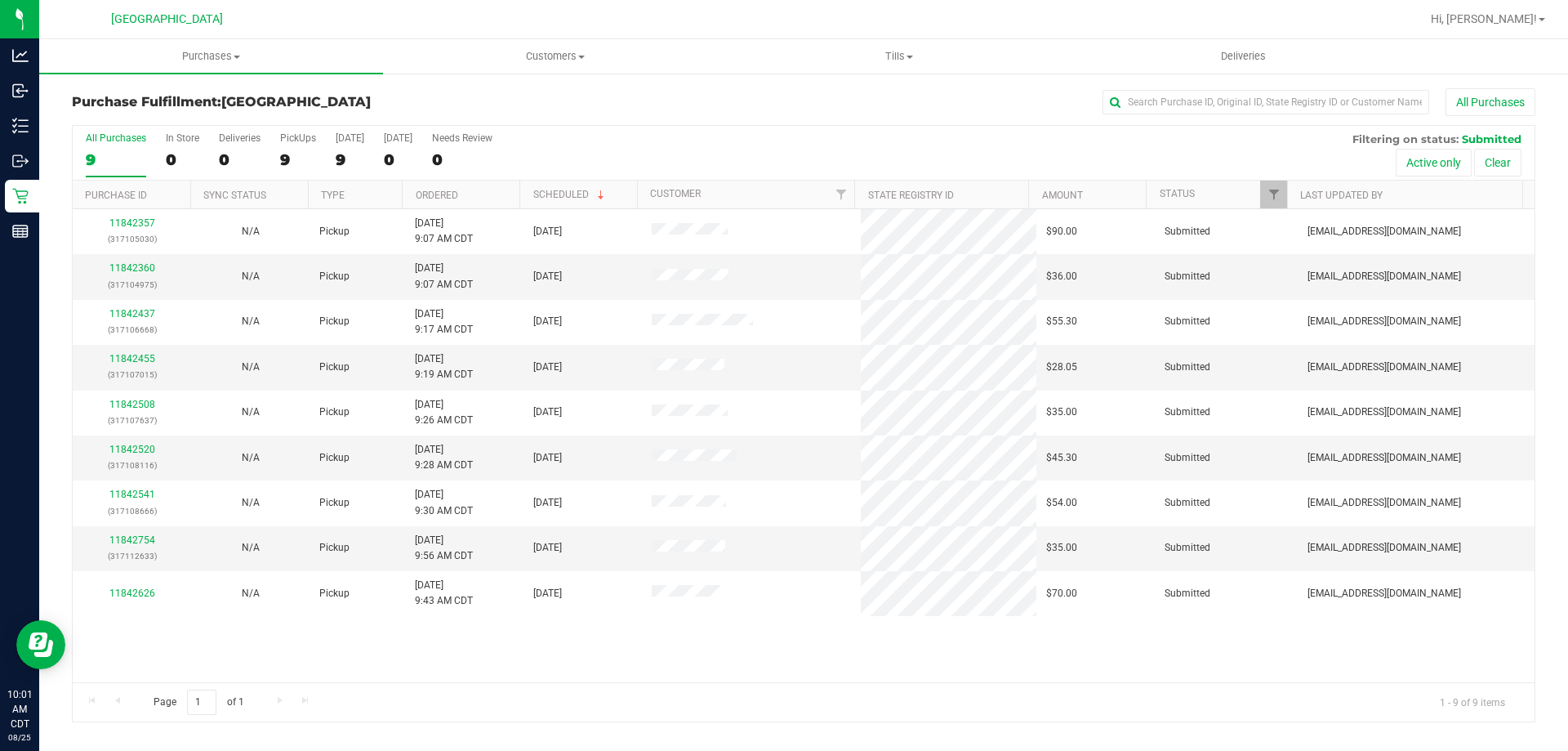
click at [426, 187] on th "Ordered" at bounding box center [460, 195] width 118 height 29
click at [145, 267] on link "11842360" at bounding box center [132, 268] width 46 height 12
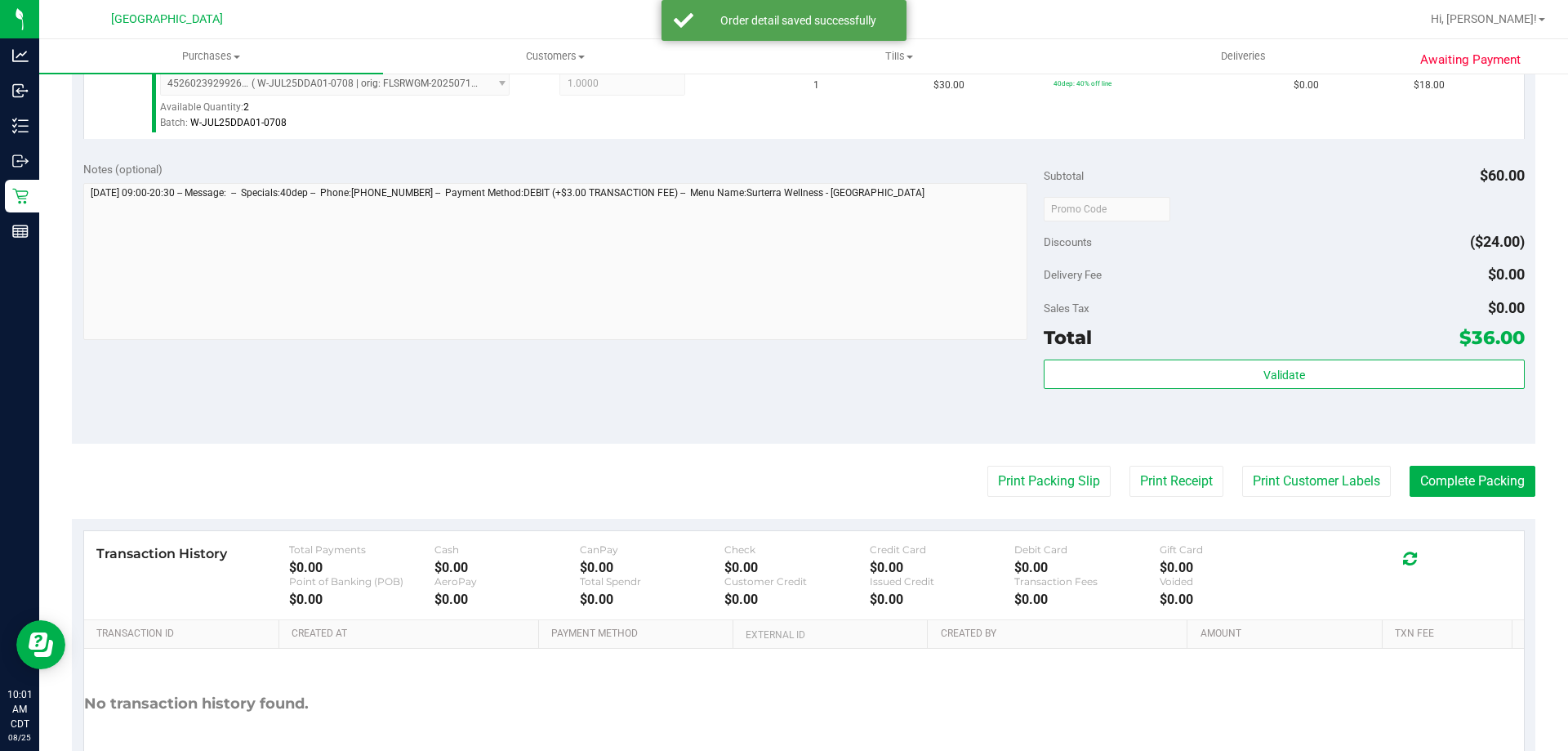
scroll to position [653, 0]
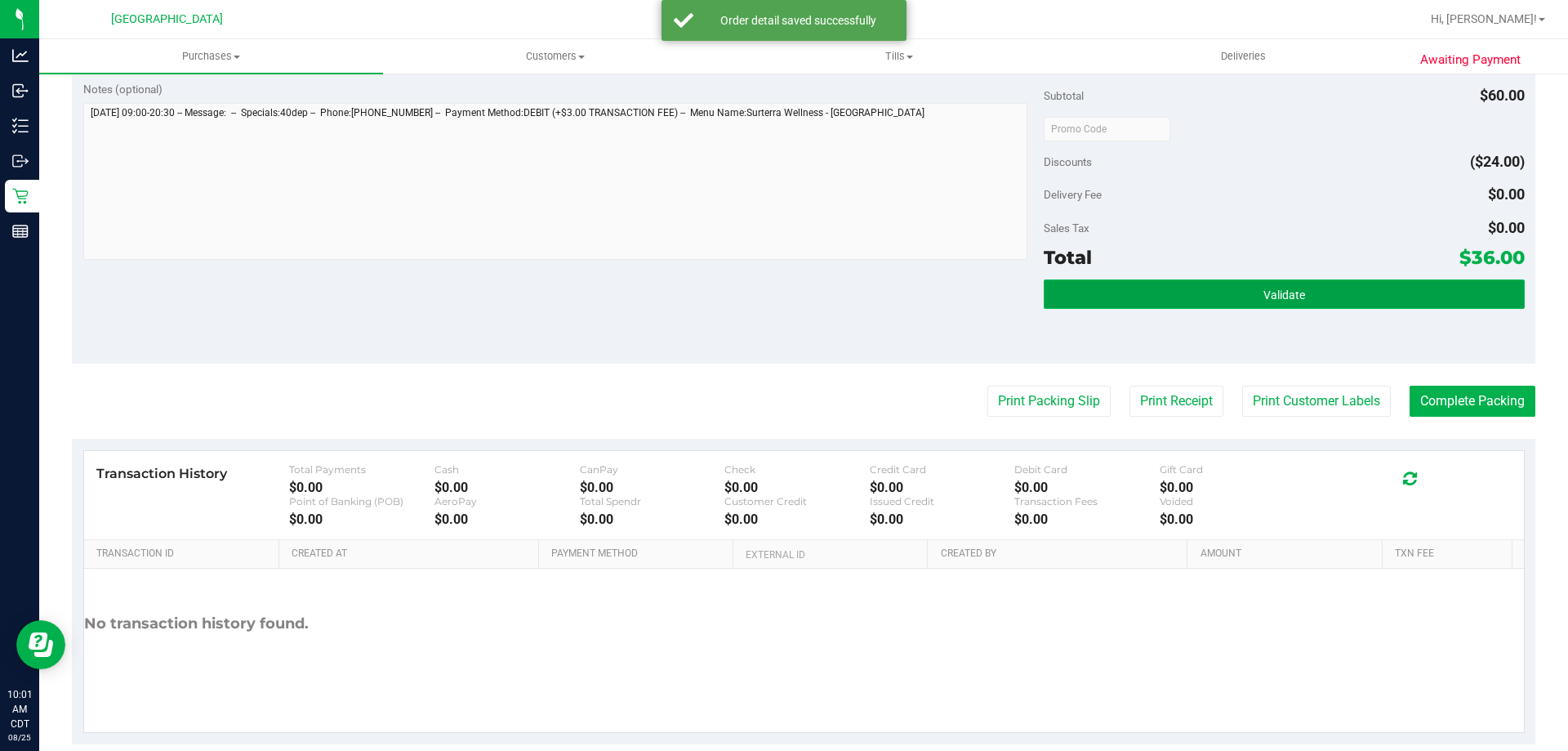
click at [1145, 286] on button "Validate" at bounding box center [1284, 294] width 480 height 30
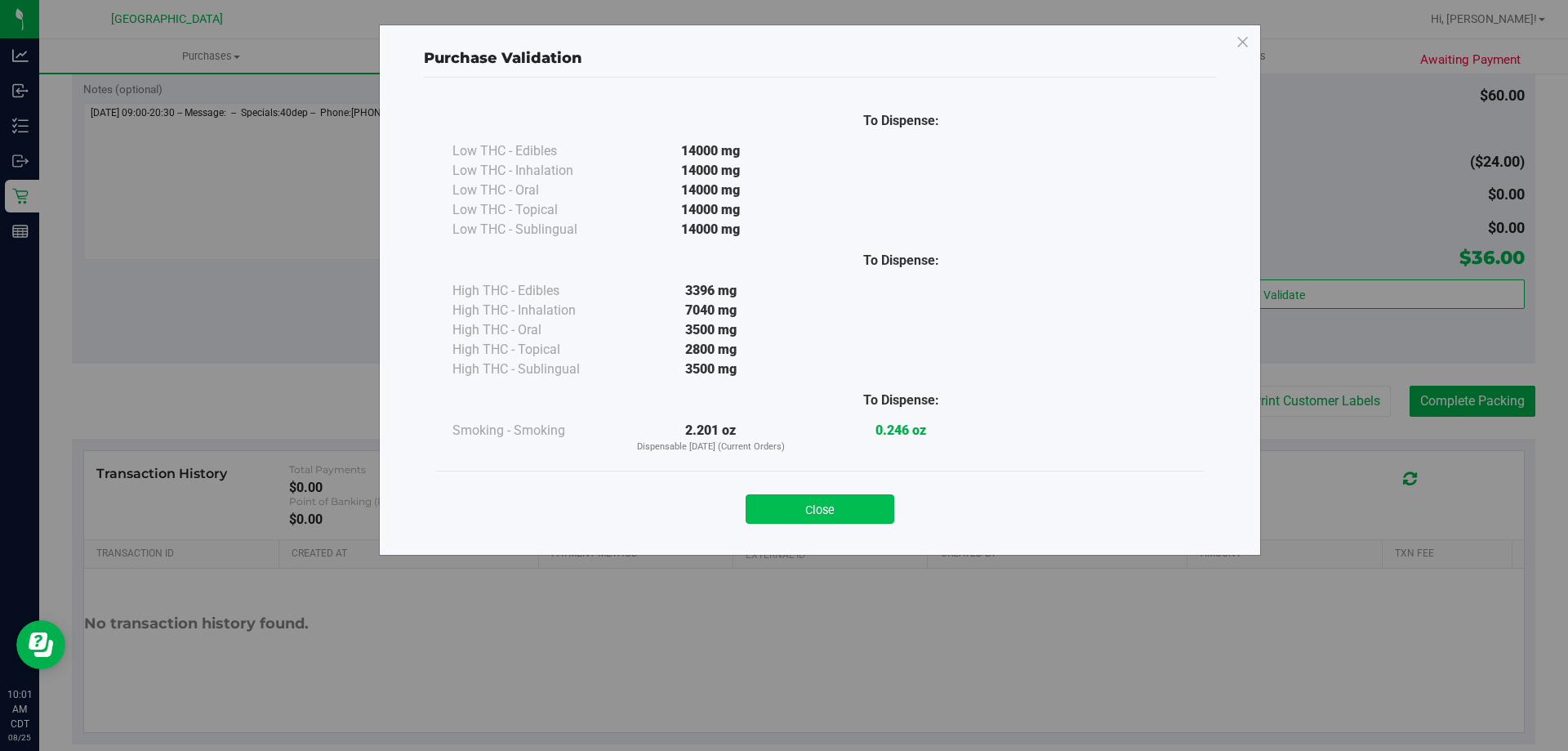
click at [859, 504] on button "Close" at bounding box center [820, 509] width 149 height 30
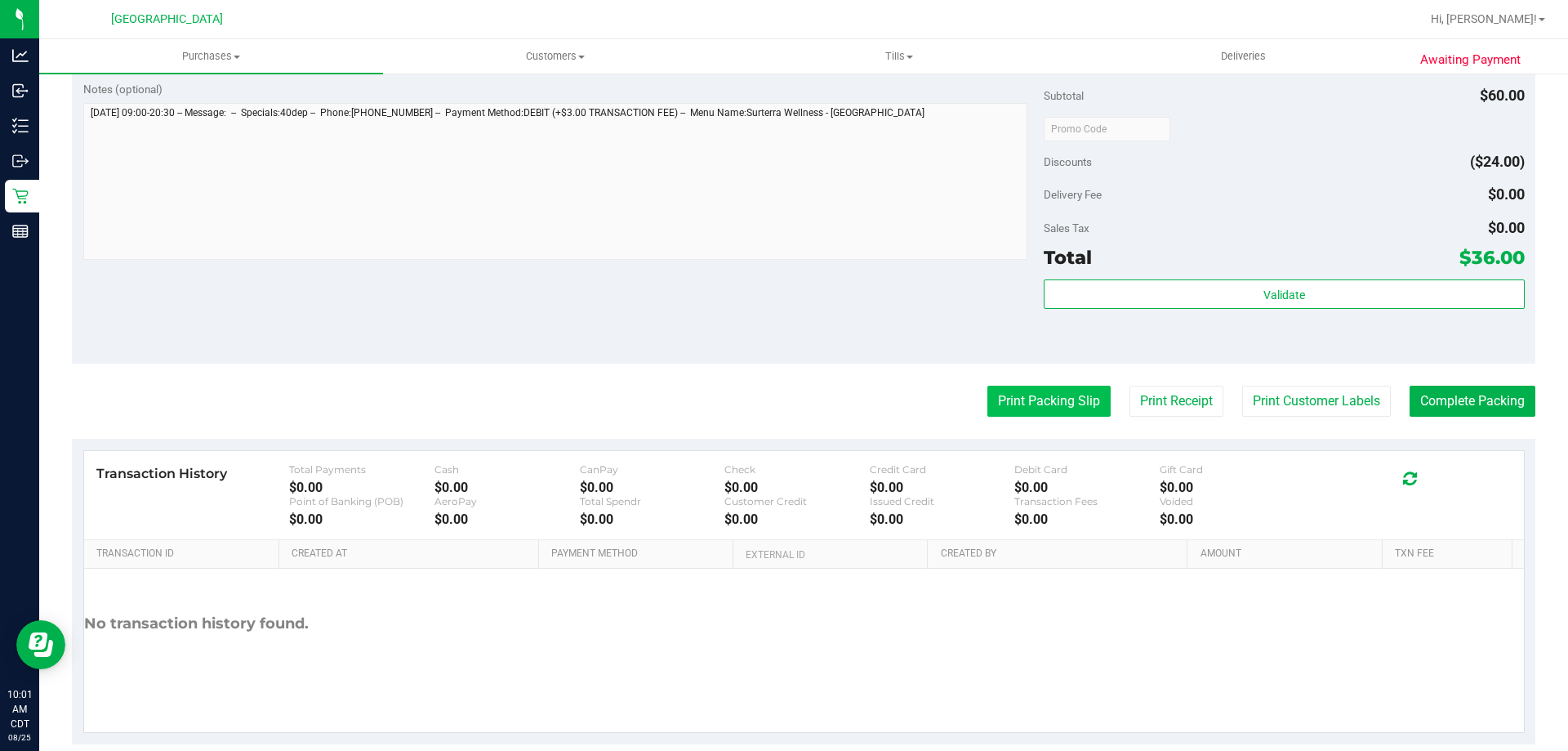
click at [1030, 404] on button "Print Packing Slip" at bounding box center [1049, 401] width 123 height 31
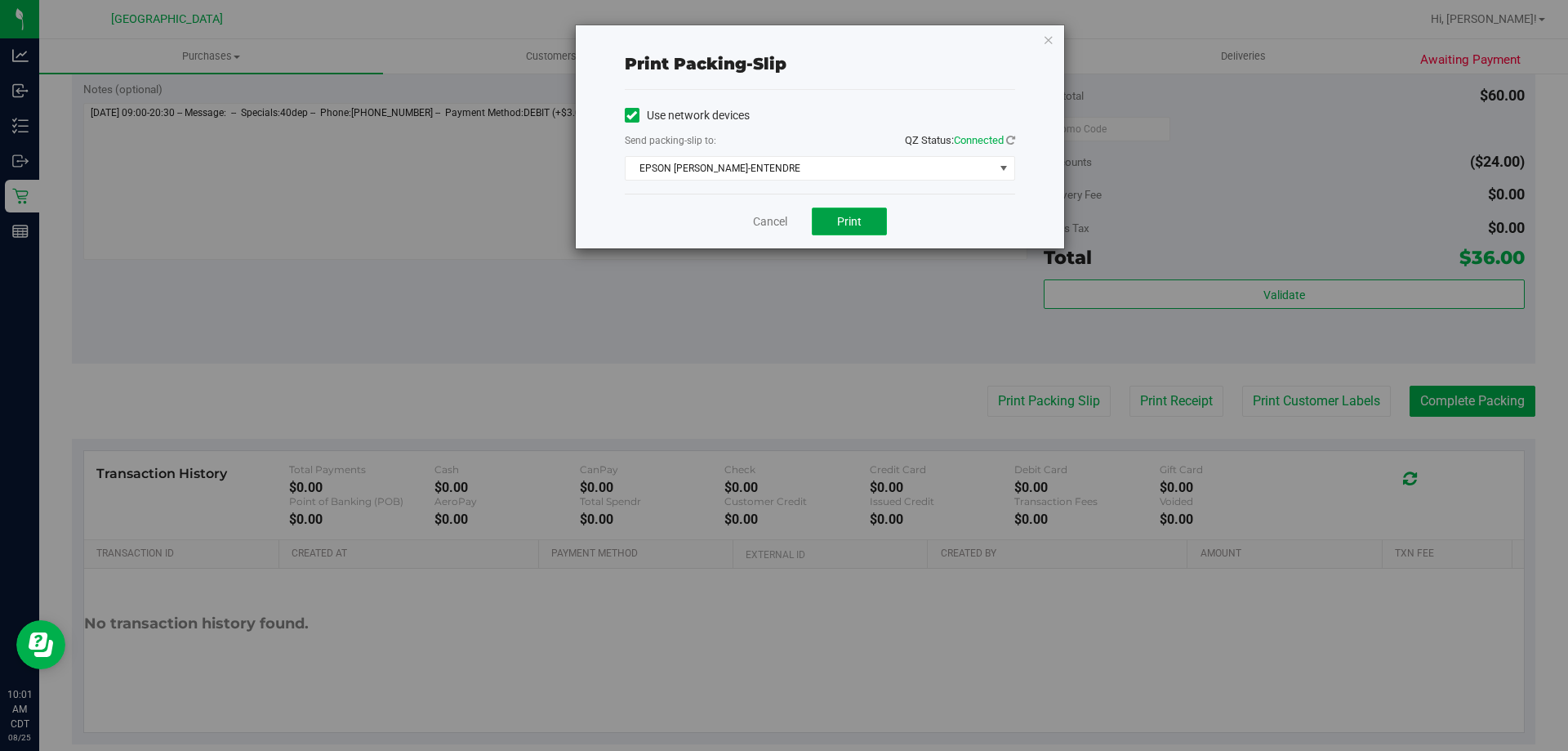
click at [844, 231] on button "Print" at bounding box center [849, 222] width 75 height 28
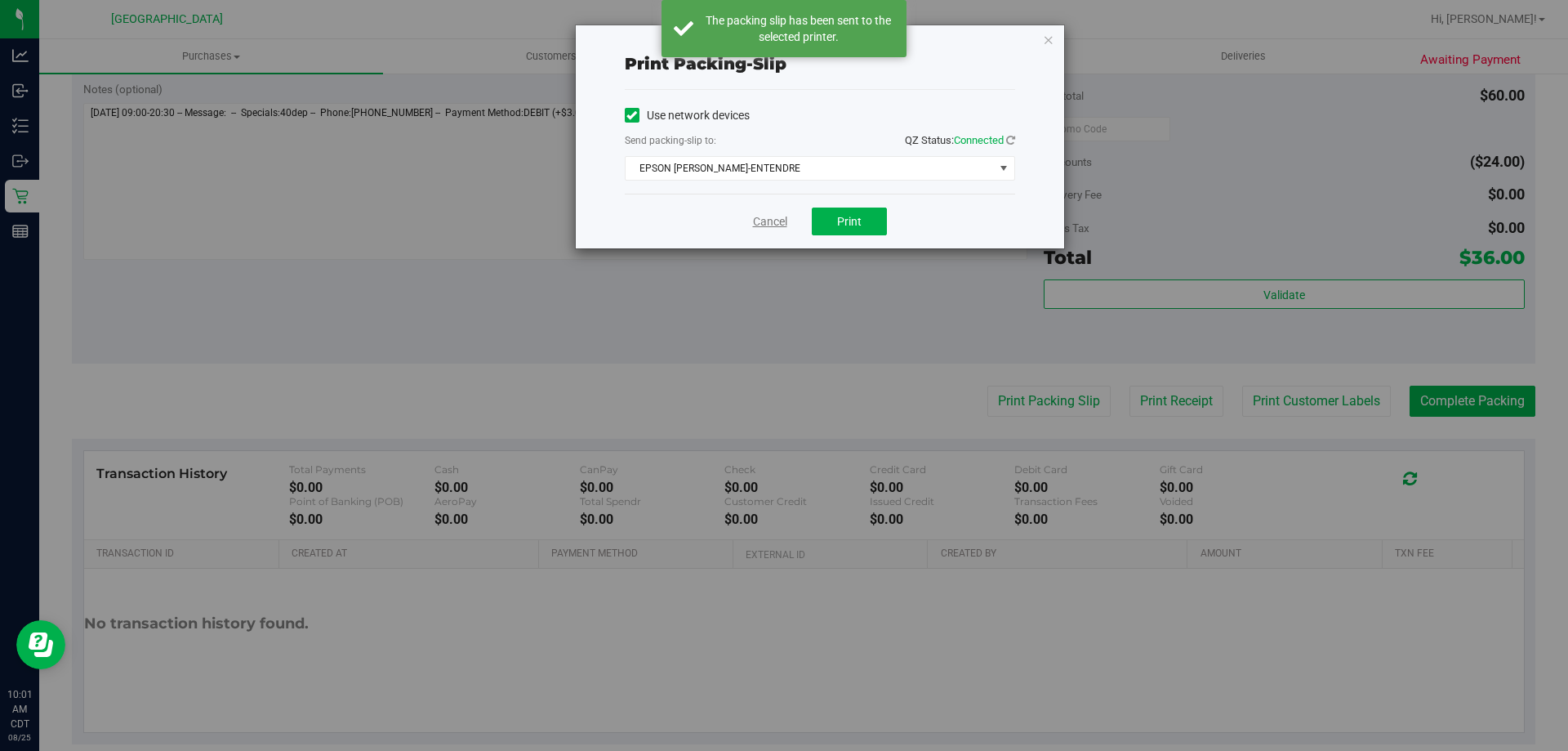
click at [775, 227] on link "Cancel" at bounding box center [770, 222] width 34 height 17
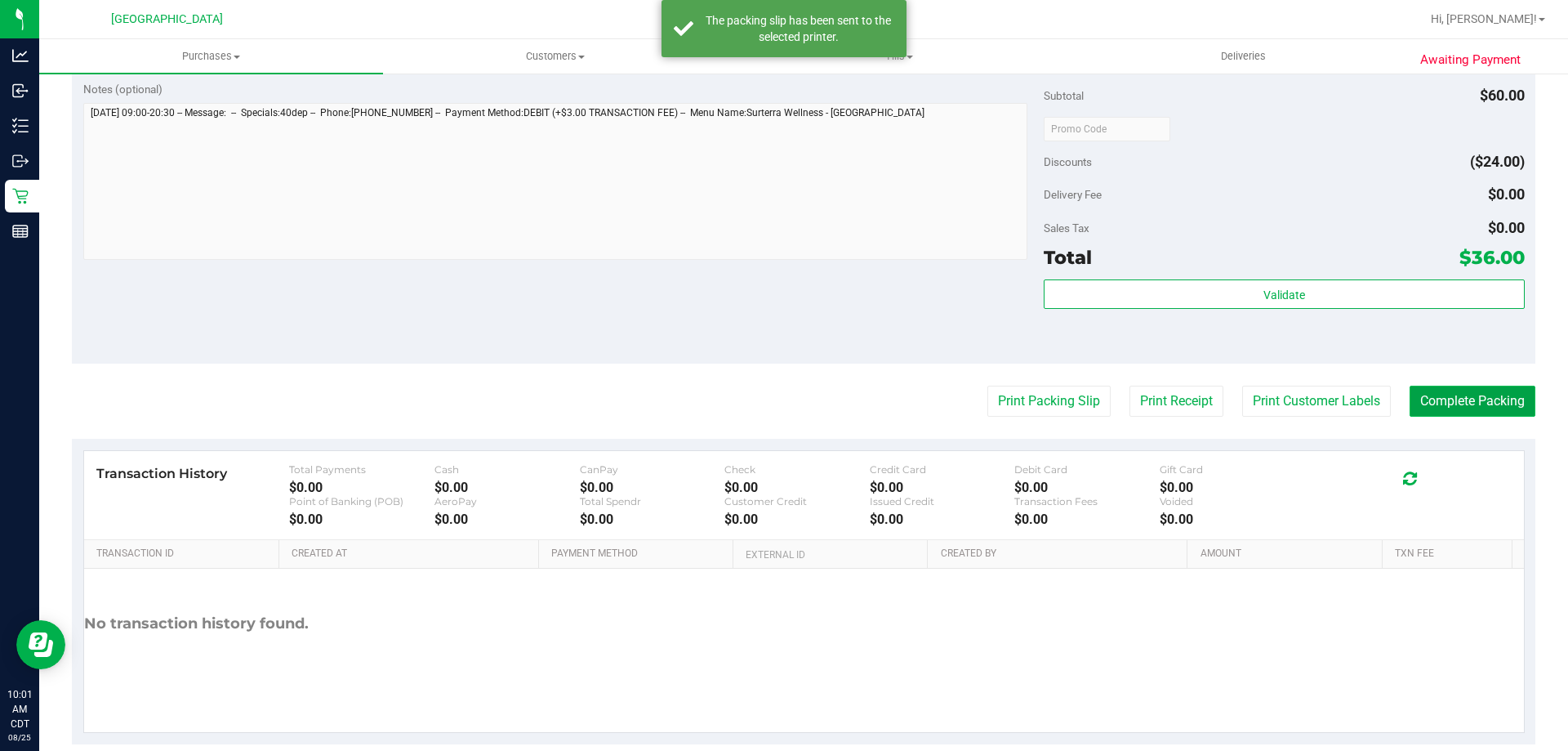
click at [1417, 395] on button "Complete Packing" at bounding box center [1473, 401] width 126 height 31
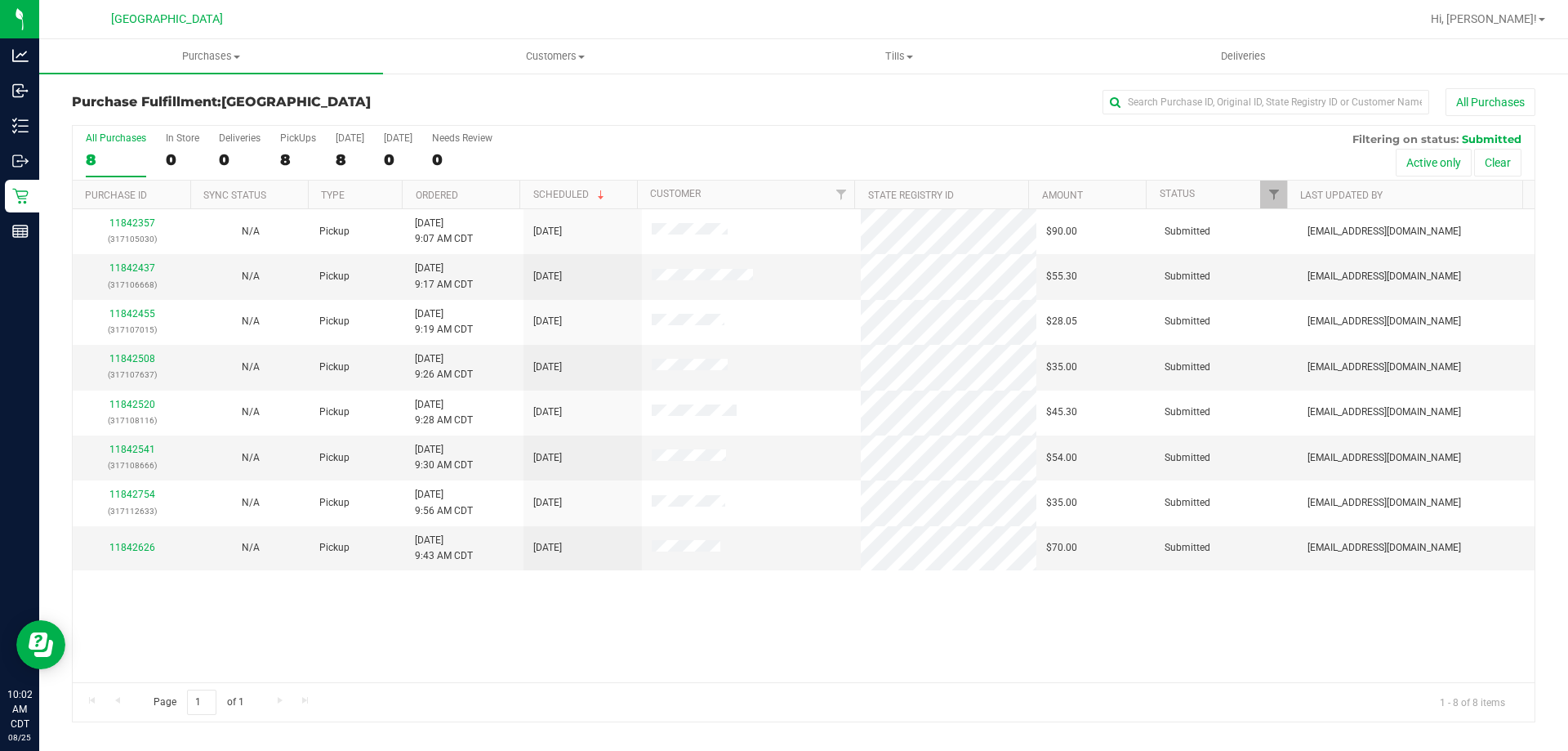
click at [414, 201] on th "Ordered" at bounding box center [460, 195] width 118 height 29
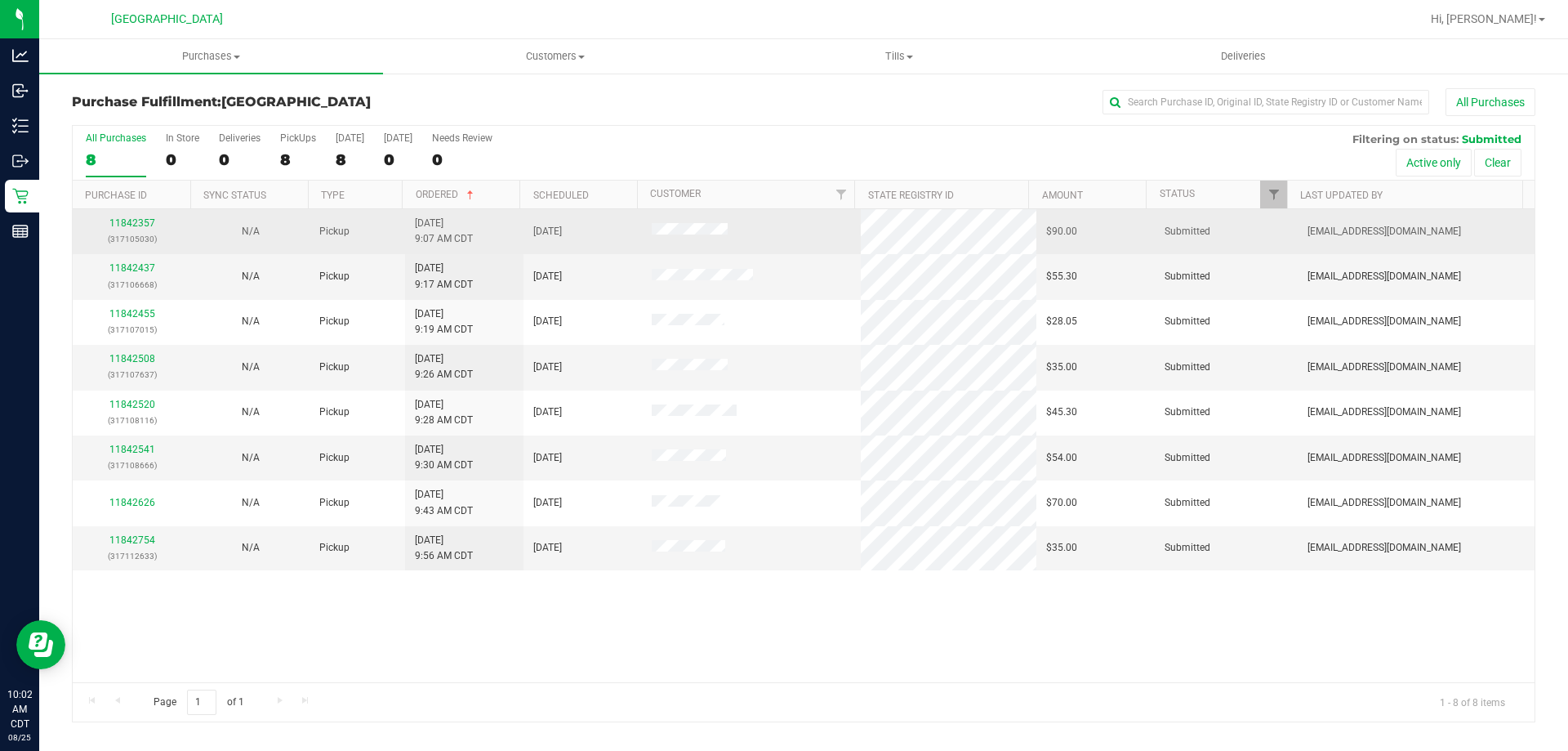
click at [146, 229] on div "11842357 (317105030)" at bounding box center [132, 230] width 99 height 31
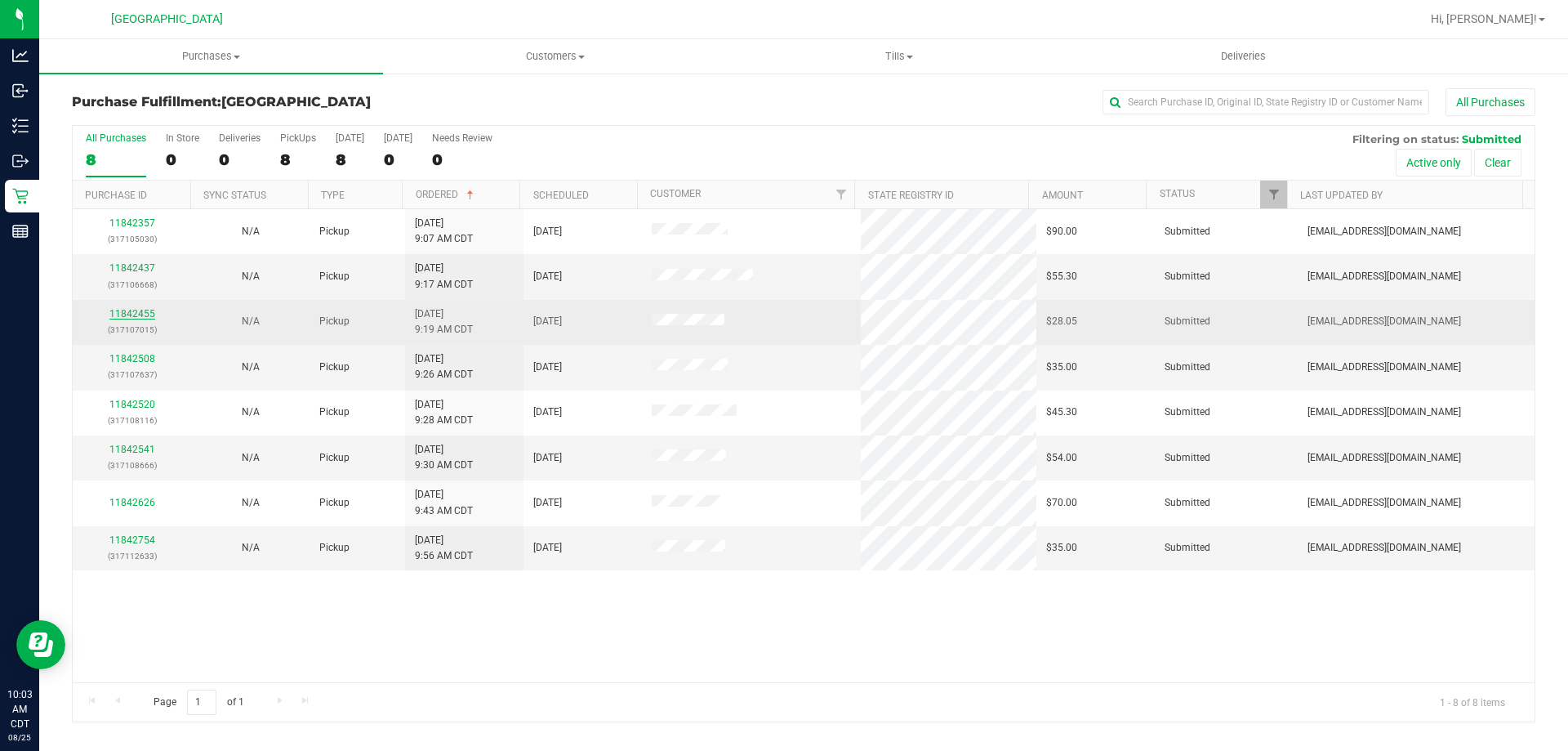
click at [143, 313] on link "11842455" at bounding box center [132, 314] width 46 height 12
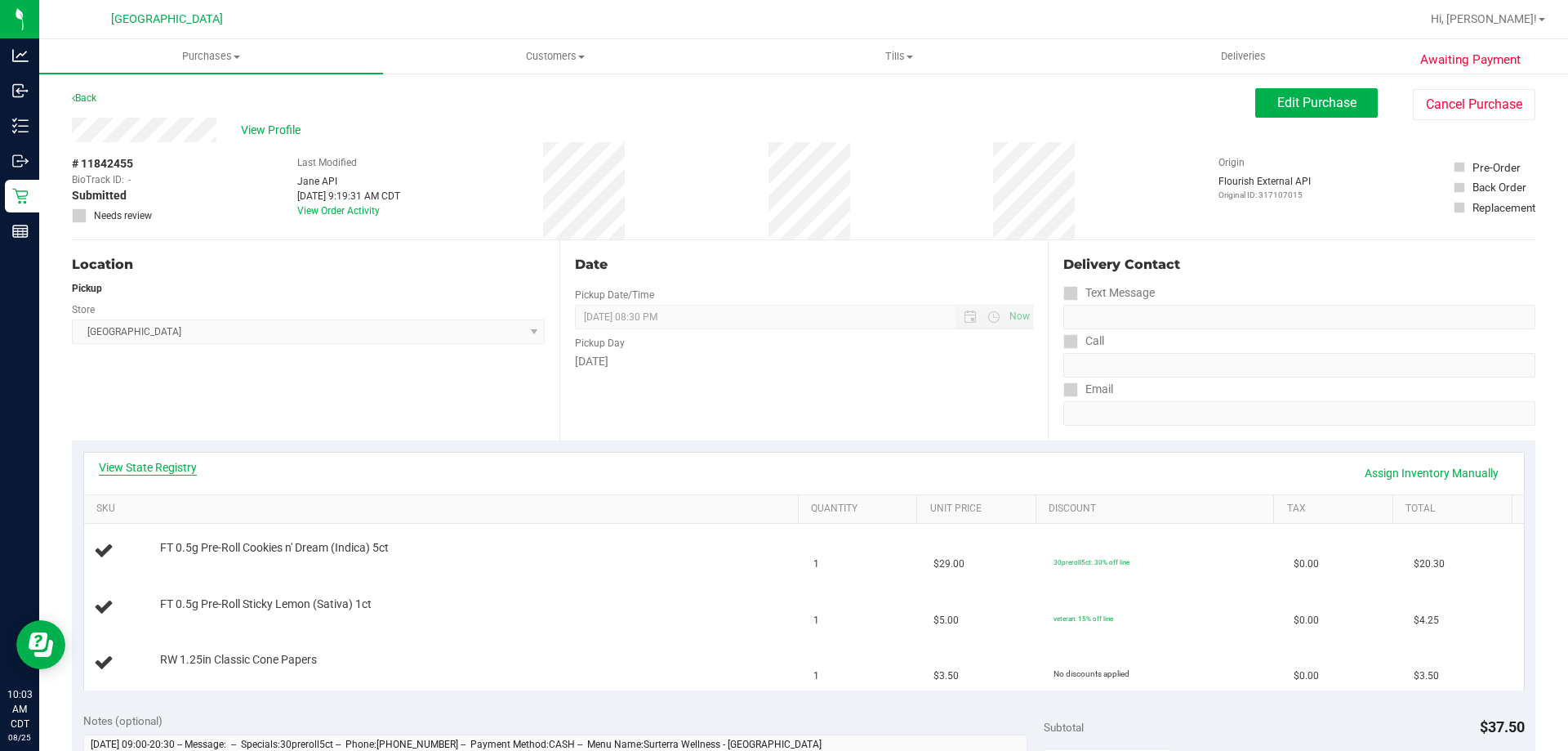
click at [187, 469] on link "View State Registry" at bounding box center [147, 467] width 98 height 17
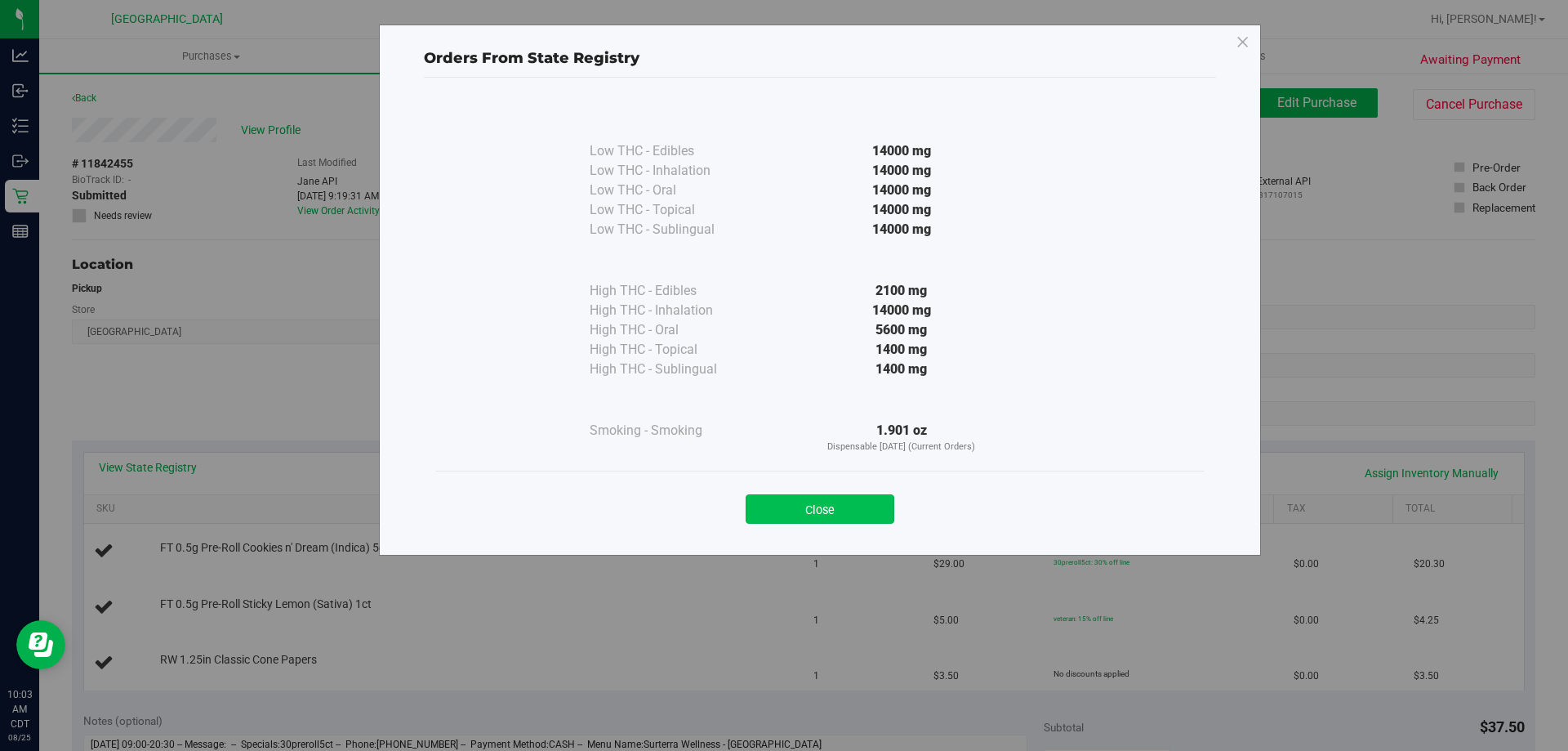
click at [844, 513] on button "Close" at bounding box center [820, 509] width 149 height 30
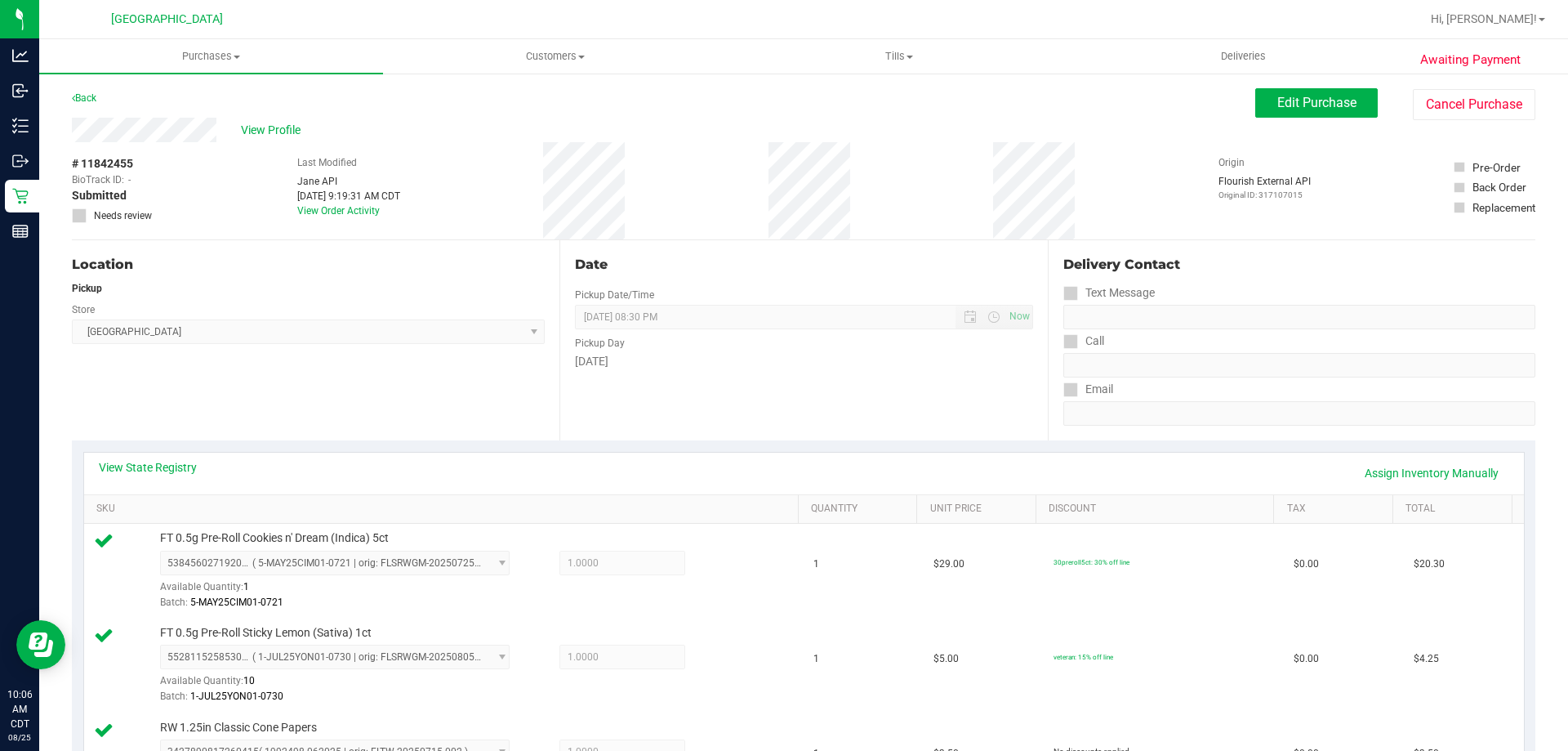
scroll to position [408, 0]
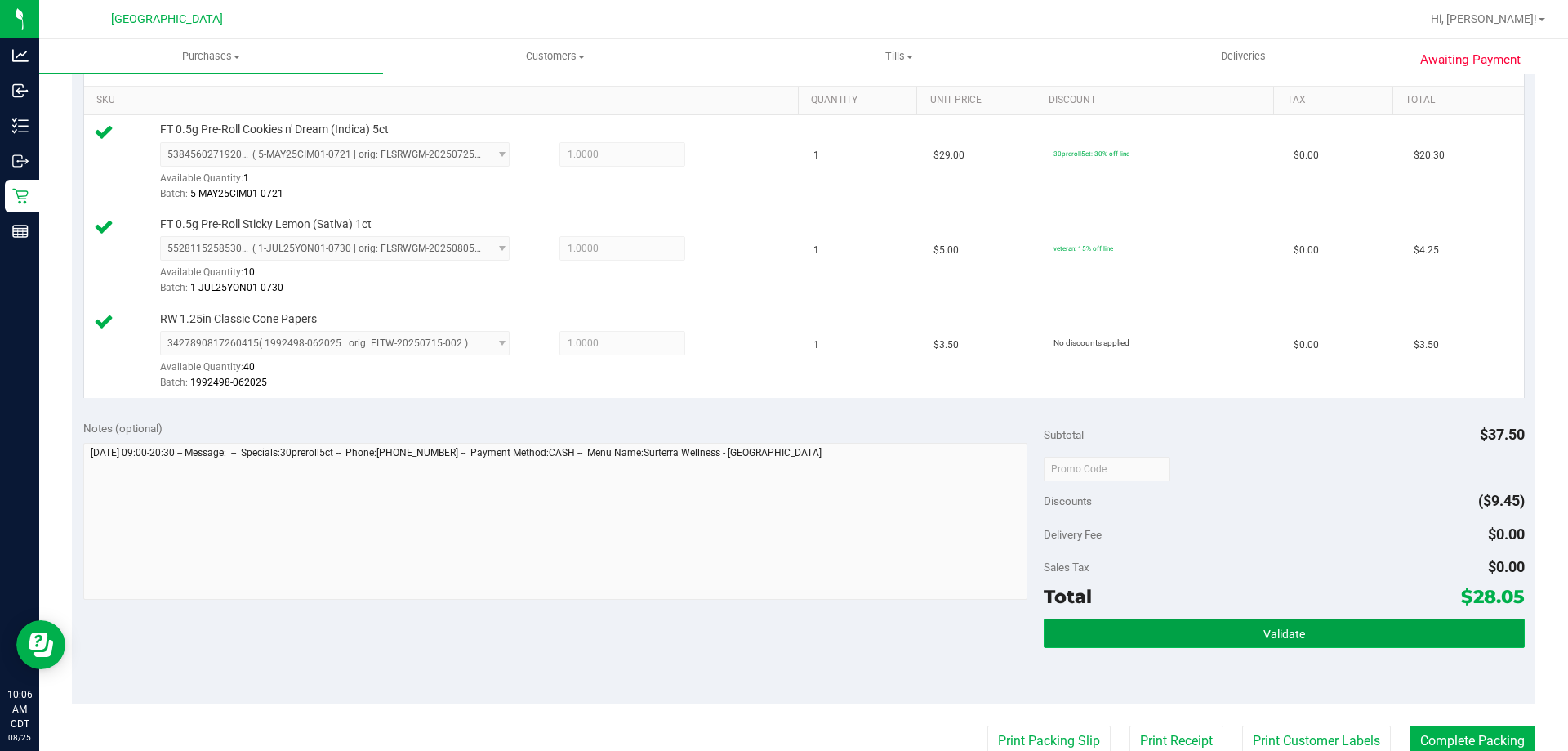
click at [1195, 623] on button "Validate" at bounding box center [1284, 633] width 480 height 30
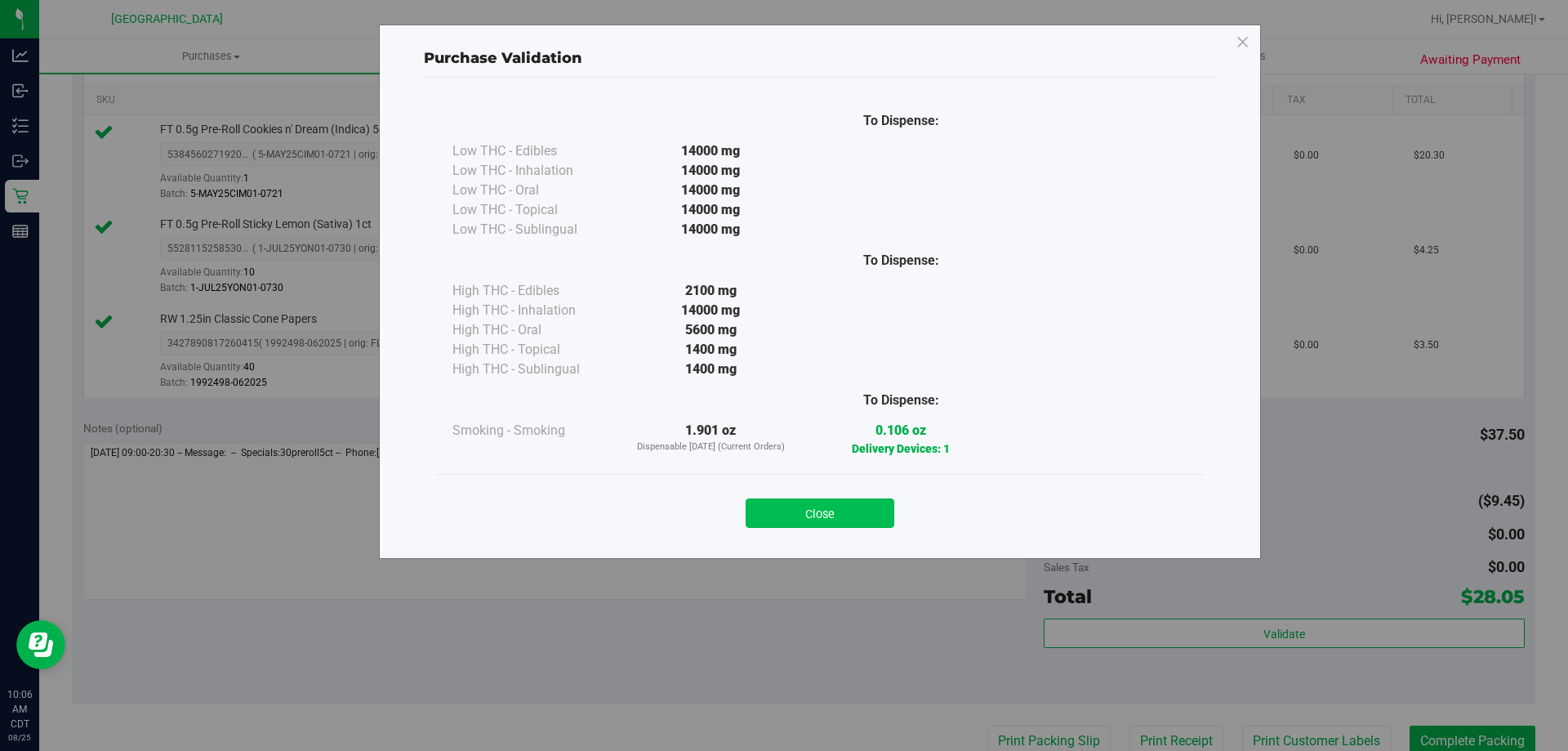
click at [864, 508] on button "Close" at bounding box center [820, 513] width 149 height 30
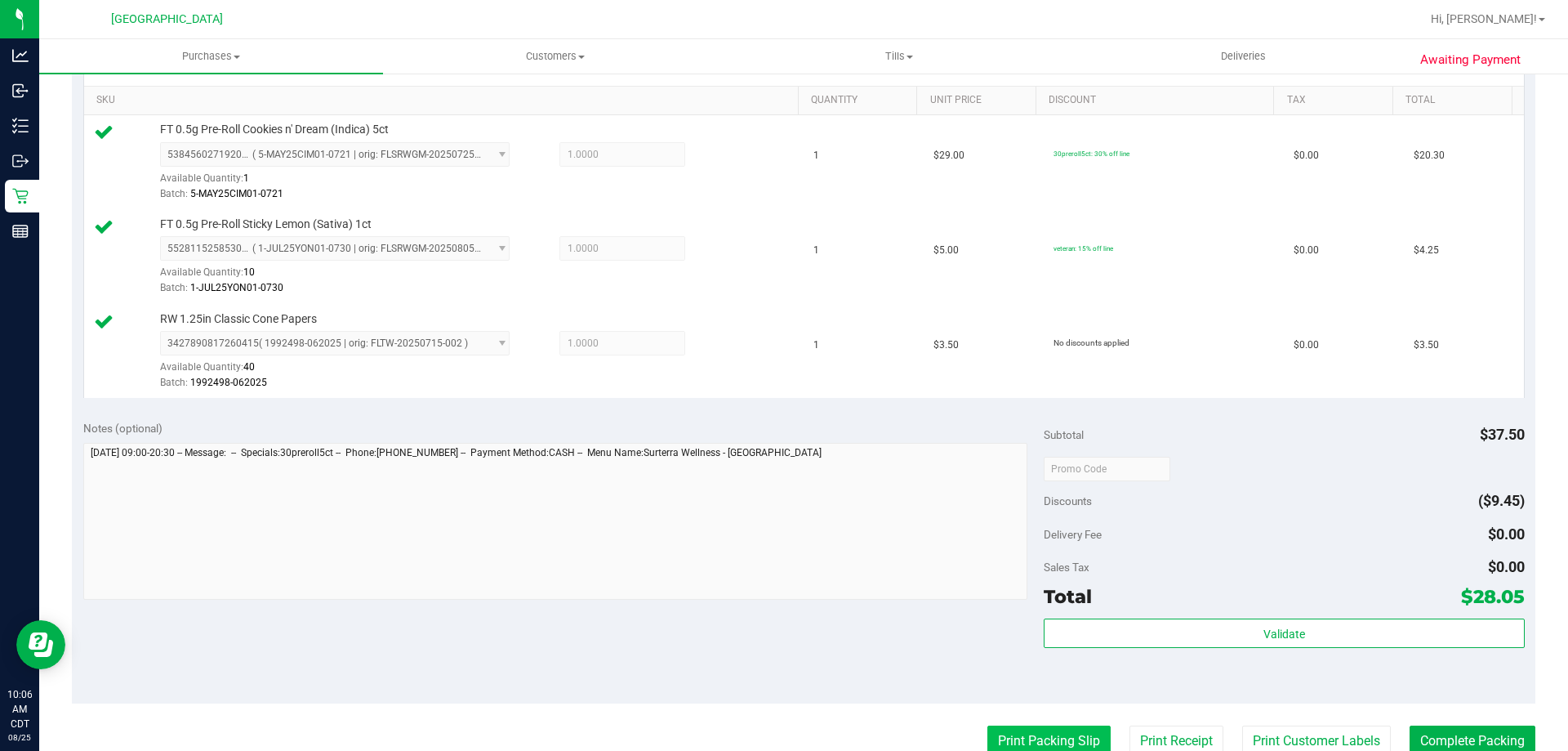
click at [1070, 727] on button "Print Packing Slip" at bounding box center [1049, 740] width 123 height 31
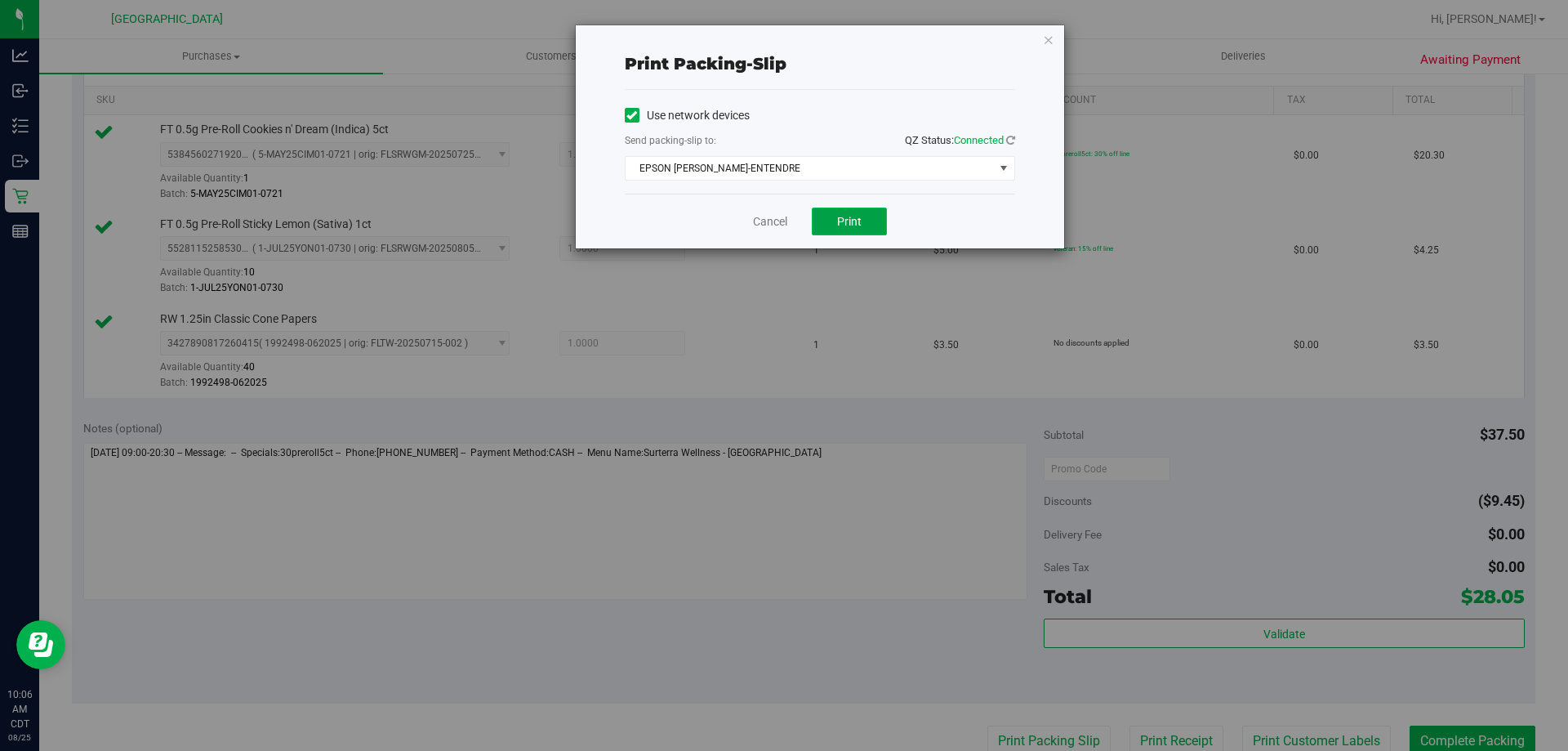
click at [857, 219] on span "Print" at bounding box center [849, 221] width 25 height 13
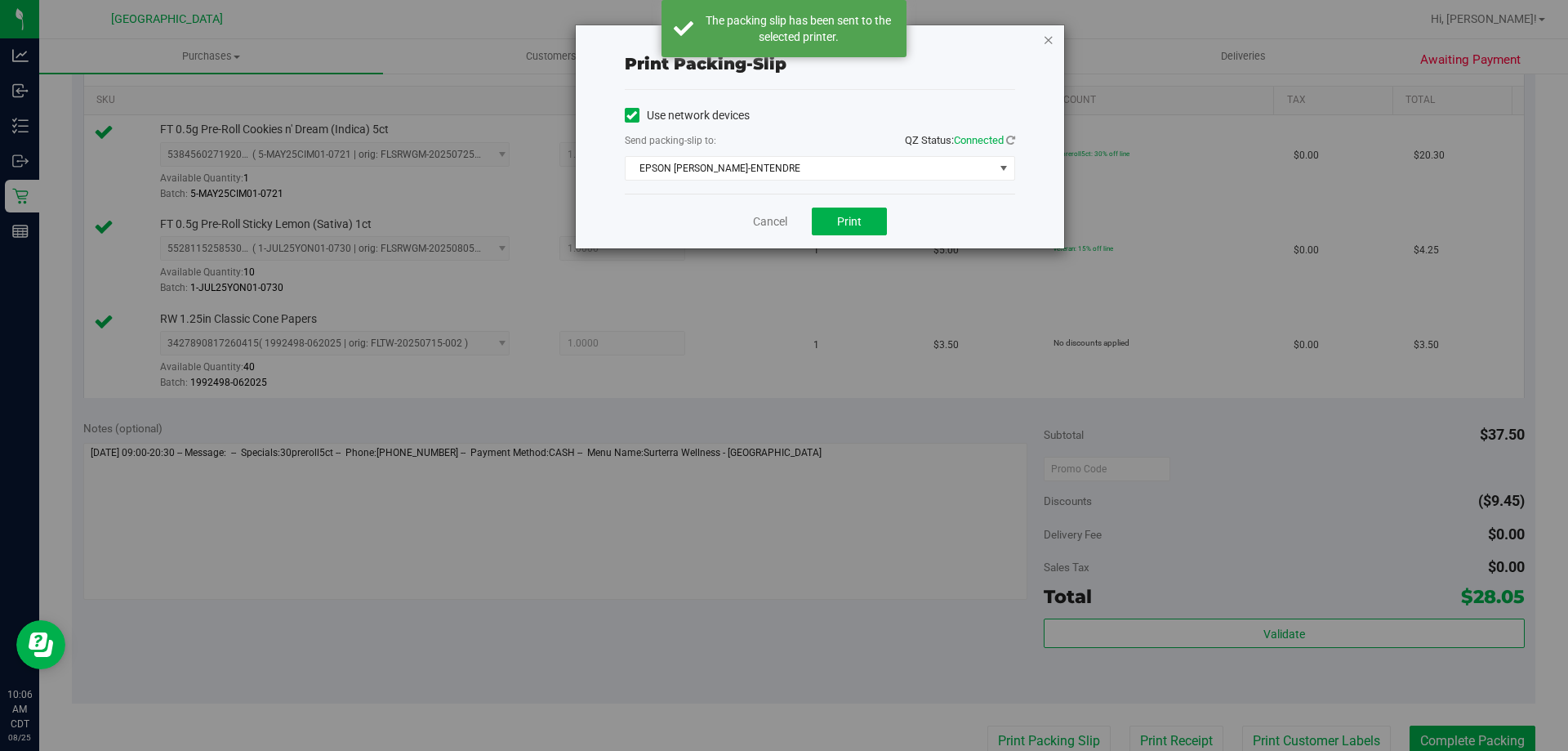
click at [1053, 38] on icon "button" at bounding box center [1049, 40] width 12 height 20
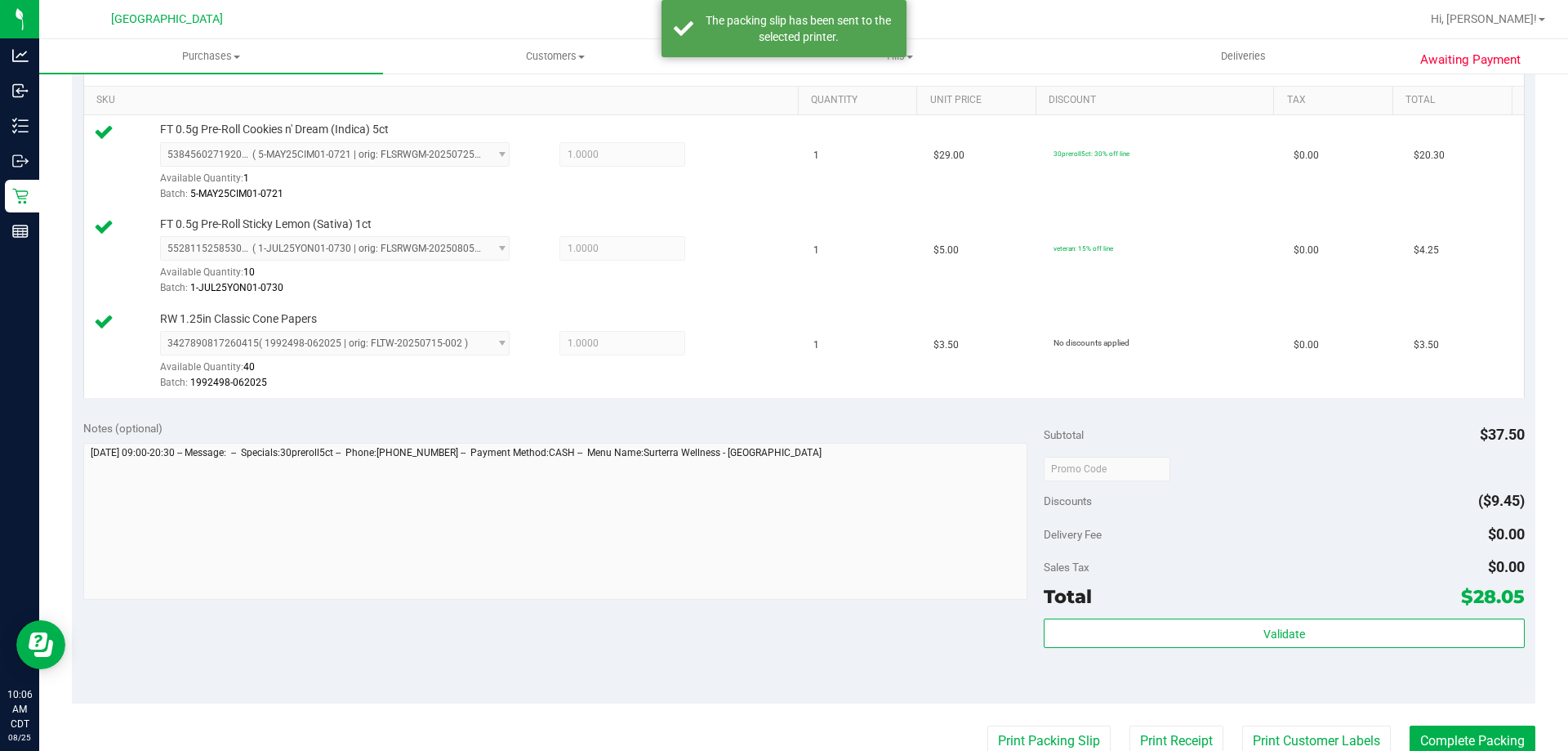
scroll to position [414, 0]
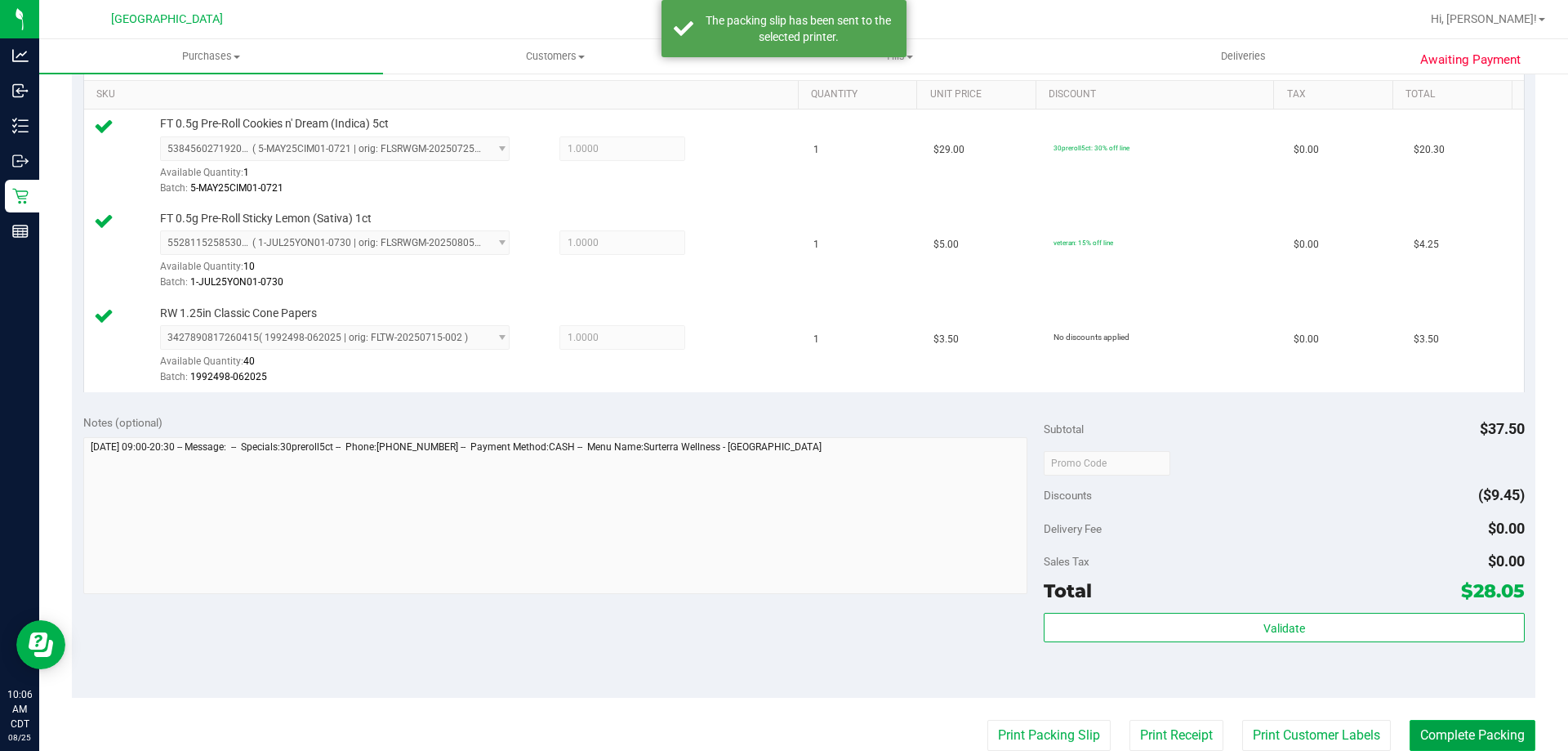
click at [1517, 731] on button "Complete Packing" at bounding box center [1473, 734] width 126 height 31
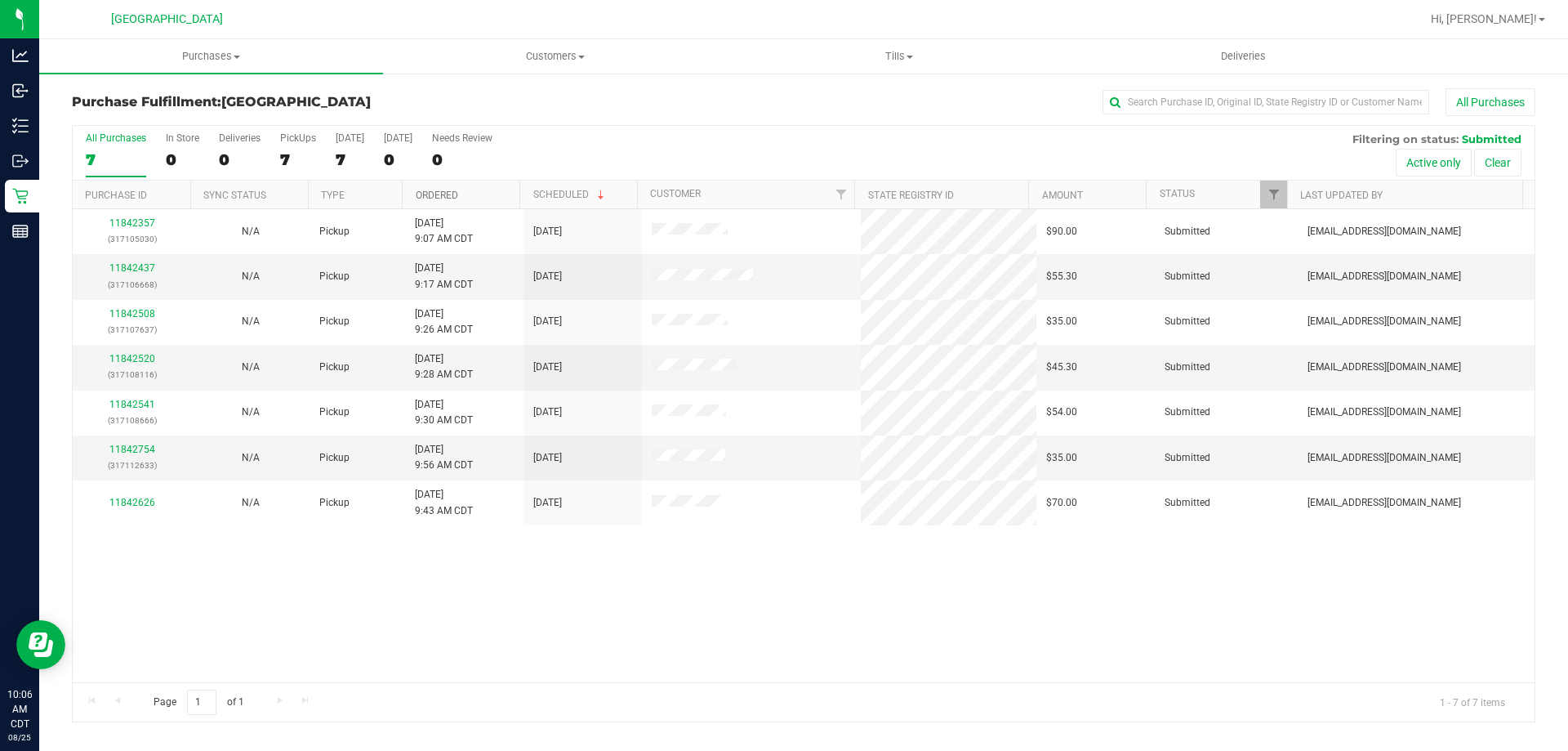
click at [447, 196] on link "Ordered" at bounding box center [436, 195] width 42 height 12
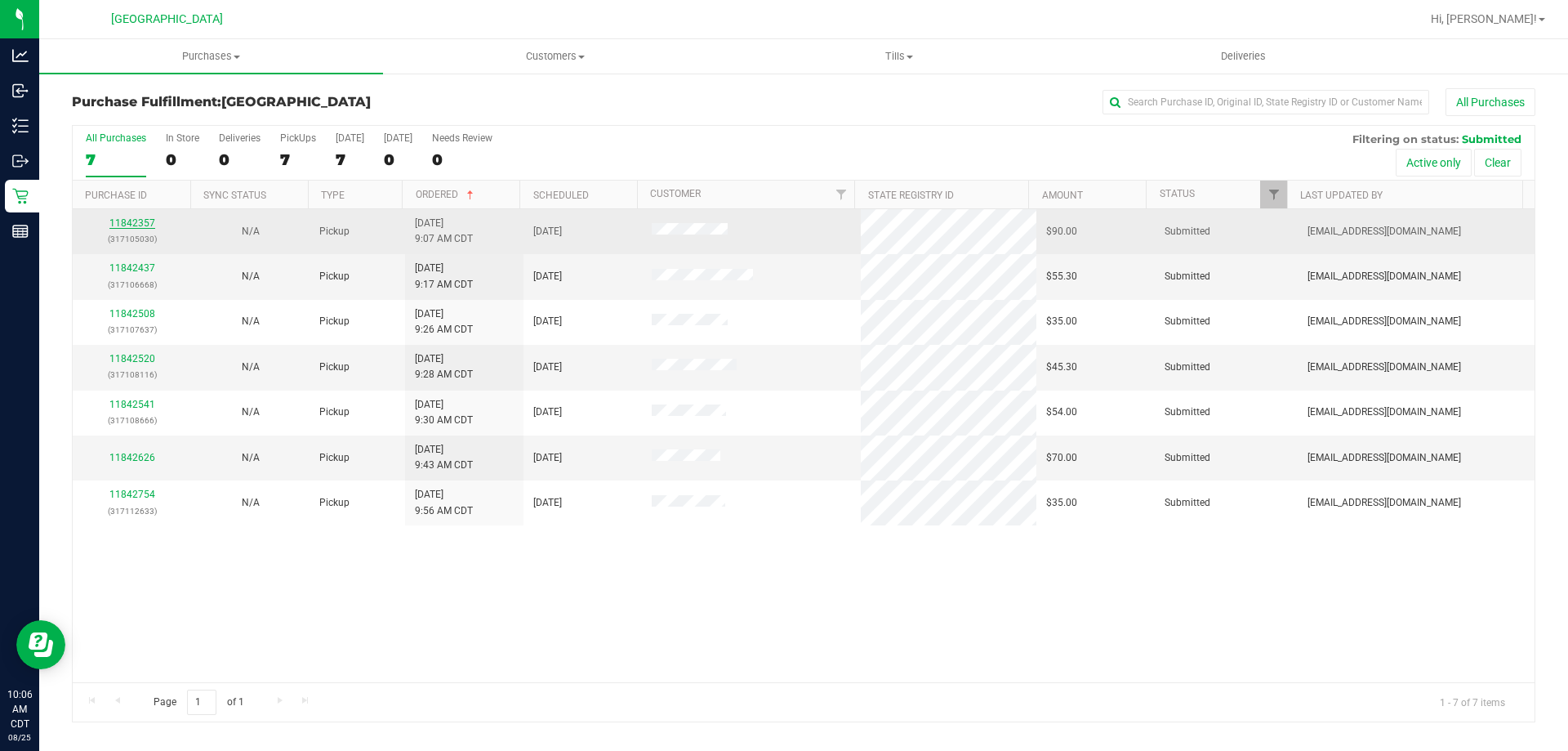
click at [135, 224] on link "11842357" at bounding box center [132, 223] width 46 height 12
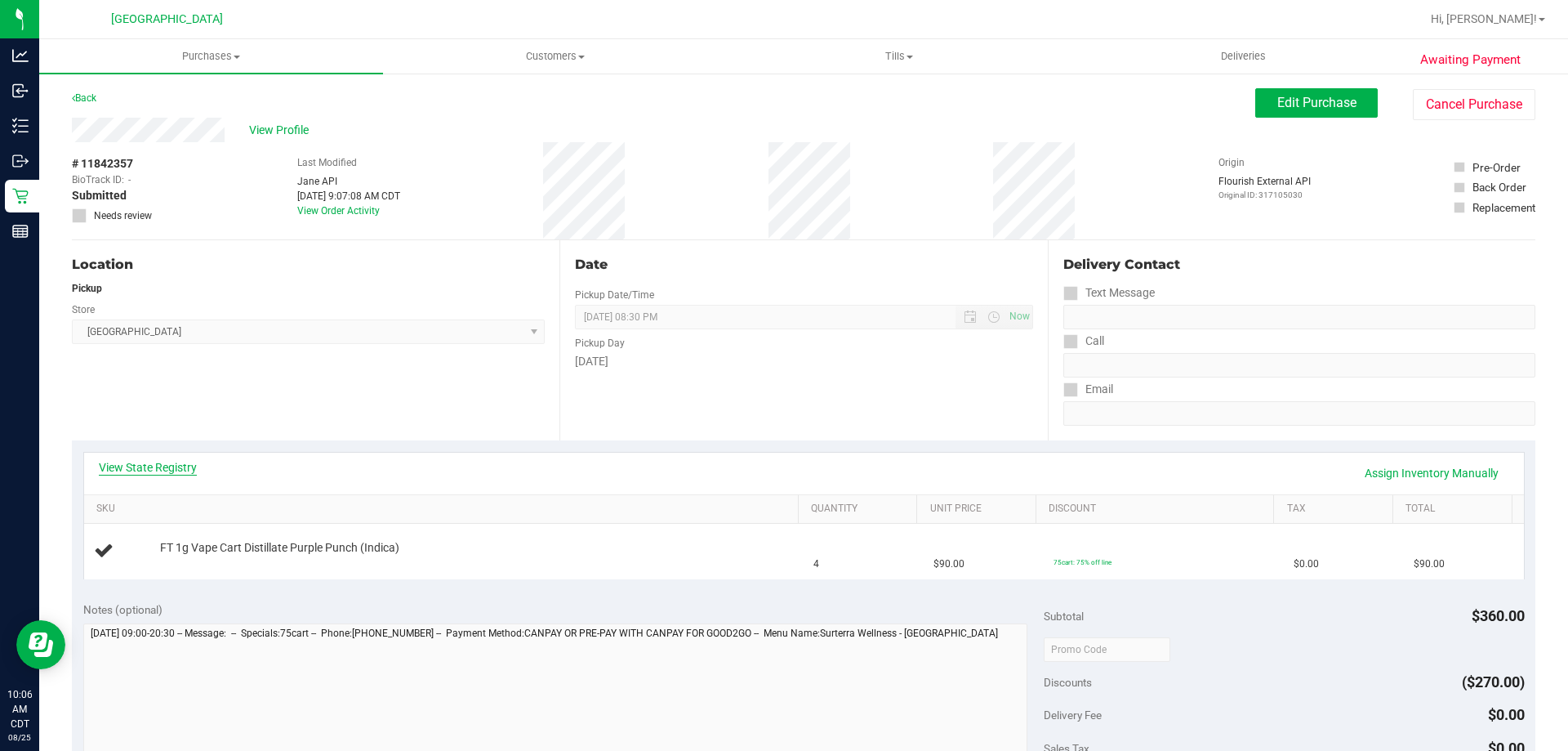
click at [160, 470] on link "View State Registry" at bounding box center [147, 467] width 98 height 17
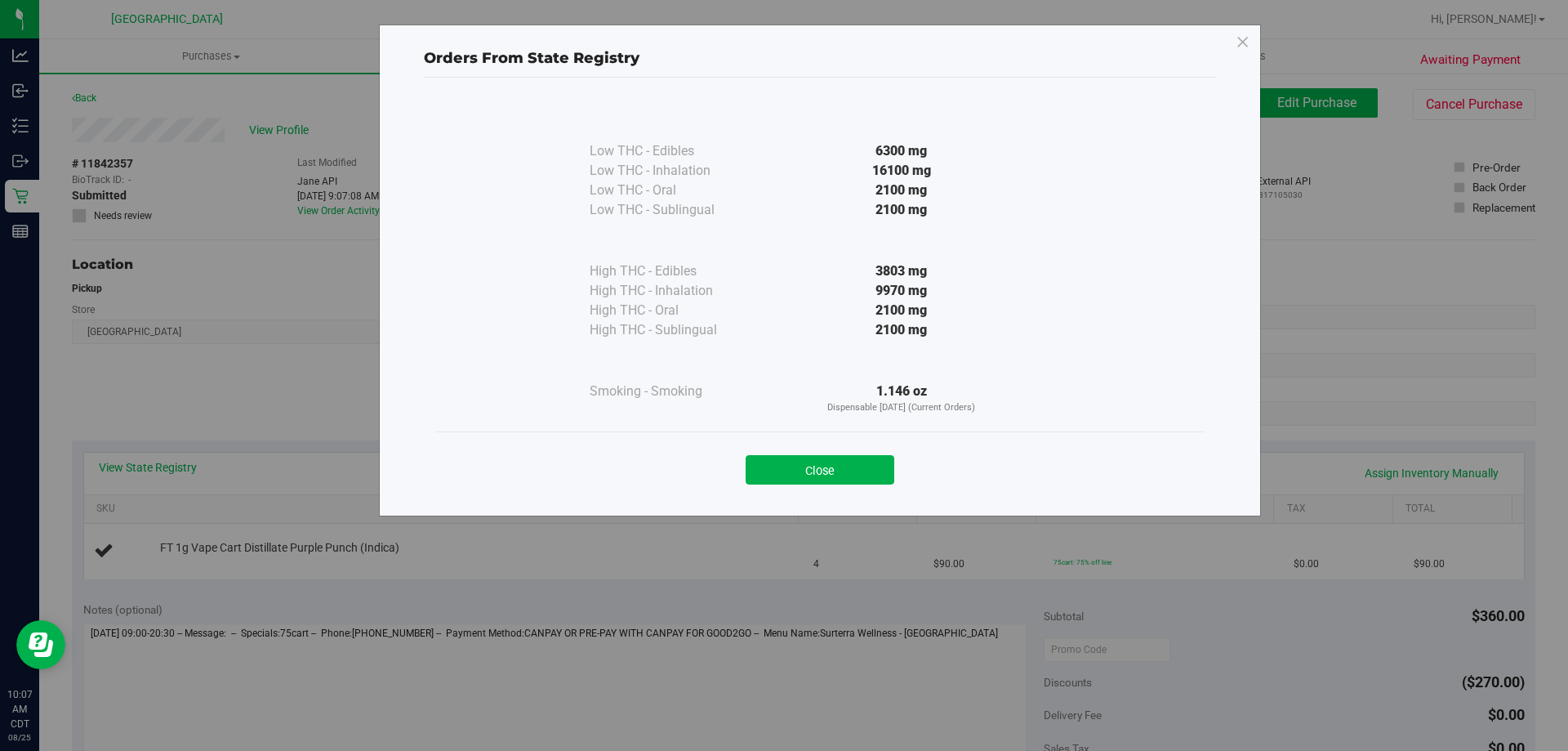
click at [858, 489] on div "Close" at bounding box center [820, 465] width 767 height 66
click at [854, 469] on button "Close" at bounding box center [820, 470] width 149 height 30
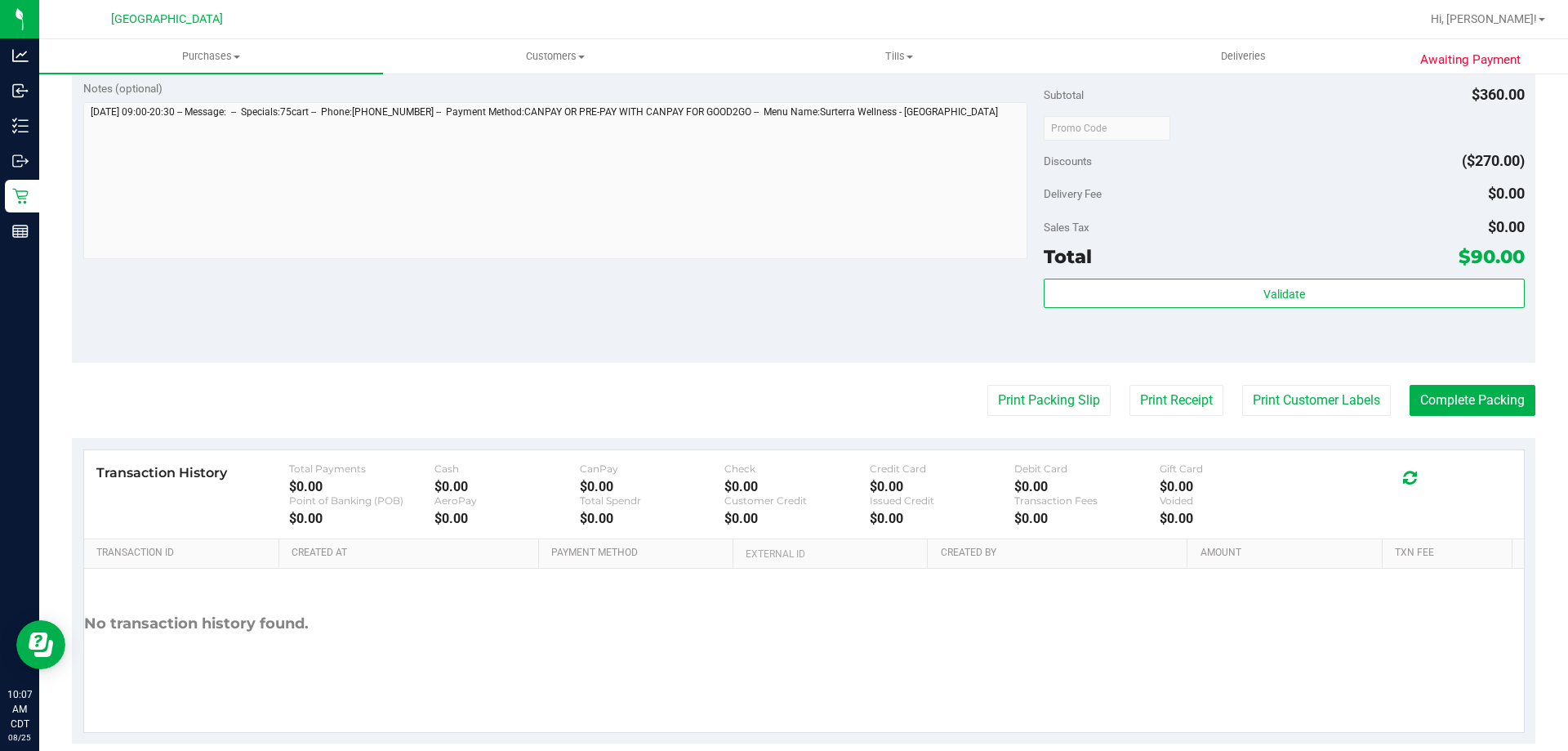
scroll to position [572, 0]
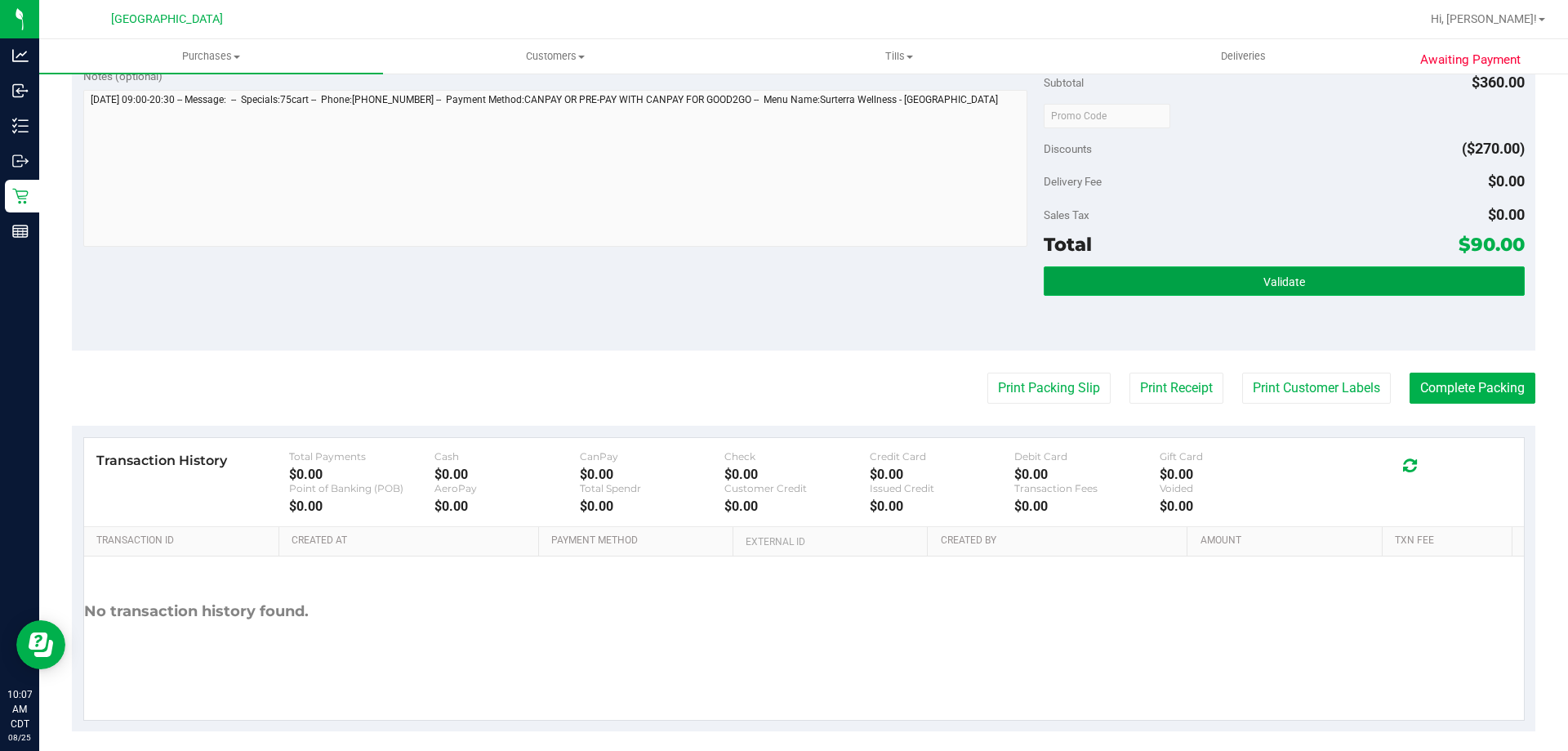
click at [1162, 270] on button "Validate" at bounding box center [1284, 282] width 480 height 30
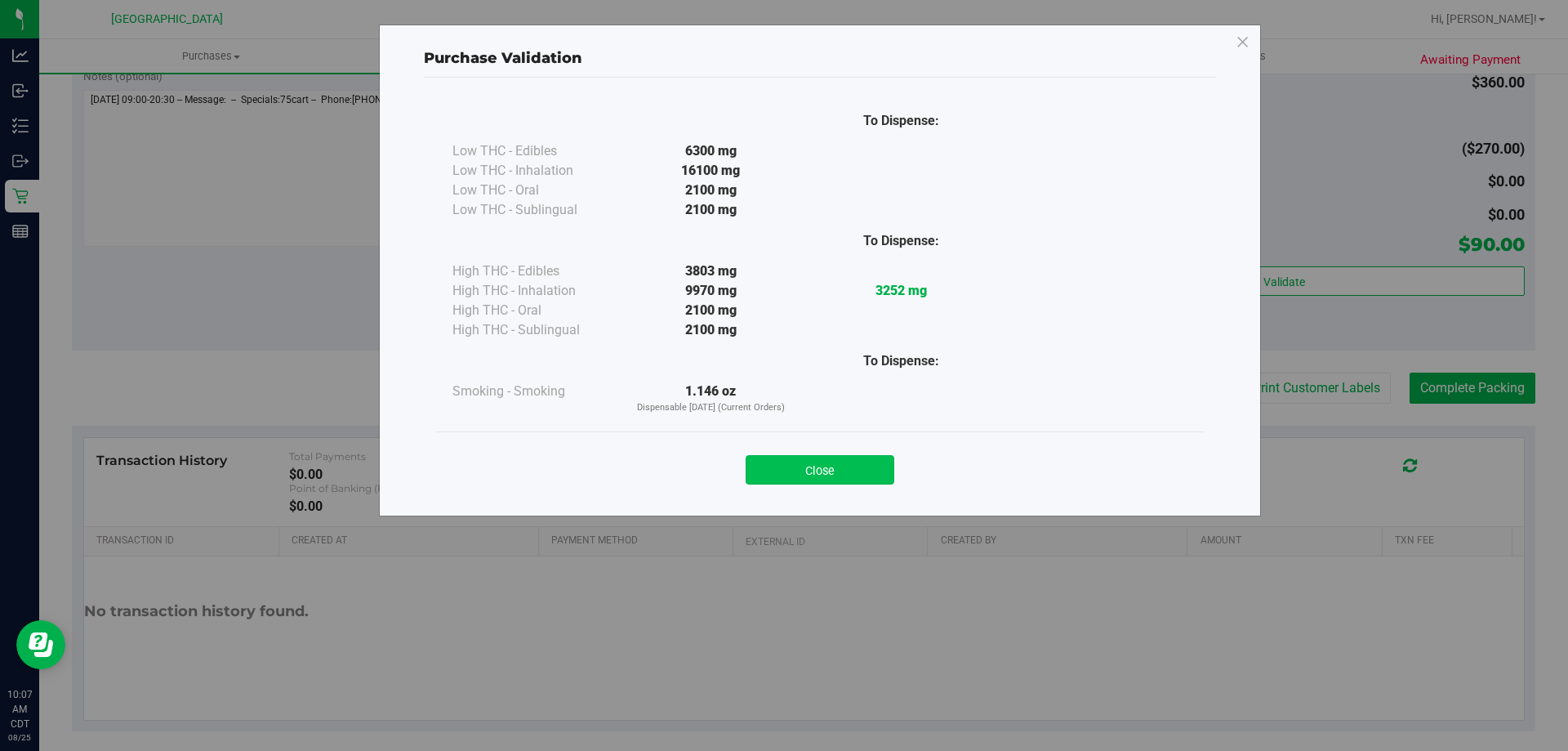
click at [840, 473] on button "Close" at bounding box center [820, 470] width 149 height 30
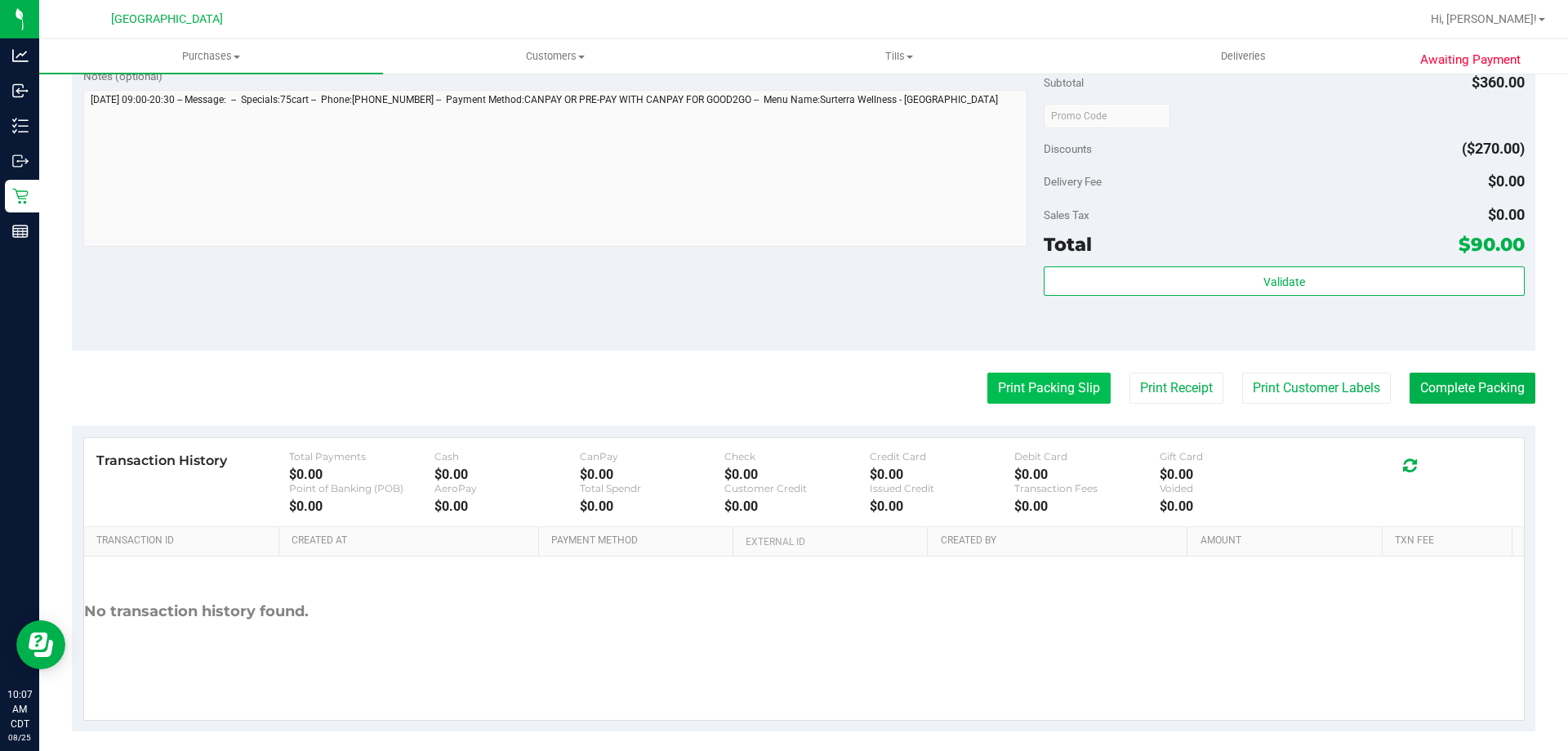
click at [1068, 402] on button "Print Packing Slip" at bounding box center [1049, 388] width 123 height 31
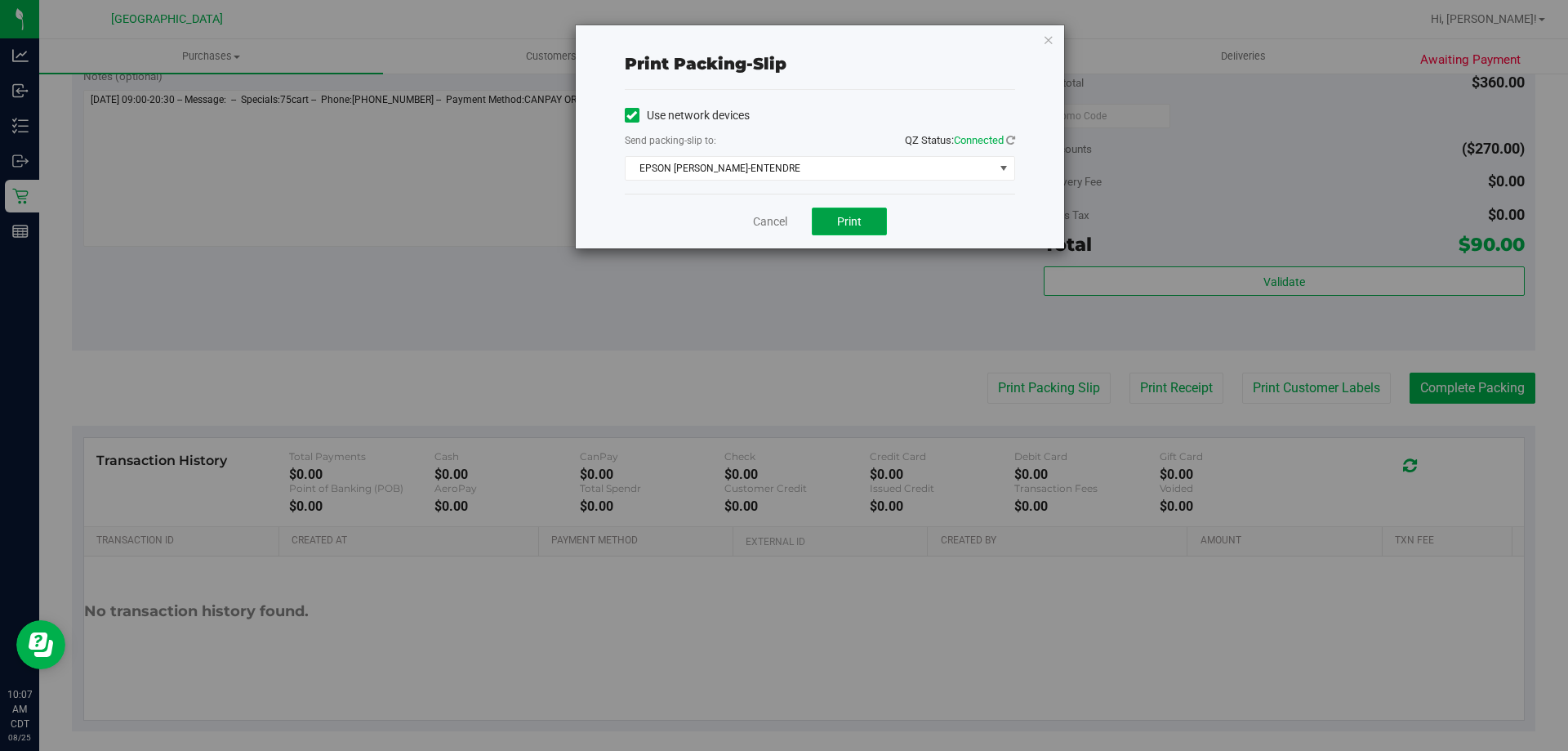
click at [827, 210] on button "Print" at bounding box center [849, 222] width 75 height 28
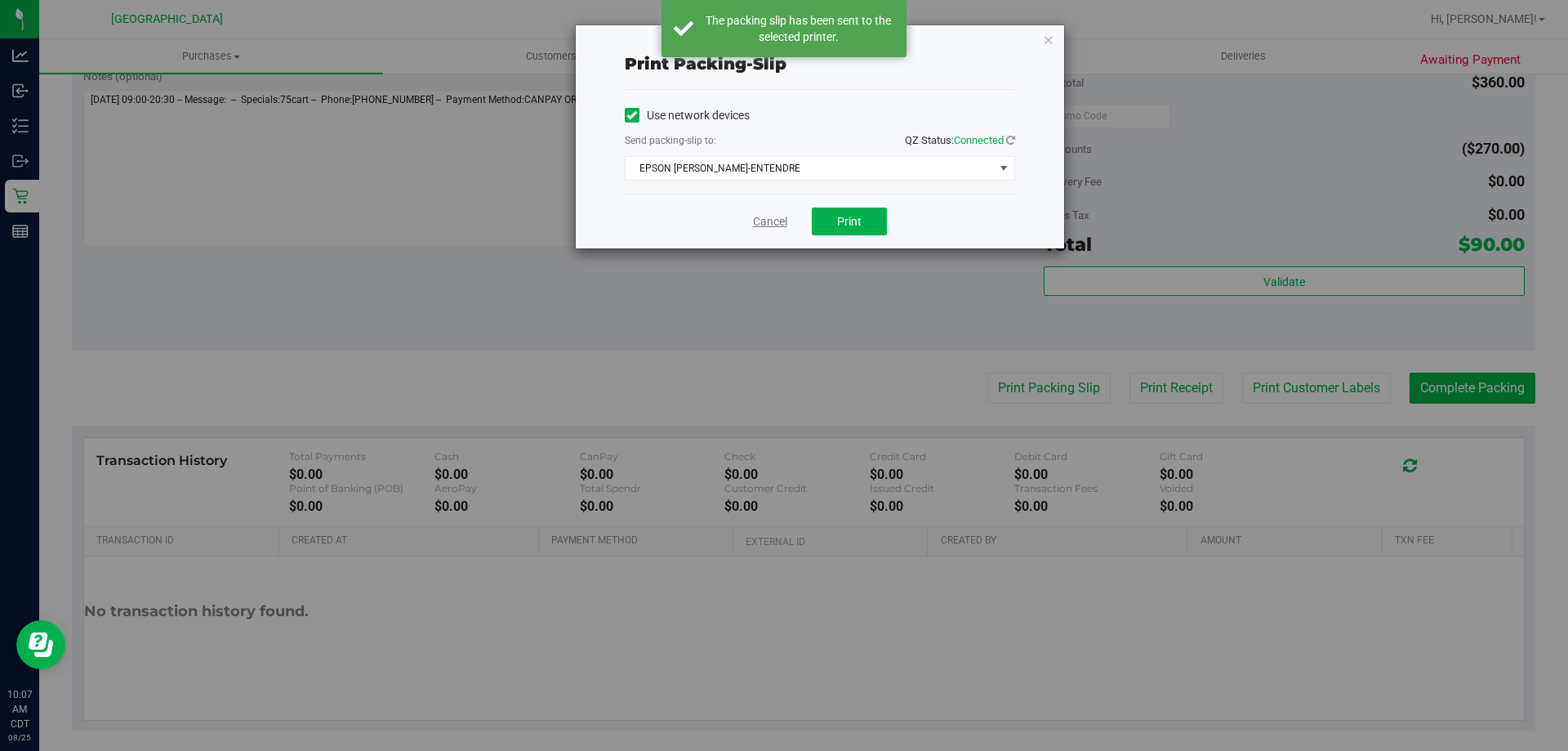
click at [767, 221] on link "Cancel" at bounding box center [770, 222] width 34 height 17
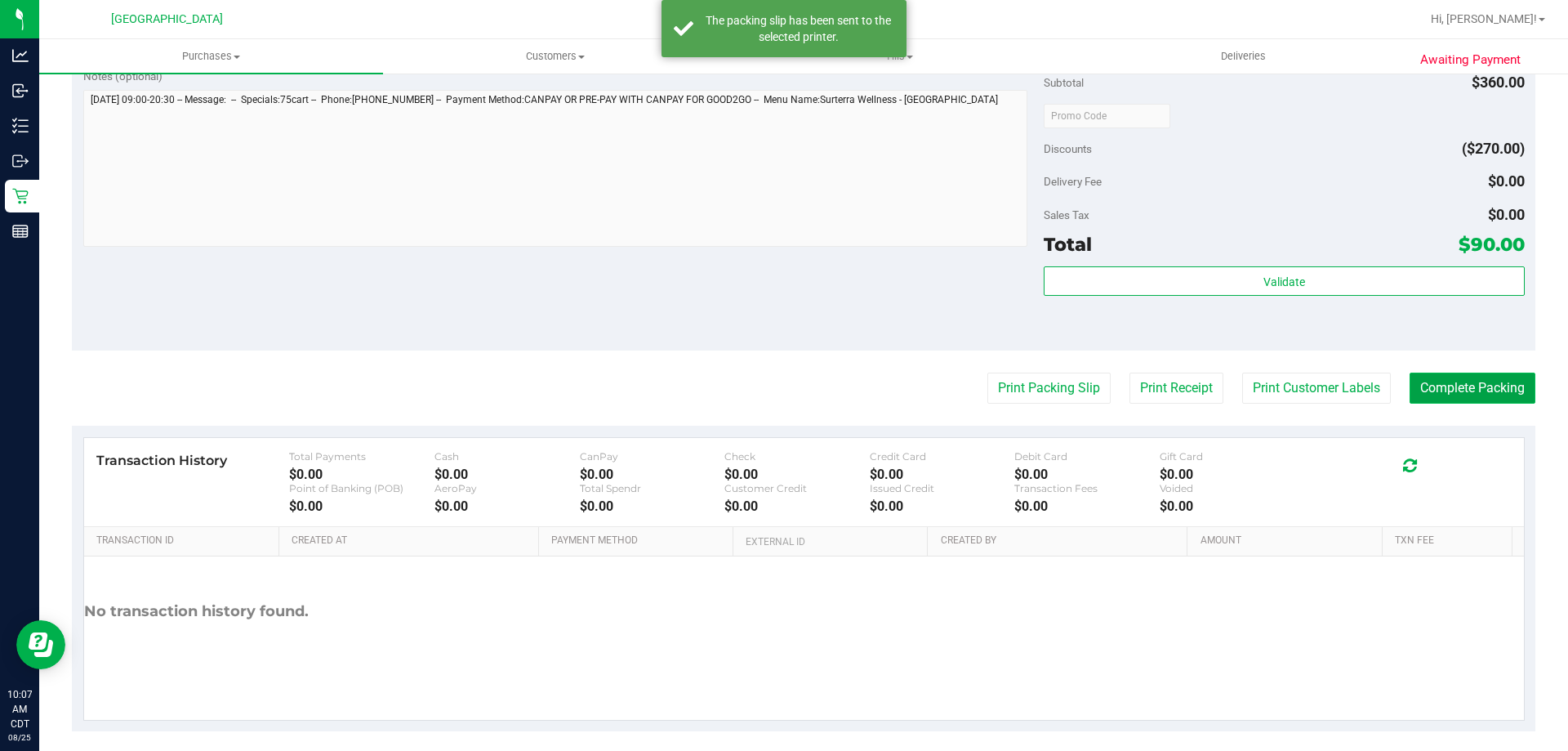
click at [1445, 379] on button "Complete Packing" at bounding box center [1473, 388] width 126 height 31
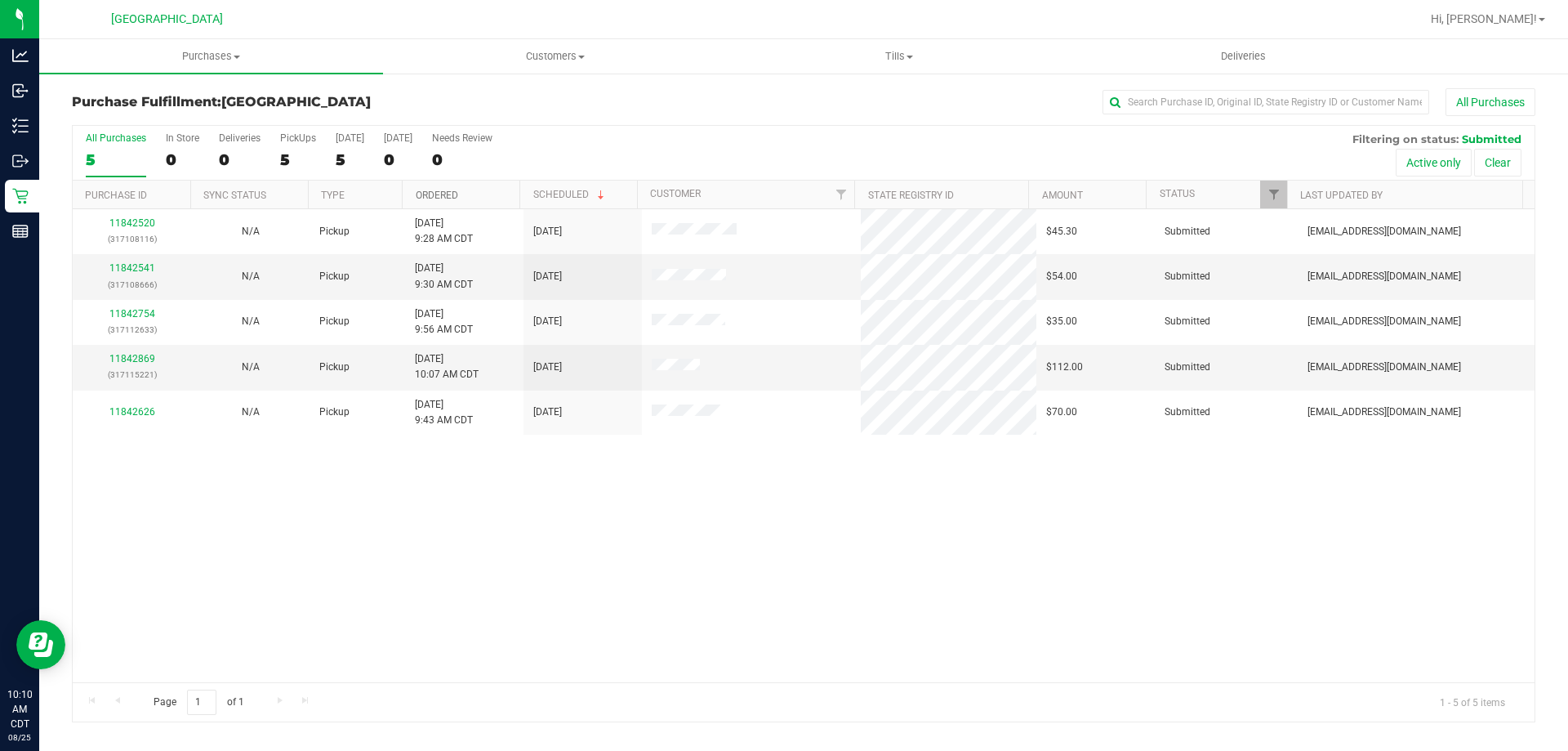
click at [426, 197] on link "Ordered" at bounding box center [436, 195] width 42 height 12
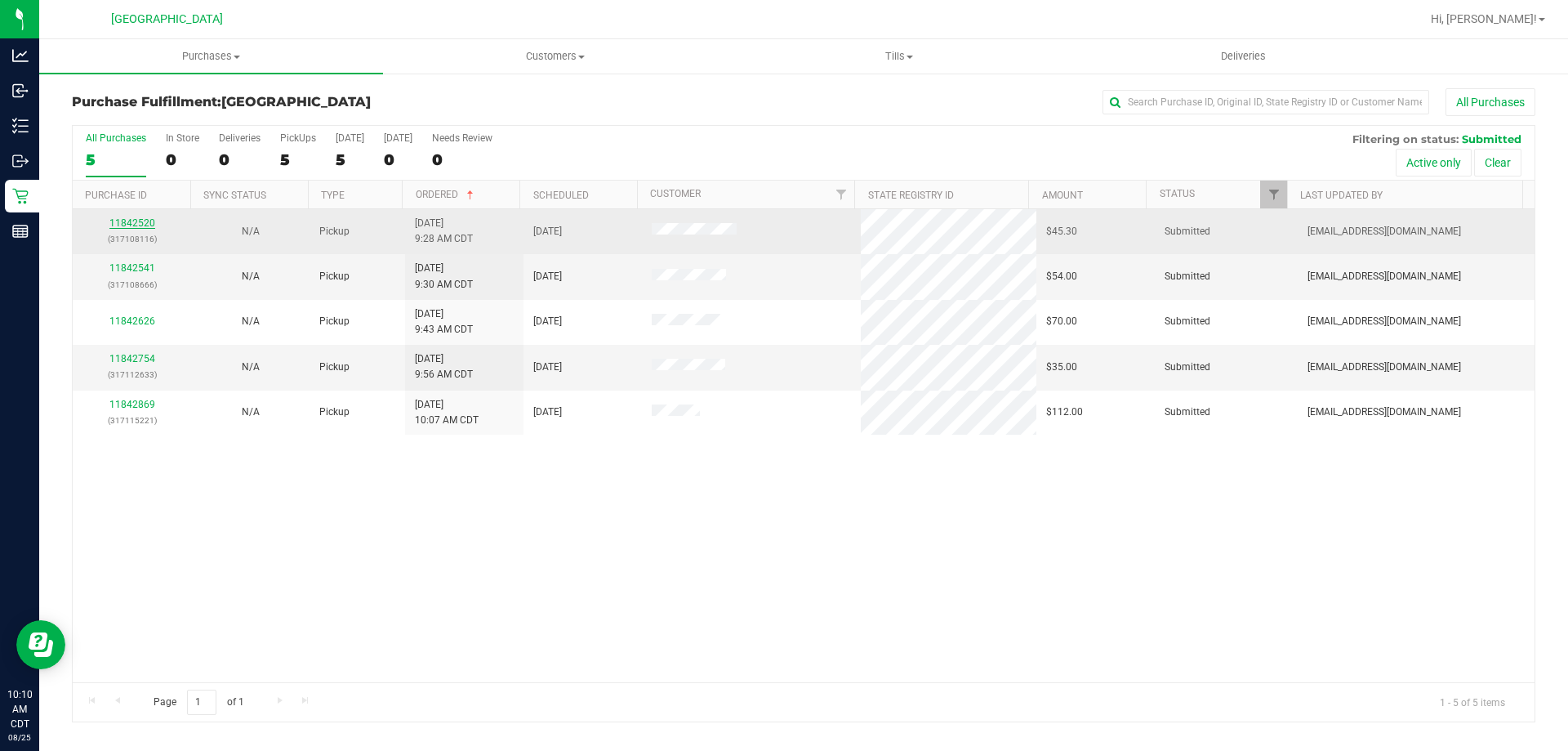
click at [127, 221] on link "11842520" at bounding box center [132, 223] width 46 height 12
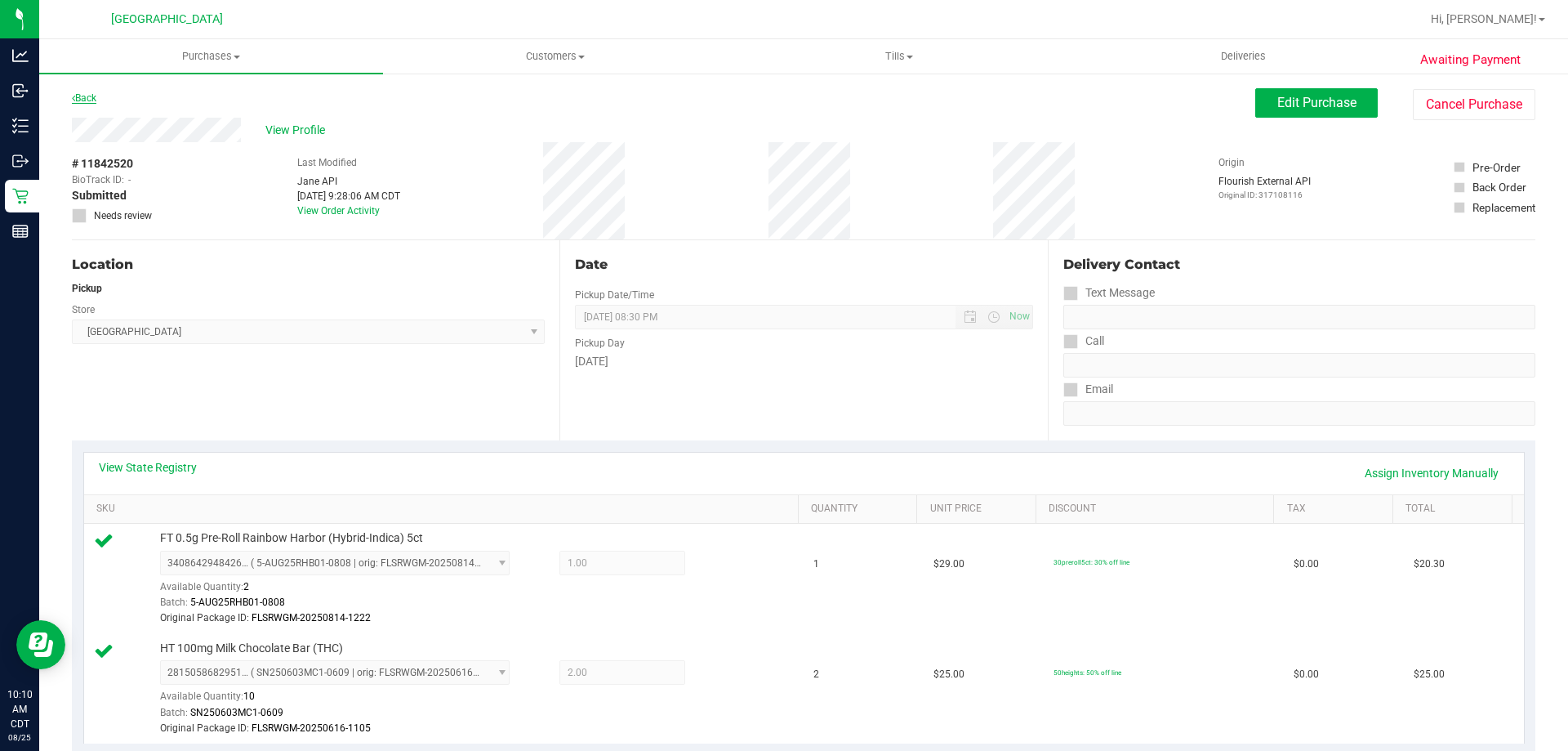
click at [89, 98] on link "Back" at bounding box center [84, 98] width 25 height 12
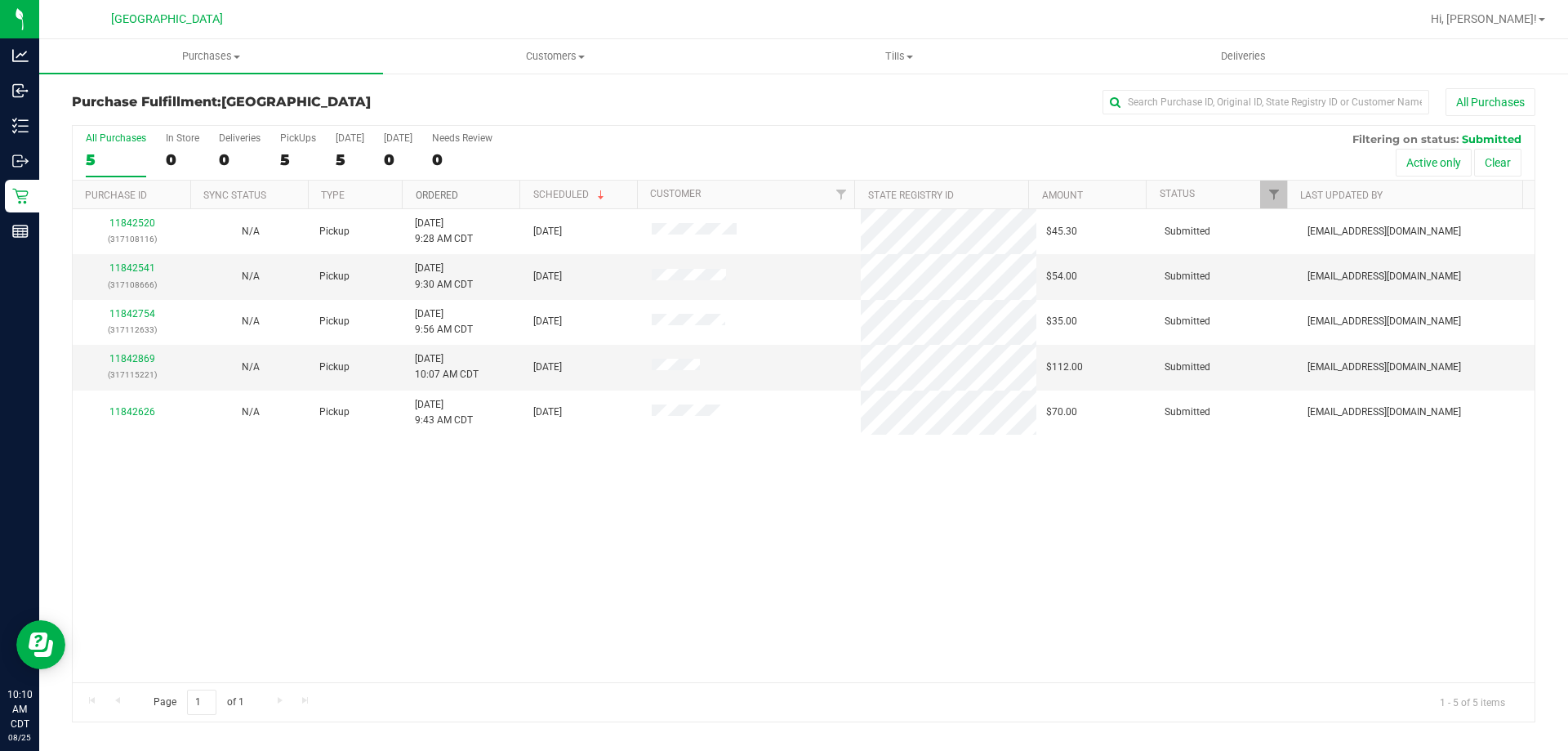
click at [430, 194] on link "Ordered" at bounding box center [436, 195] width 42 height 12
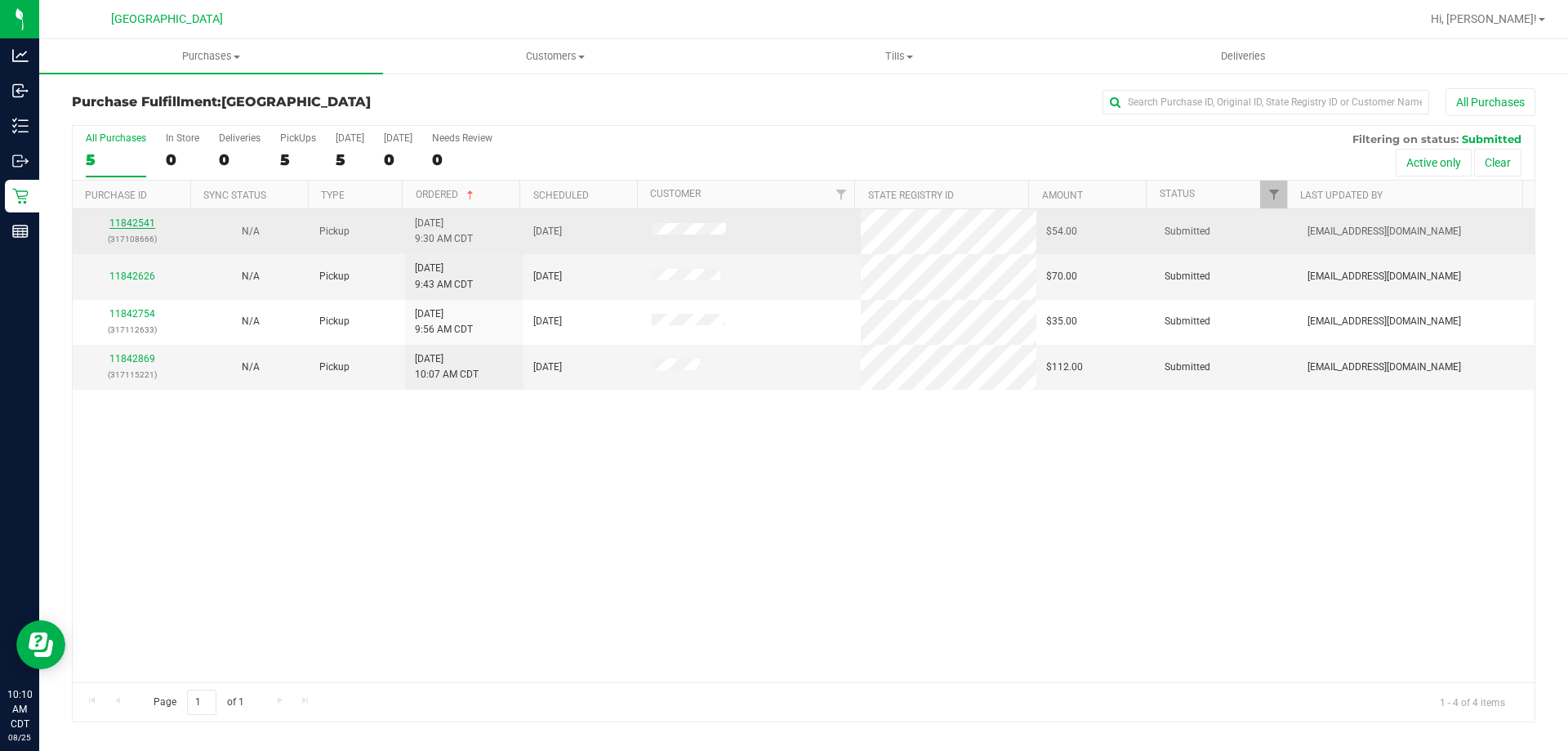
click at [135, 223] on link "11842541" at bounding box center [132, 223] width 46 height 12
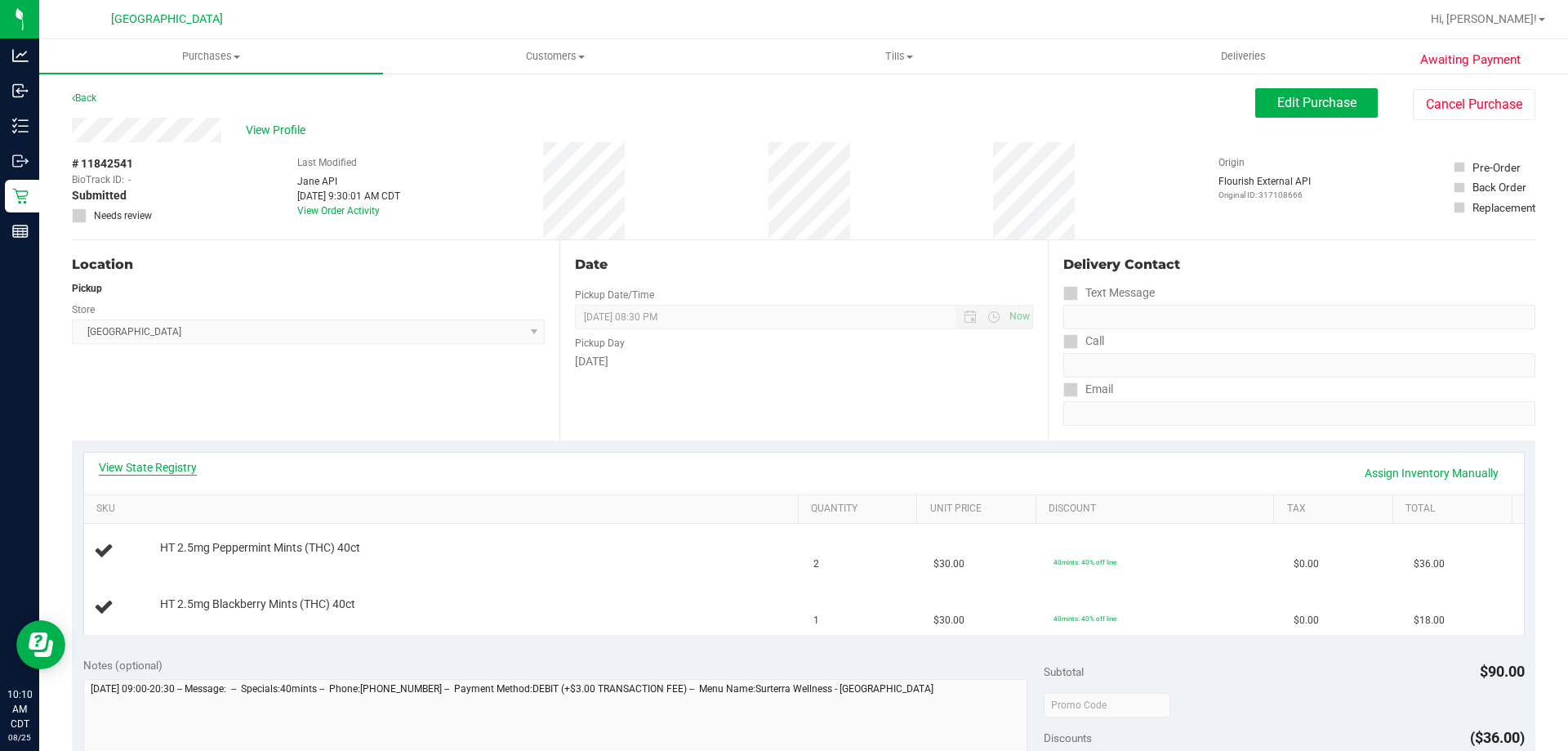
click at [142, 469] on link "View State Registry" at bounding box center [147, 467] width 98 height 17
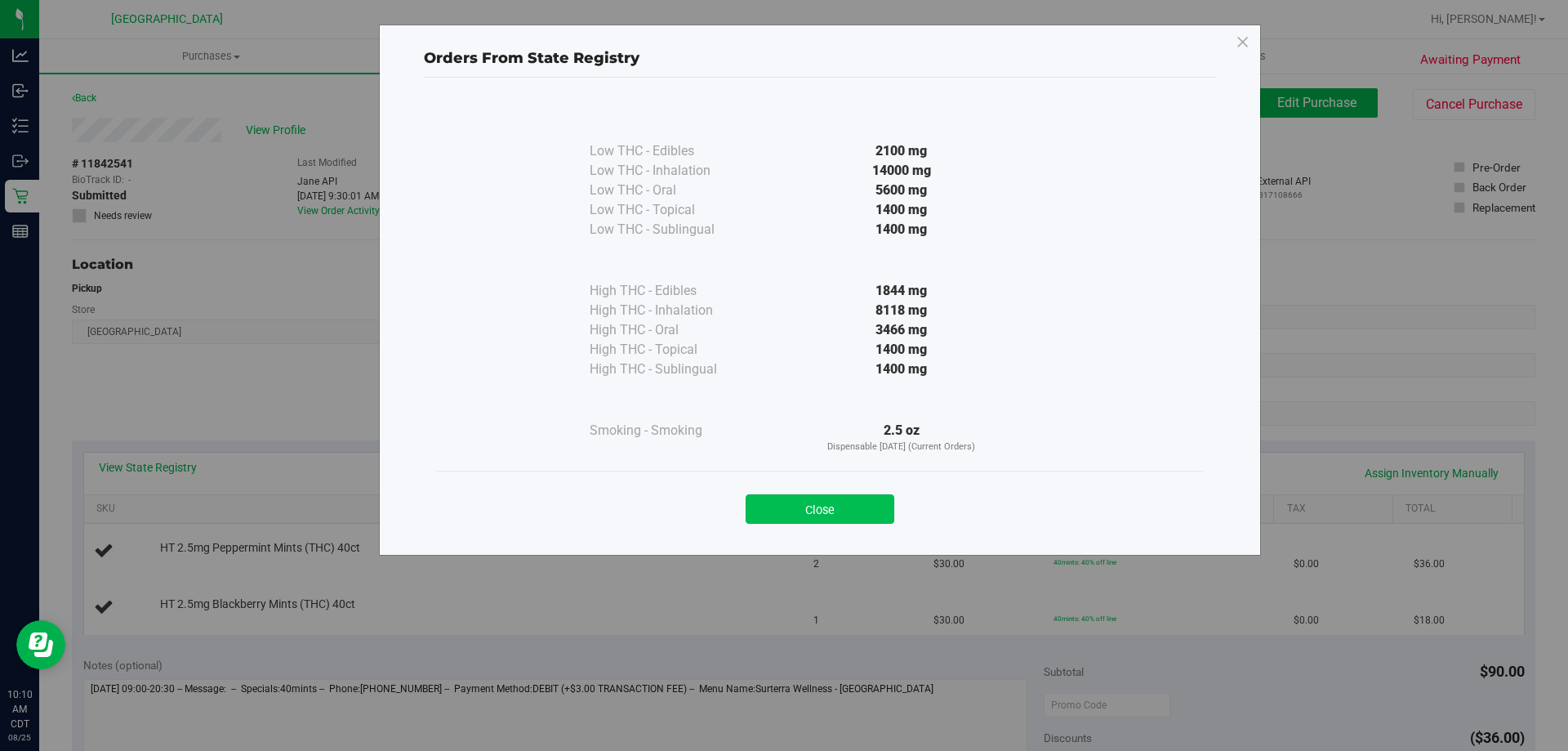
click at [763, 508] on button "Close" at bounding box center [820, 509] width 149 height 30
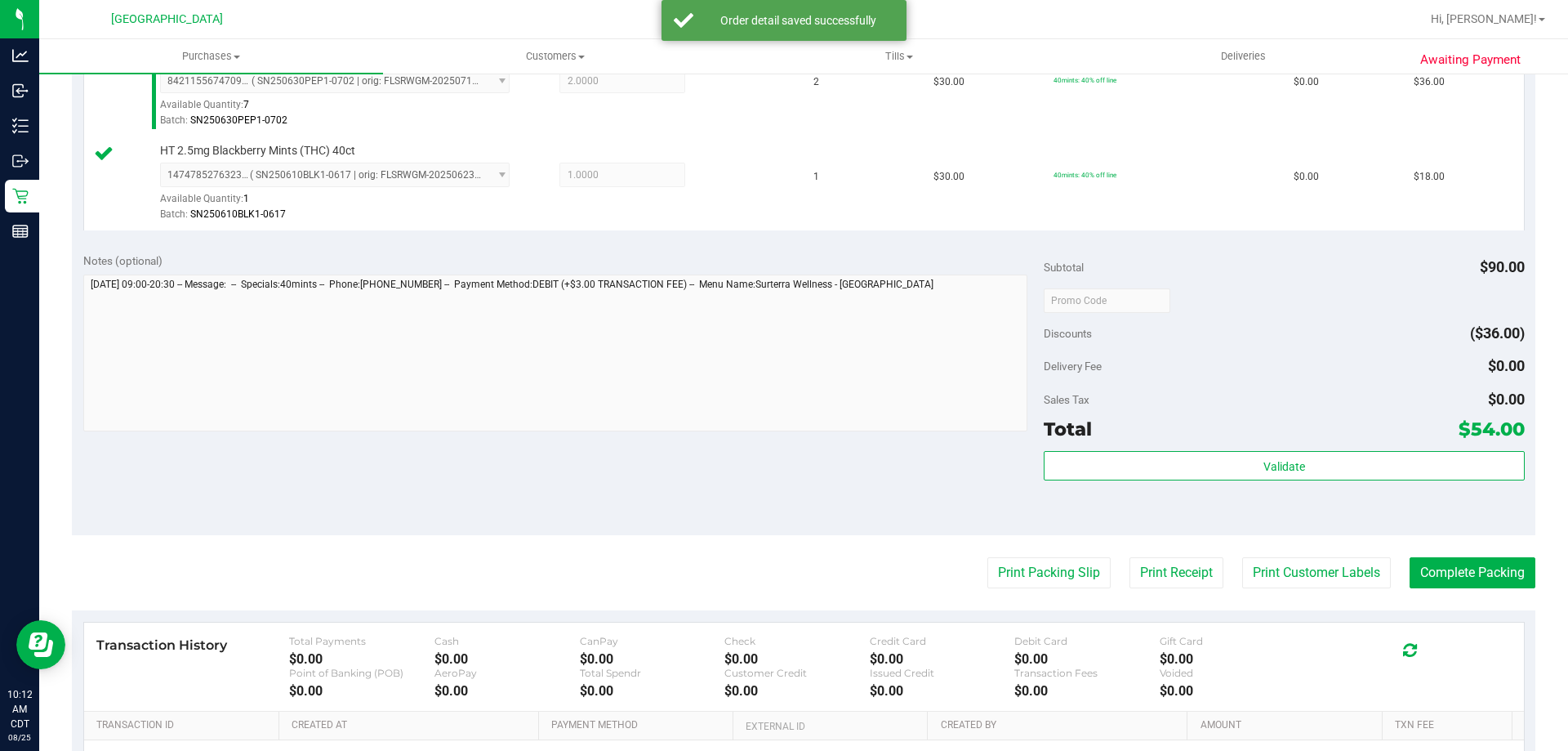
scroll to position [572, 0]
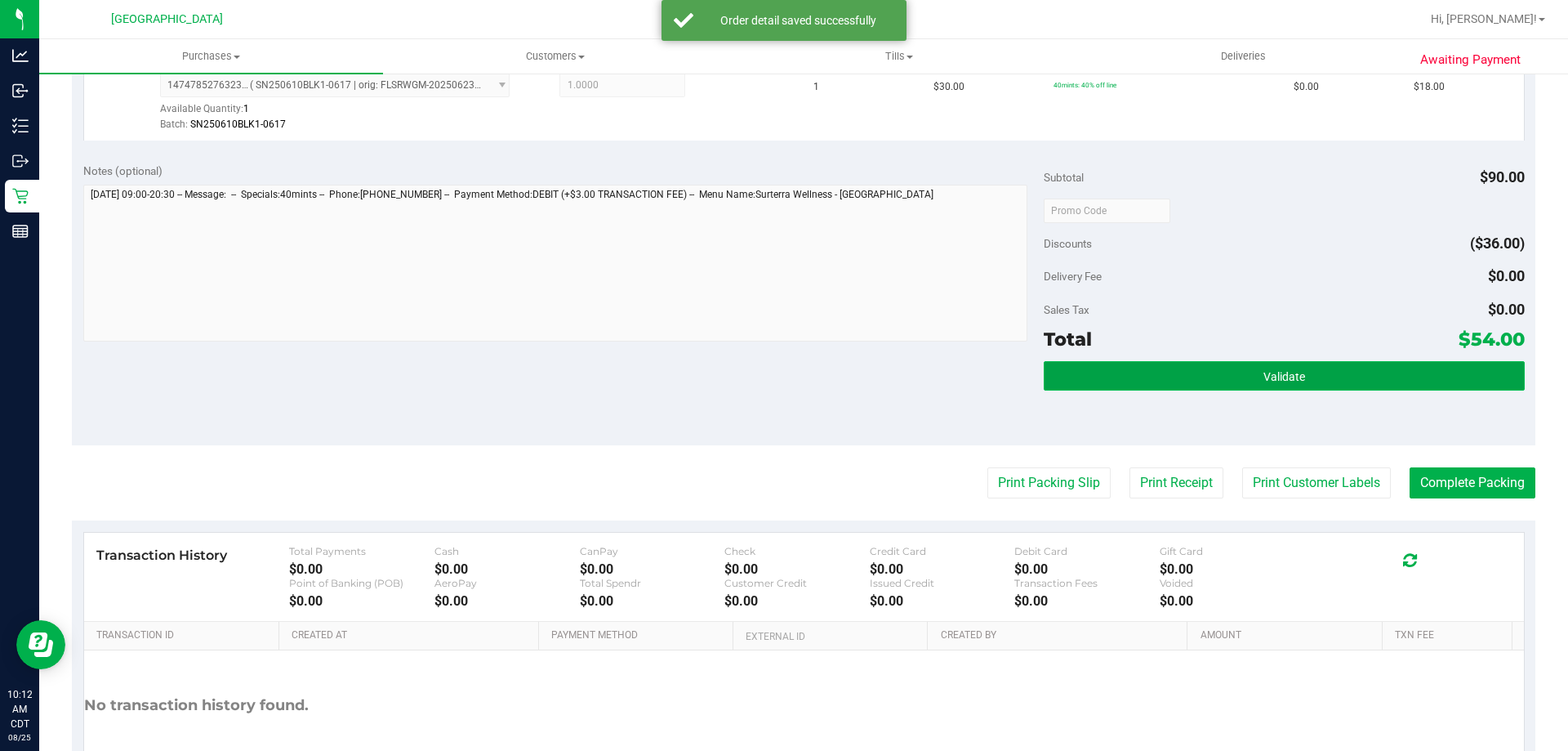
click at [1235, 376] on button "Validate" at bounding box center [1284, 376] width 480 height 30
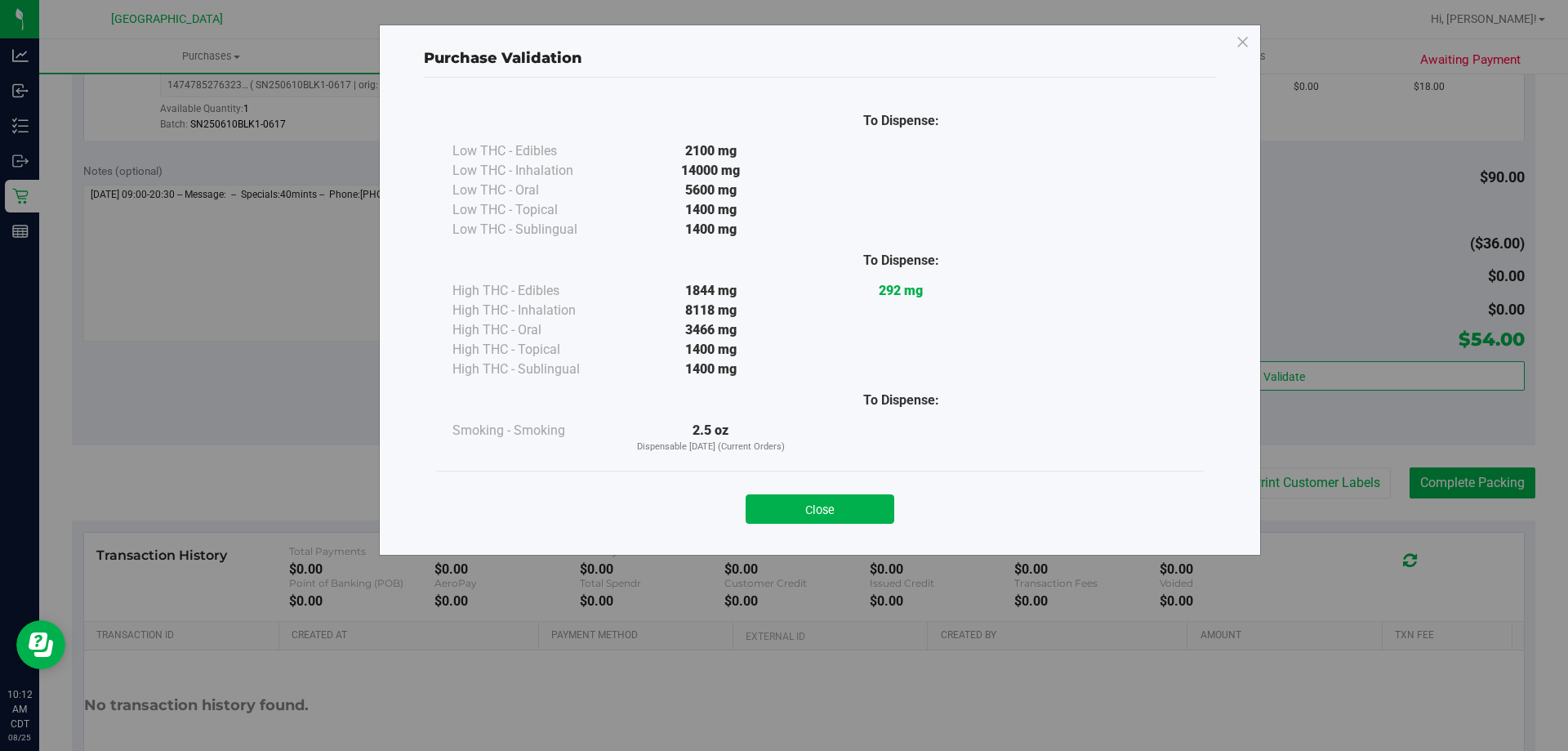
click at [836, 493] on div "Close" at bounding box center [820, 503] width 743 height 41
click at [838, 506] on button "Close" at bounding box center [820, 509] width 149 height 30
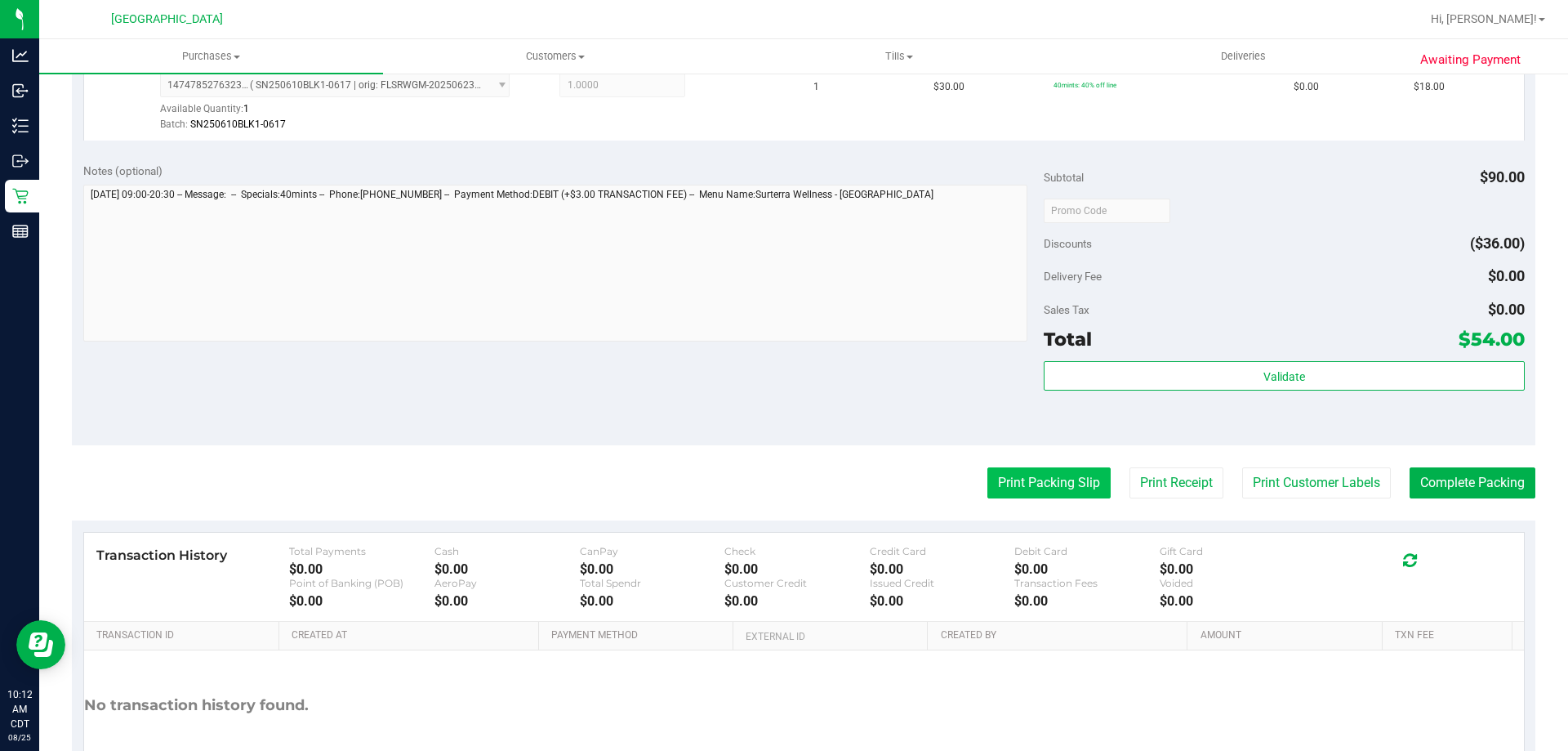
click at [1025, 469] on button "Print Packing Slip" at bounding box center [1049, 482] width 123 height 31
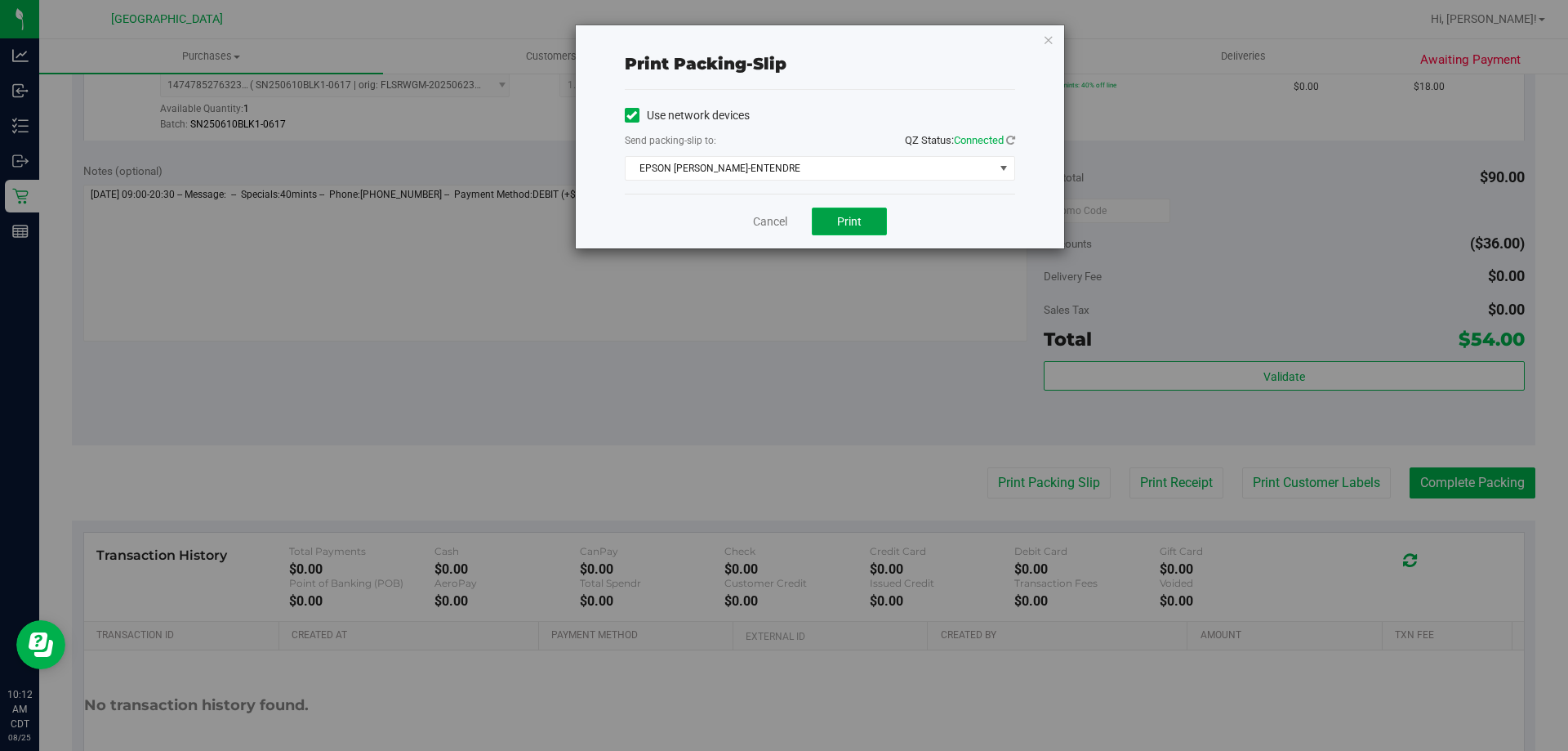
click at [840, 221] on span "Print" at bounding box center [849, 221] width 25 height 13
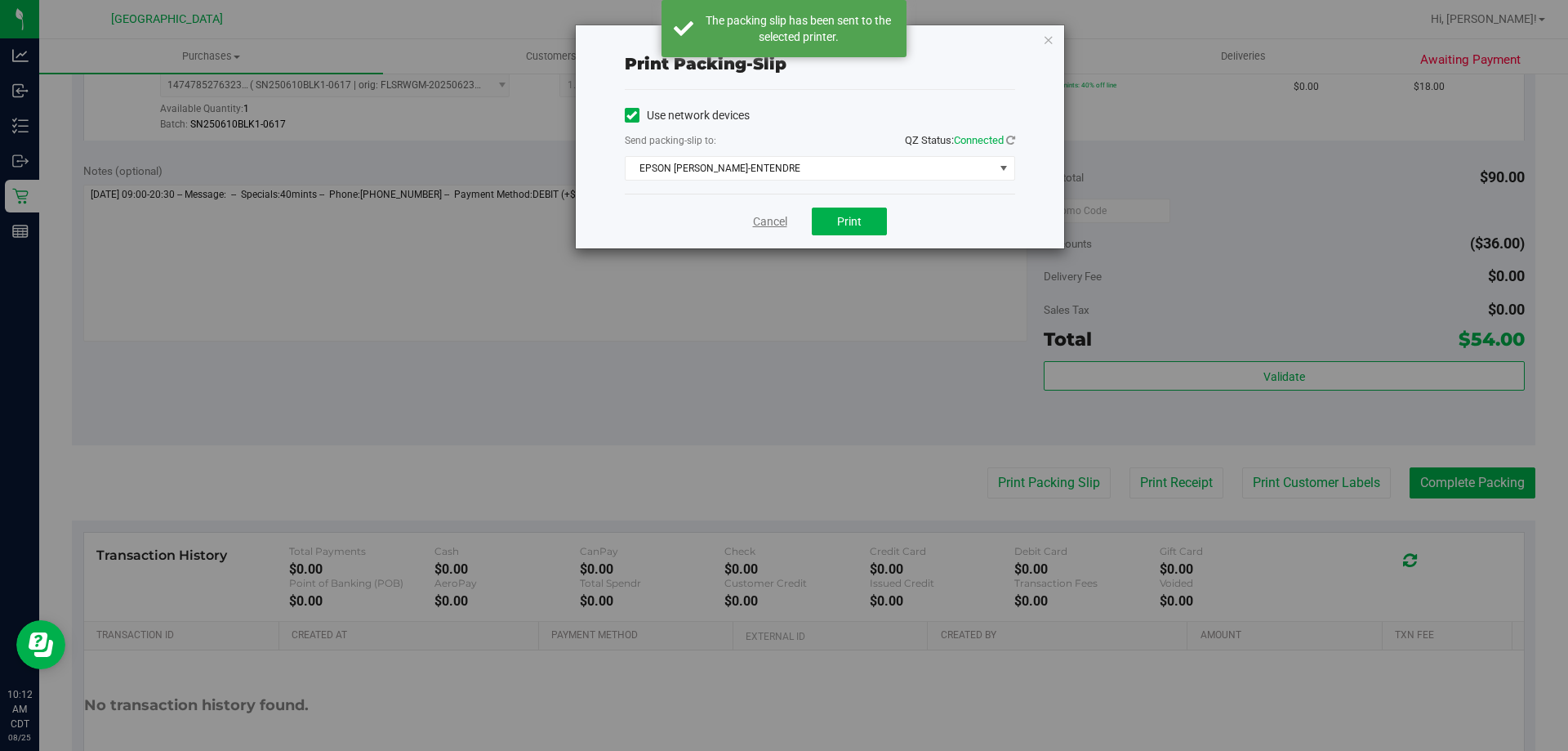
click at [782, 225] on link "Cancel" at bounding box center [770, 222] width 34 height 17
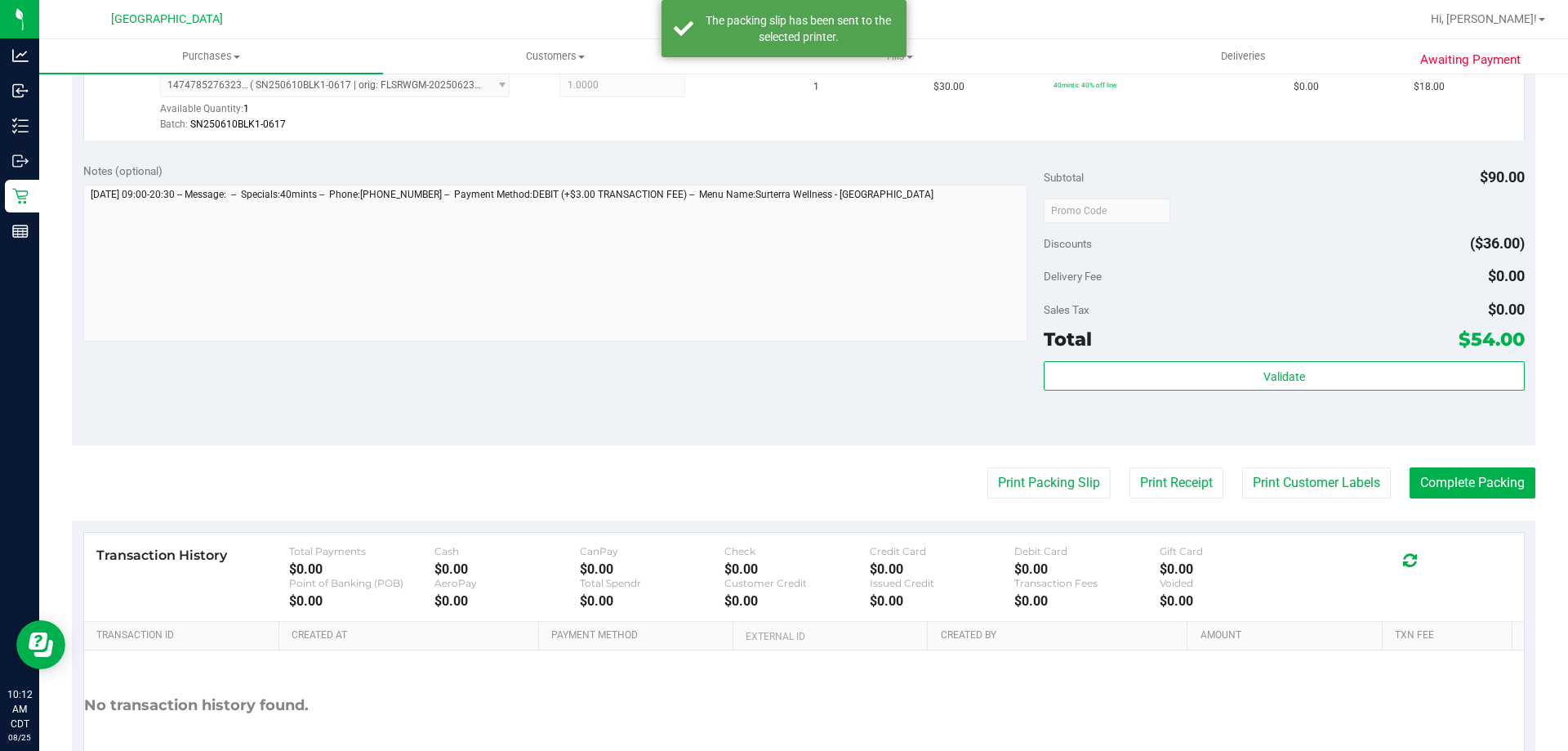
click at [1424, 466] on purchase-details "Back Edit Purchase Cancel Purchase View Profile # 11842541 BioTrack ID: - Submi…" at bounding box center [804, 171] width 1464 height 1310
click at [1431, 472] on button "Complete Packing" at bounding box center [1473, 482] width 126 height 31
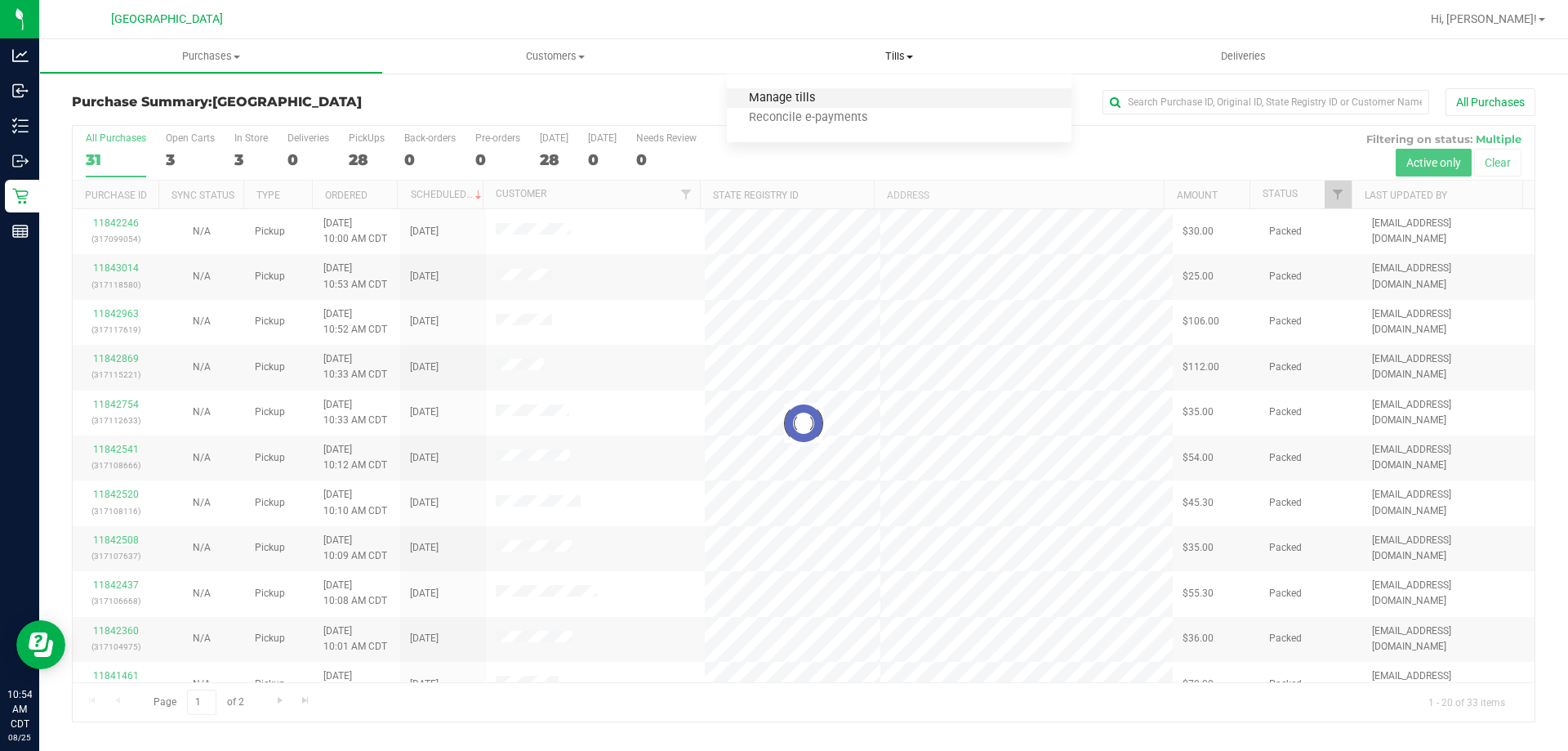
click at [782, 92] on span "Manage tills" at bounding box center [782, 99] width 110 height 14
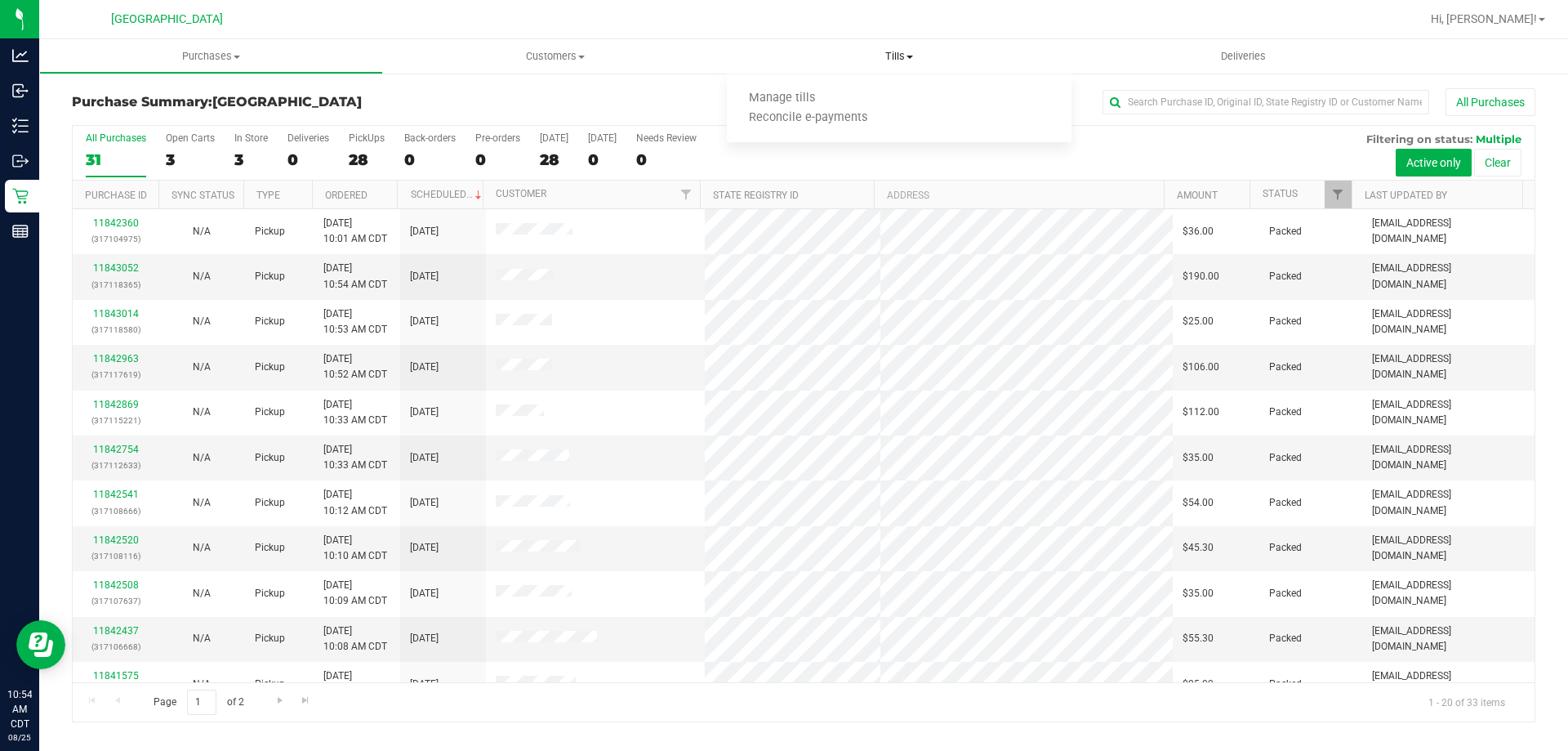
click at [914, 62] on span "Tills" at bounding box center [898, 56] width 344 height 15
click at [904, 64] on uib-tab-heading "Tills Manage tills Reconcile e-payments" at bounding box center [898, 55] width 344 height 34
click at [790, 103] on span "Manage tills" at bounding box center [782, 99] width 110 height 14
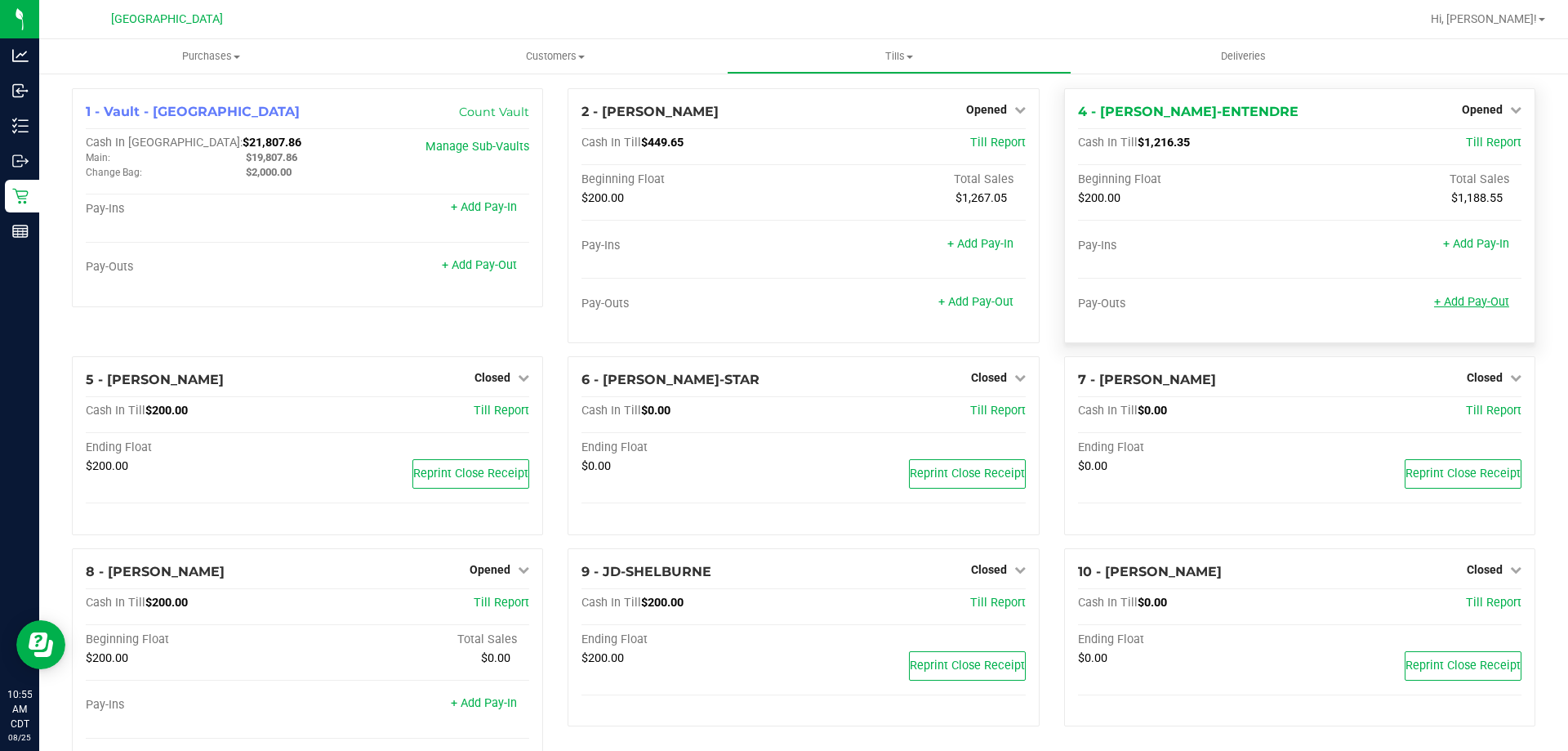
click at [1462, 306] on link "+ Add Pay-Out" at bounding box center [1472, 301] width 75 height 14
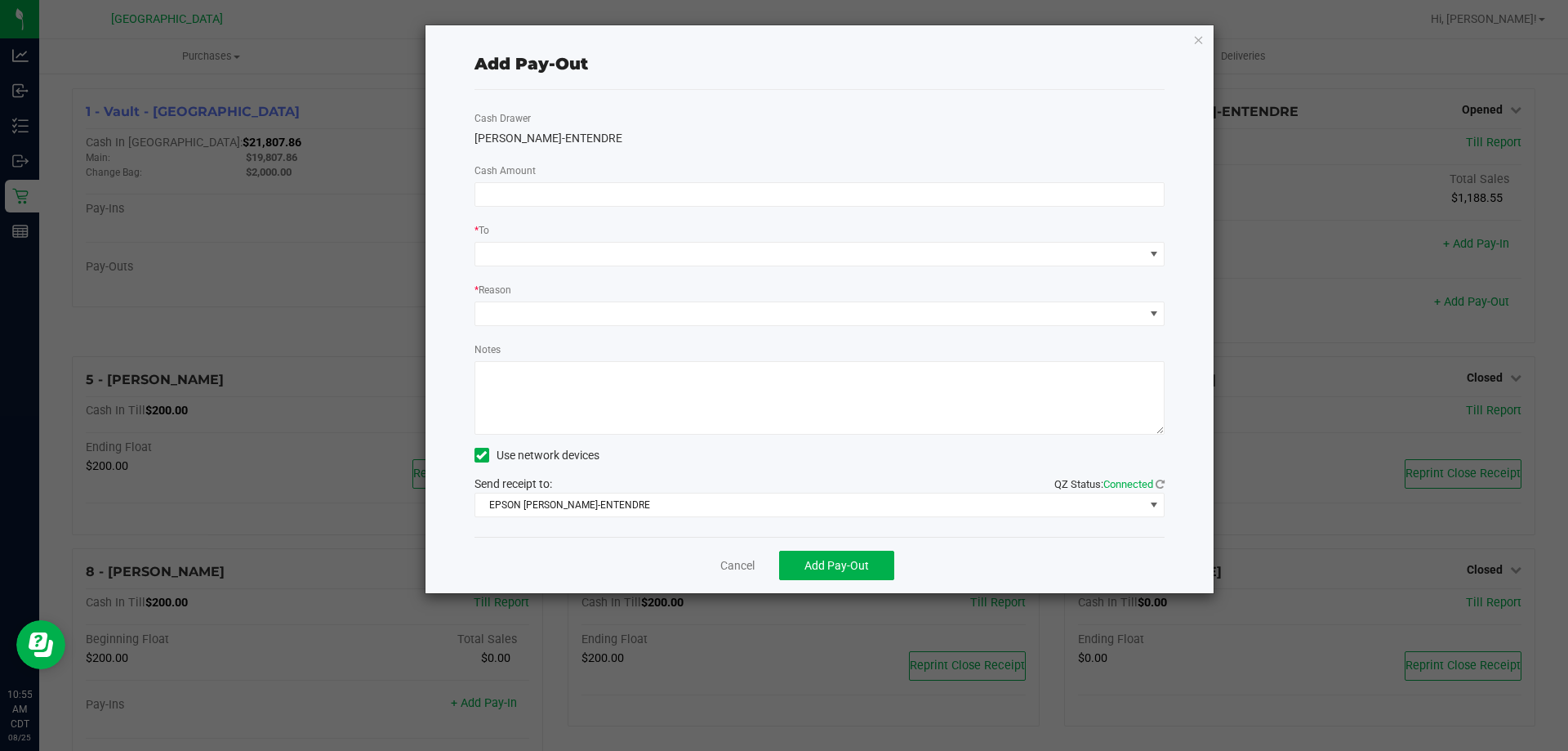
click at [1197, 27] on div "Add Pay-Out Cash Drawer [PERSON_NAME]-ENTENDRE Cash Amount * To * Reason Notes …" at bounding box center [820, 310] width 789 height 568
click at [1197, 33] on icon "button" at bounding box center [1199, 40] width 12 height 20
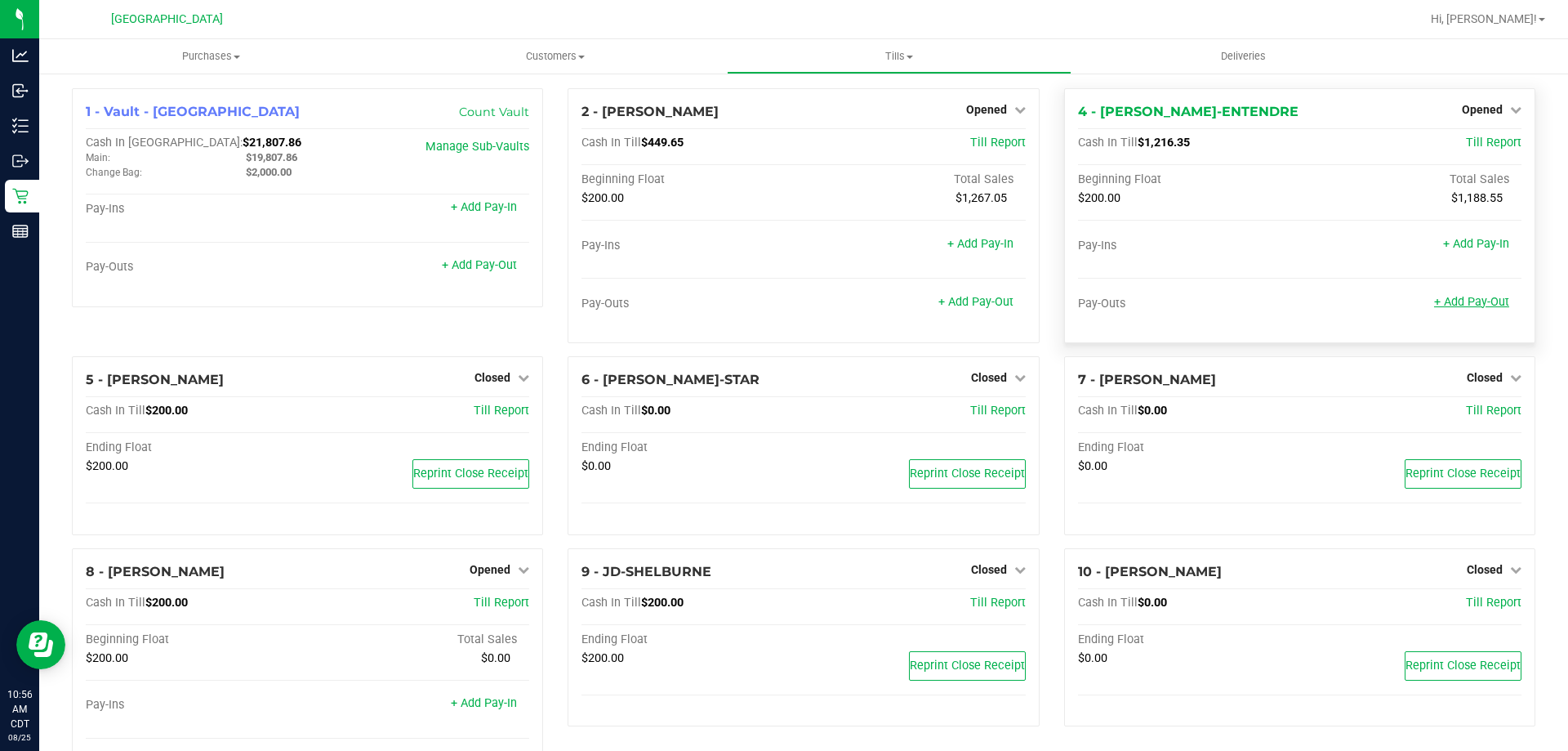
click at [1476, 300] on link "+ Add Pay-Out" at bounding box center [1472, 301] width 75 height 14
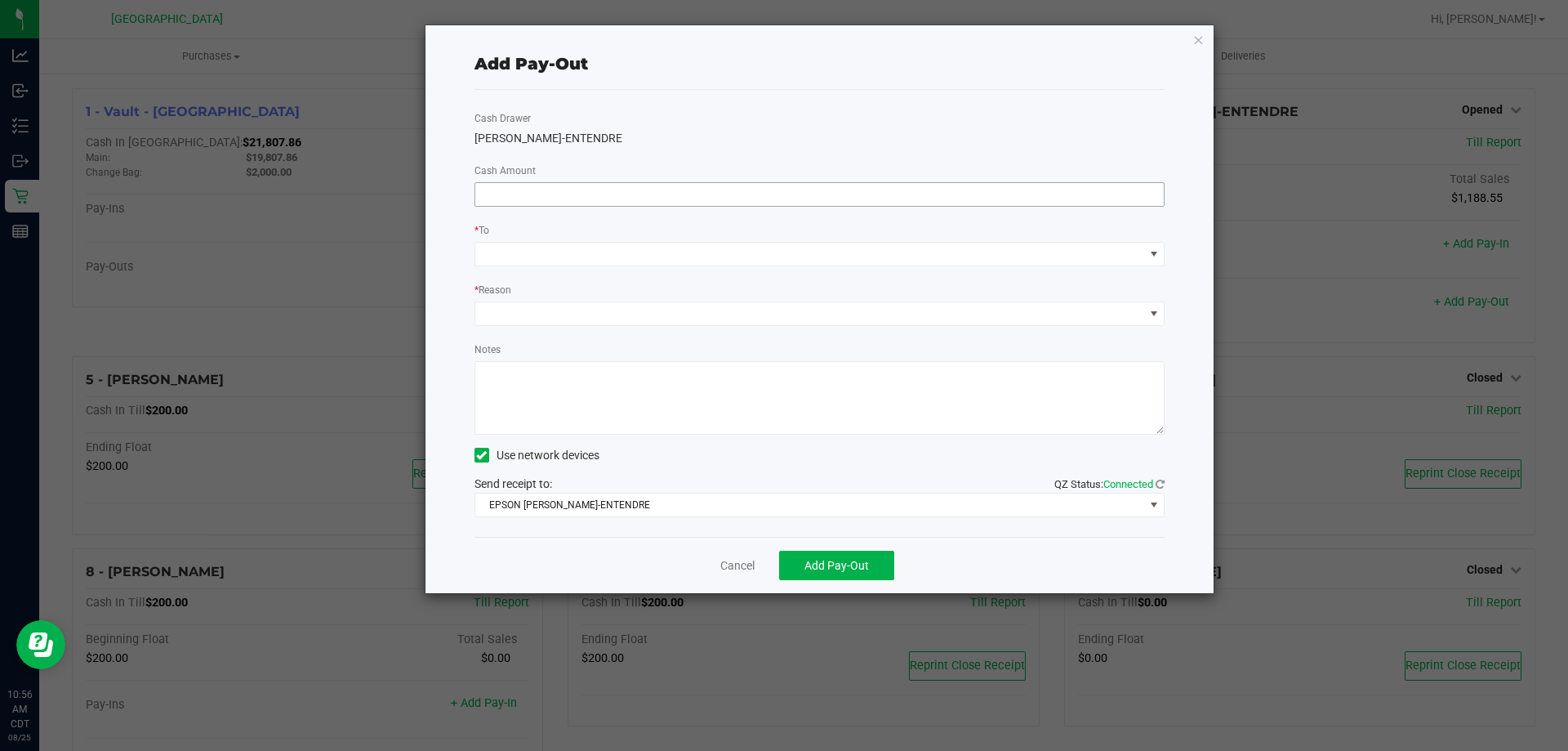
click at [700, 204] on input at bounding box center [820, 195] width 690 height 23
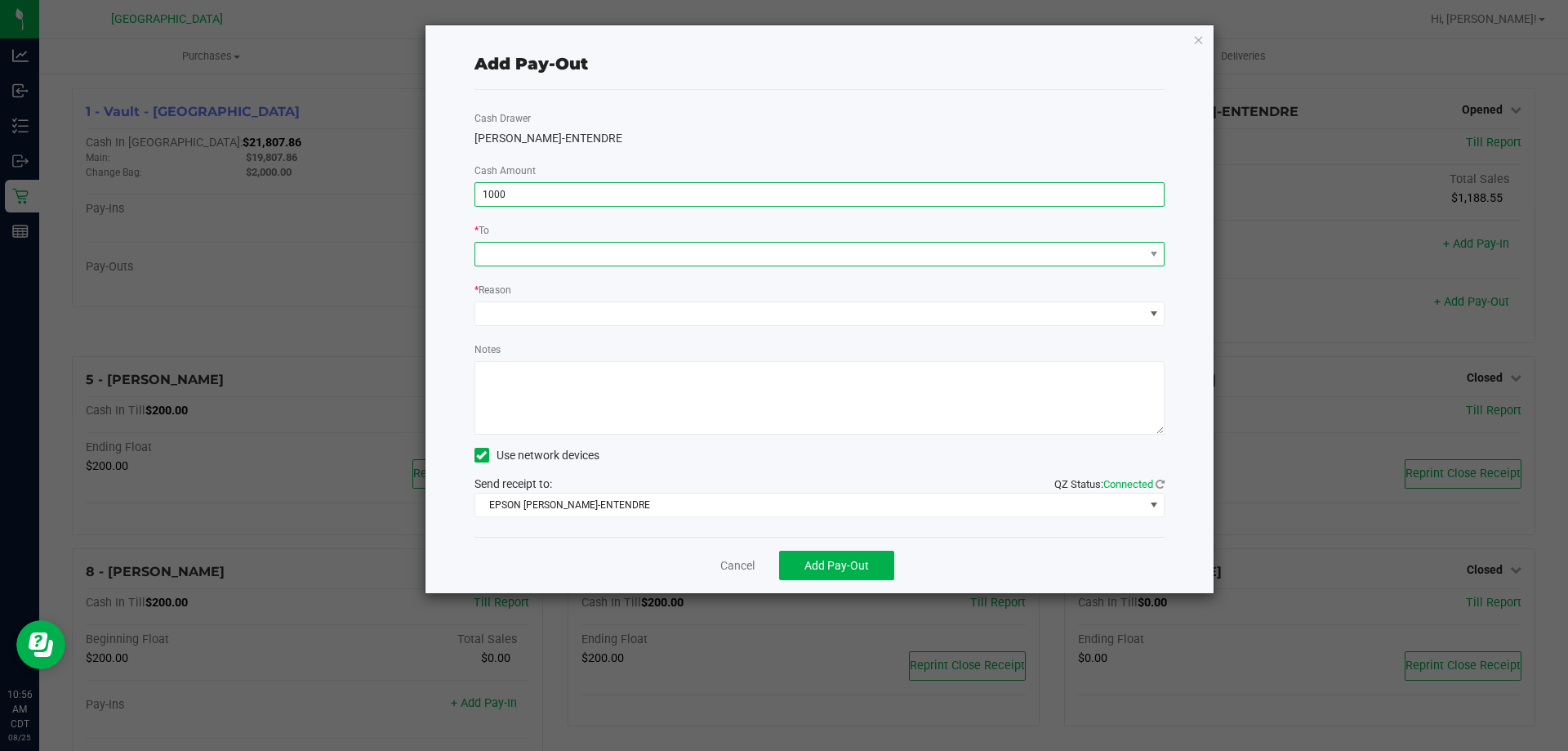
type input "$1,000.00"
click at [700, 243] on span at bounding box center [810, 254] width 669 height 23
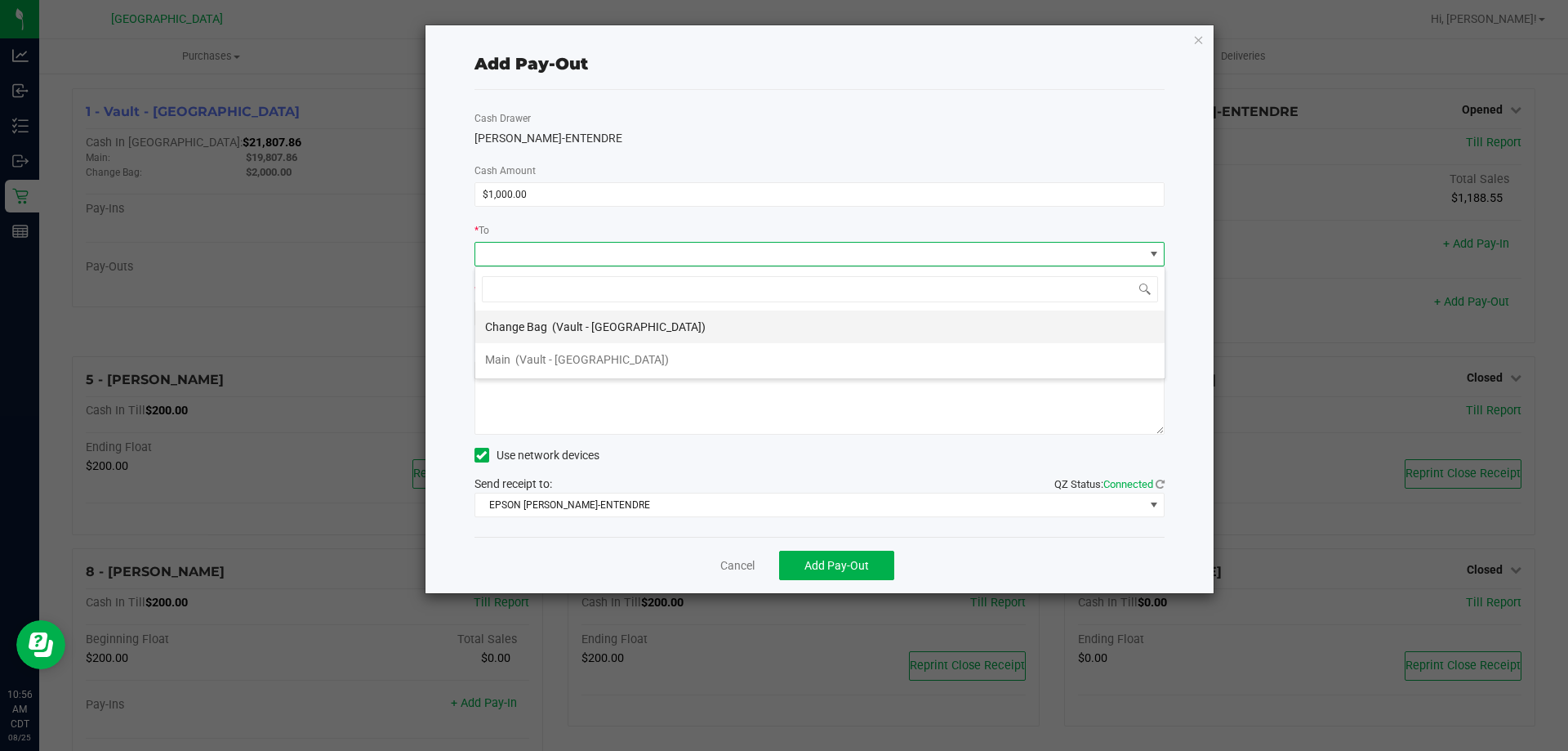
scroll to position [25, 690]
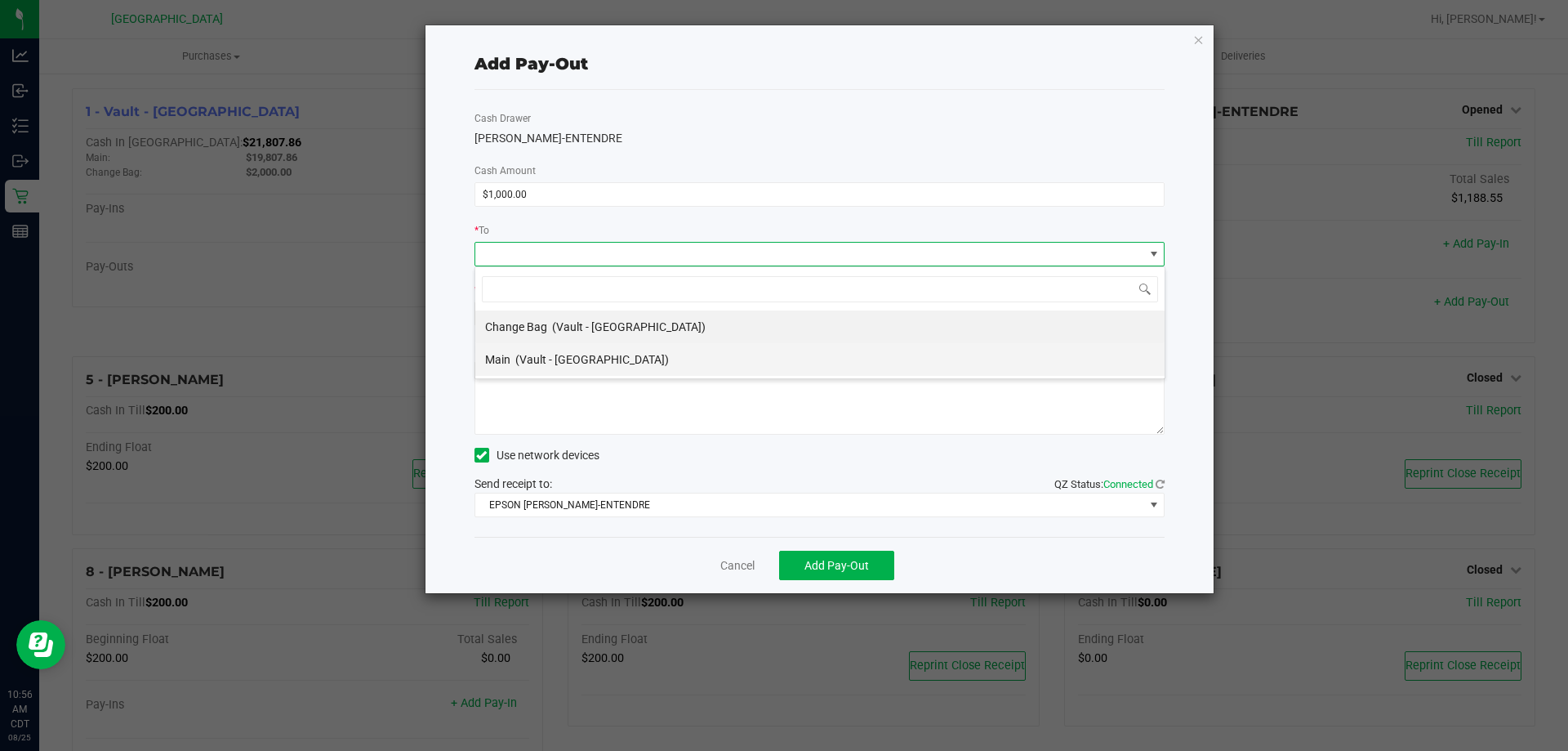
click at [585, 359] on span "(Vault - [GEOGRAPHIC_DATA])" at bounding box center [592, 359] width 153 height 13
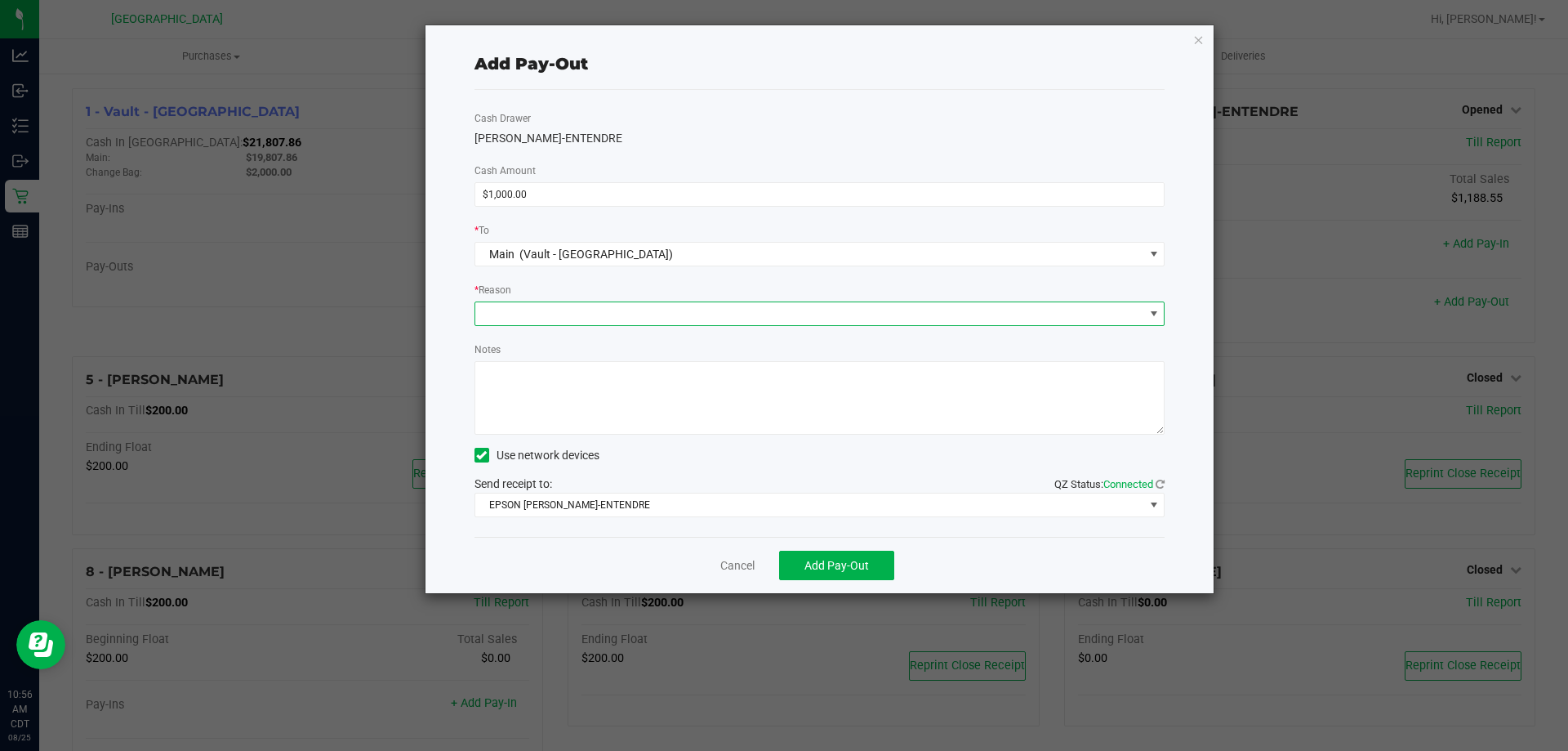
click at [579, 311] on span at bounding box center [810, 314] width 669 height 23
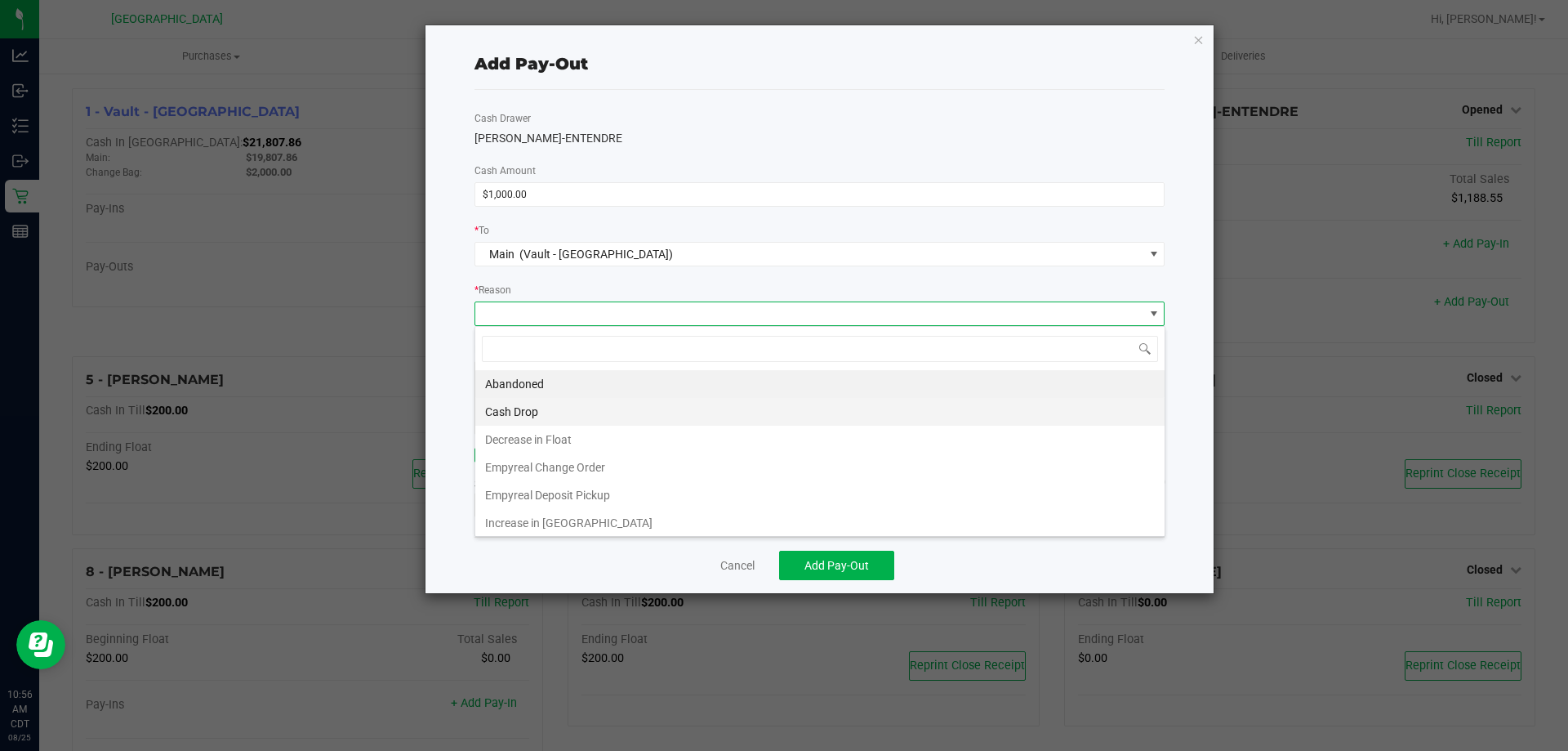
click at [531, 407] on li "Cash Drop" at bounding box center [820, 412] width 690 height 28
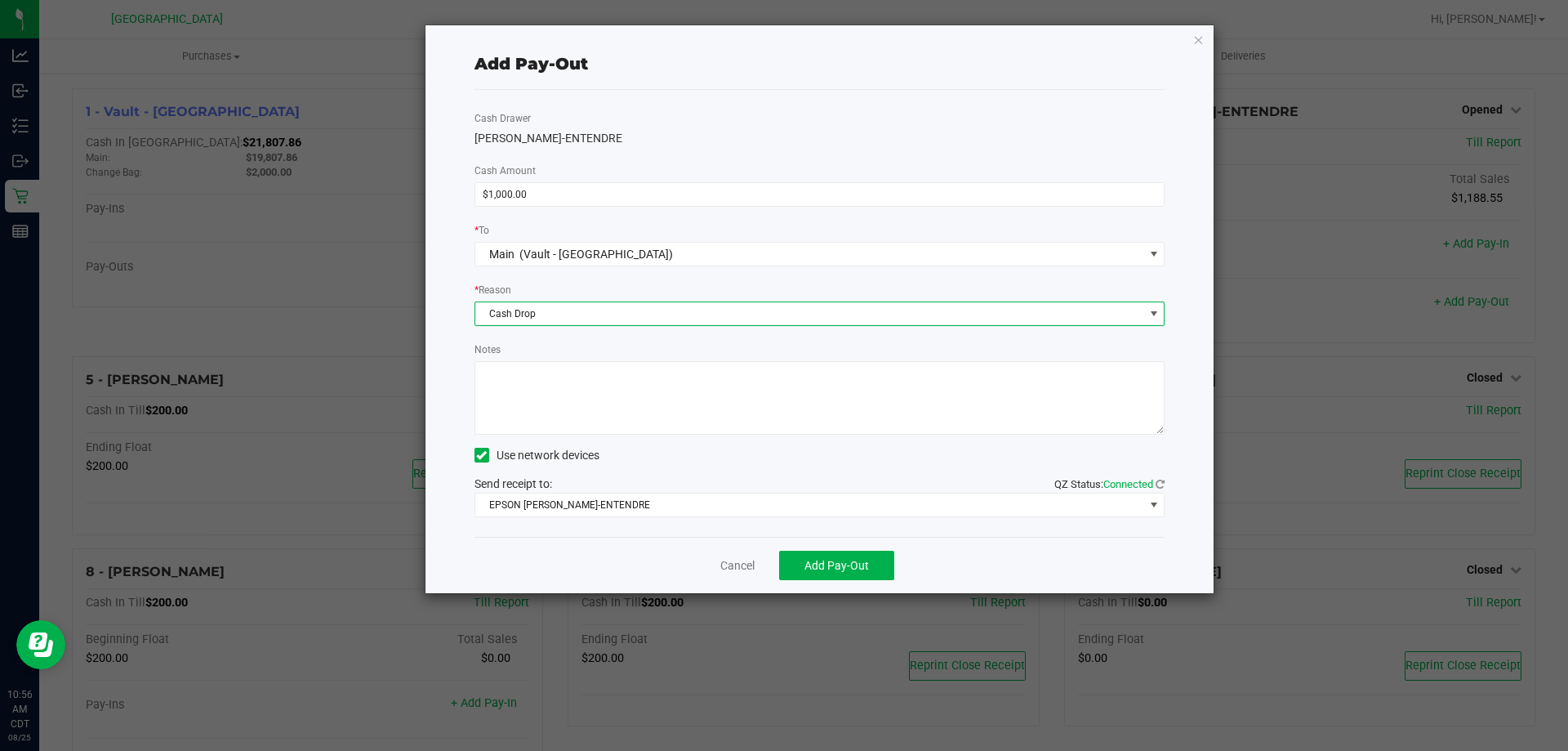
click at [543, 413] on textarea "Notes" at bounding box center [820, 397] width 691 height 74
type textarea "1000"
click at [868, 572] on span "Add Pay-Out" at bounding box center [837, 566] width 65 height 13
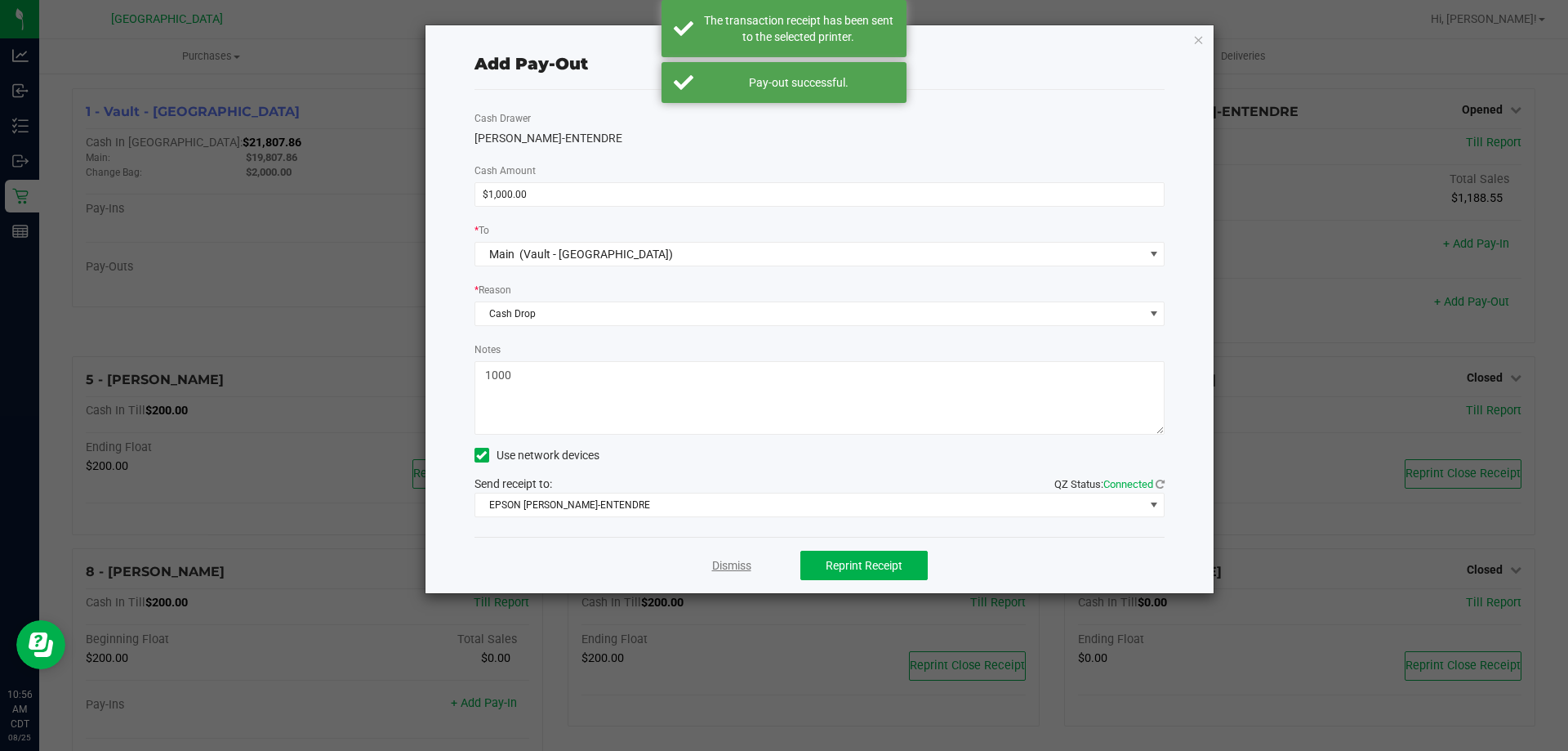
click at [742, 566] on link "Dismiss" at bounding box center [731, 566] width 39 height 17
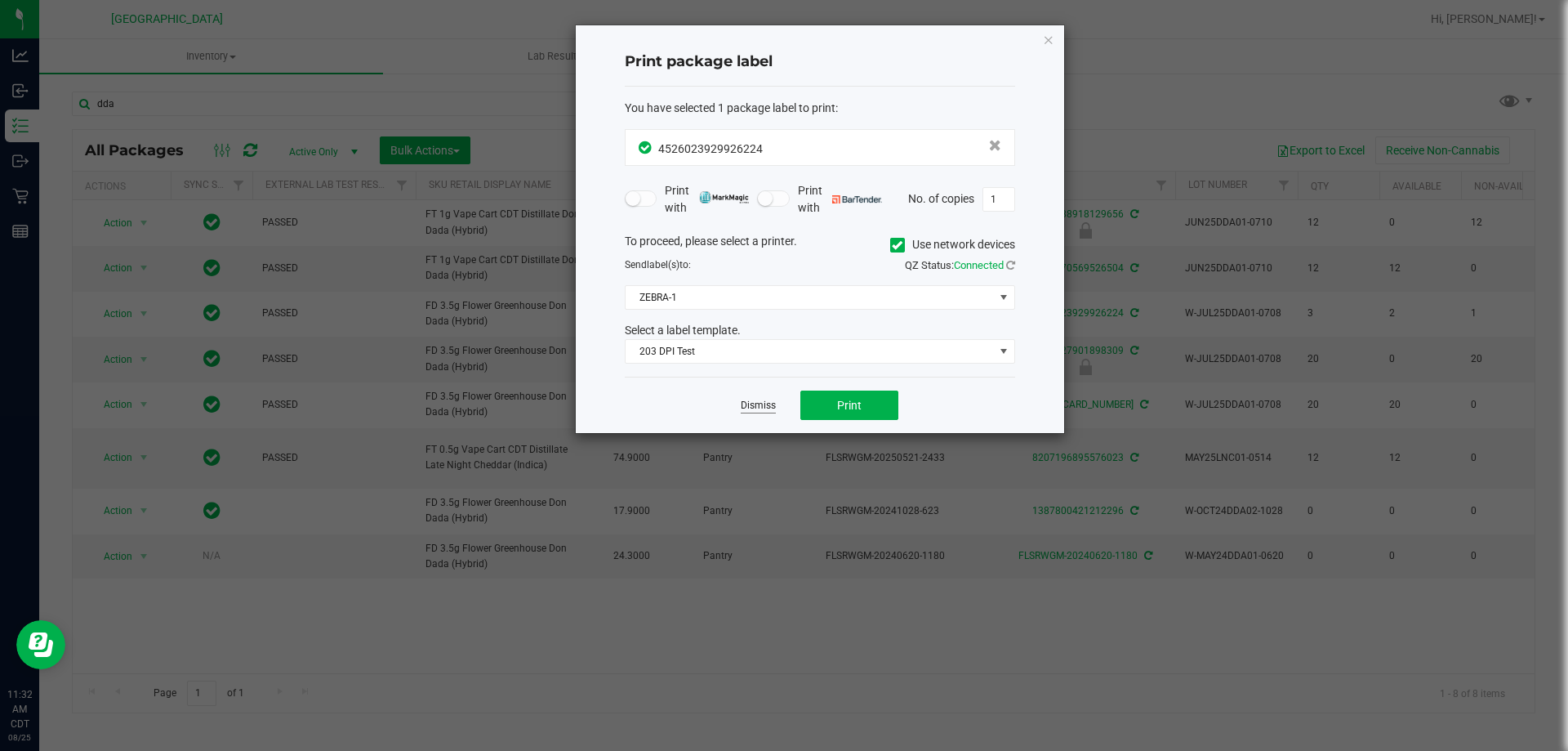
click at [753, 402] on link "Dismiss" at bounding box center [758, 405] width 35 height 14
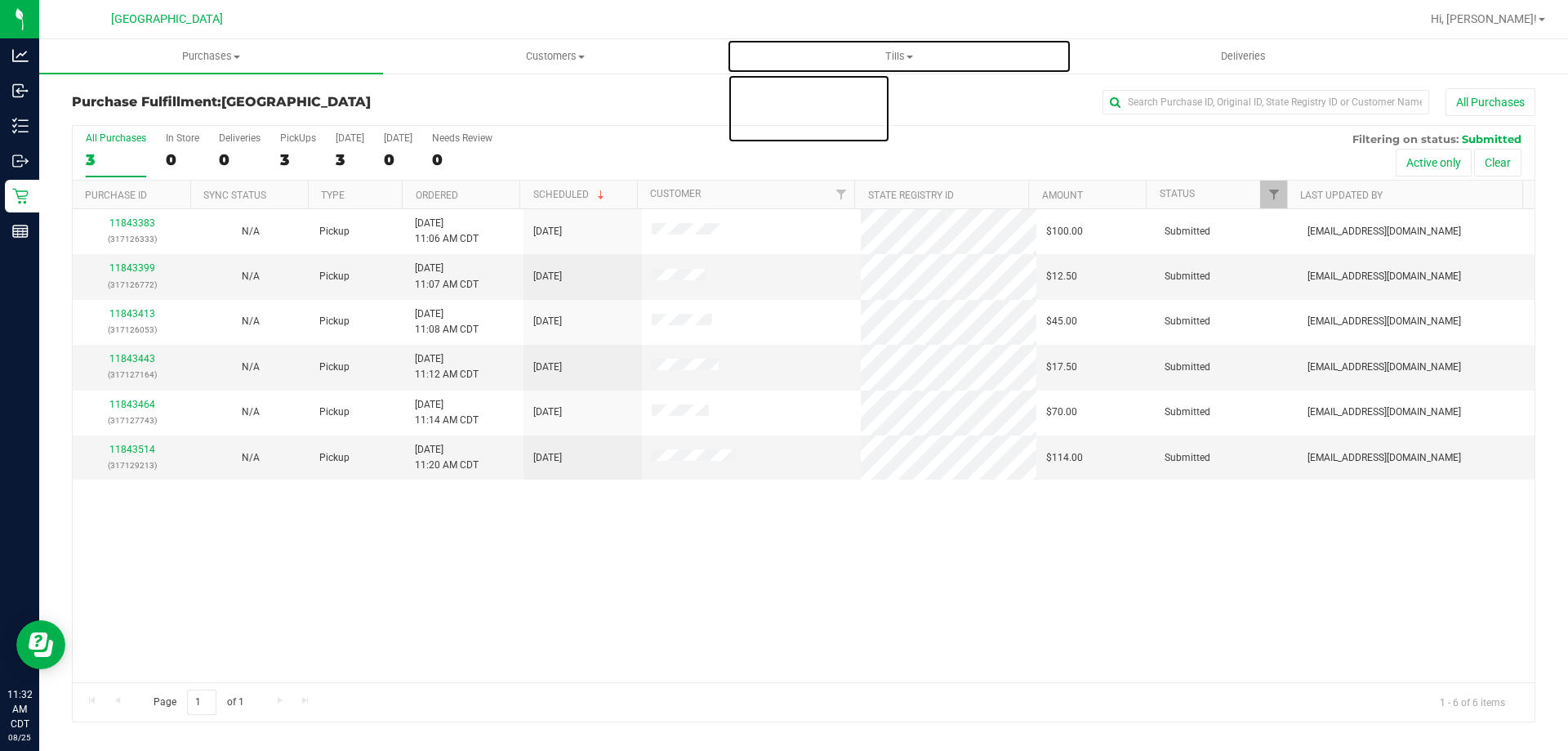
click at [900, 55] on span "Tills" at bounding box center [898, 56] width 342 height 15
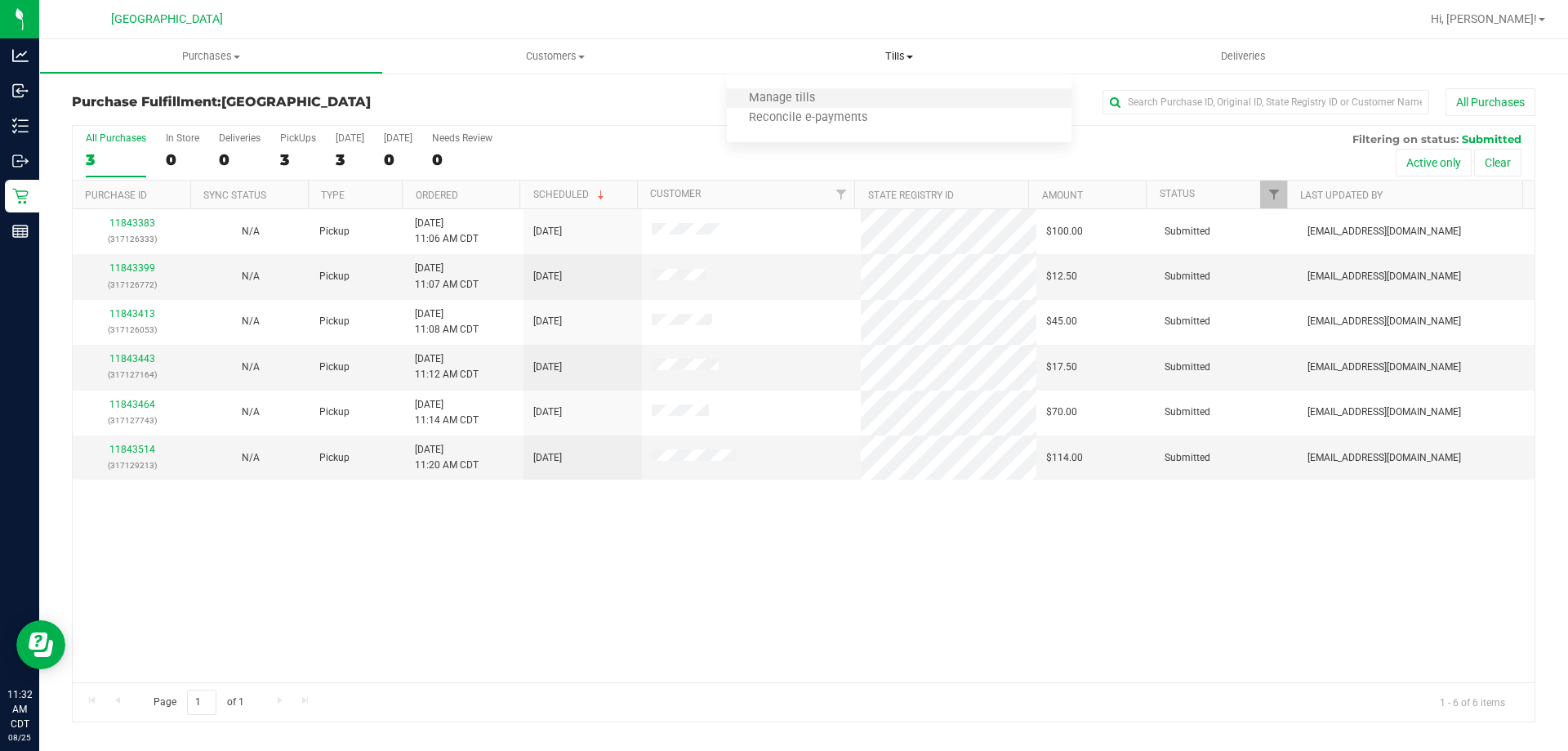
click at [857, 101] on li "Manage tills" at bounding box center [898, 99] width 344 height 20
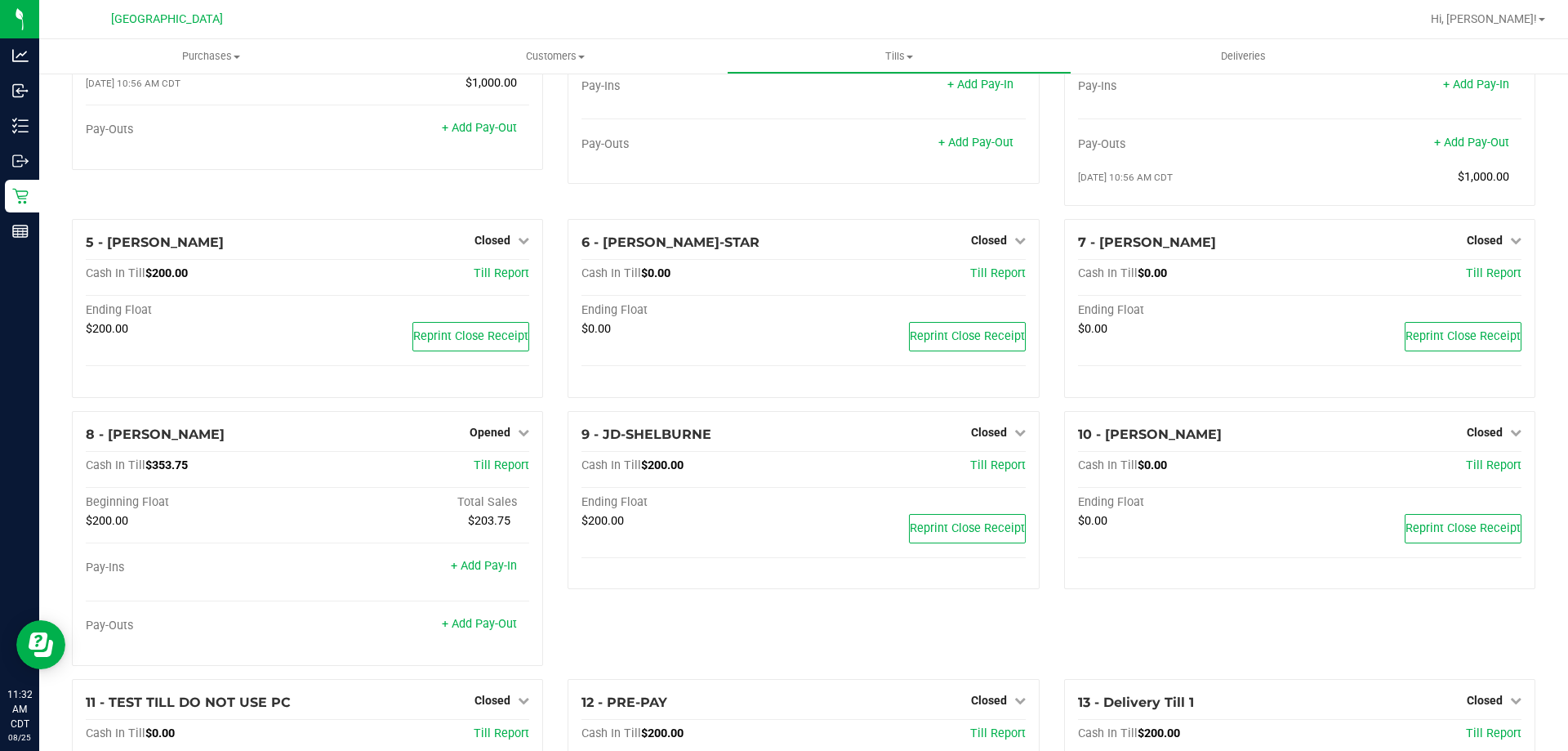
scroll to position [163, 0]
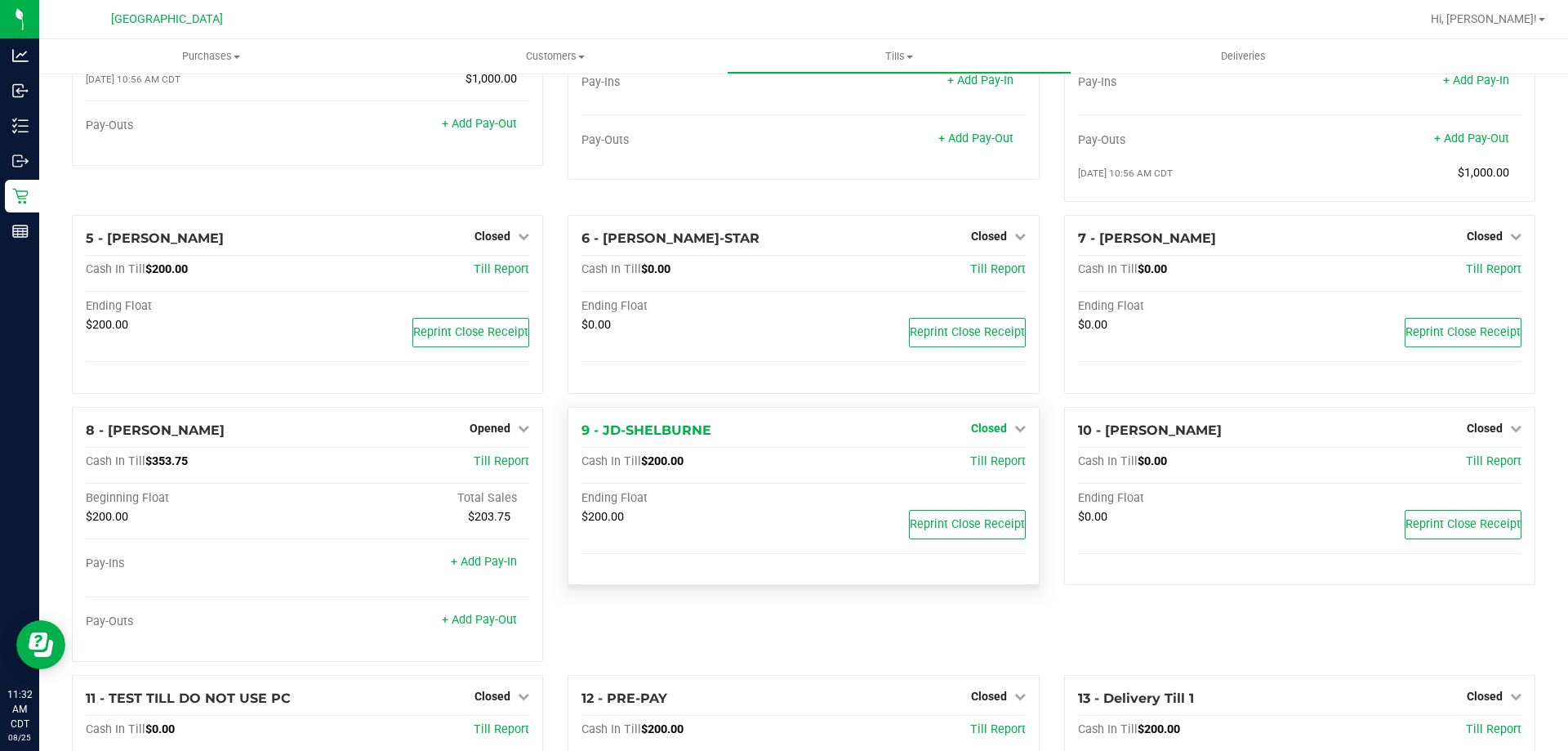
click at [985, 426] on span "Closed" at bounding box center [988, 428] width 36 height 13
click at [977, 460] on link "Open Till" at bounding box center [988, 462] width 43 height 13
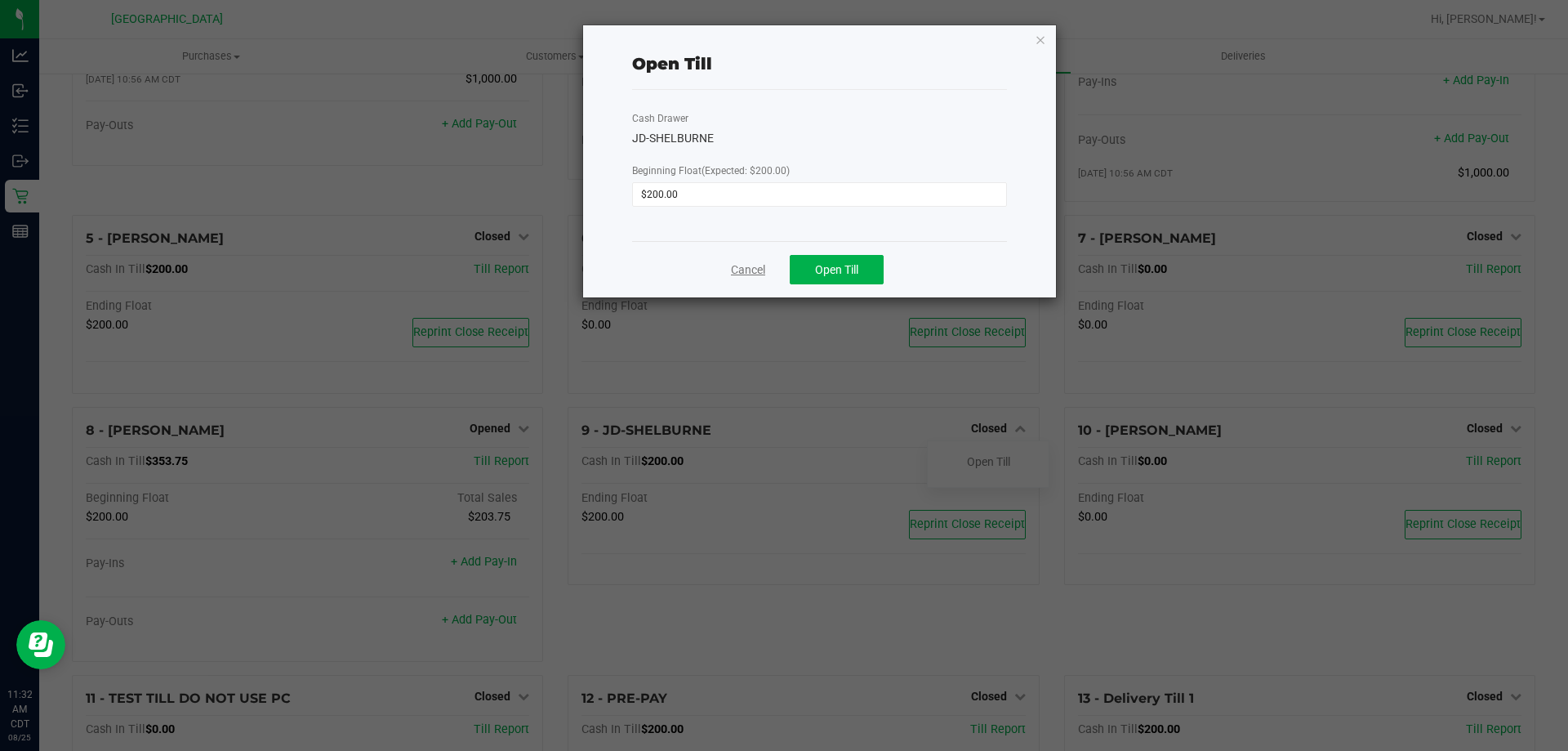
click at [755, 262] on link "Cancel" at bounding box center [748, 270] width 34 height 17
